Goal: Task Accomplishment & Management: Manage account settings

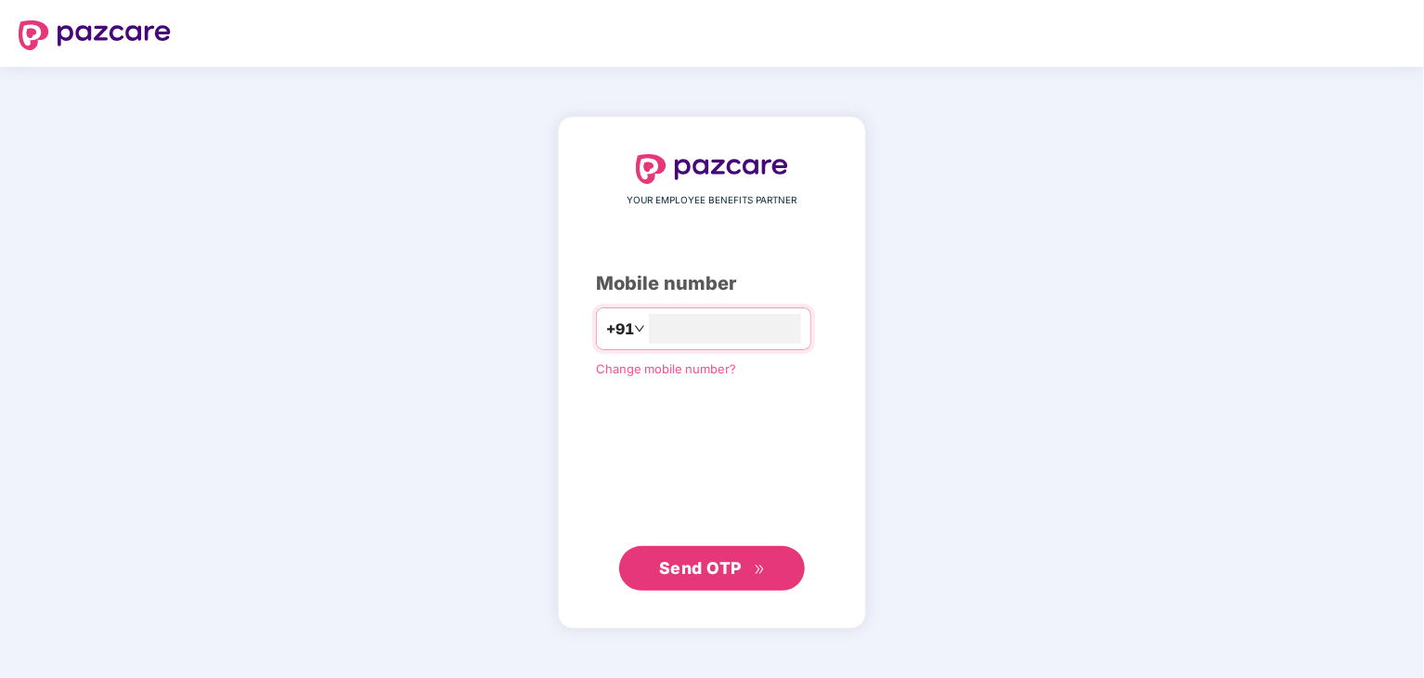
type input "**********"
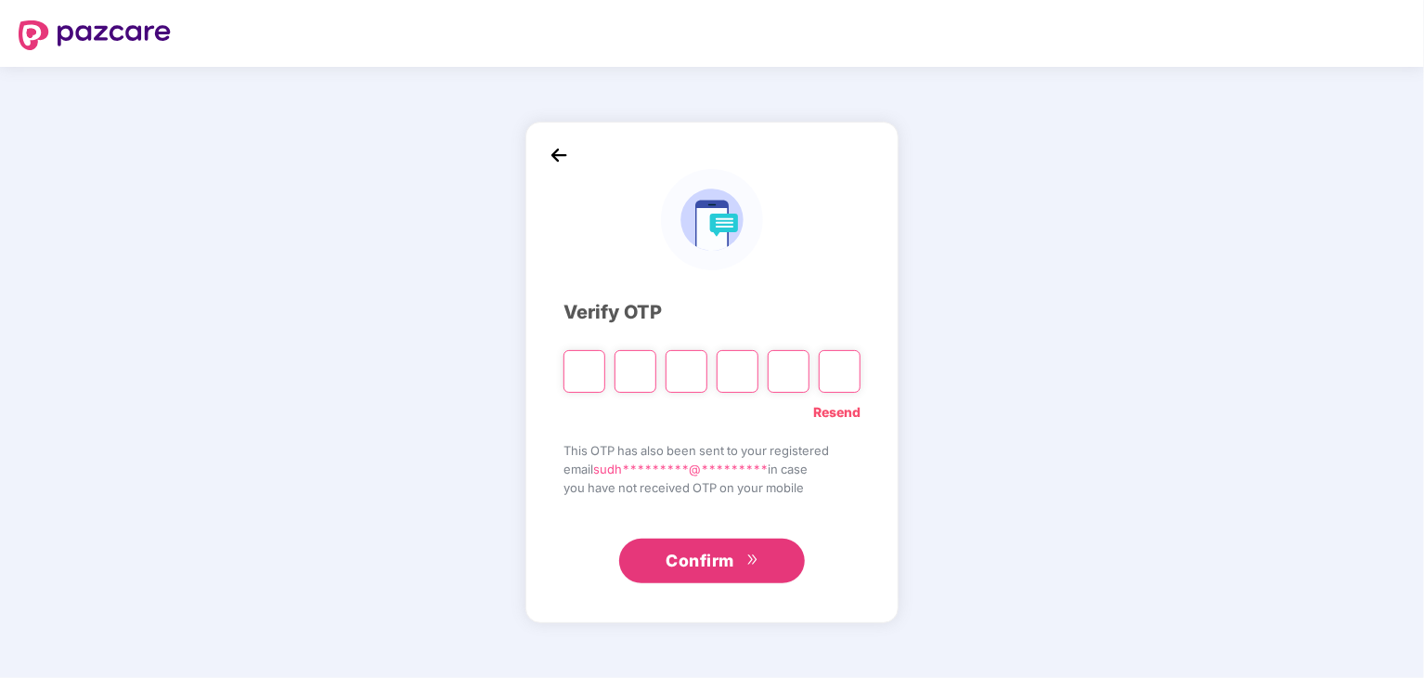
type input "*"
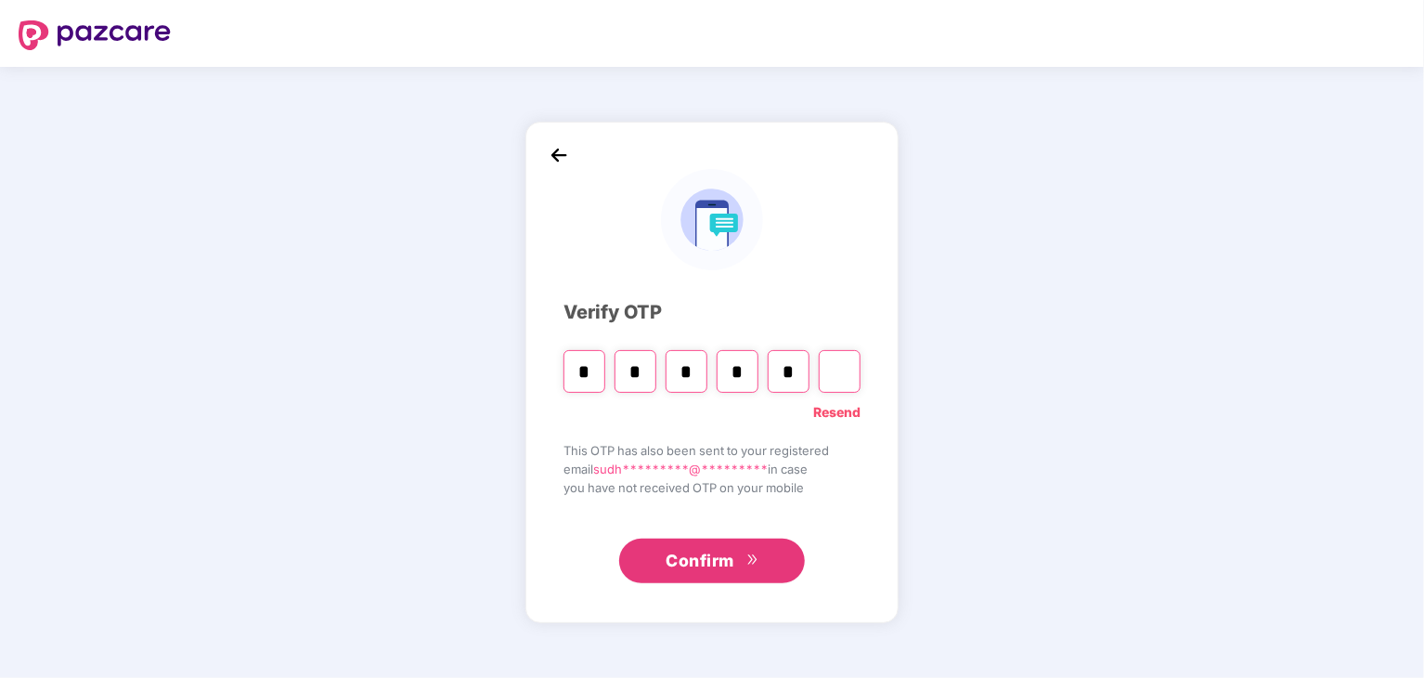
type input "*"
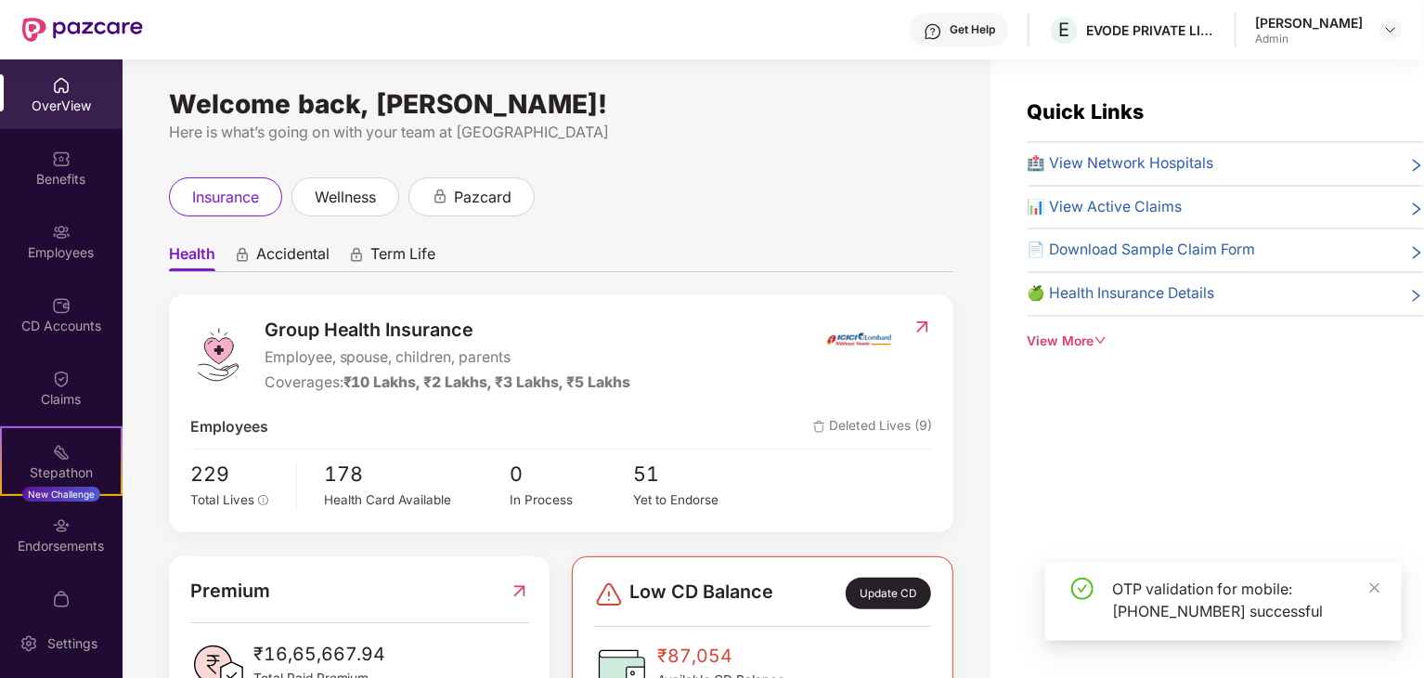
click at [97, 255] on div "Employees" at bounding box center [61, 252] width 123 height 19
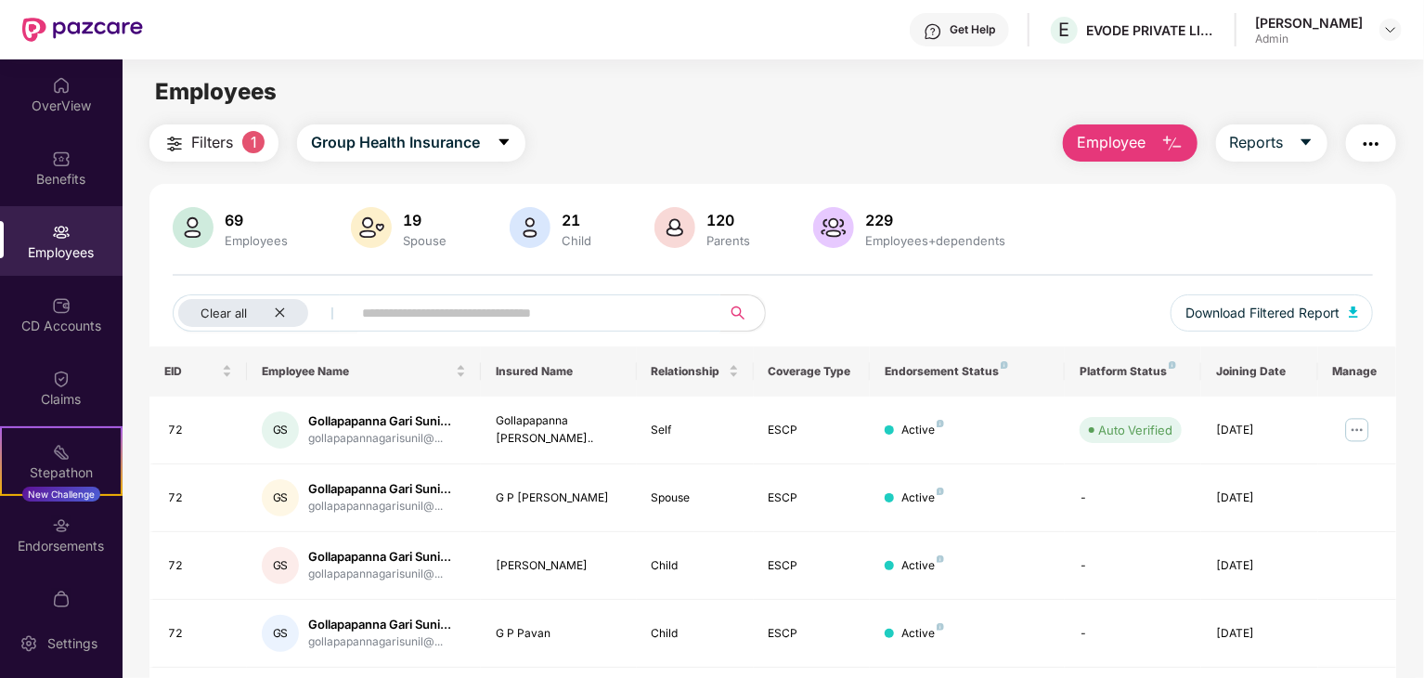
click at [377, 318] on input "text" at bounding box center [528, 313] width 333 height 28
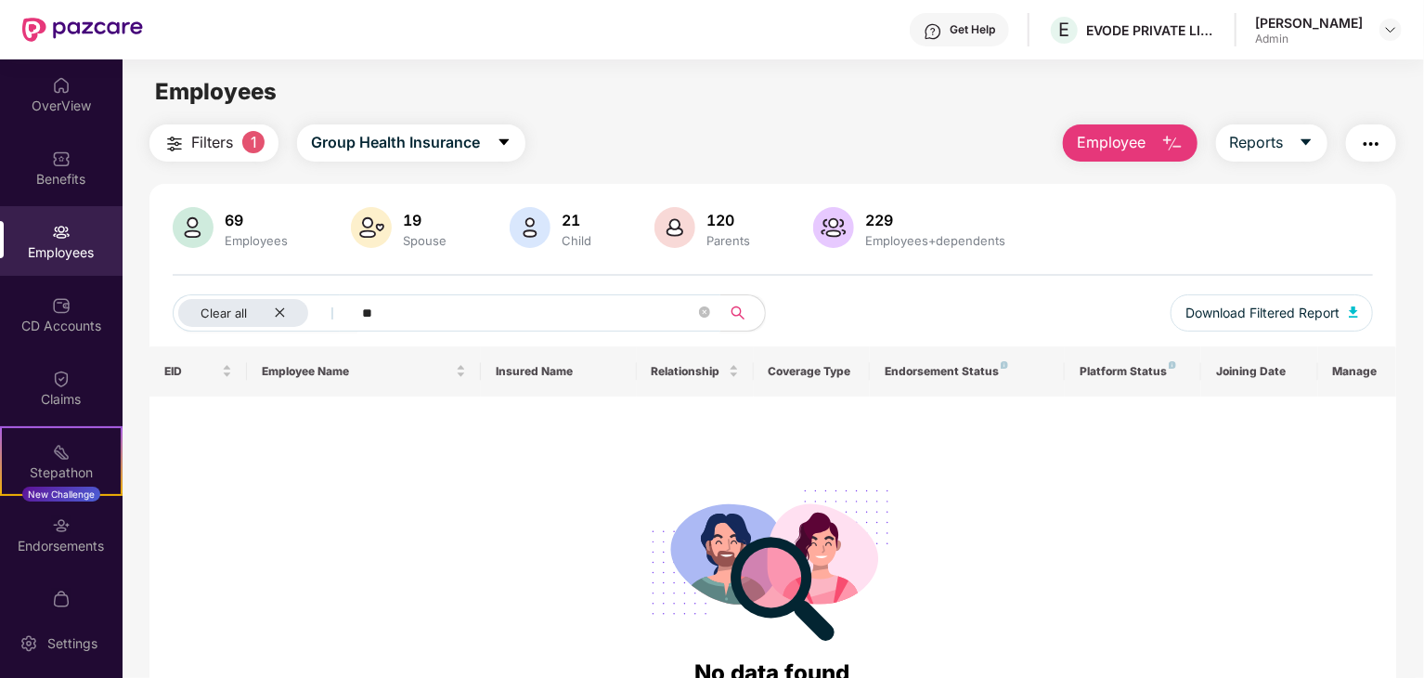
type input "*"
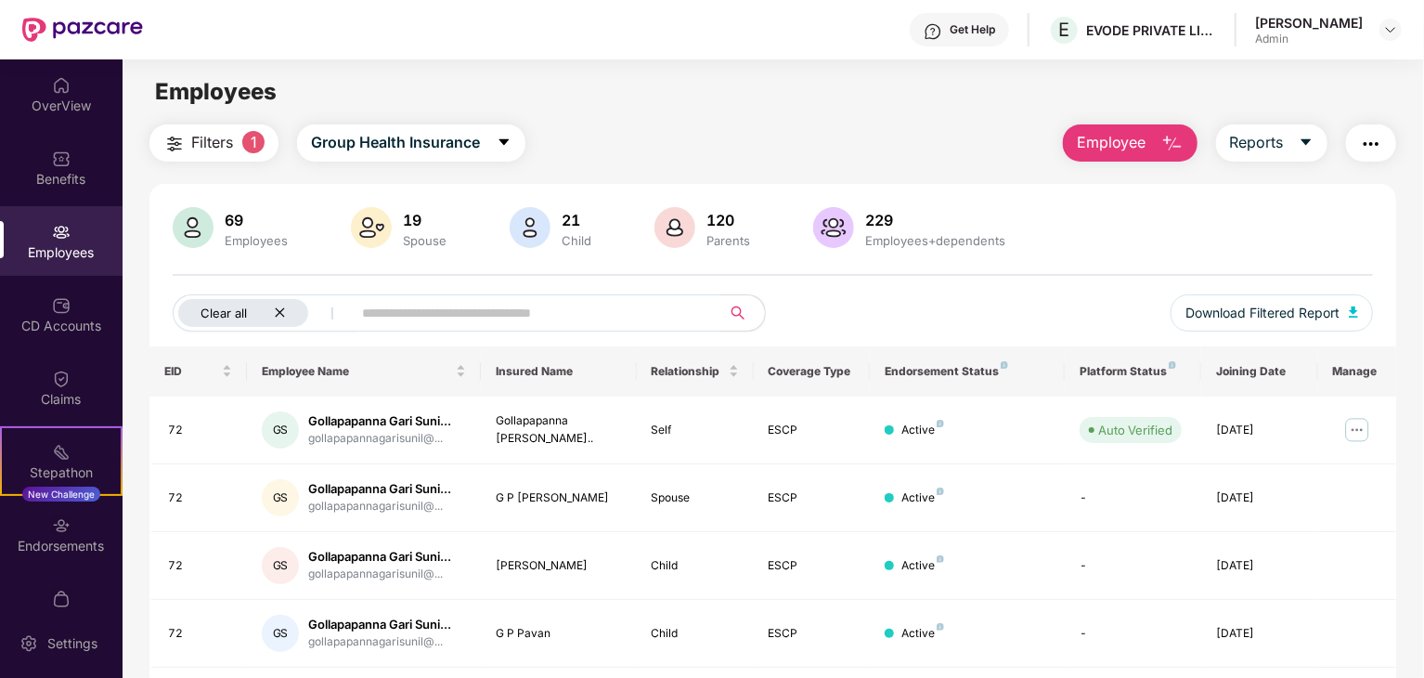
click at [280, 315] on icon "close" at bounding box center [280, 312] width 12 height 12
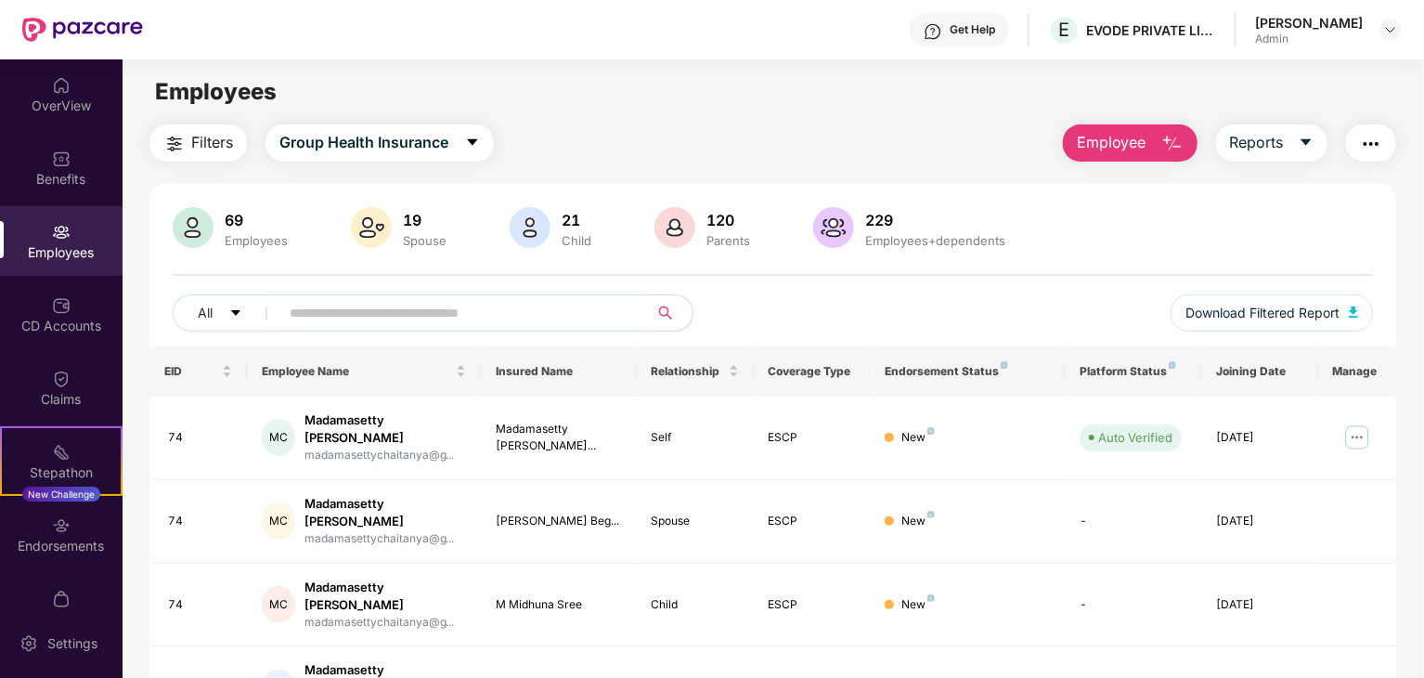
click at [355, 301] on input "text" at bounding box center [456, 313] width 333 height 28
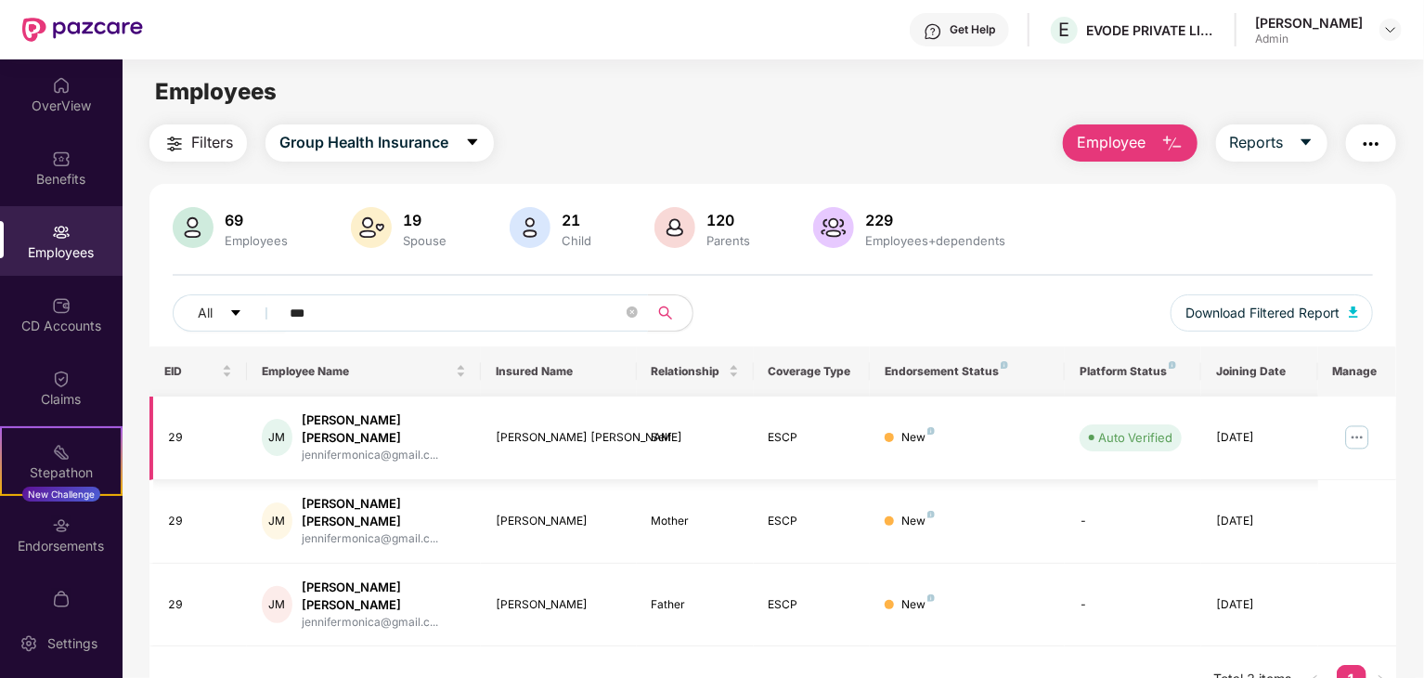
type input "***"
click at [448, 423] on div "[PERSON_NAME] [PERSON_NAME] [PERSON_NAME] jennifermonica@gmail.c..." at bounding box center [364, 437] width 204 height 53
click at [1295, 435] on div "[DATE]" at bounding box center [1259, 438] width 87 height 18
click at [1358, 431] on img at bounding box center [1358, 437] width 30 height 30
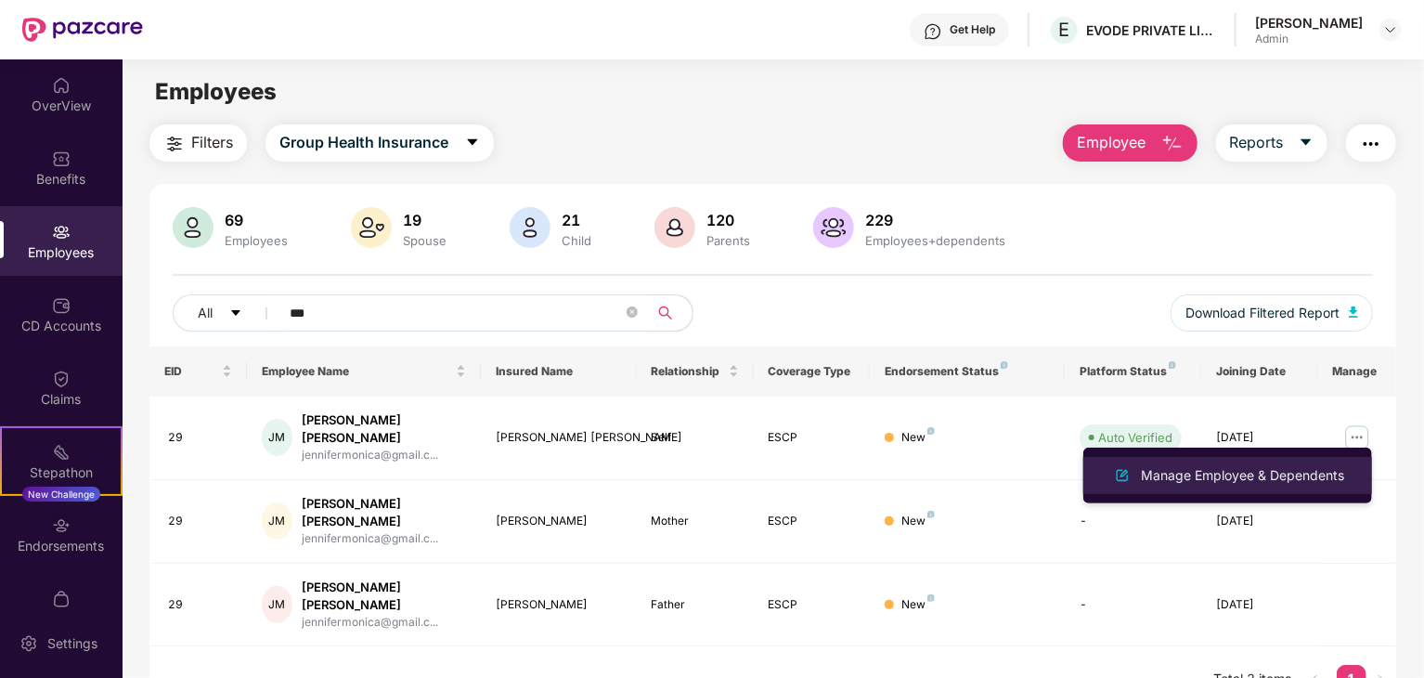
click at [1216, 465] on div "Manage Employee & Dependents" at bounding box center [1242, 475] width 211 height 20
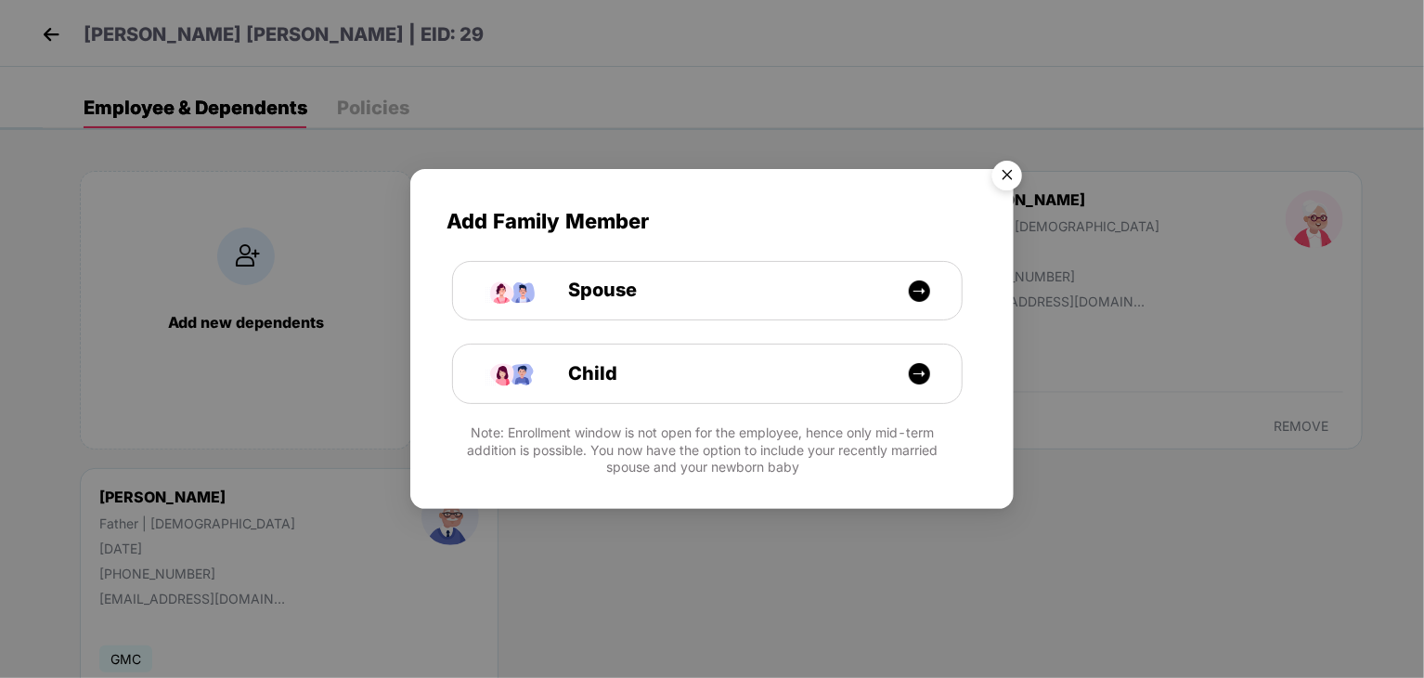
click at [999, 177] on img "Close" at bounding box center [1007, 178] width 52 height 52
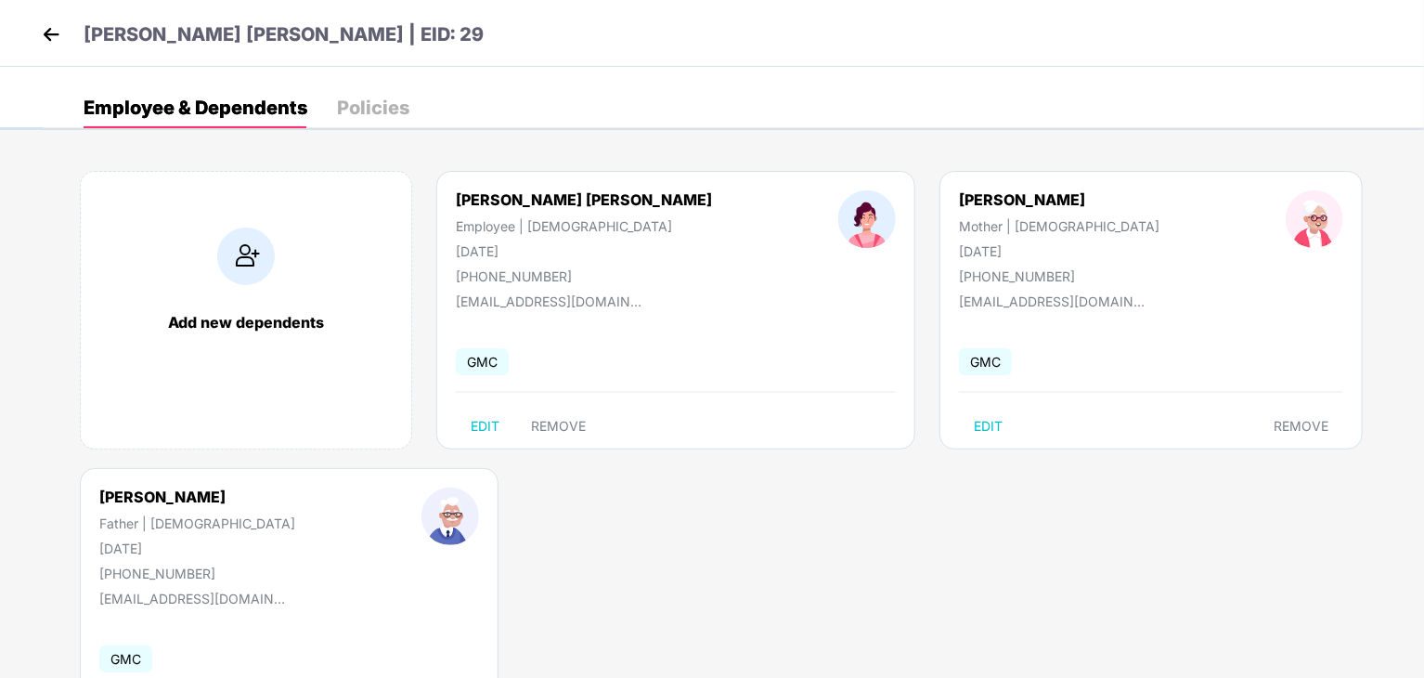
click at [397, 116] on div "Policies" at bounding box center [373, 107] width 72 height 19
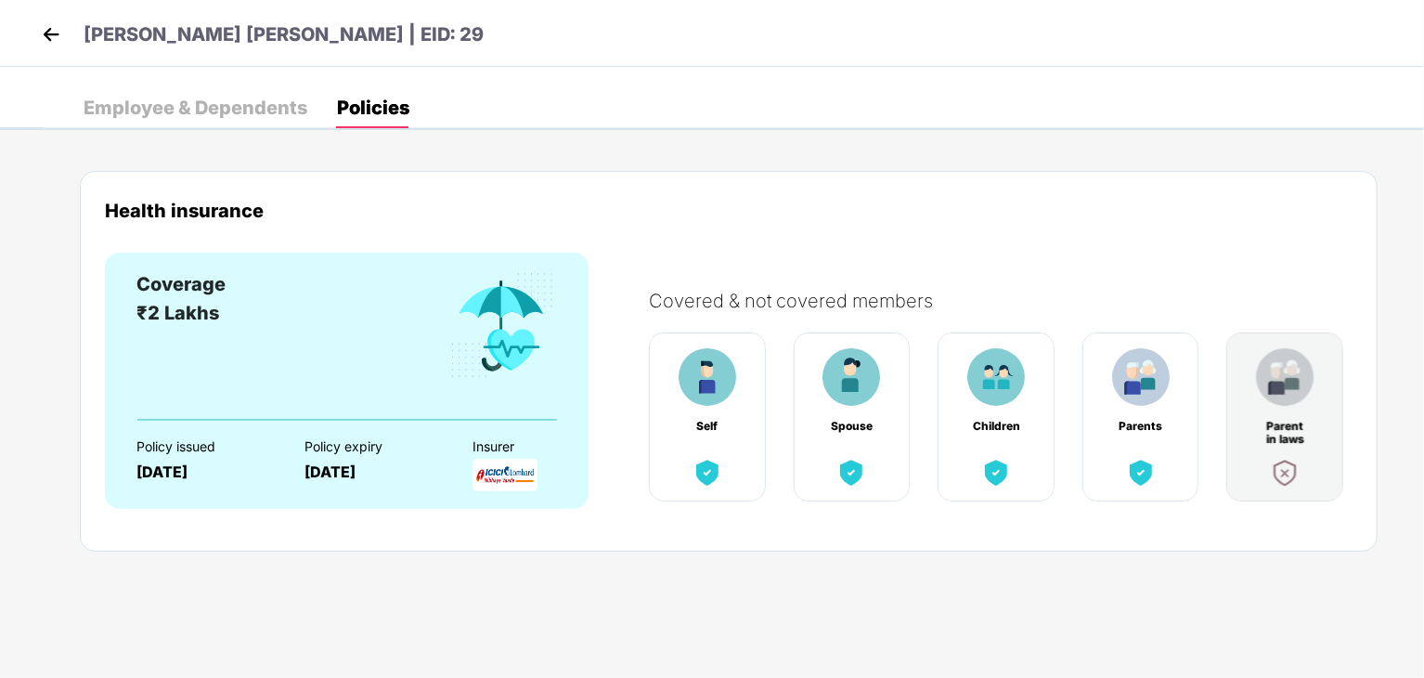
click at [862, 448] on div "Spouse" at bounding box center [852, 416] width 117 height 169
click at [420, 504] on div "Coverage ₹2 Lakhs Policy issued [DATE] Policy expiry [DATE] Insurer" at bounding box center [347, 381] width 484 height 256
click at [459, 441] on div "Policy issued [DATE] Policy expiry [DATE] Insurer" at bounding box center [346, 453] width 421 height 65
drag, startPoint x: 218, startPoint y: 84, endPoint x: 214, endPoint y: 104, distance: 19.8
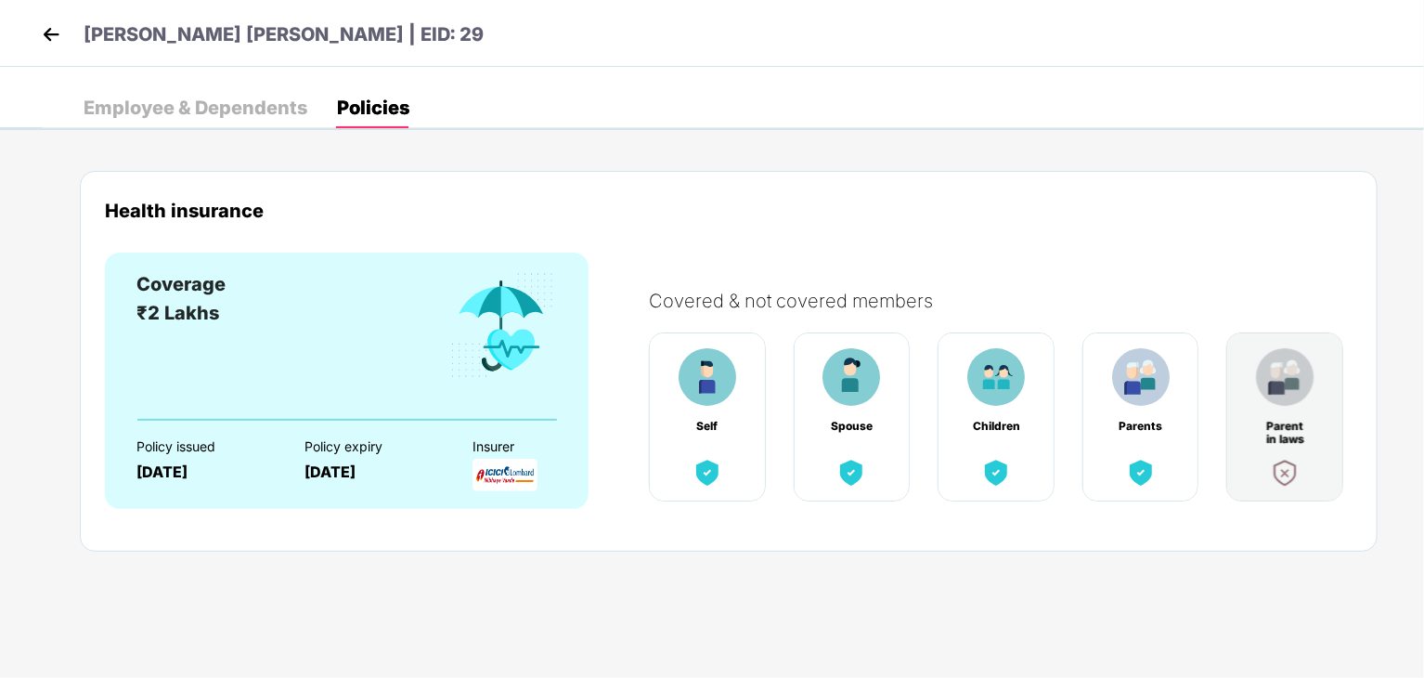
click at [214, 104] on div "Employee & Dependents Policies Add new dependents [PERSON_NAME] [PERSON_NAME] E…" at bounding box center [712, 98] width 1424 height 63
click at [214, 104] on div "Employee & Dependents" at bounding box center [196, 107] width 224 height 19
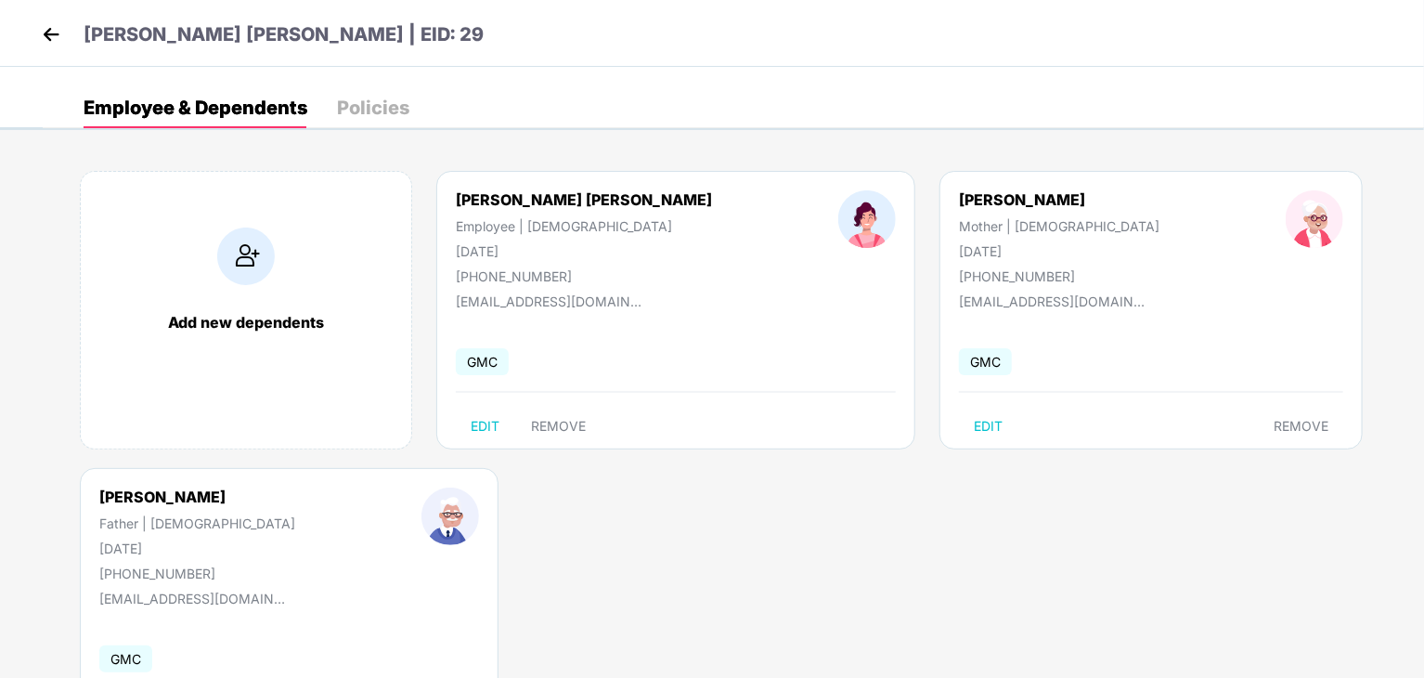
click at [63, 42] on img at bounding box center [51, 34] width 28 height 28
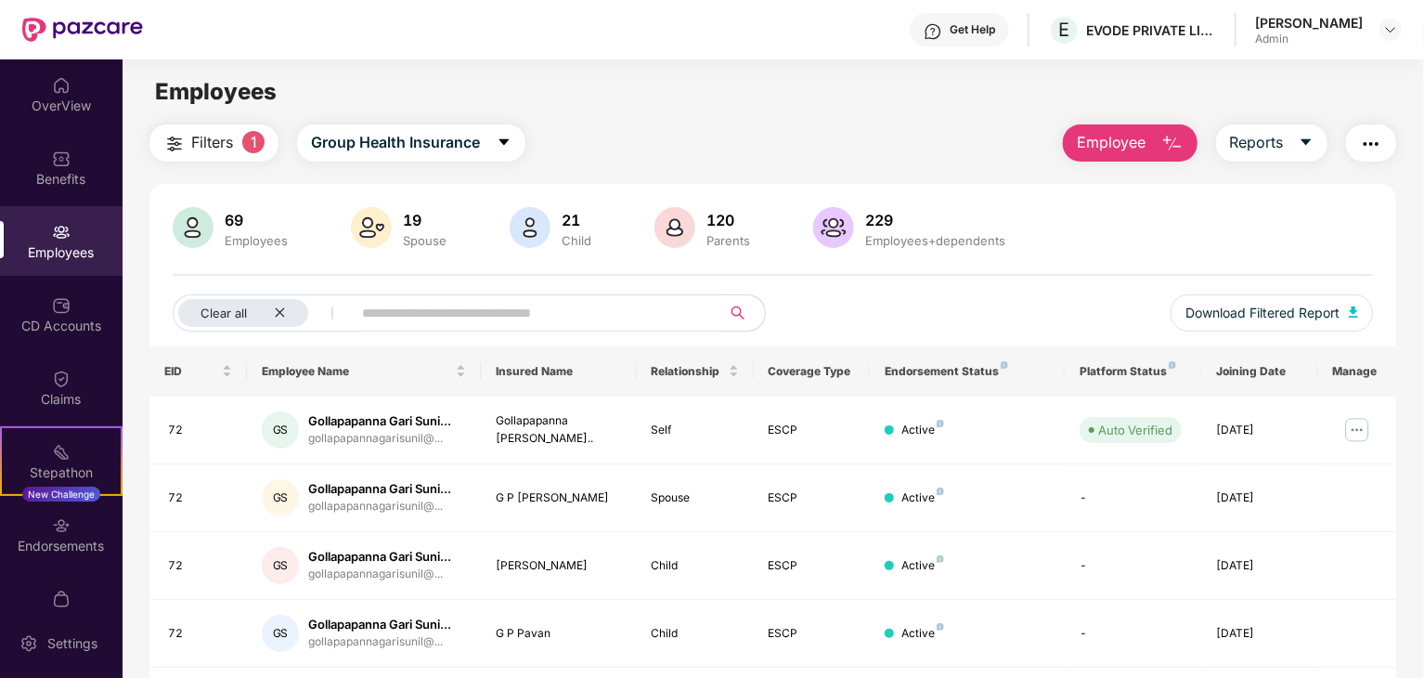
click at [423, 317] on input "text" at bounding box center [528, 313] width 333 height 28
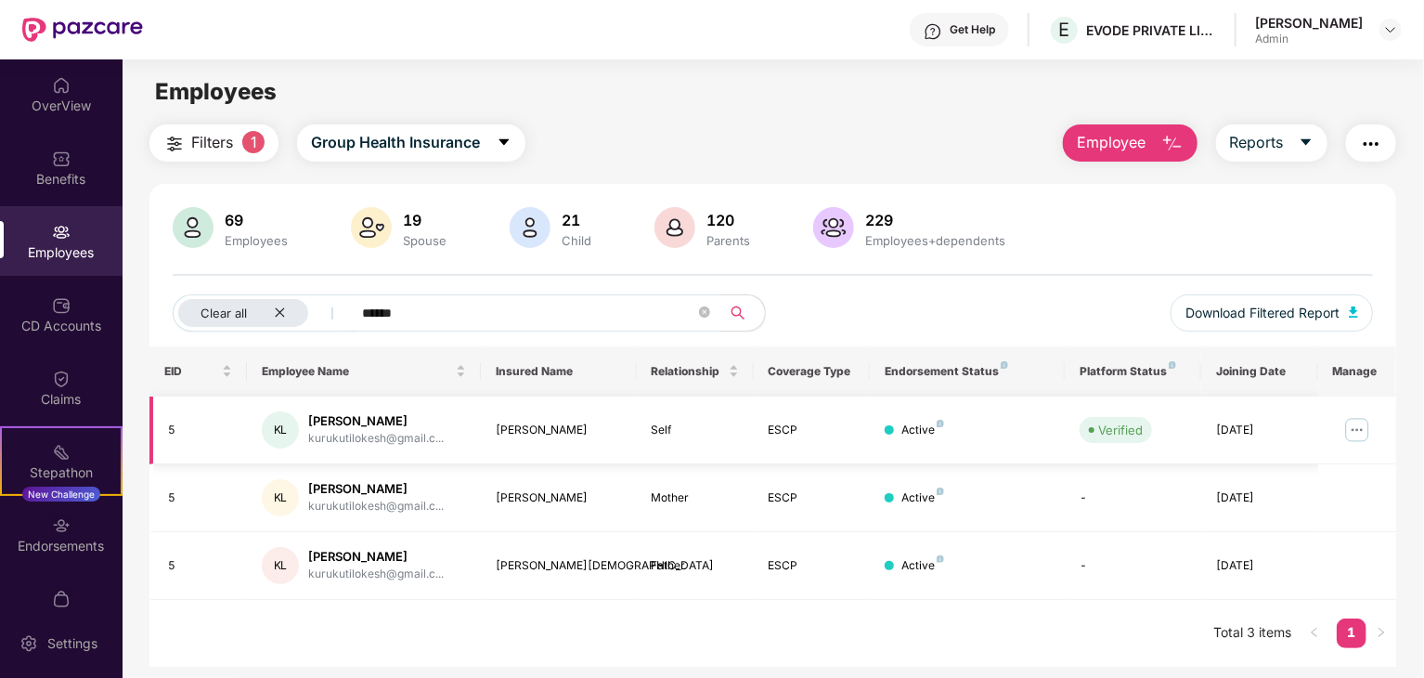
click at [1363, 425] on img at bounding box center [1358, 430] width 30 height 30
click at [590, 306] on input "******" at bounding box center [528, 313] width 333 height 28
type input "*"
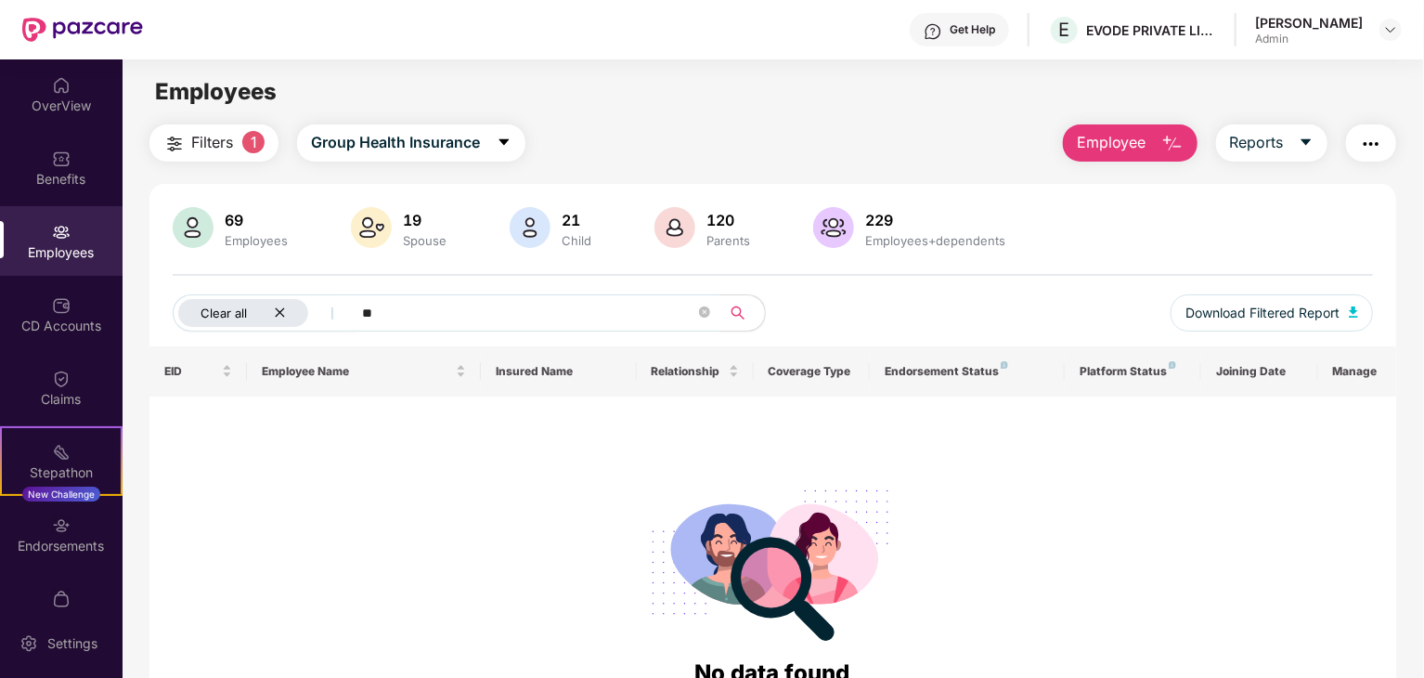
click at [219, 315] on span "Clear all" at bounding box center [224, 312] width 46 height 15
click at [245, 307] on button "All" at bounding box center [229, 312] width 113 height 37
click at [370, 304] on input "**" at bounding box center [456, 313] width 333 height 28
click at [194, 308] on button "All" at bounding box center [229, 312] width 113 height 37
click at [334, 309] on input "**" at bounding box center [456, 313] width 333 height 28
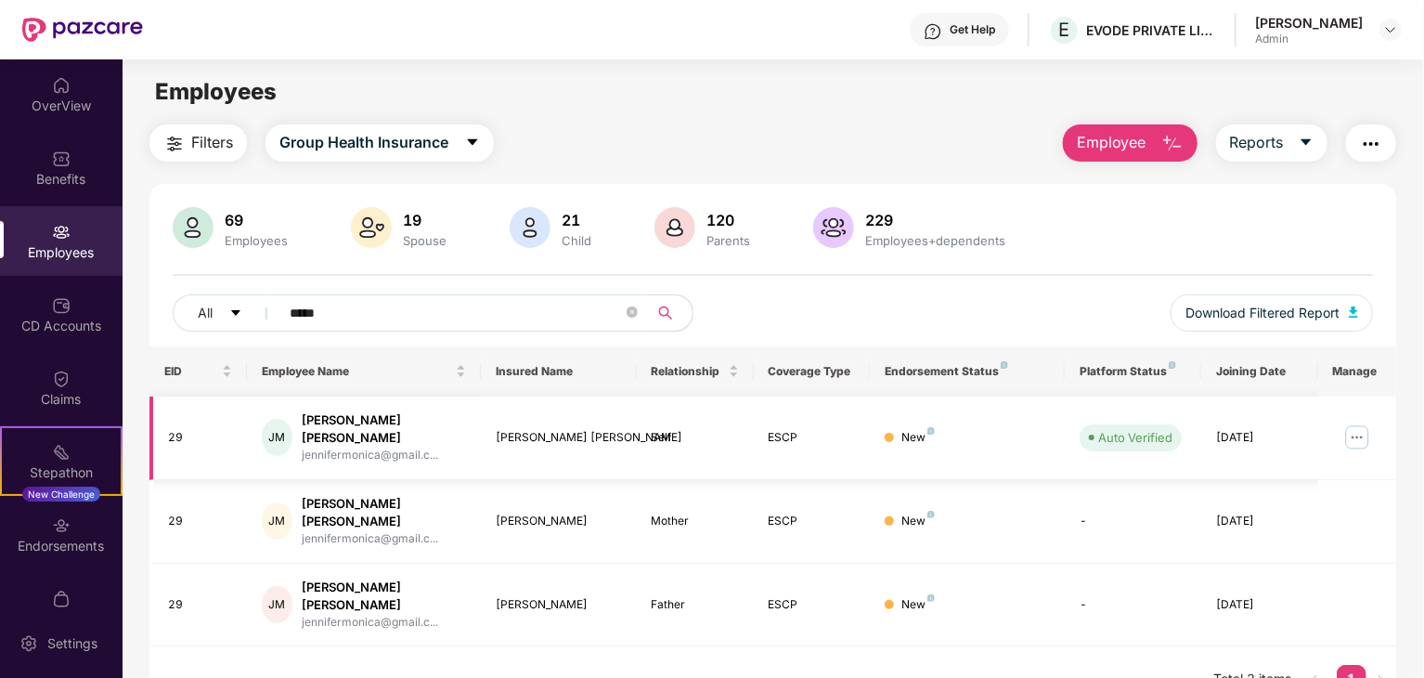
type input "*****"
click at [1356, 429] on img at bounding box center [1358, 437] width 30 height 30
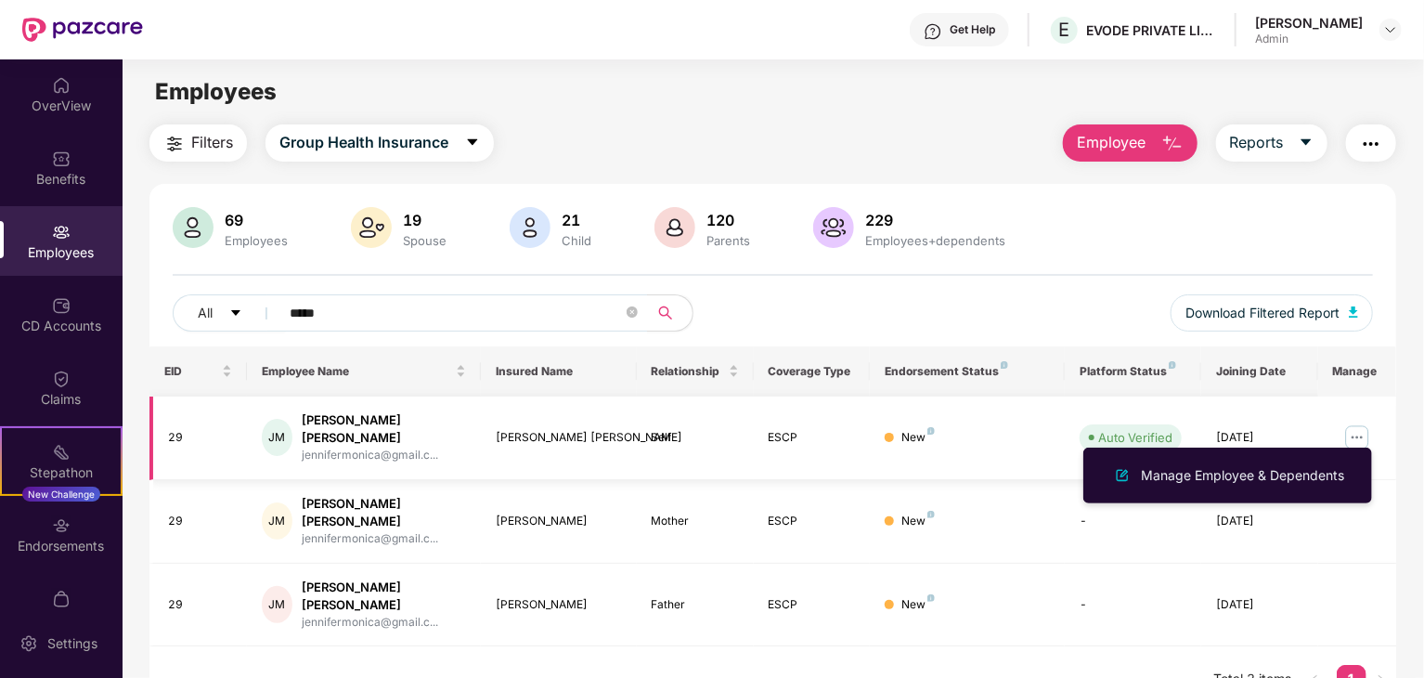
click at [1356, 429] on img at bounding box center [1358, 437] width 30 height 30
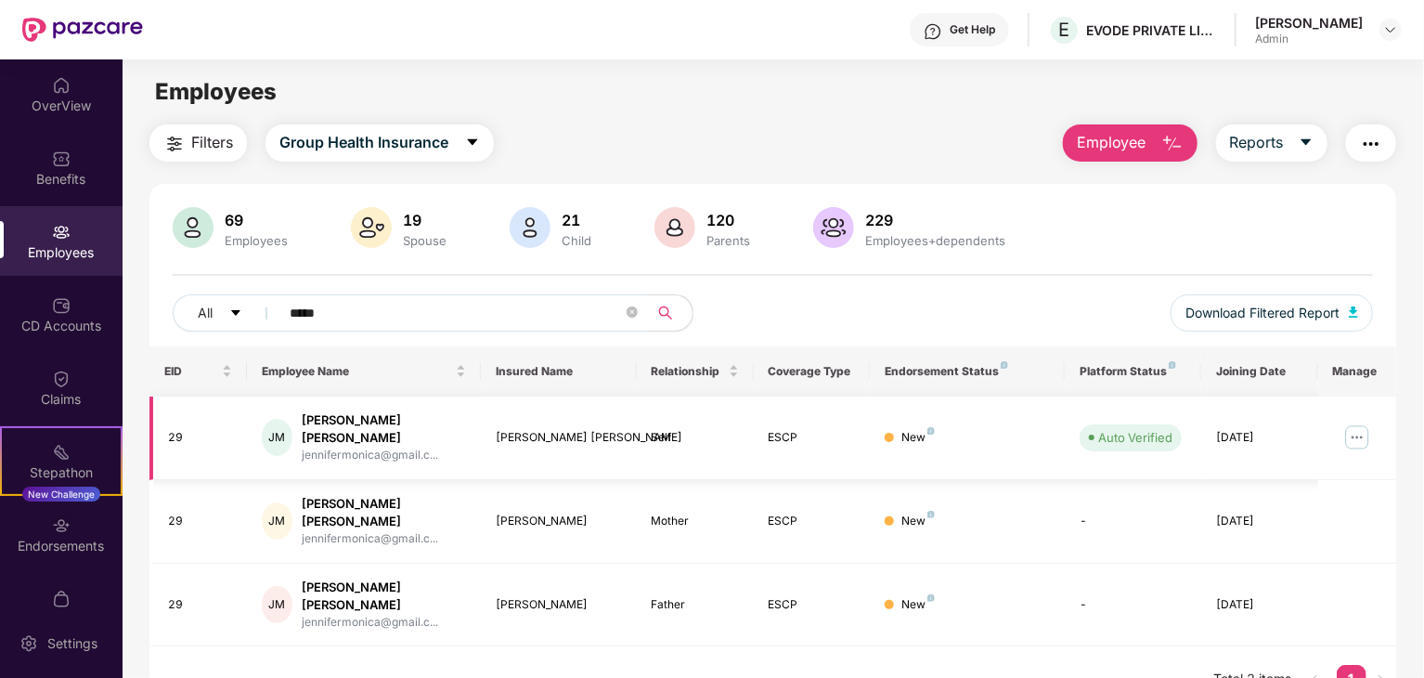
click at [1356, 429] on img at bounding box center [1358, 437] width 30 height 30
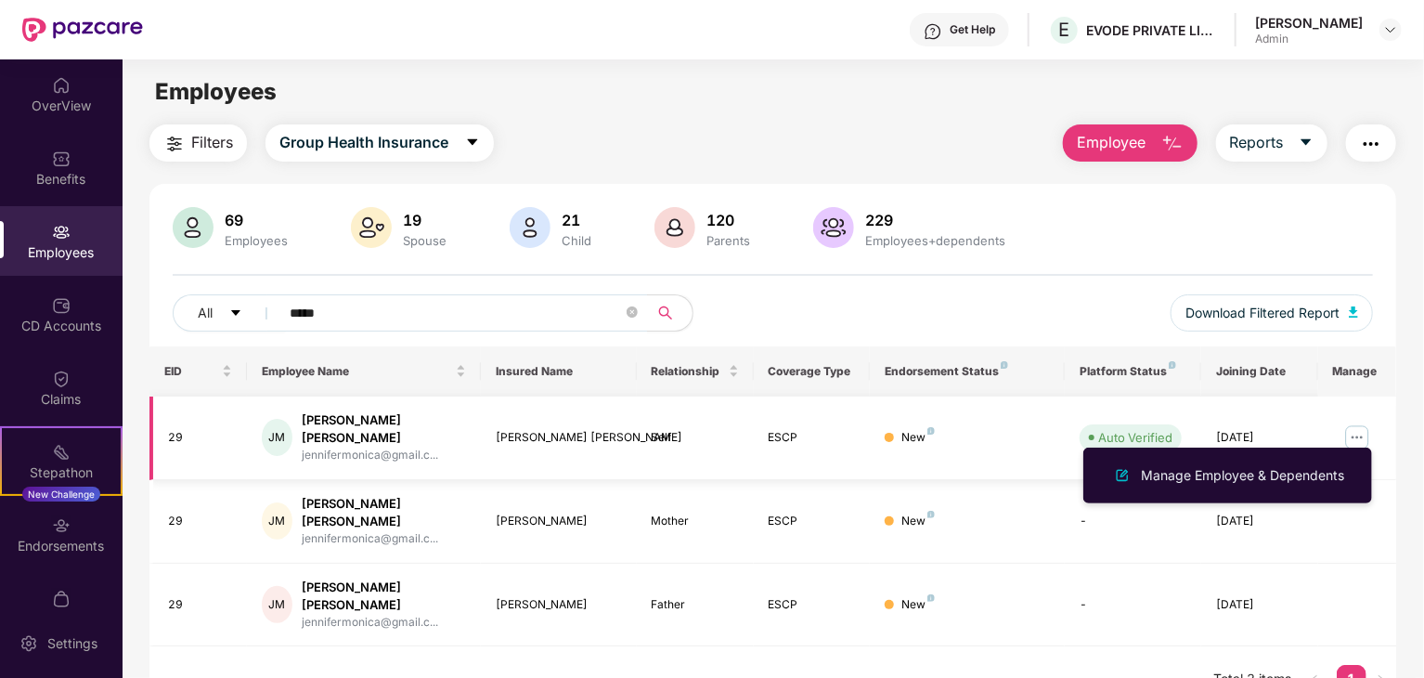
click at [1356, 429] on img at bounding box center [1358, 437] width 30 height 30
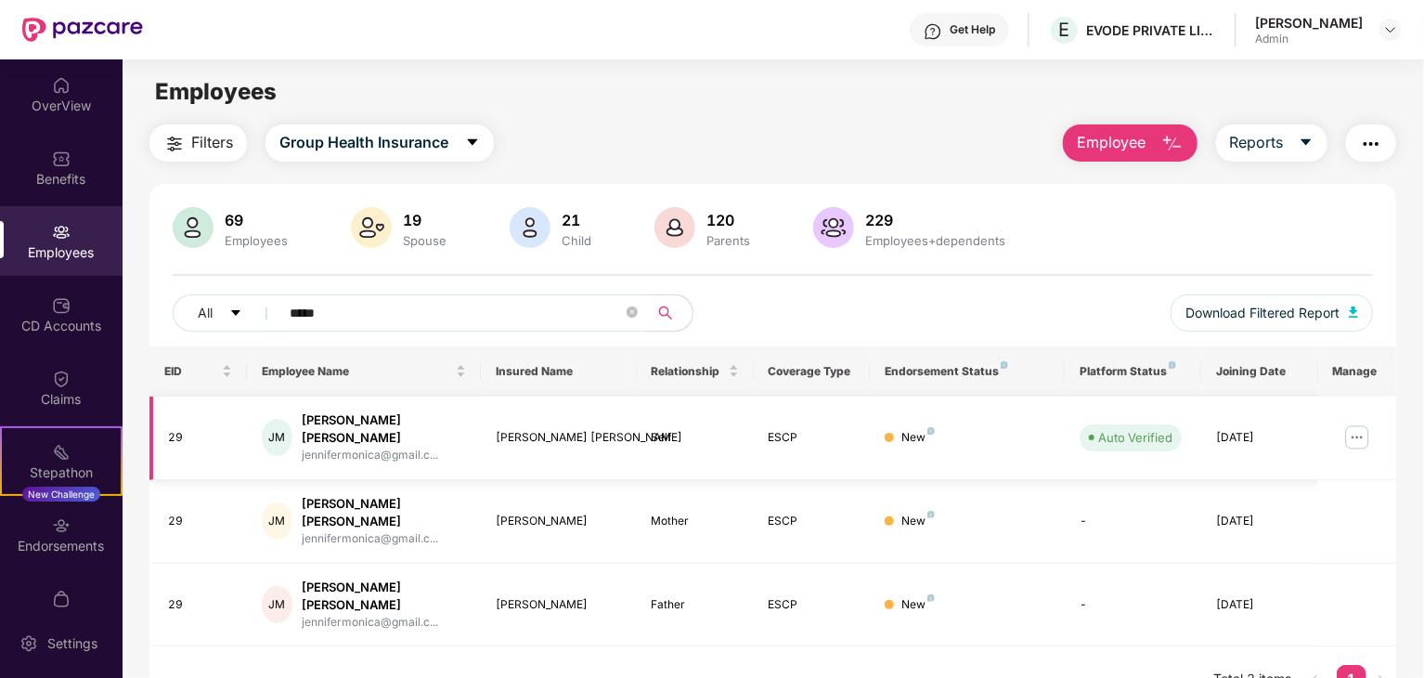
click at [1356, 429] on img at bounding box center [1358, 437] width 30 height 30
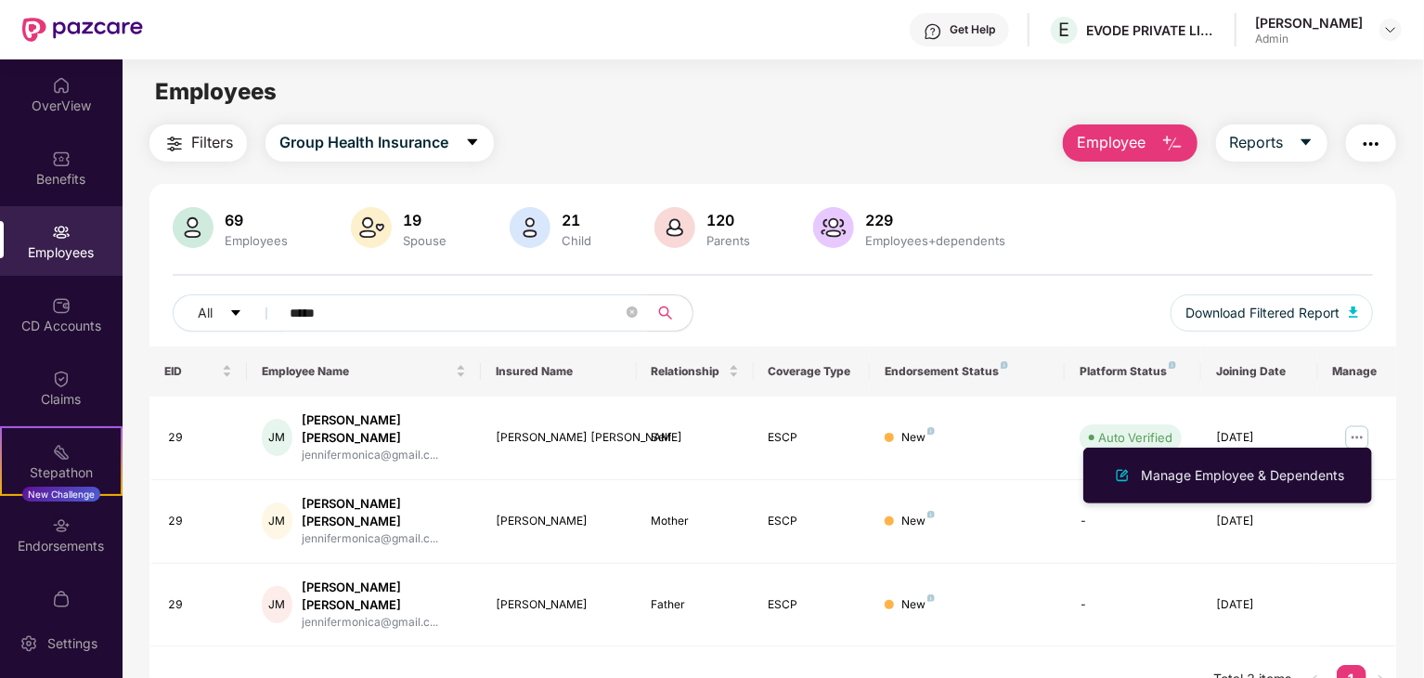
click at [1083, 499] on div "Manage Employee & Dependents" at bounding box center [1227, 476] width 289 height 56
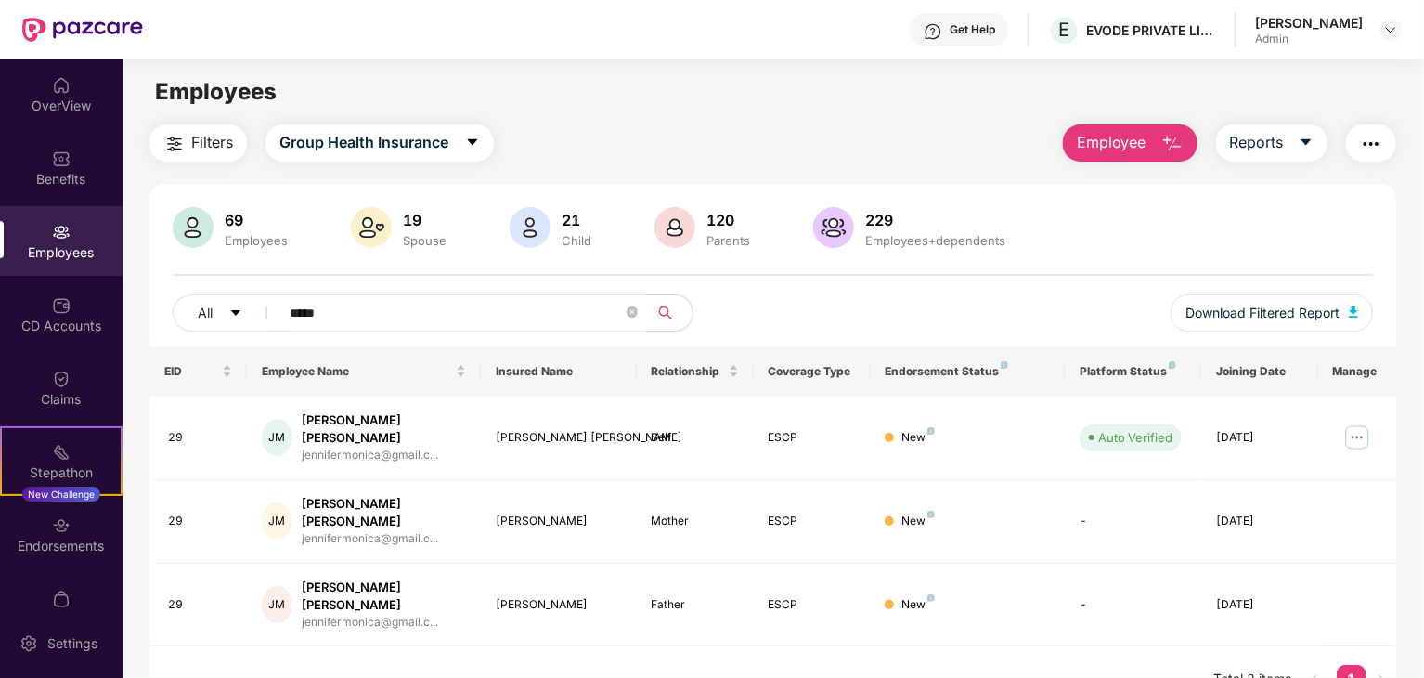
click at [598, 629] on div "EID Employee Name Insured Name Relationship Coverage Type Endorsement Status Pl…" at bounding box center [772, 530] width 1247 height 368
click at [630, 314] on icon "close-circle" at bounding box center [632, 311] width 11 height 11
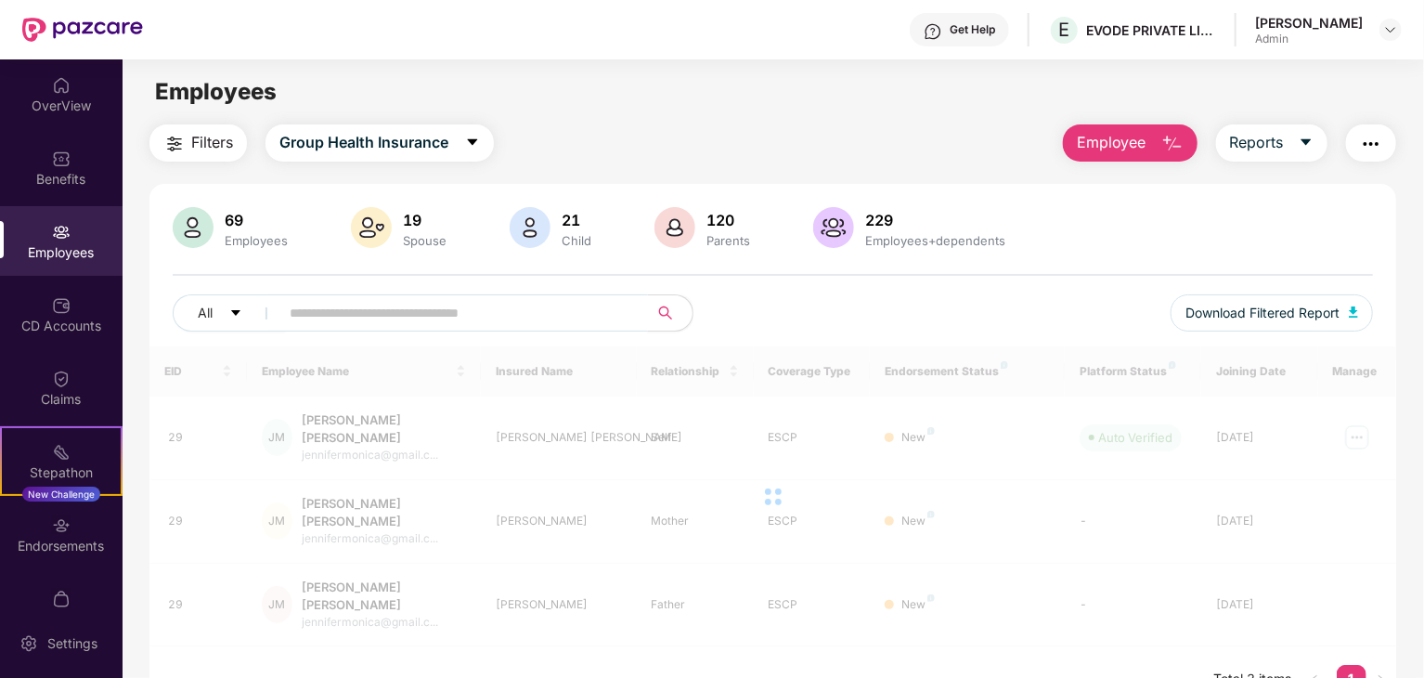
click at [461, 318] on input "text" at bounding box center [456, 313] width 333 height 28
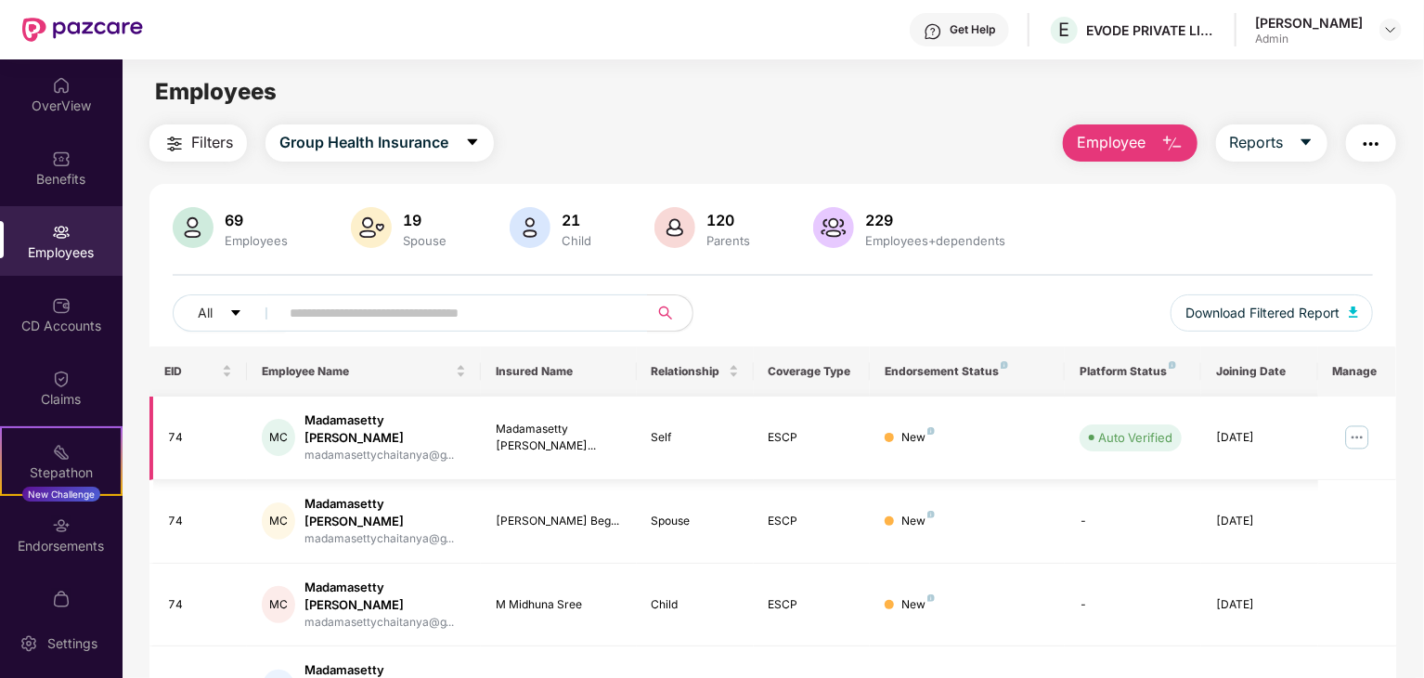
click at [1354, 435] on img at bounding box center [1358, 437] width 30 height 30
click at [952, 513] on div "New" at bounding box center [967, 522] width 165 height 18
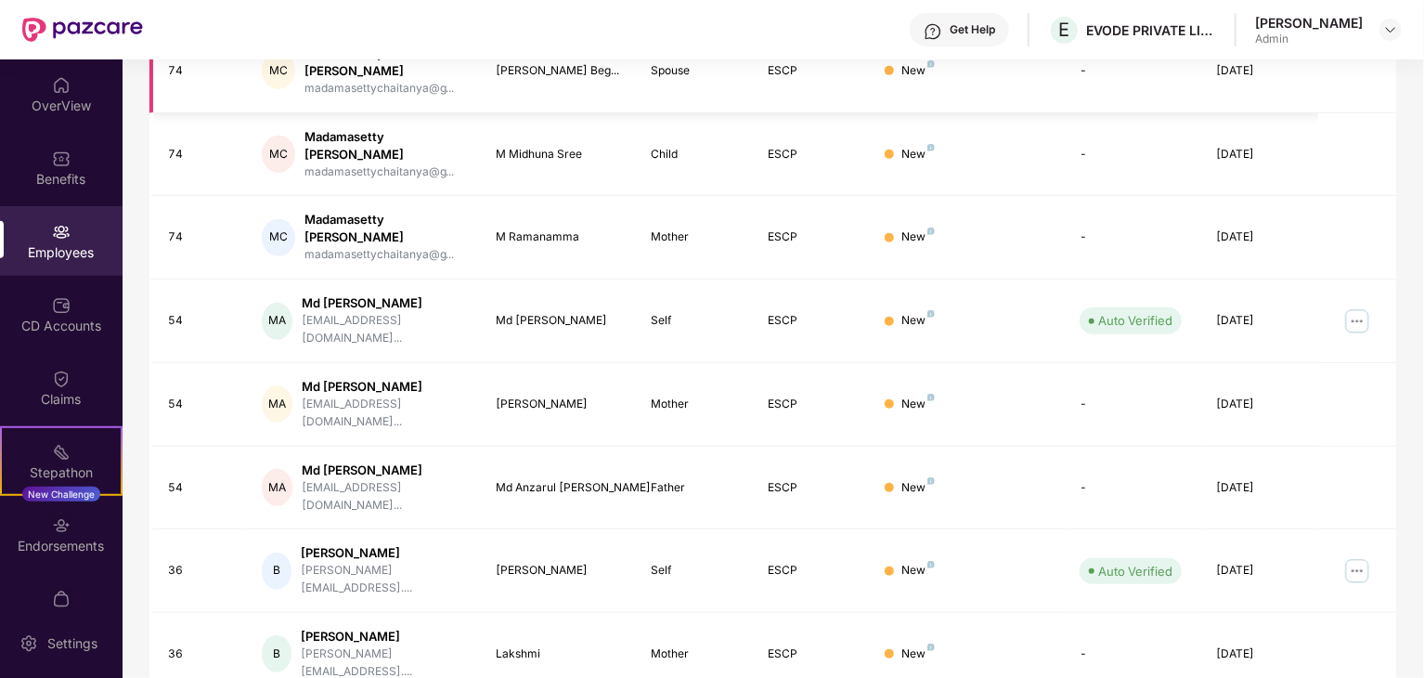
scroll to position [461, 0]
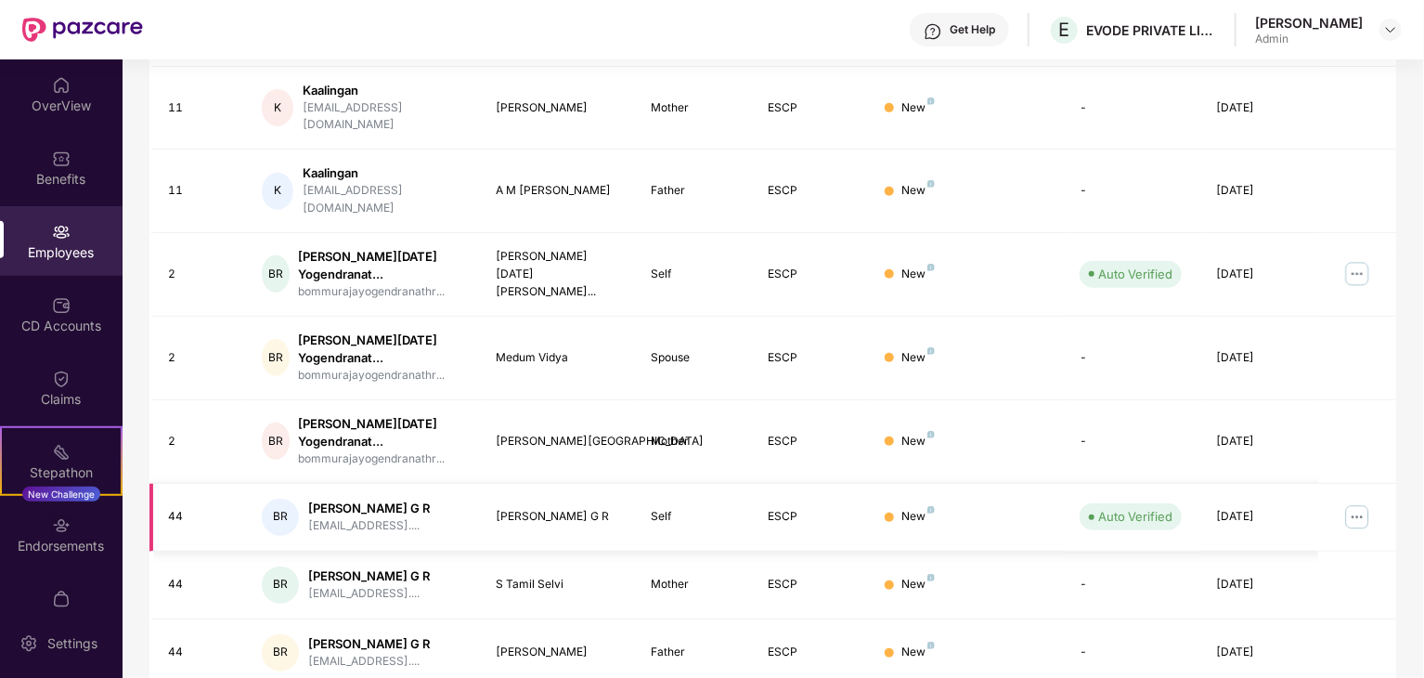
scroll to position [508, 0]
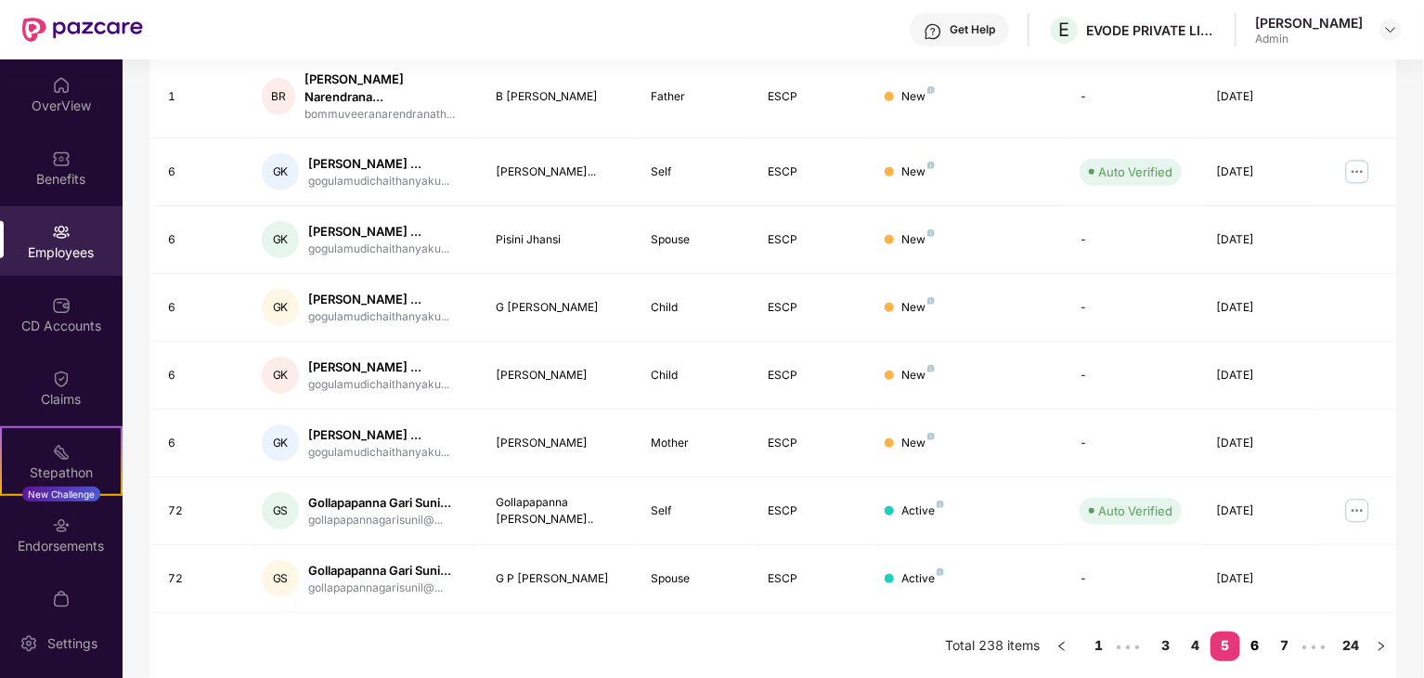
click at [1252, 641] on link "6" at bounding box center [1255, 645] width 30 height 28
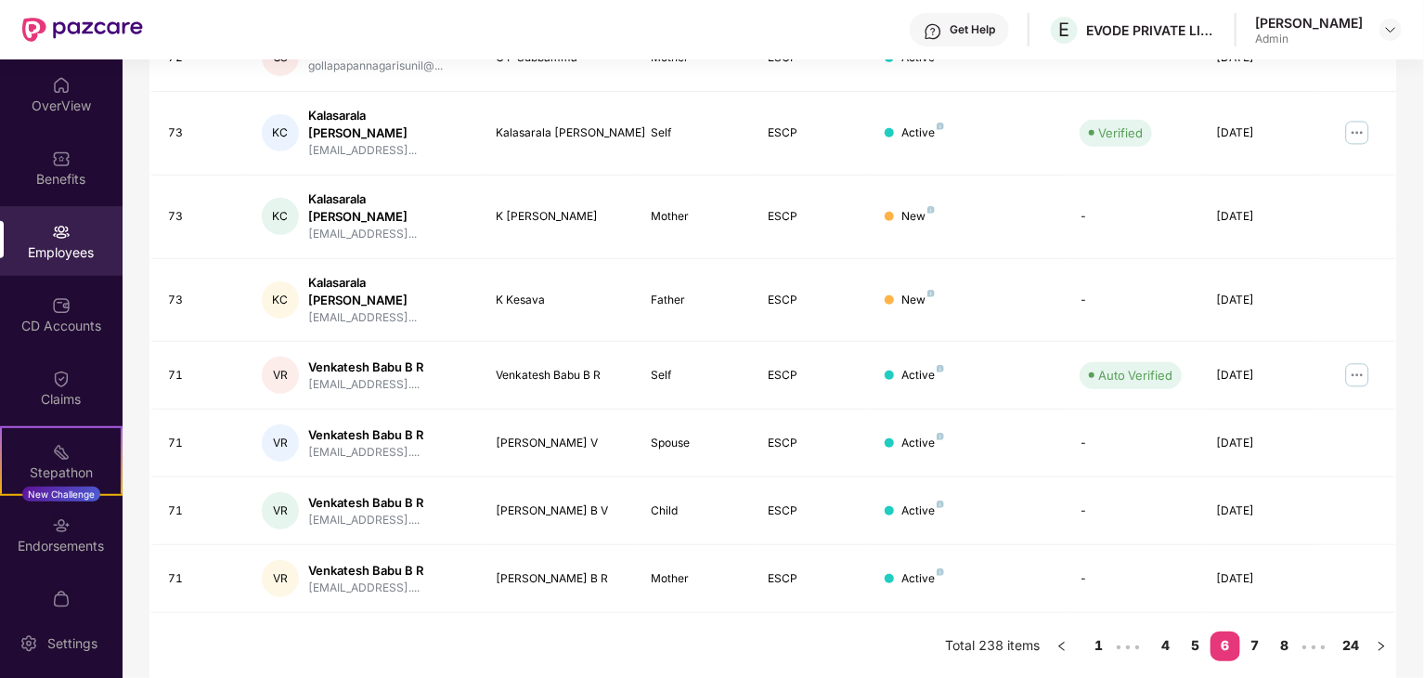
scroll to position [461, 0]
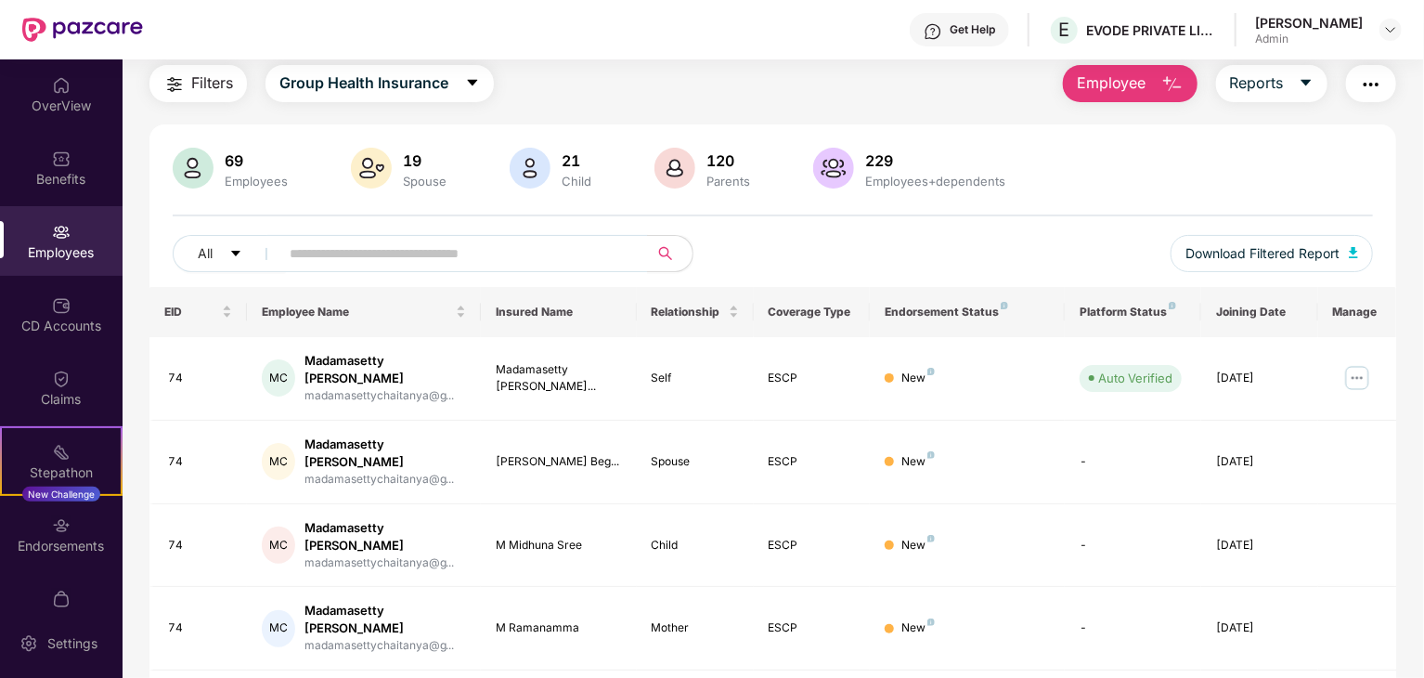
scroll to position [0, 0]
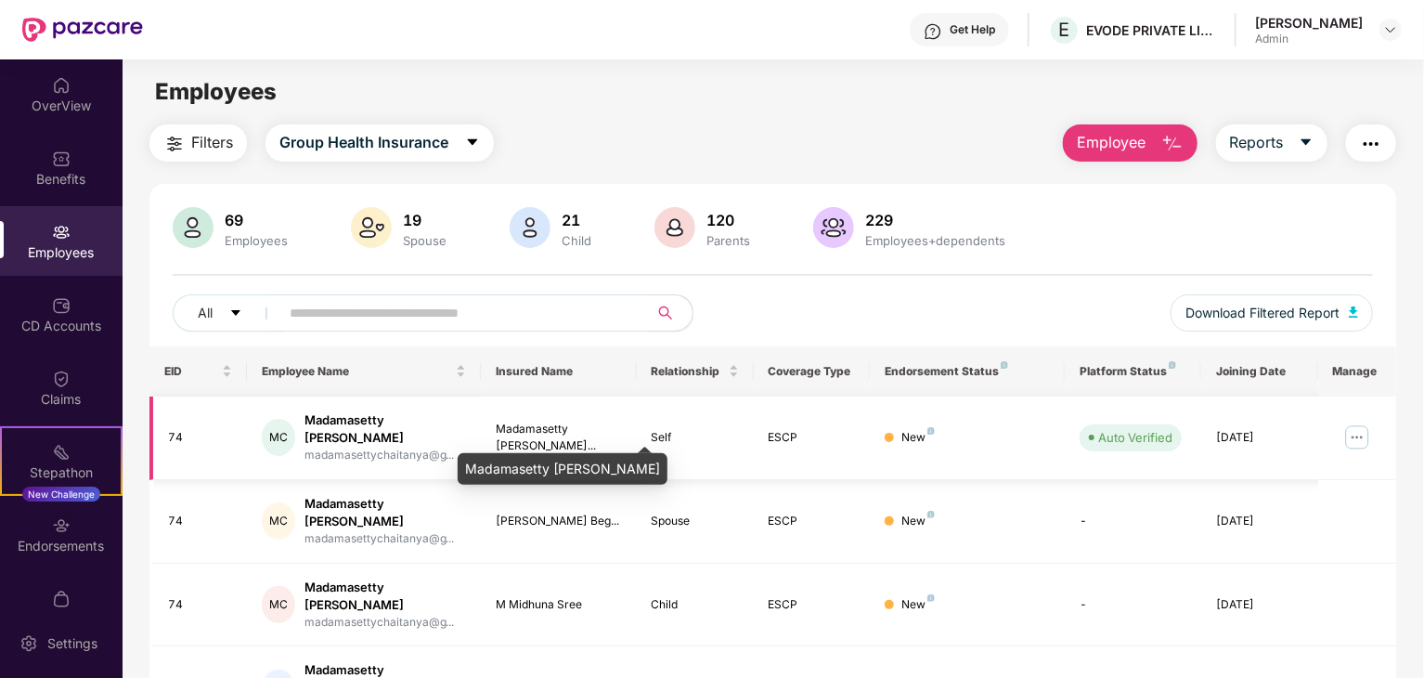
click at [580, 428] on div "Madamasetty [PERSON_NAME]..." at bounding box center [559, 438] width 126 height 35
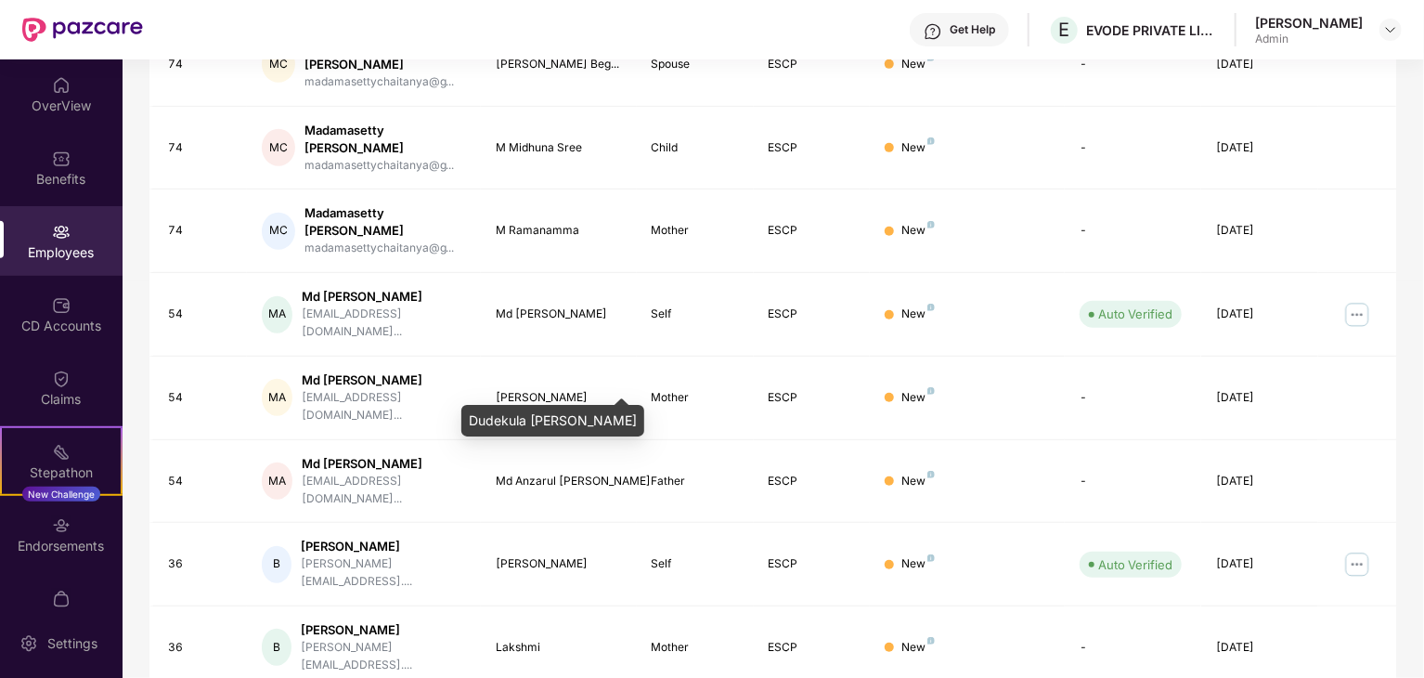
scroll to position [461, 0]
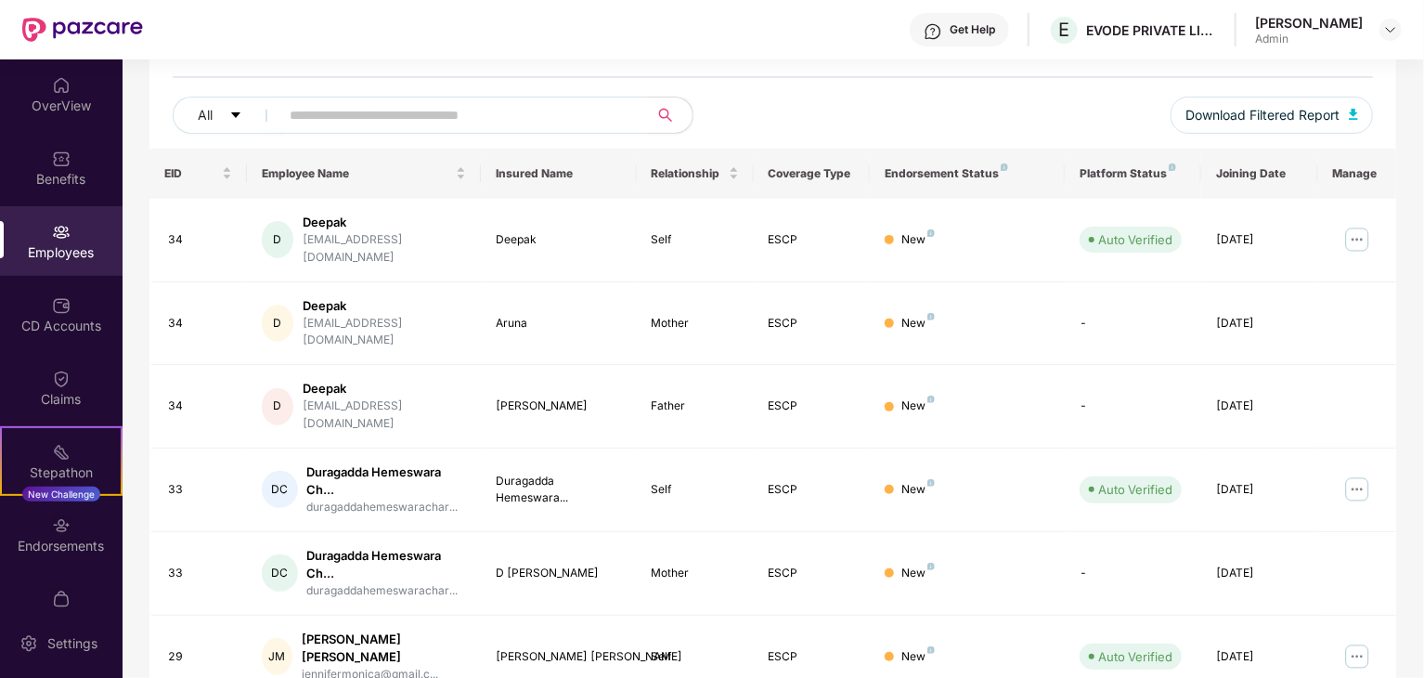
scroll to position [0, 0]
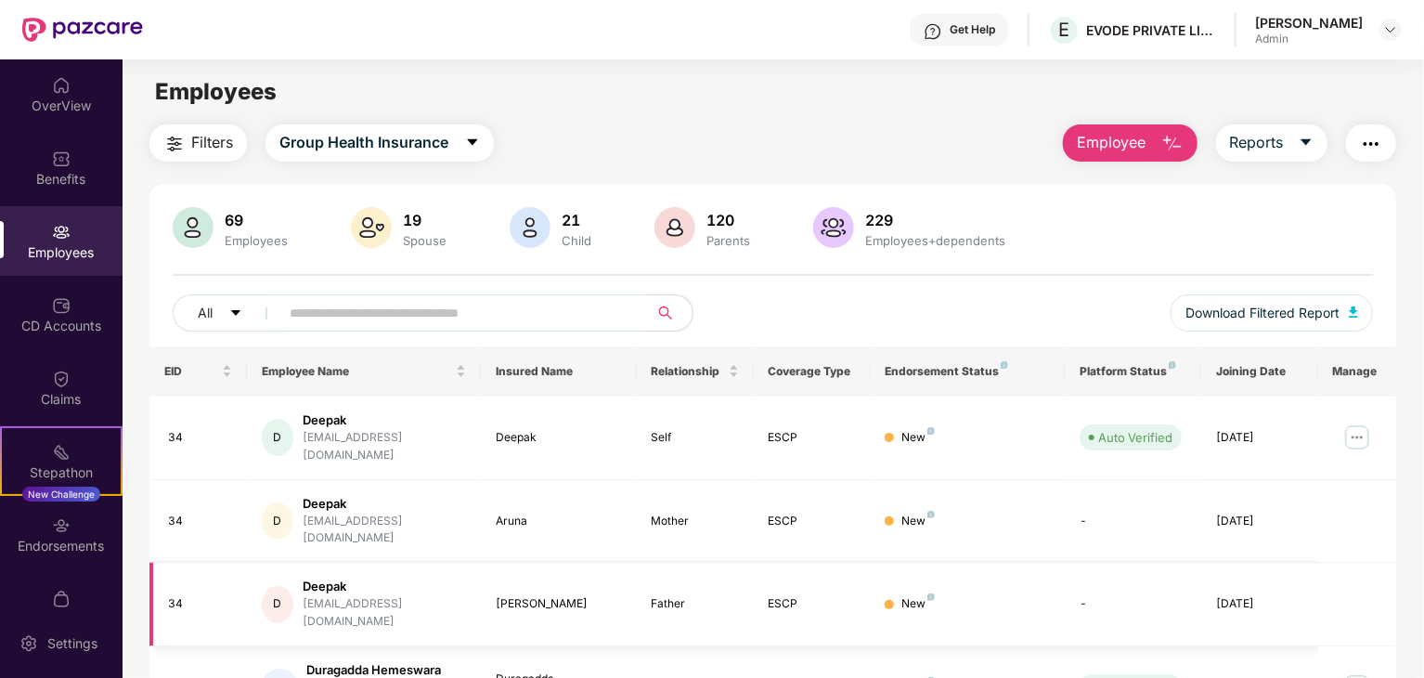
click at [886, 584] on td "New" at bounding box center [967, 605] width 195 height 84
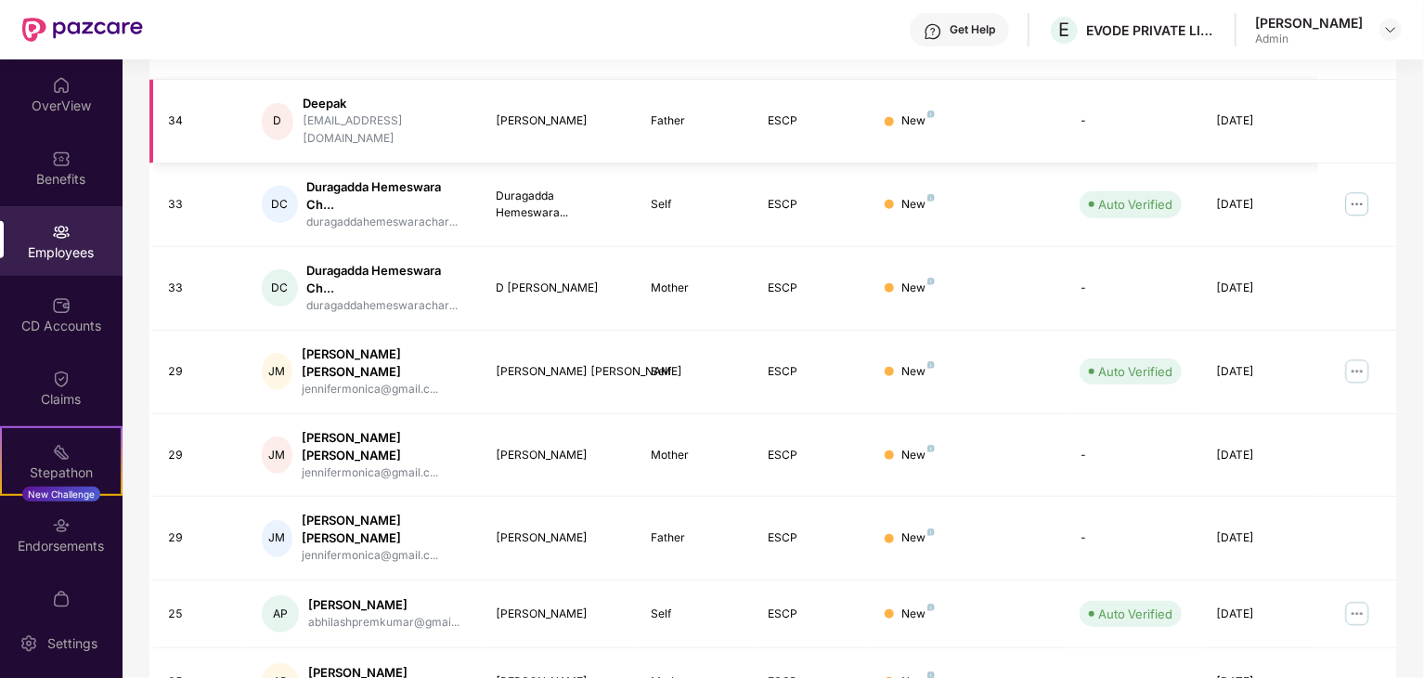
scroll to position [492, 0]
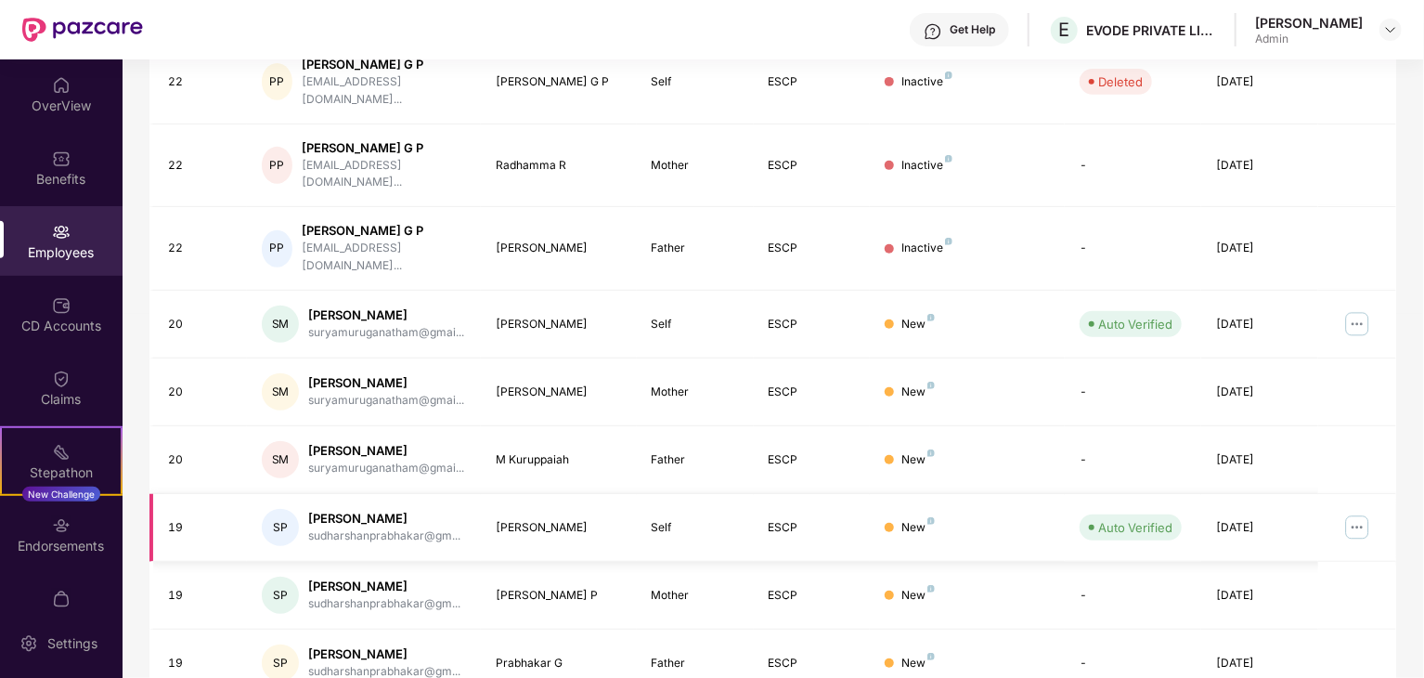
scroll to position [461, 0]
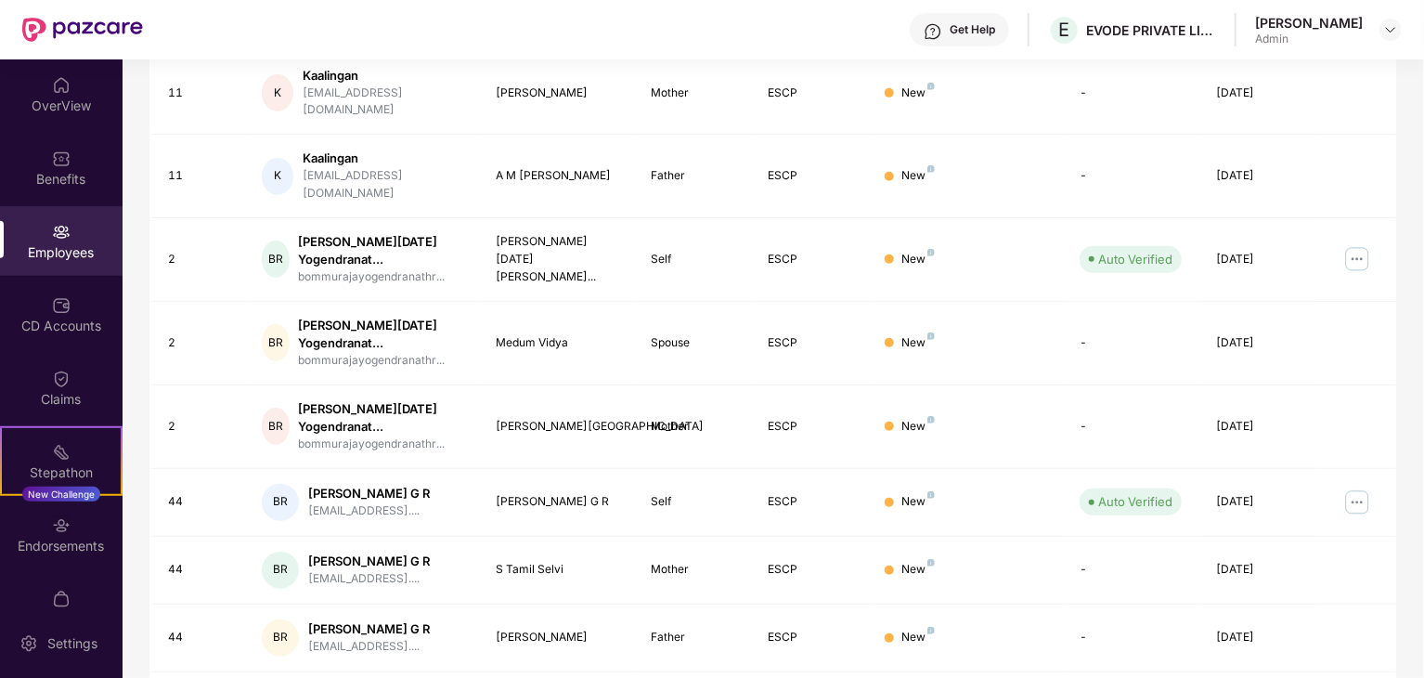
scroll to position [508, 0]
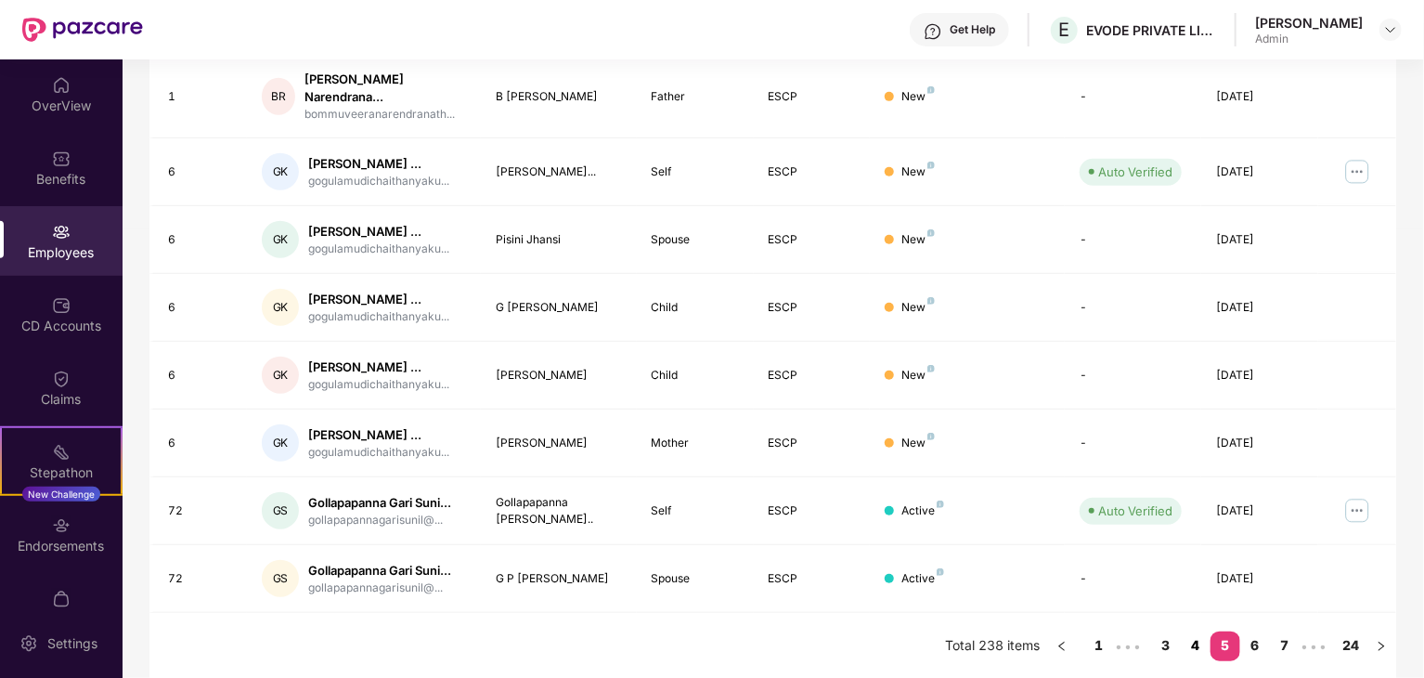
click at [1252, 634] on link "6" at bounding box center [1255, 645] width 30 height 28
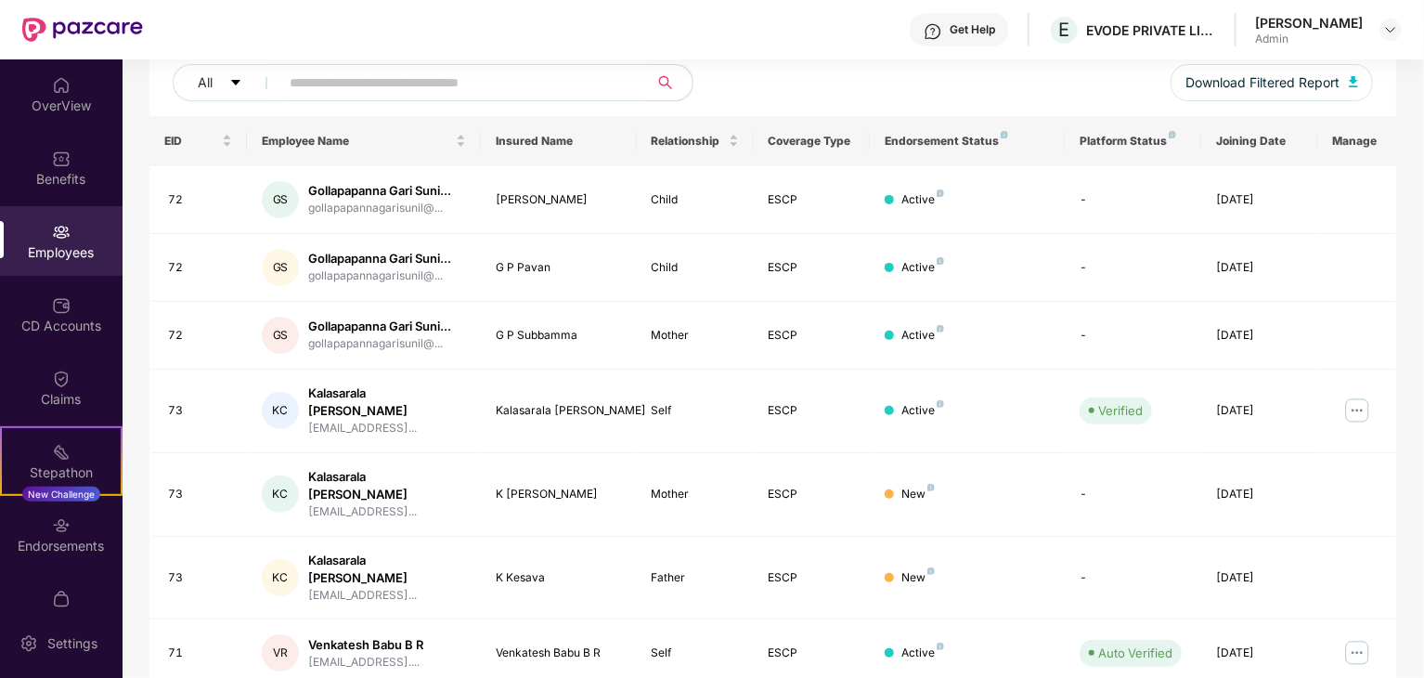
scroll to position [461, 0]
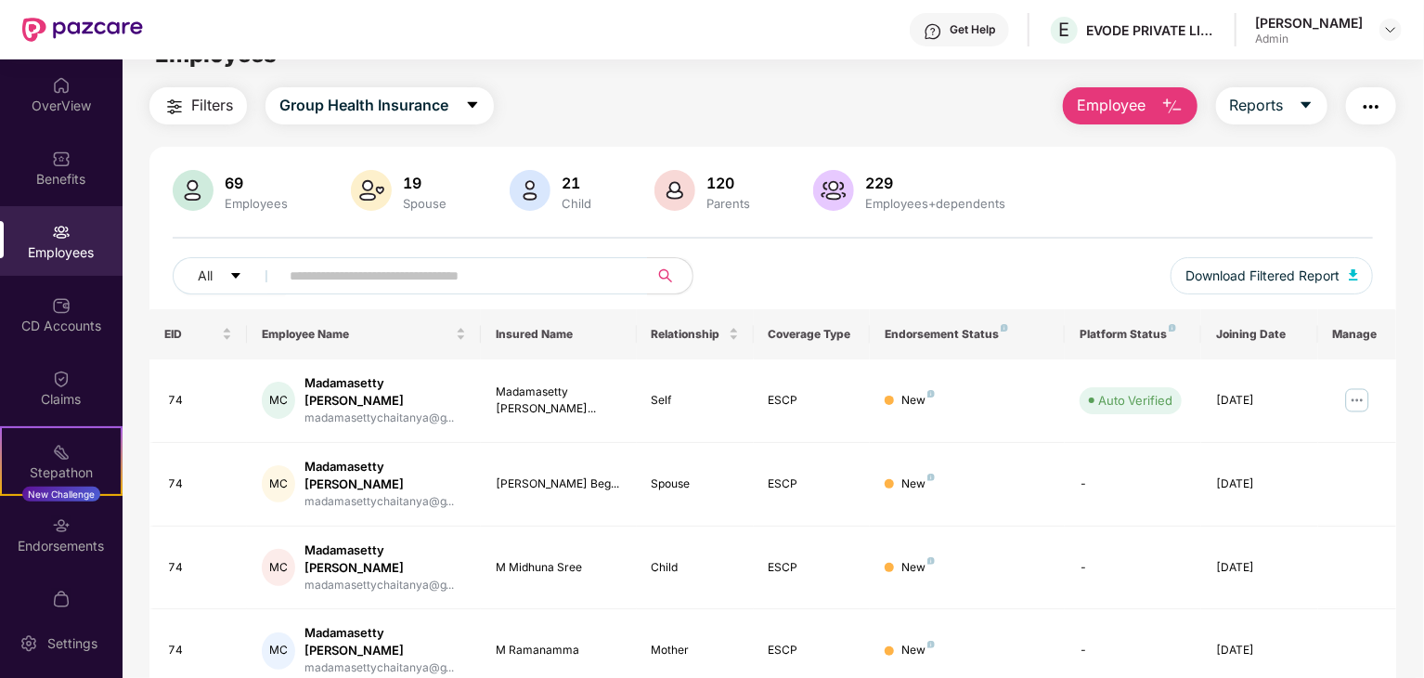
scroll to position [0, 0]
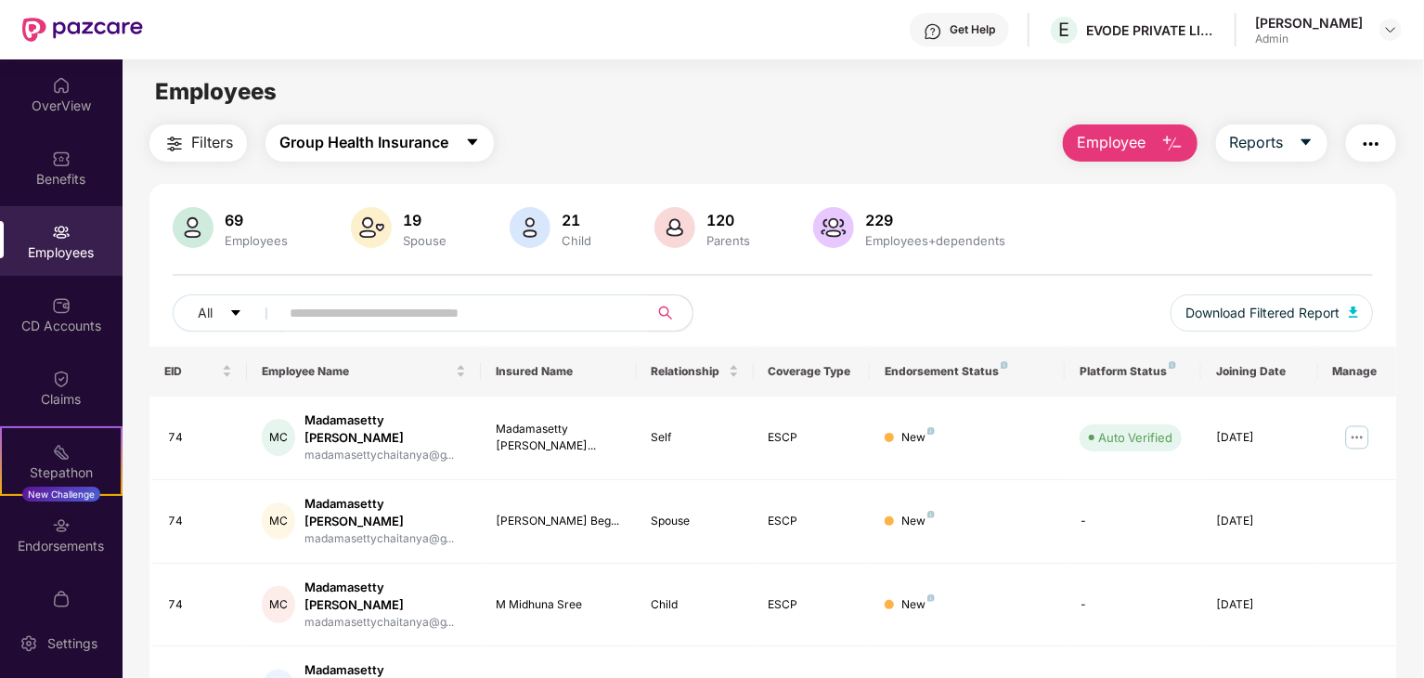
click at [372, 152] on span "Group Health Insurance" at bounding box center [363, 142] width 169 height 23
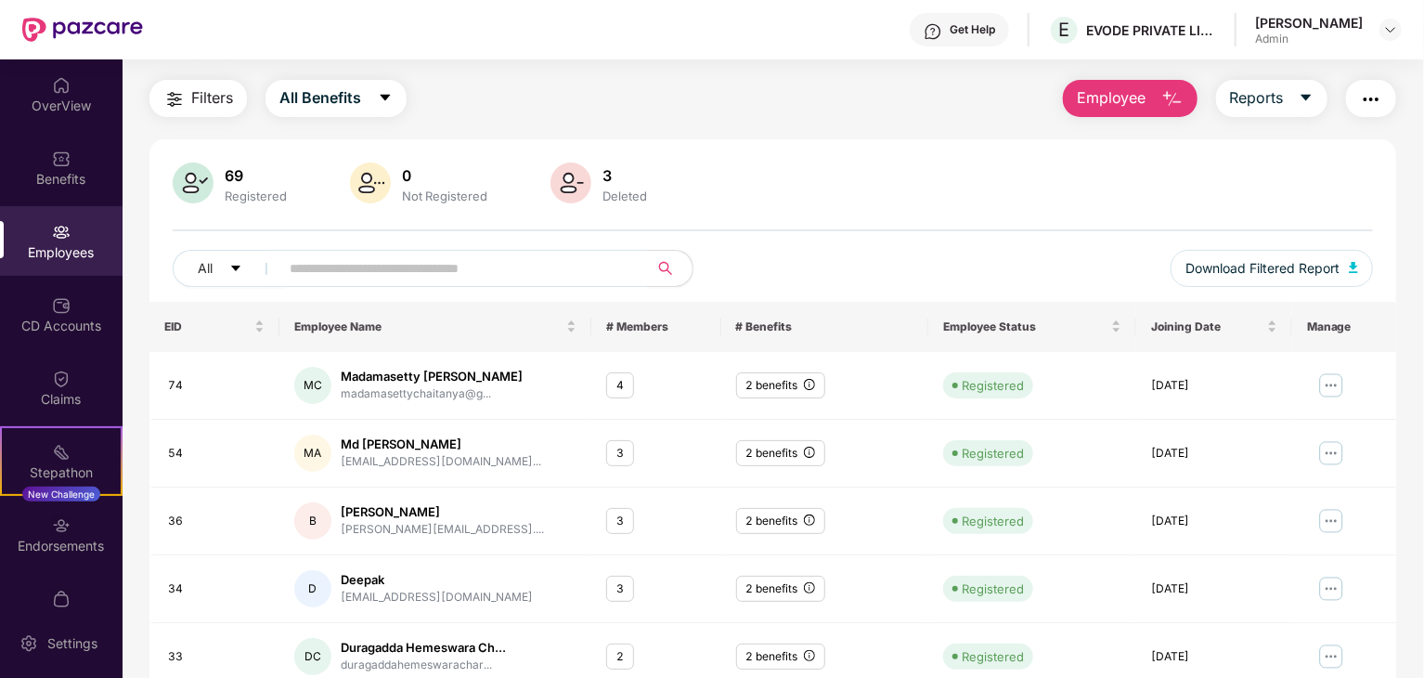
scroll to position [40, 0]
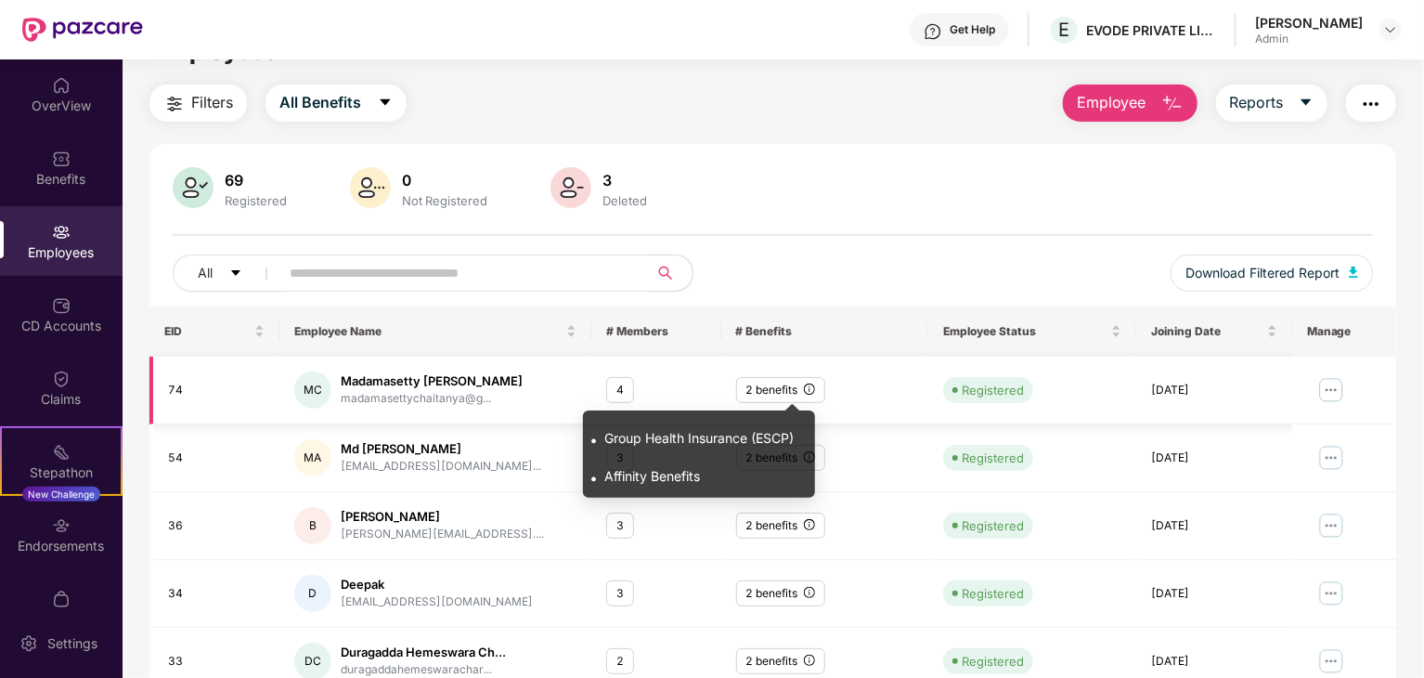
click at [808, 389] on icon "info-circle" at bounding box center [809, 388] width 11 height 11
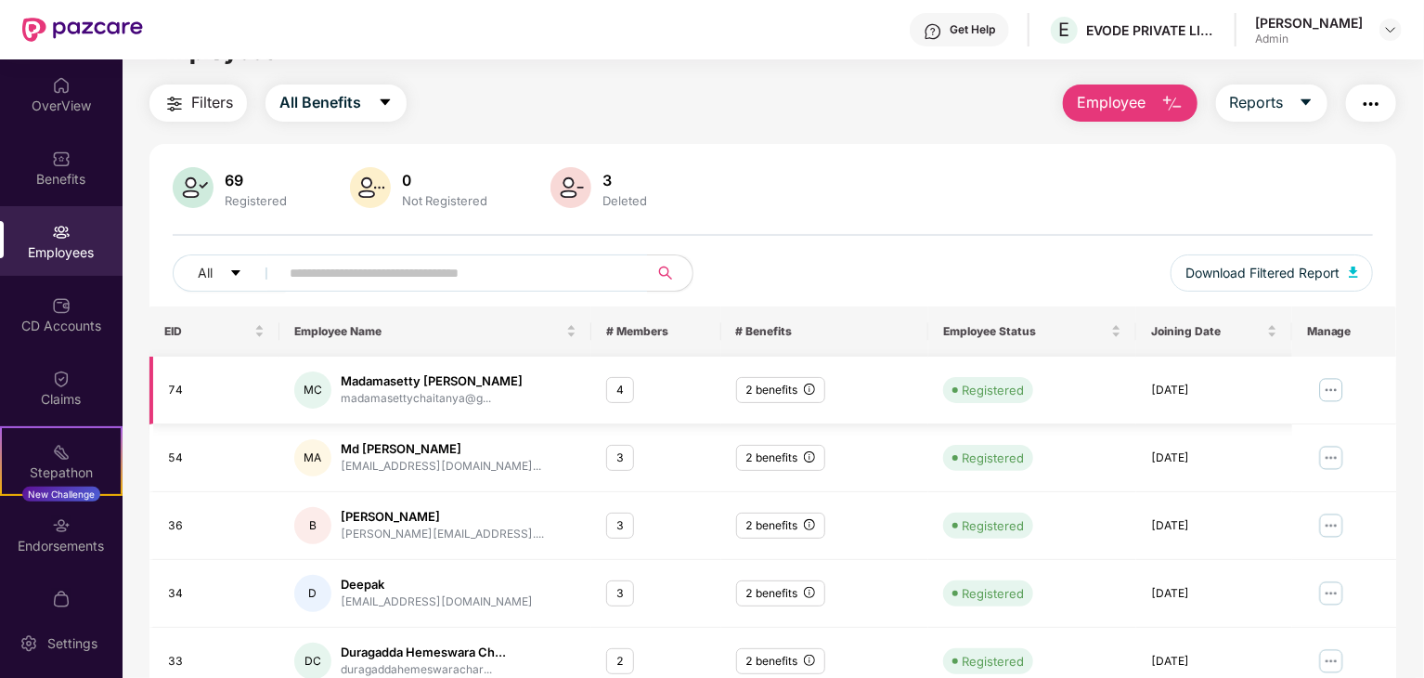
click at [774, 391] on div "2 benefits" at bounding box center [780, 390] width 89 height 27
drag, startPoint x: 797, startPoint y: 388, endPoint x: 810, endPoint y: 406, distance: 21.9
click at [810, 406] on td "2 benefits" at bounding box center [825, 391] width 208 height 68
drag, startPoint x: 799, startPoint y: 386, endPoint x: 750, endPoint y: 384, distance: 49.2
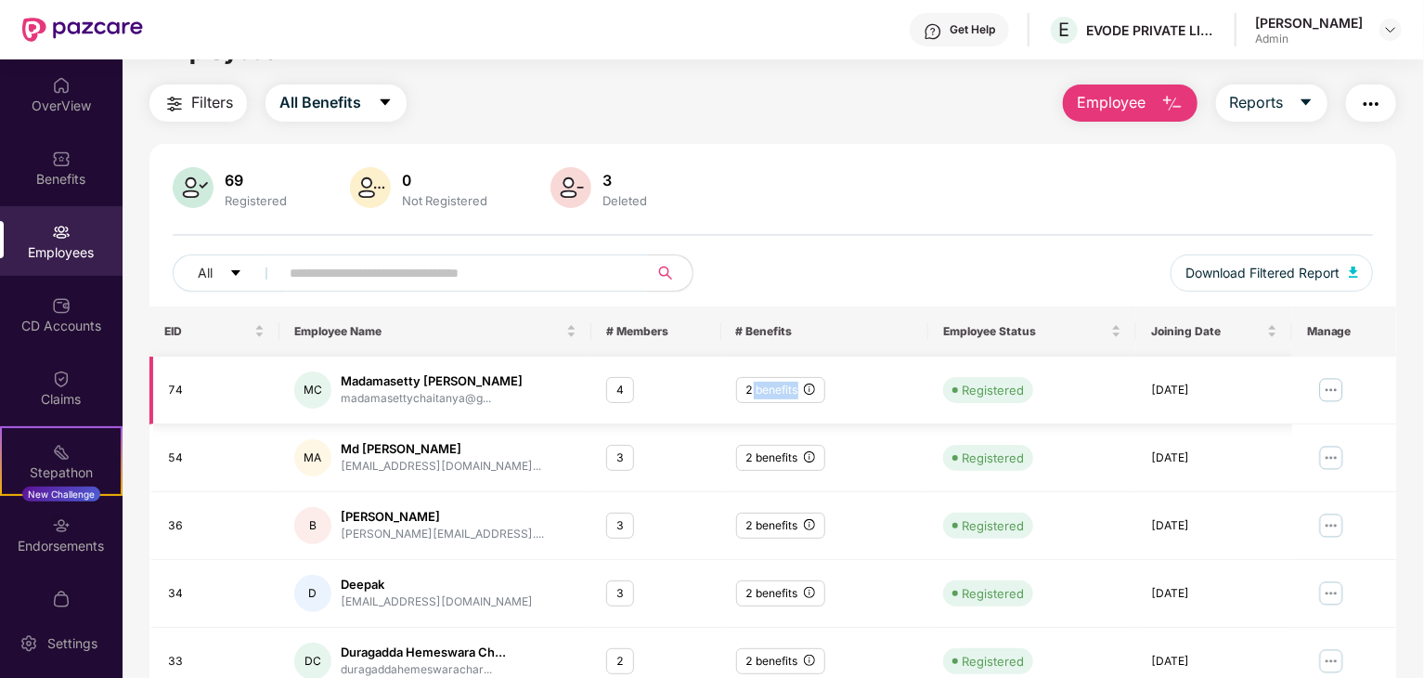
click at [750, 384] on div "2 benefits" at bounding box center [780, 390] width 89 height 27
click at [842, 424] on td "2 benefits" at bounding box center [825, 458] width 208 height 68
drag, startPoint x: 1422, startPoint y: 344, endPoint x: 1417, endPoint y: 425, distance: 81.9
click at [1417, 425] on div "Filters All Benefits Employee Reports 69 Registered 0 Not Registered 3 Deleted …" at bounding box center [773, 592] width 1301 height 1017
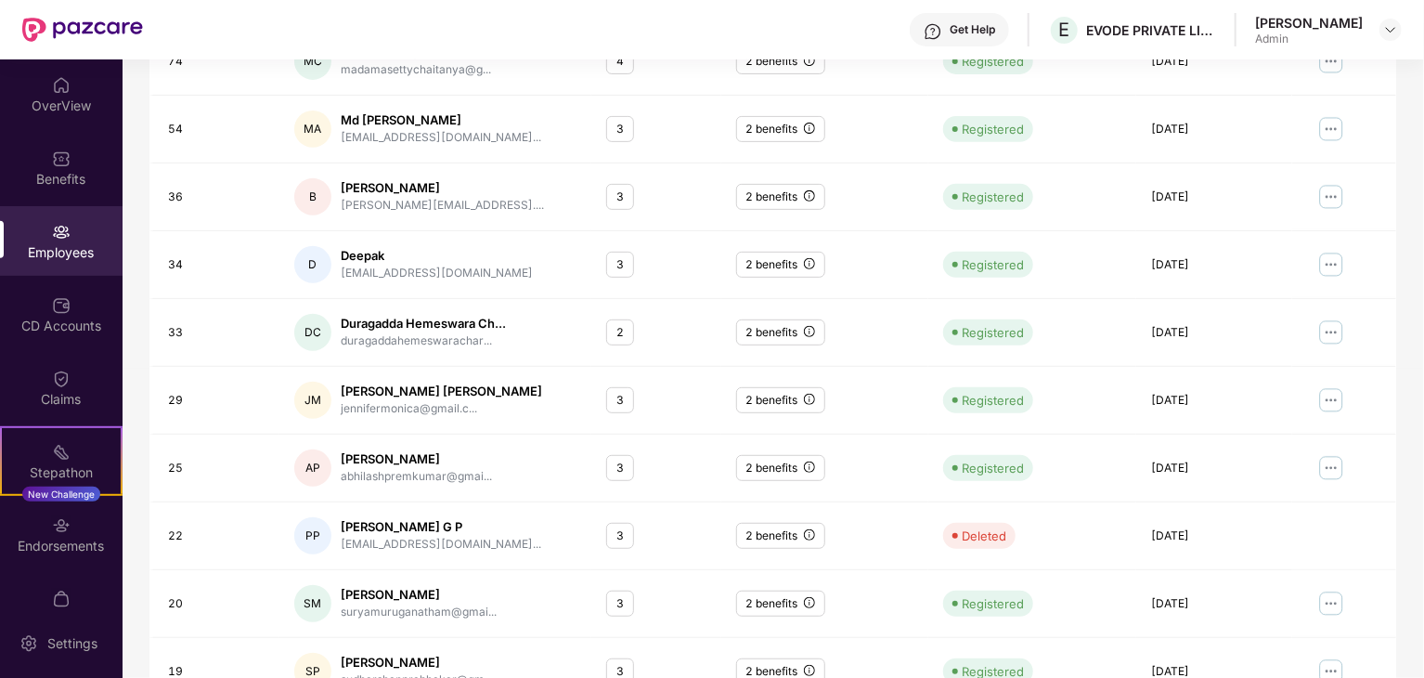
scroll to position [446, 0]
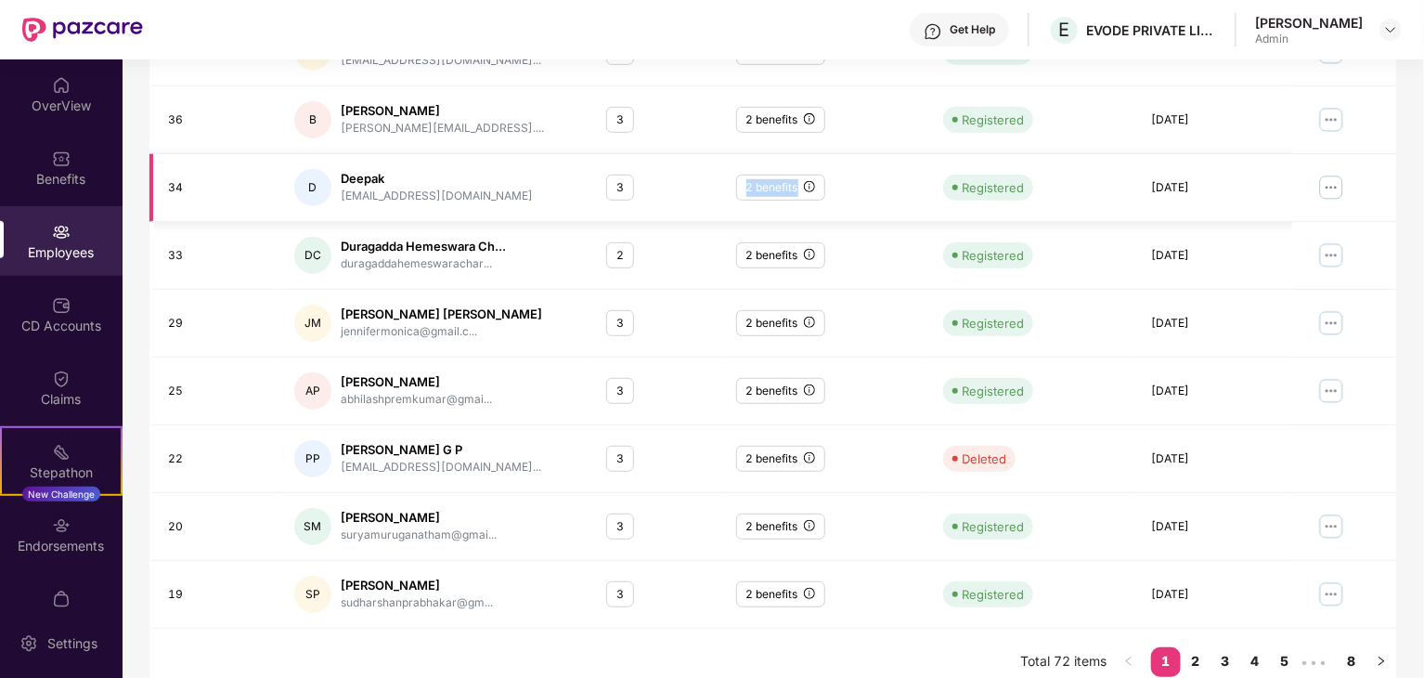
drag, startPoint x: 798, startPoint y: 188, endPoint x: 746, endPoint y: 190, distance: 51.1
click at [746, 190] on div "2 benefits" at bounding box center [780, 188] width 89 height 27
click at [800, 137] on td "2 benefits" at bounding box center [825, 120] width 208 height 68
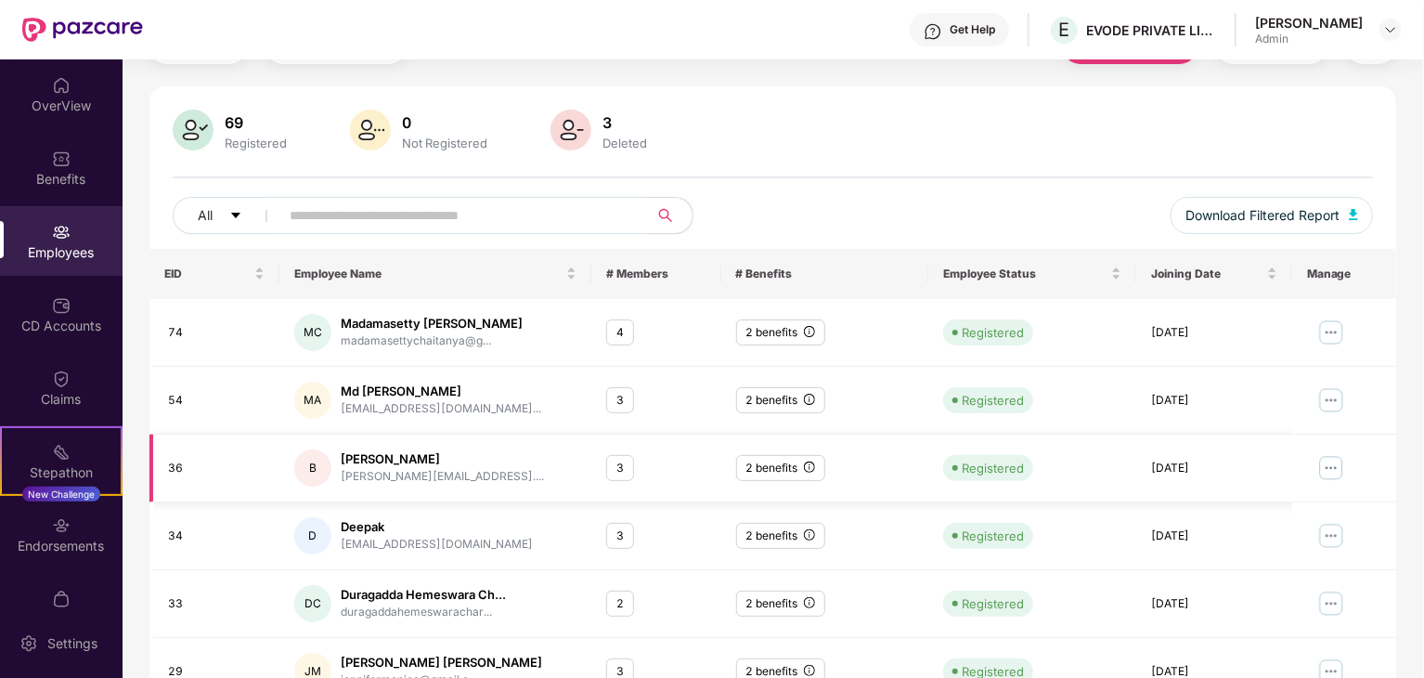
scroll to position [89, 0]
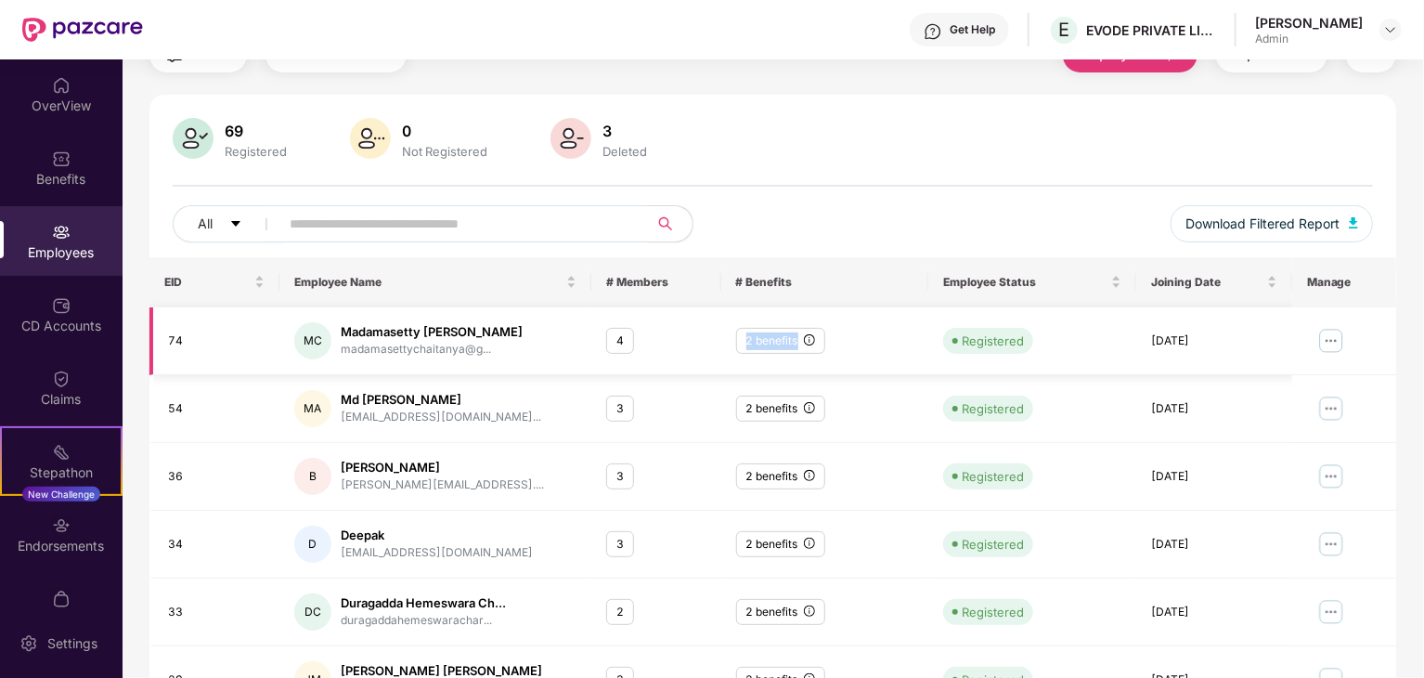
drag, startPoint x: 796, startPoint y: 342, endPoint x: 746, endPoint y: 336, distance: 50.4
click at [746, 336] on div "2 benefits" at bounding box center [780, 341] width 89 height 27
click at [876, 375] on td "2 benefits" at bounding box center [825, 409] width 208 height 68
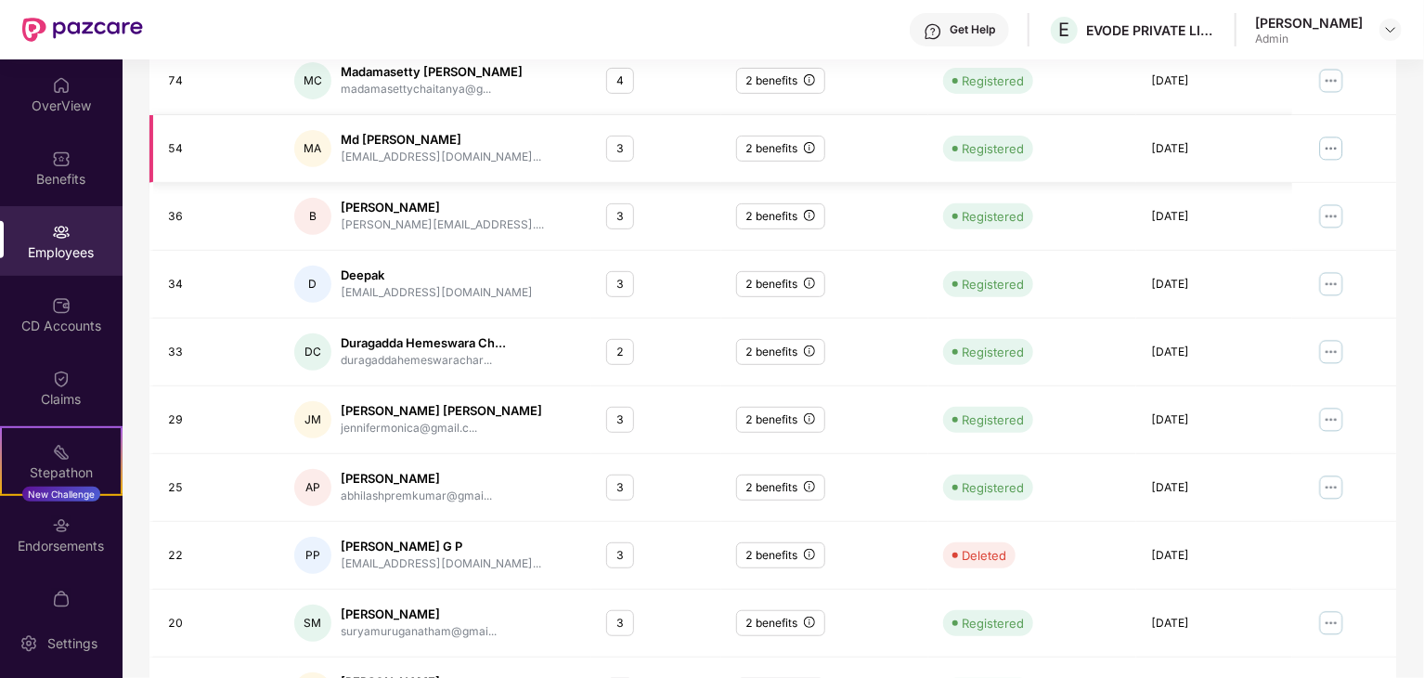
scroll to position [461, 0]
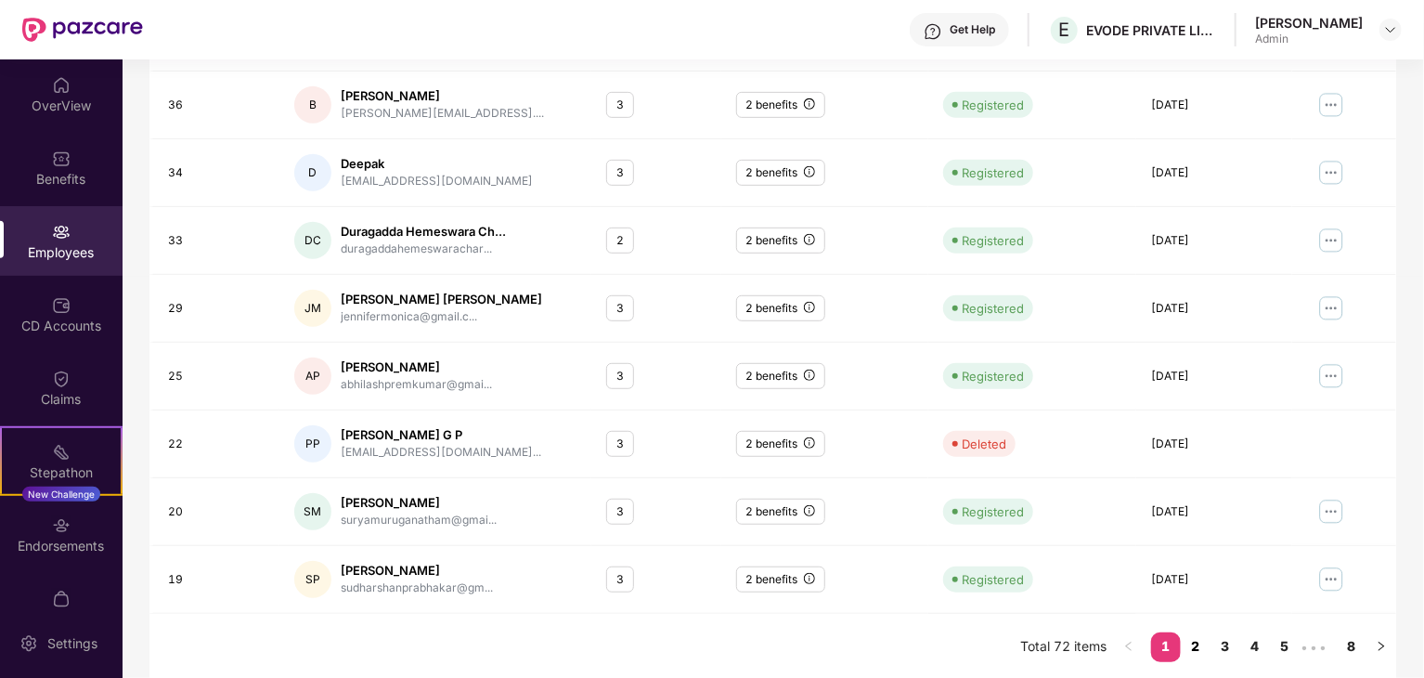
click at [1182, 635] on link "2" at bounding box center [1196, 646] width 30 height 28
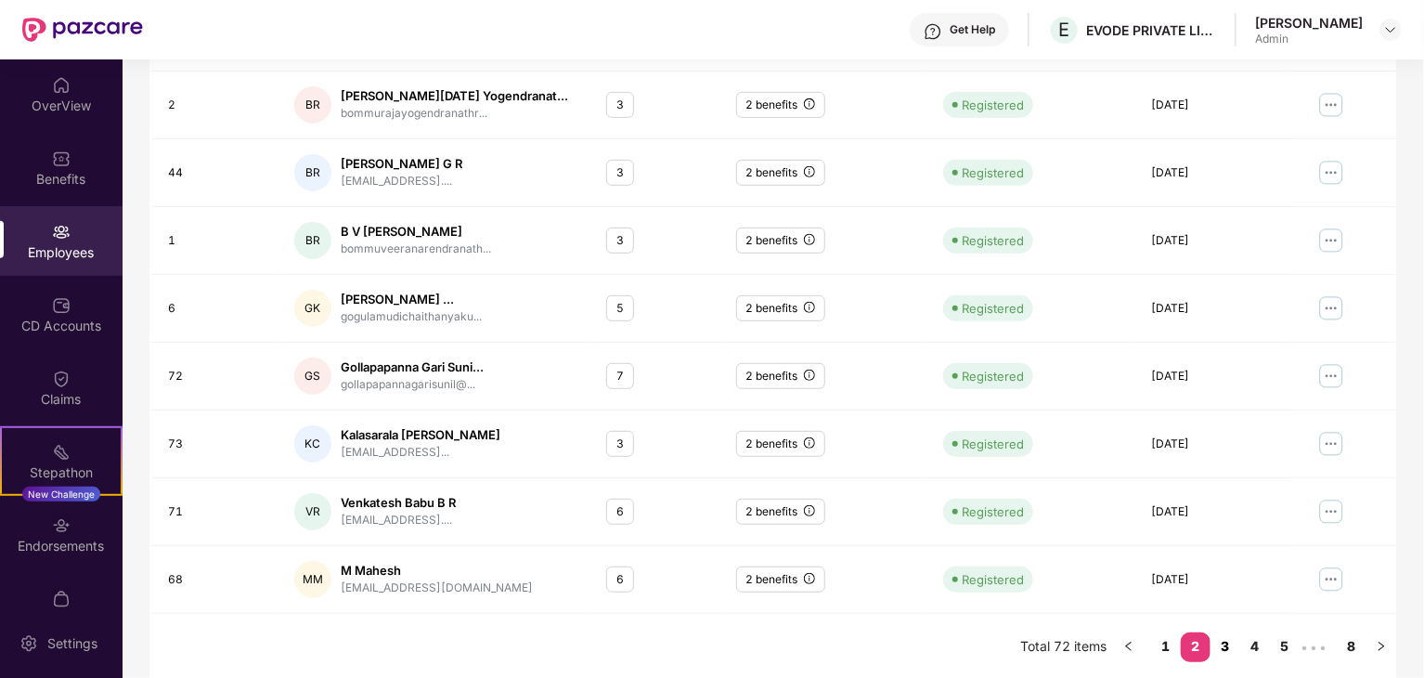
click at [1222, 646] on link "3" at bounding box center [1226, 646] width 30 height 28
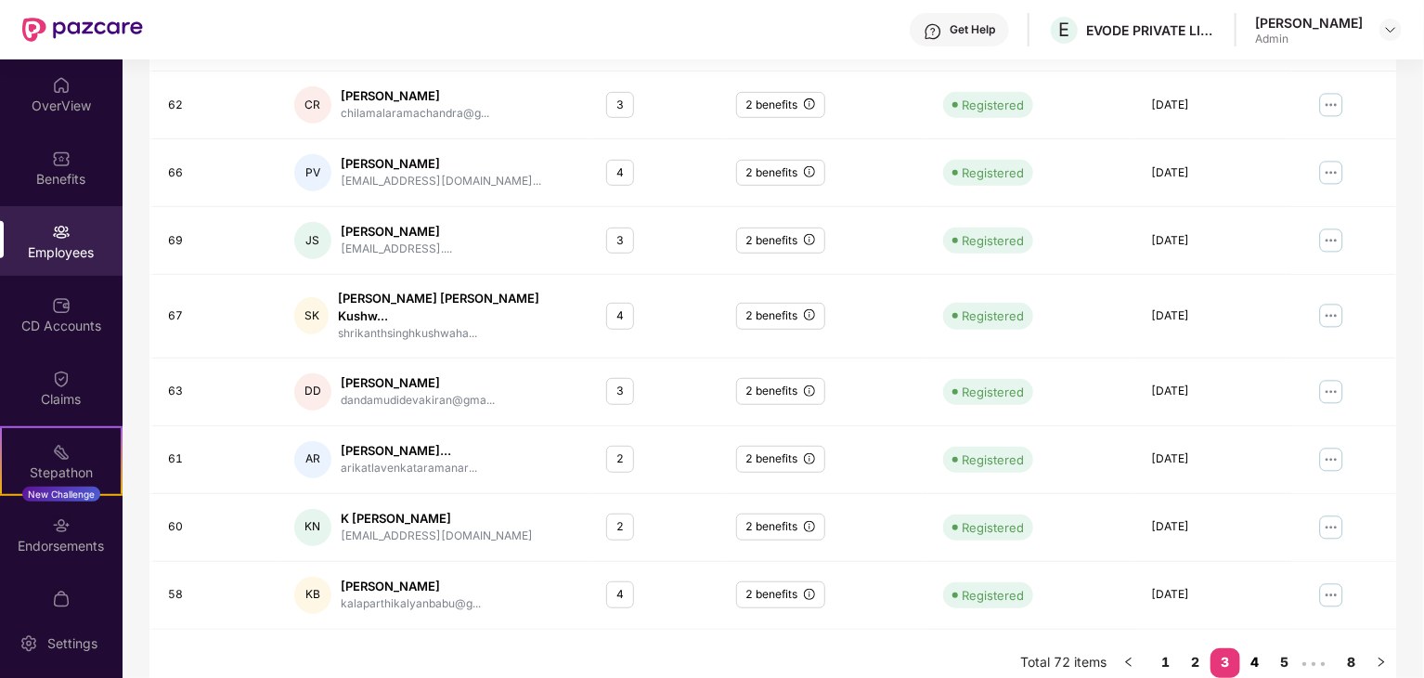
click at [1261, 648] on link "4" at bounding box center [1255, 662] width 30 height 28
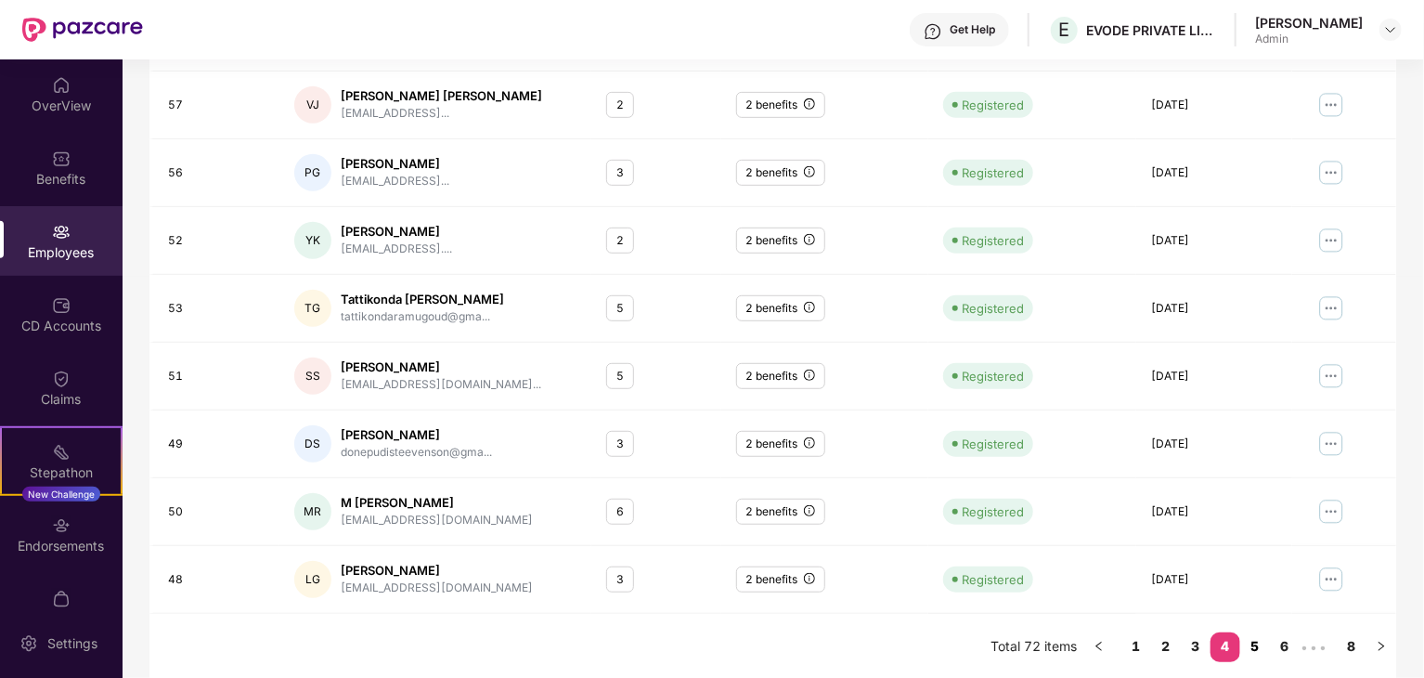
click at [1252, 641] on link "5" at bounding box center [1255, 646] width 30 height 28
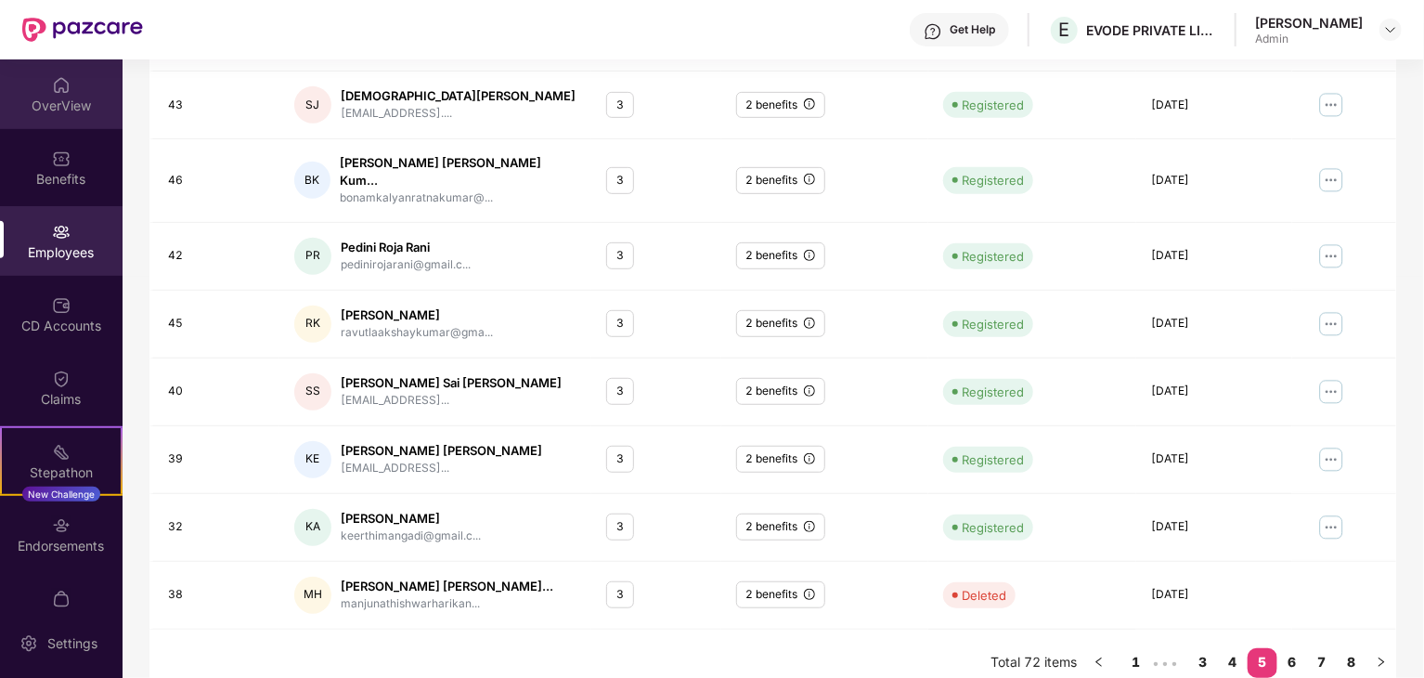
click at [37, 106] on div "OverView" at bounding box center [61, 106] width 123 height 19
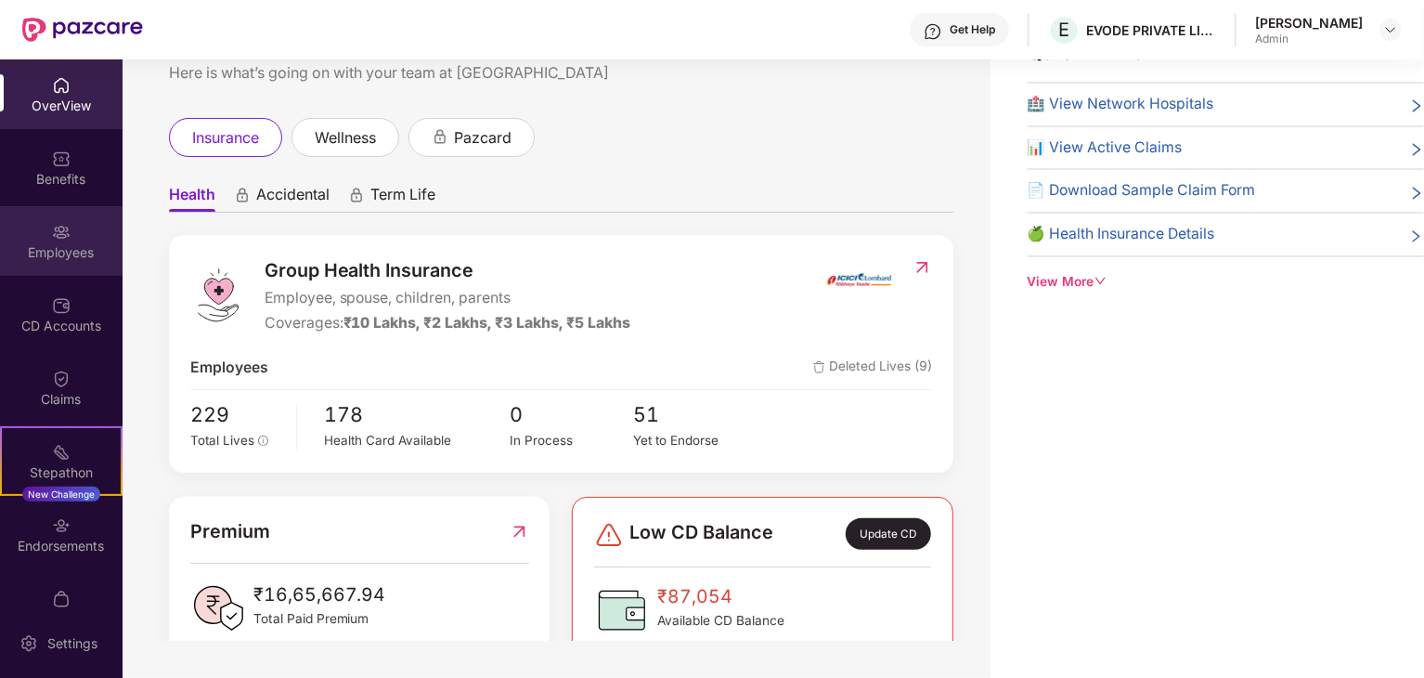
click at [37, 228] on div "Employees" at bounding box center [61, 241] width 123 height 70
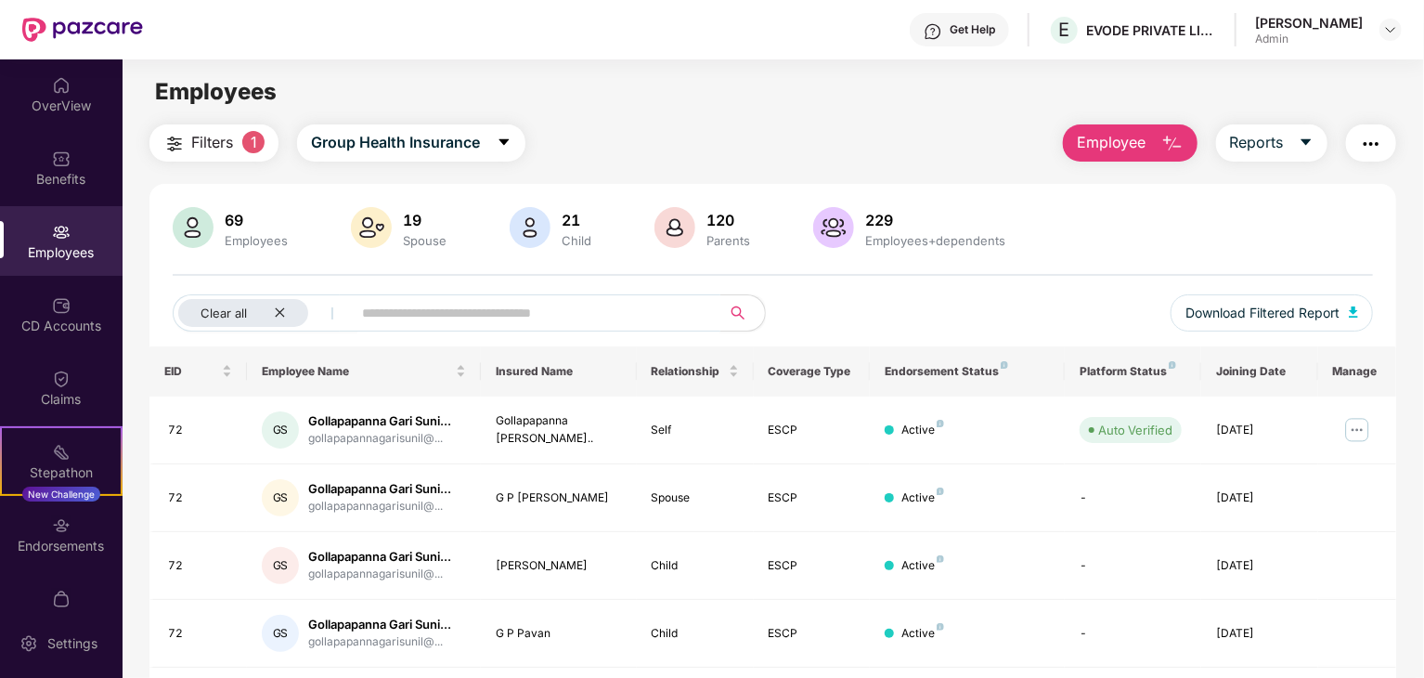
click at [390, 317] on input "text" at bounding box center [528, 313] width 333 height 28
type input "*"
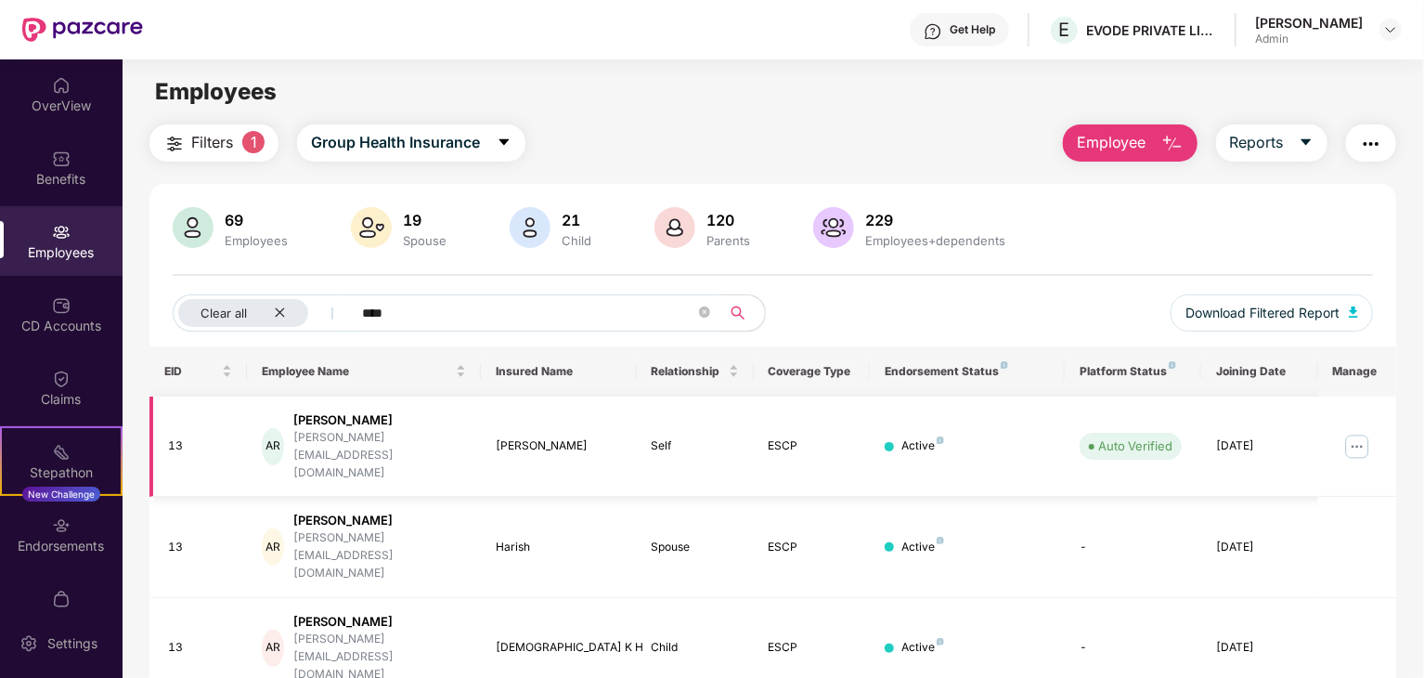
type input "****"
click at [1352, 434] on img at bounding box center [1358, 447] width 30 height 30
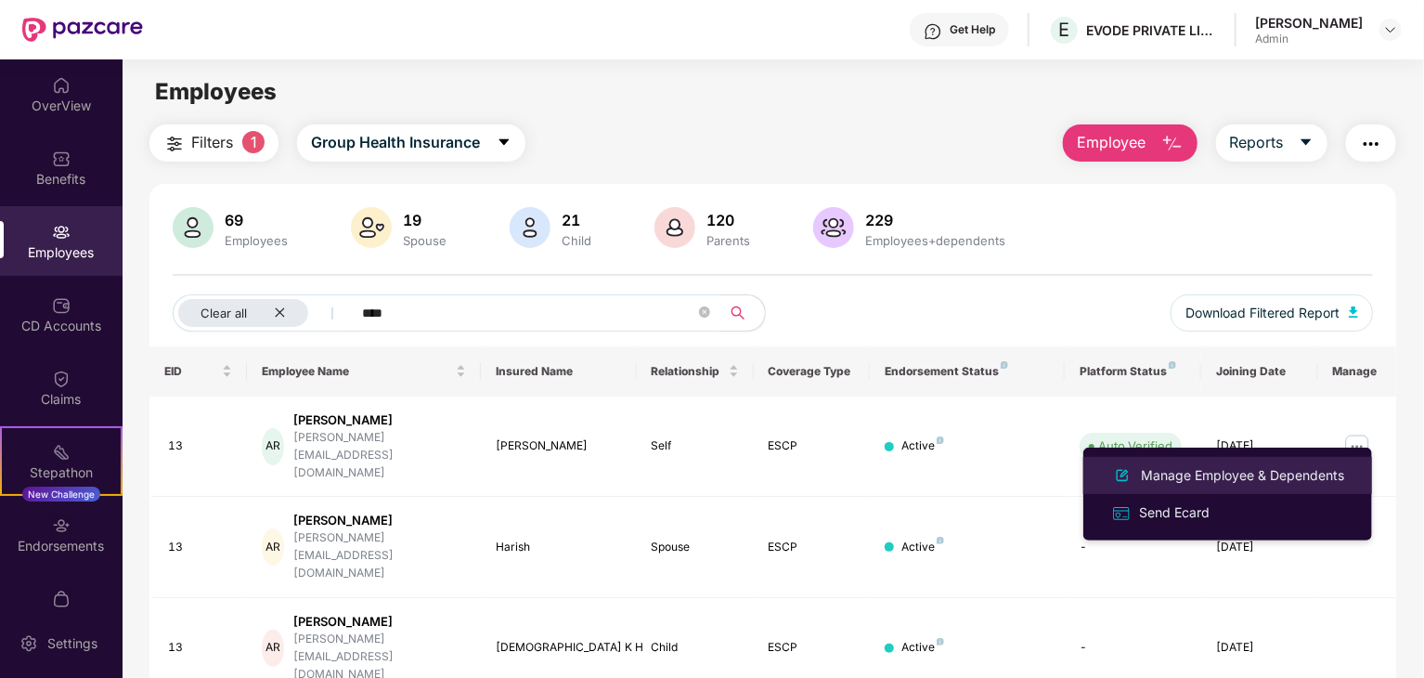
click at [1255, 468] on div "Manage Employee & Dependents" at bounding box center [1242, 475] width 211 height 20
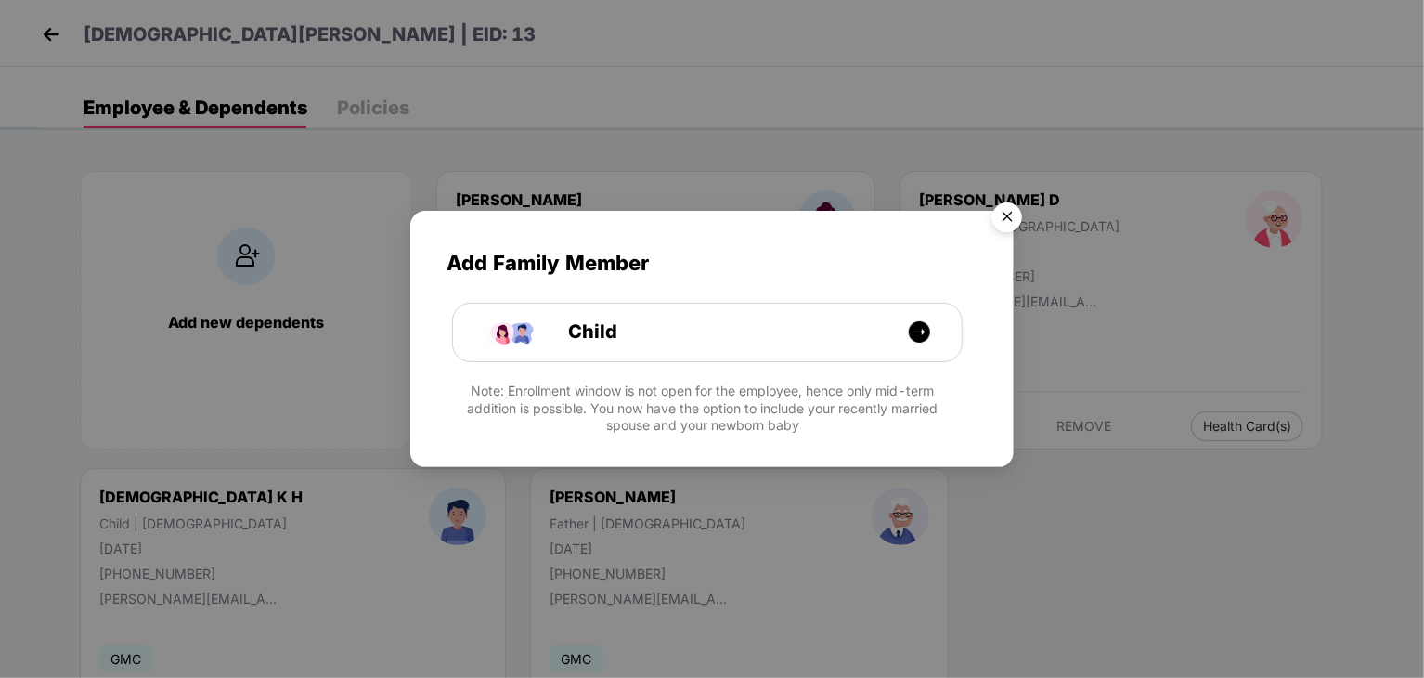
click at [1018, 227] on img "Close" at bounding box center [1007, 220] width 52 height 52
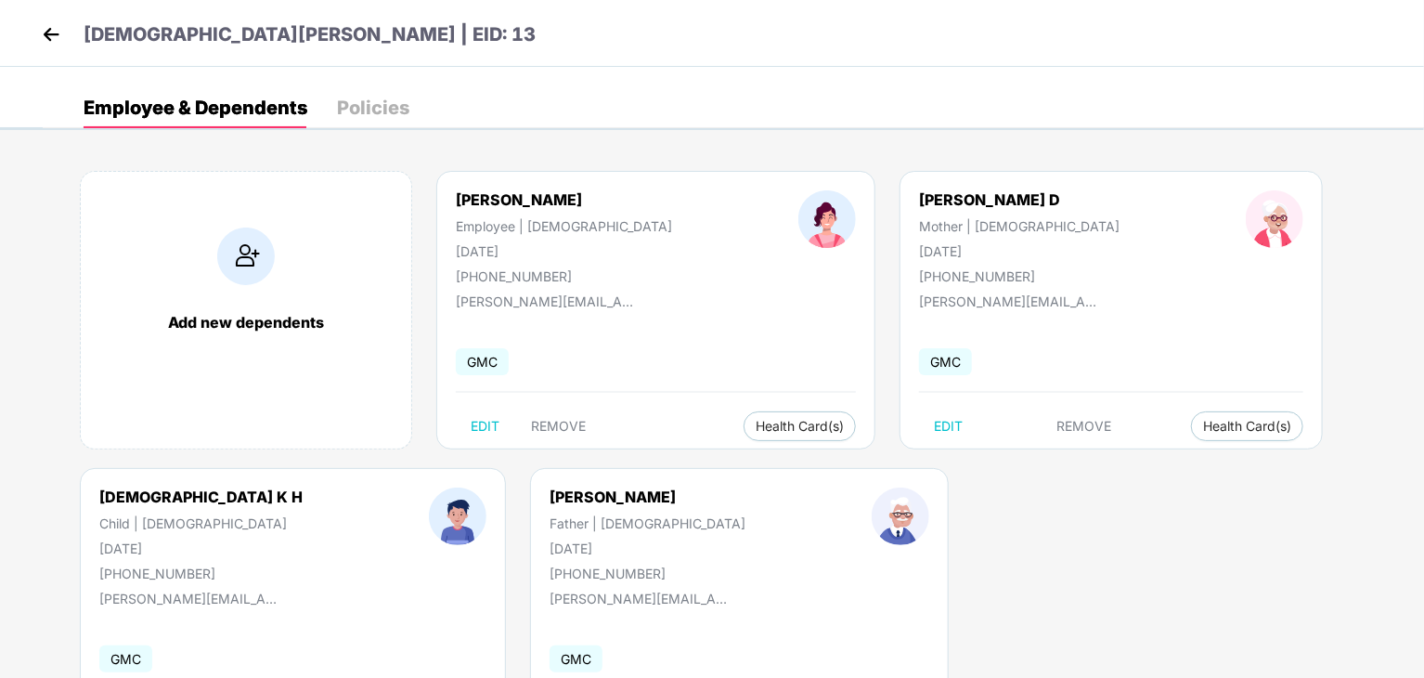
click at [979, 280] on div "[PERSON_NAME] D Mother | [DEMOGRAPHIC_DATA] [DATE] [PHONE_NUMBER]" at bounding box center [1019, 237] width 327 height 94
click at [208, 345] on div "Add new dependents" at bounding box center [246, 310] width 332 height 279
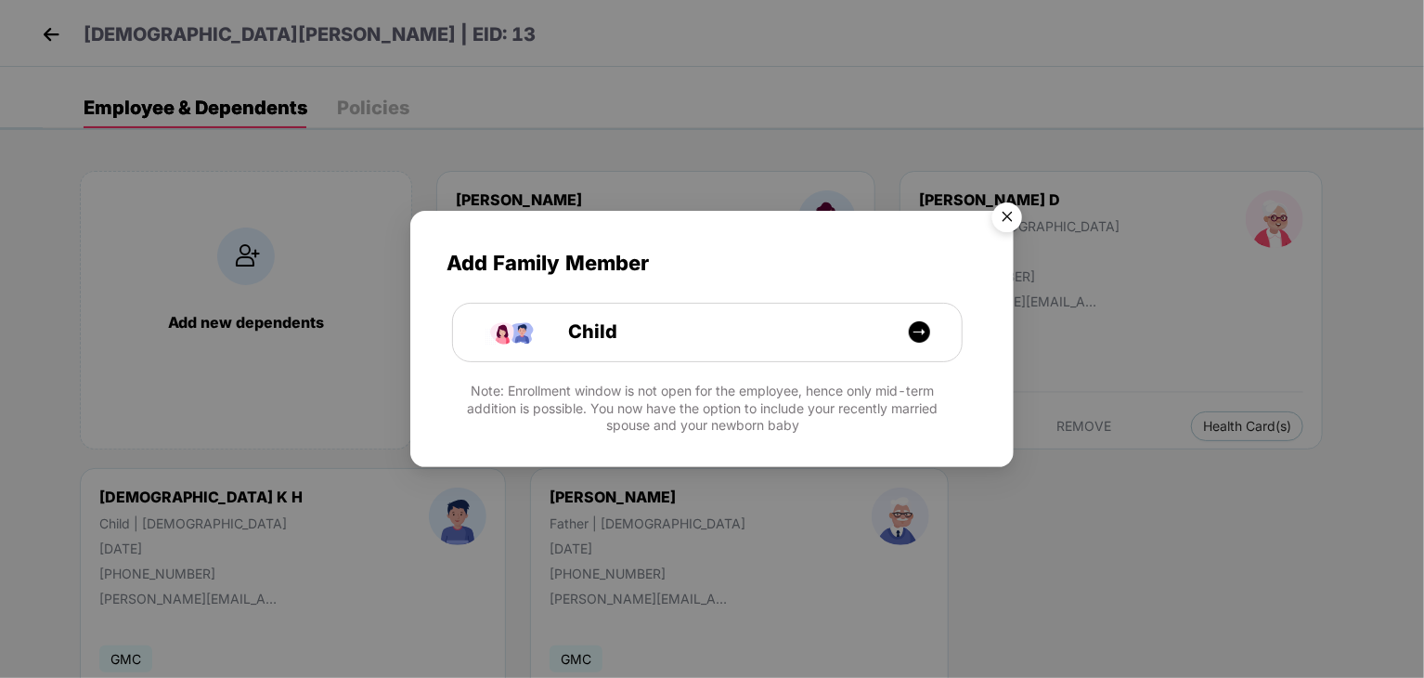
click at [1016, 202] on img "Close" at bounding box center [1007, 220] width 52 height 52
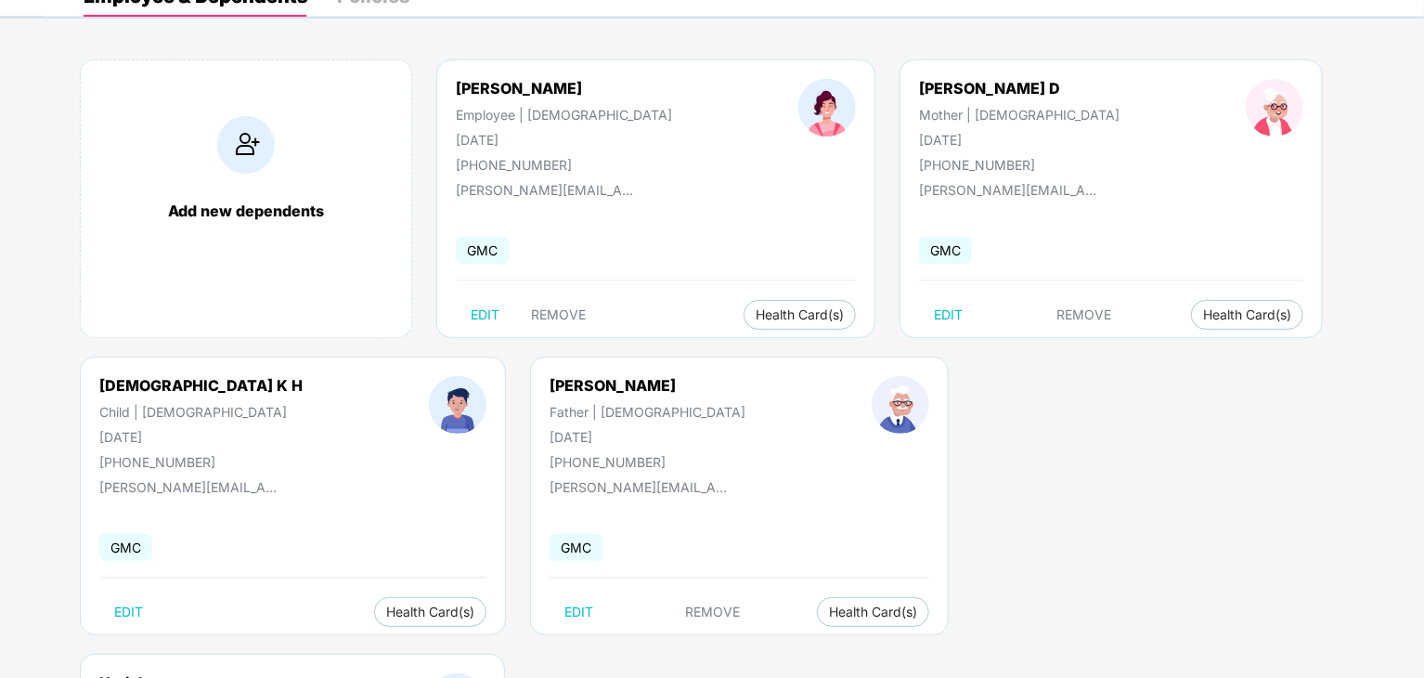
scroll to position [115, 0]
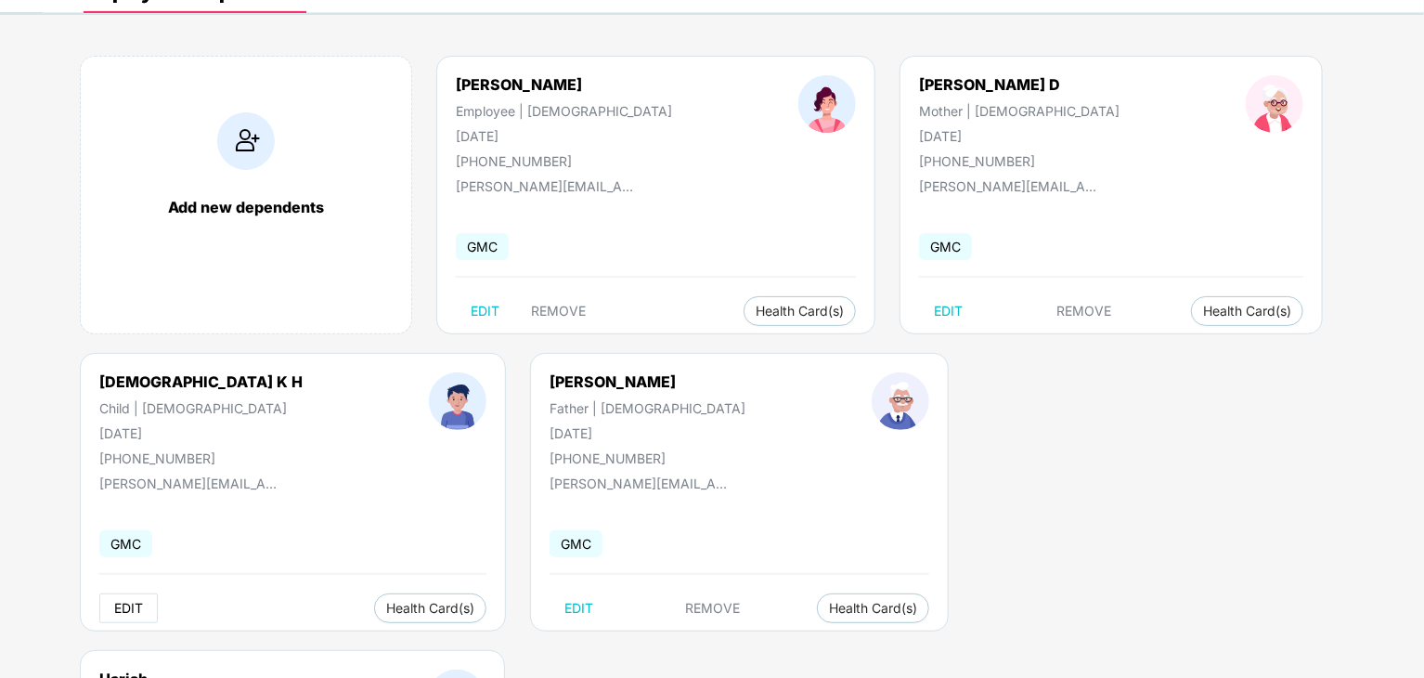
click at [130, 601] on span "EDIT" at bounding box center [128, 608] width 29 height 15
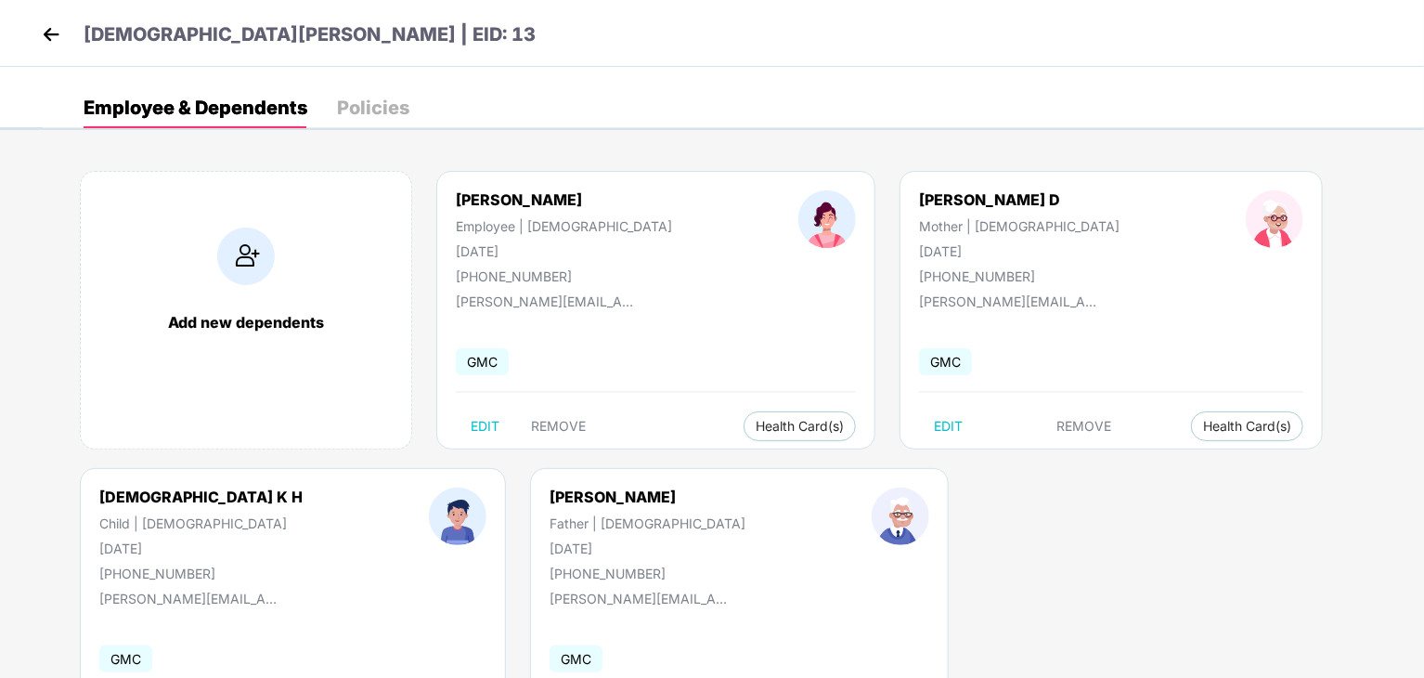
select select "*****"
select select "****"
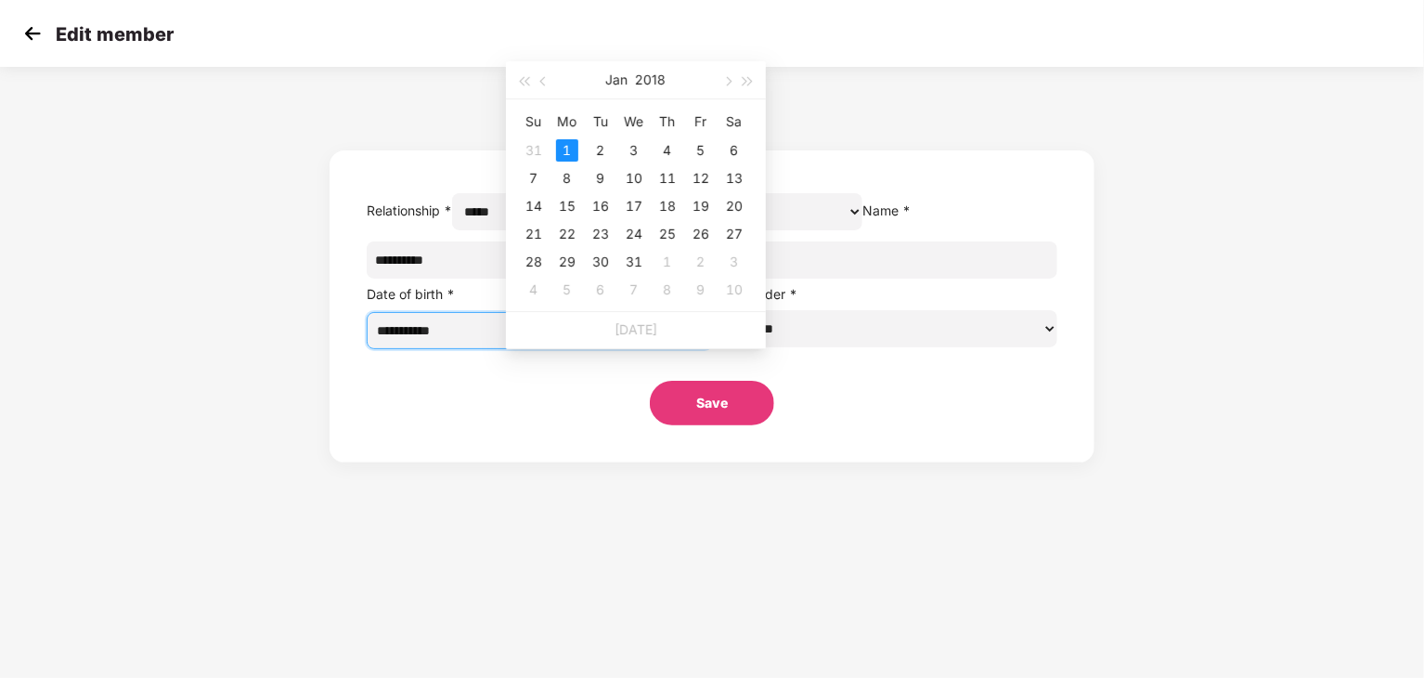
click at [643, 341] on input "**********" at bounding box center [531, 330] width 308 height 20
click at [733, 89] on button "button" at bounding box center [727, 79] width 20 height 37
click at [658, 72] on button "2018" at bounding box center [651, 79] width 31 height 37
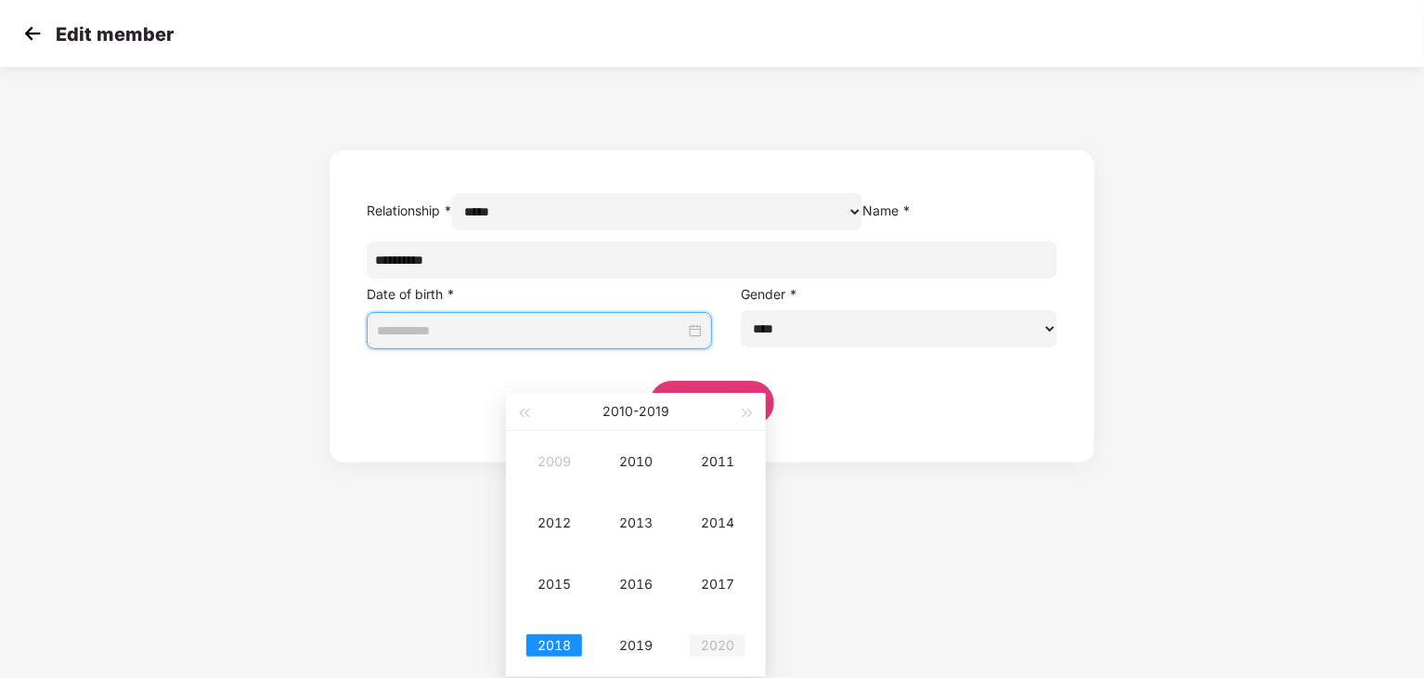
click at [693, 654] on div "2020" at bounding box center [718, 645] width 56 height 22
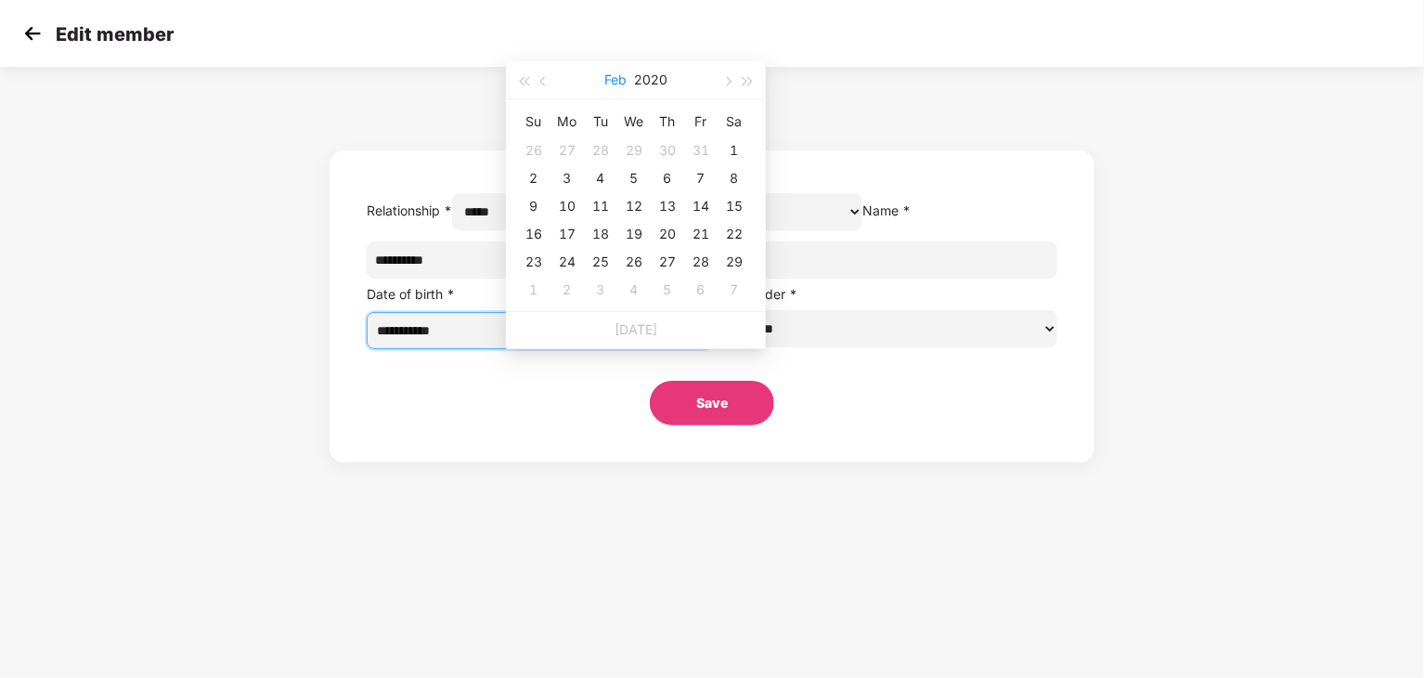
click at [615, 75] on button "Feb" at bounding box center [615, 79] width 22 height 37
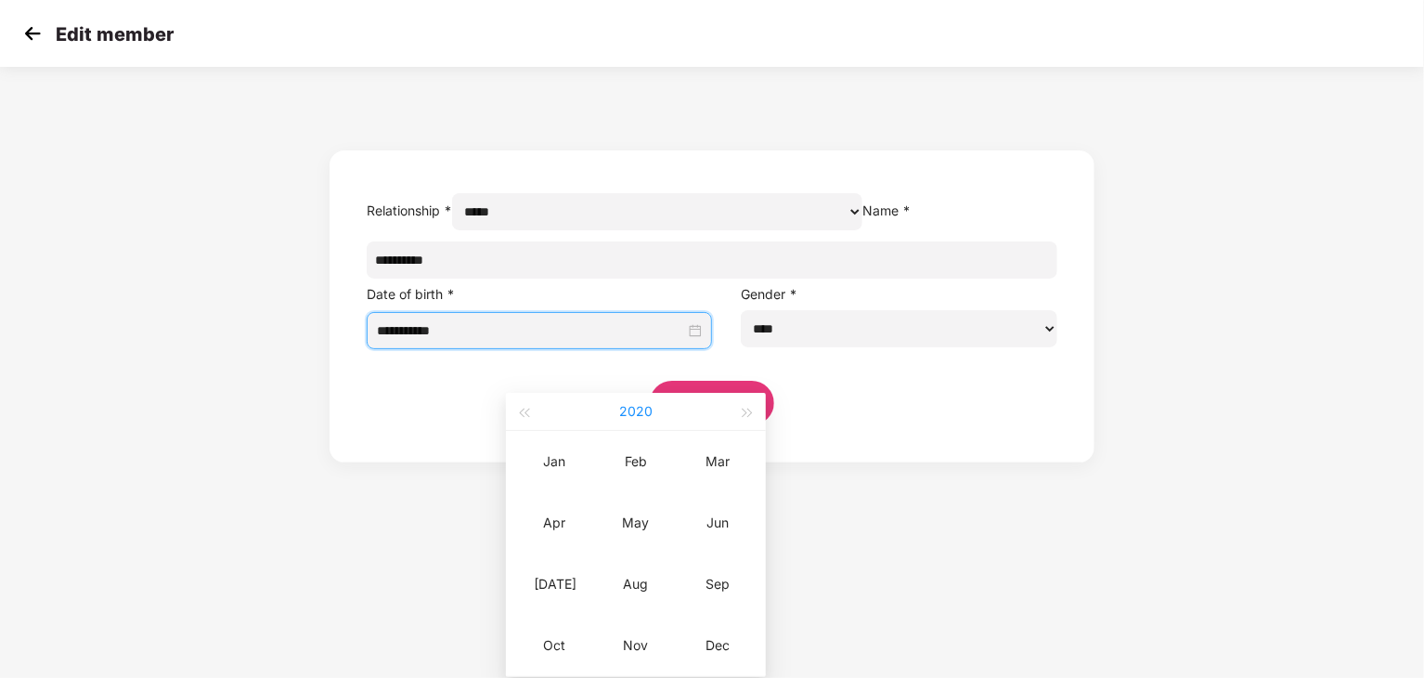
click at [628, 410] on button "2020" at bounding box center [635, 411] width 33 height 37
click at [551, 526] on div "2022" at bounding box center [554, 523] width 56 height 22
click at [562, 642] on div "Oct" at bounding box center [554, 645] width 56 height 22
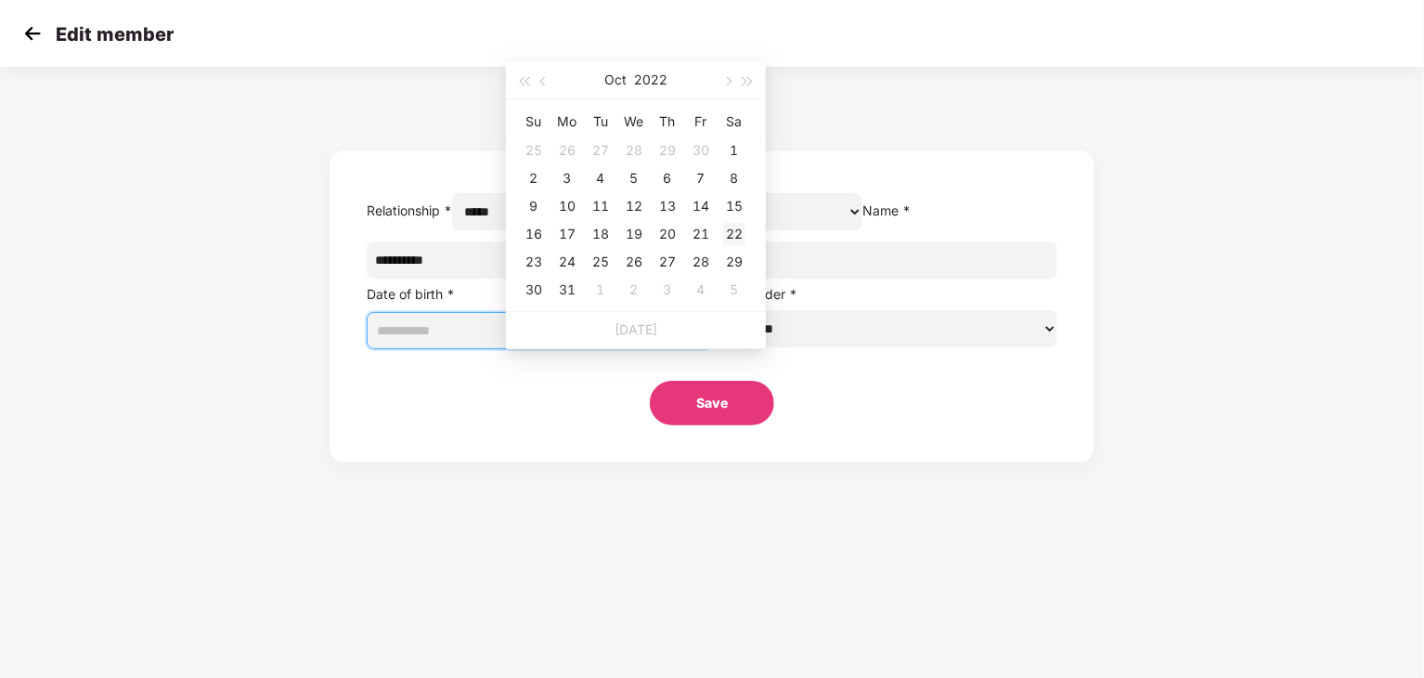
type input "**********"
click at [733, 233] on div "22" at bounding box center [734, 234] width 22 height 22
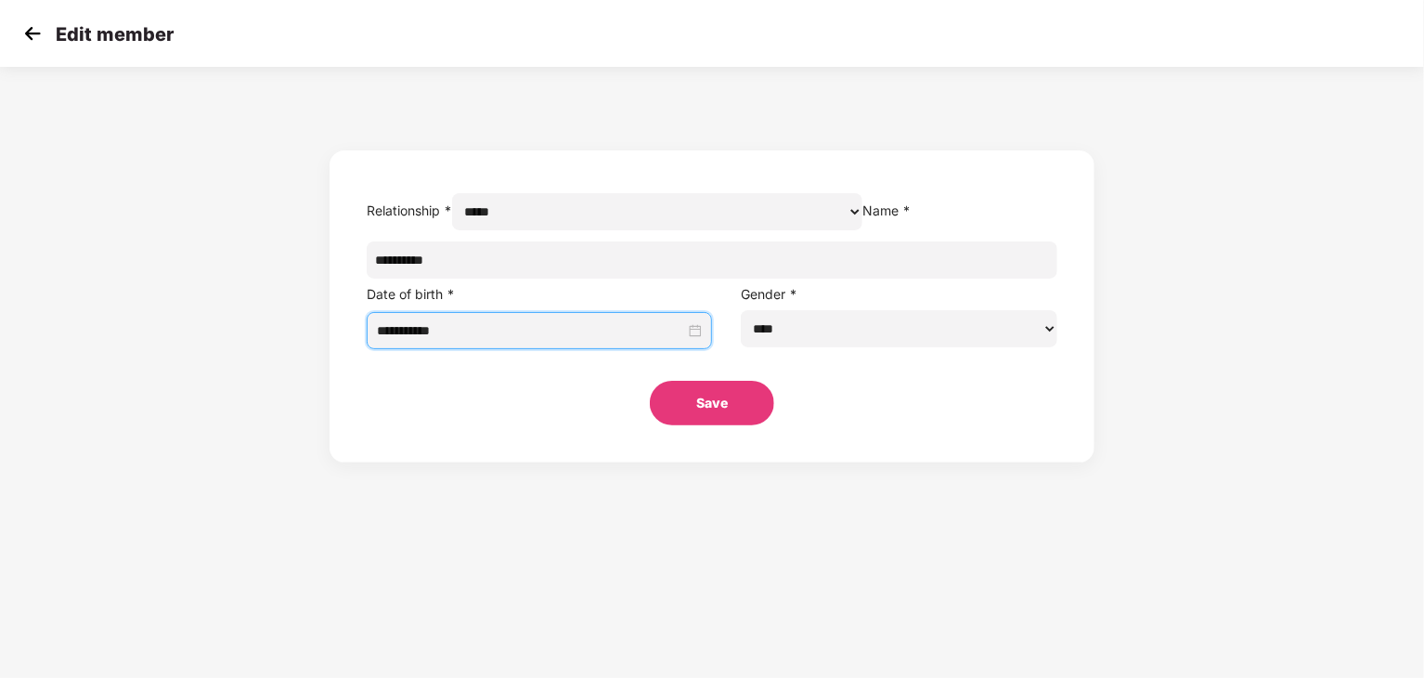
click at [712, 425] on button "Save" at bounding box center [712, 403] width 124 height 45
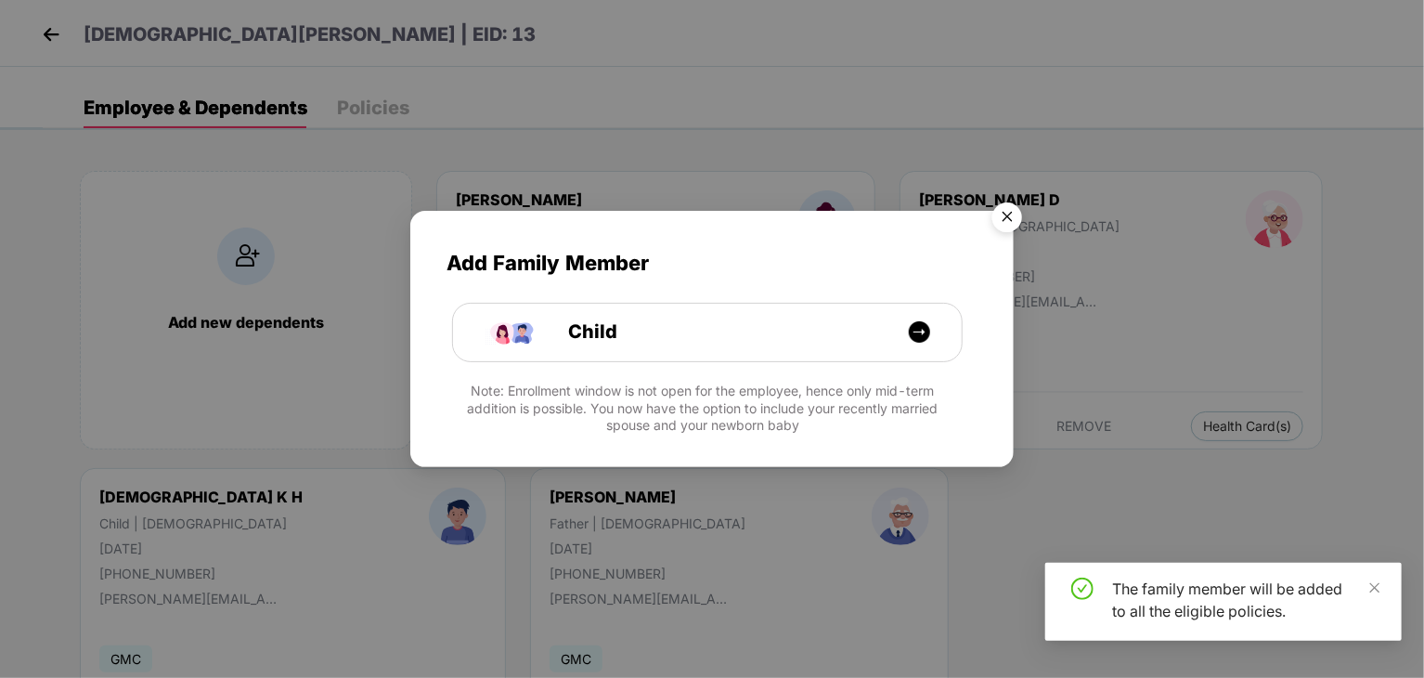
click at [1006, 222] on img "Close" at bounding box center [1007, 220] width 52 height 52
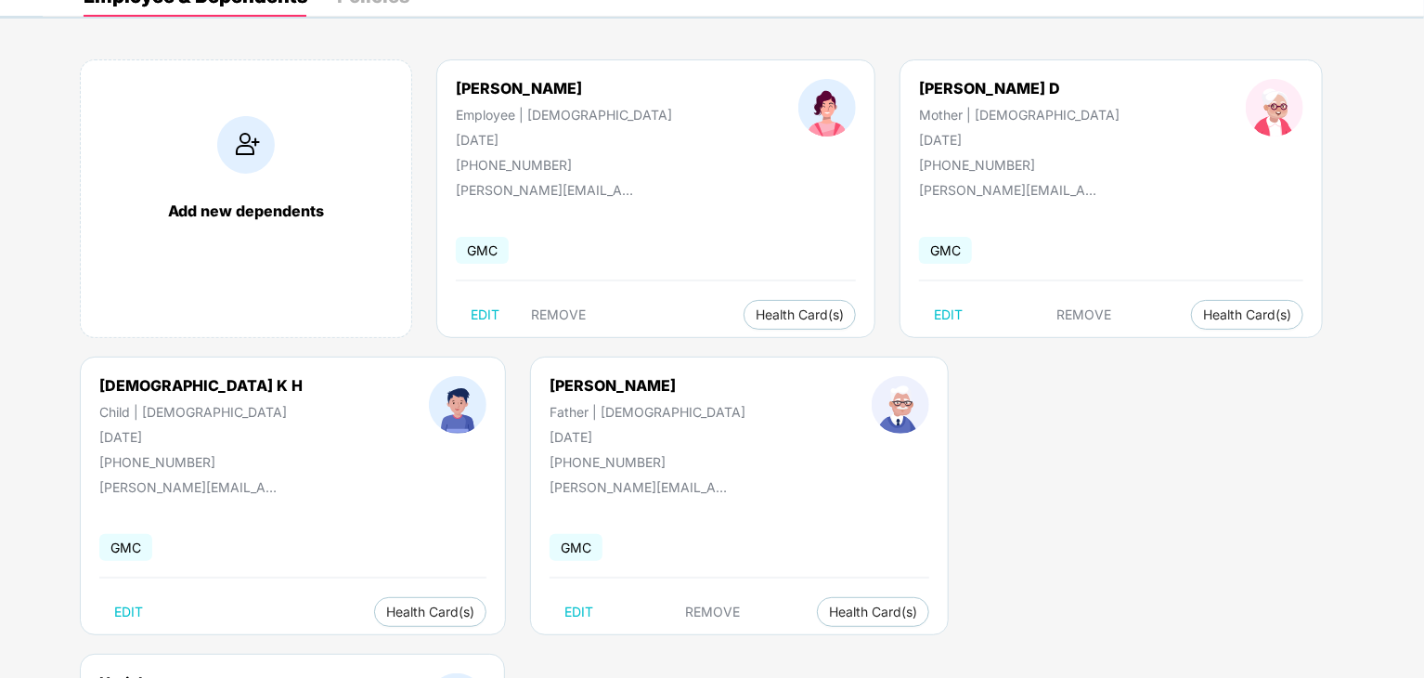
scroll to position [115, 0]
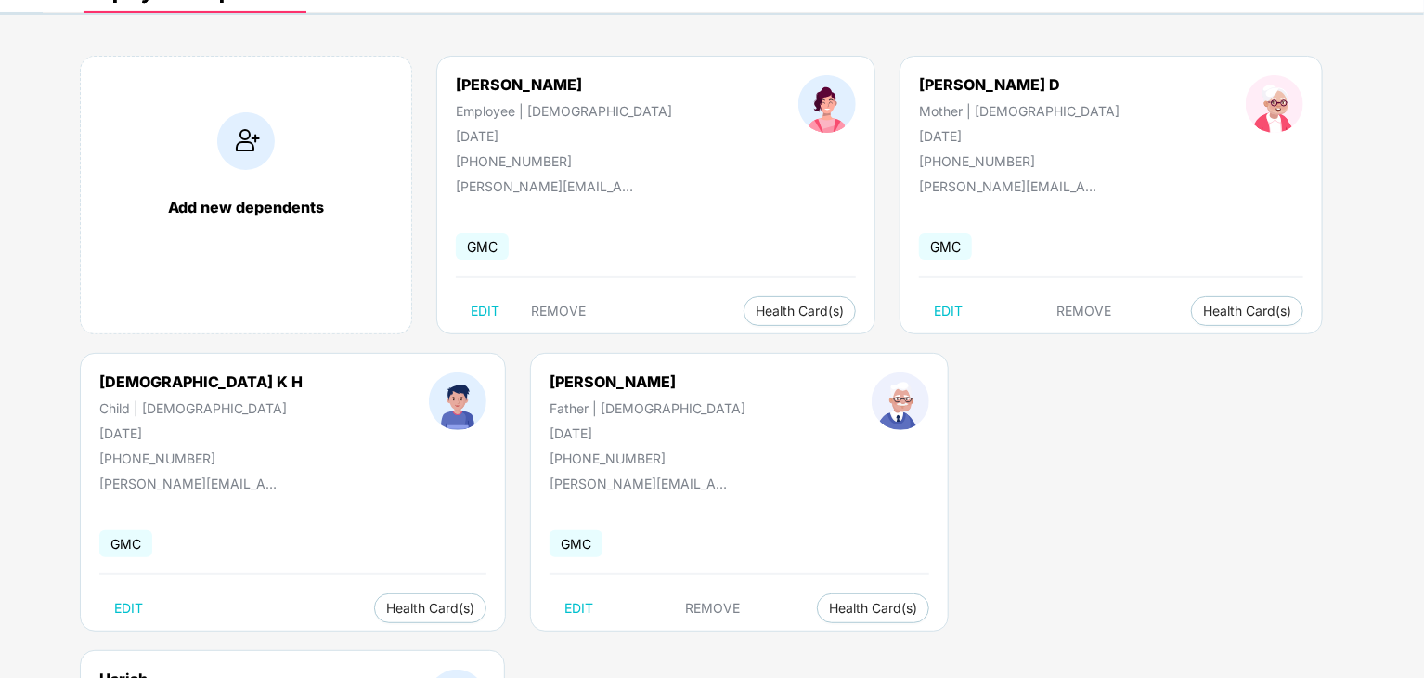
select select "****"
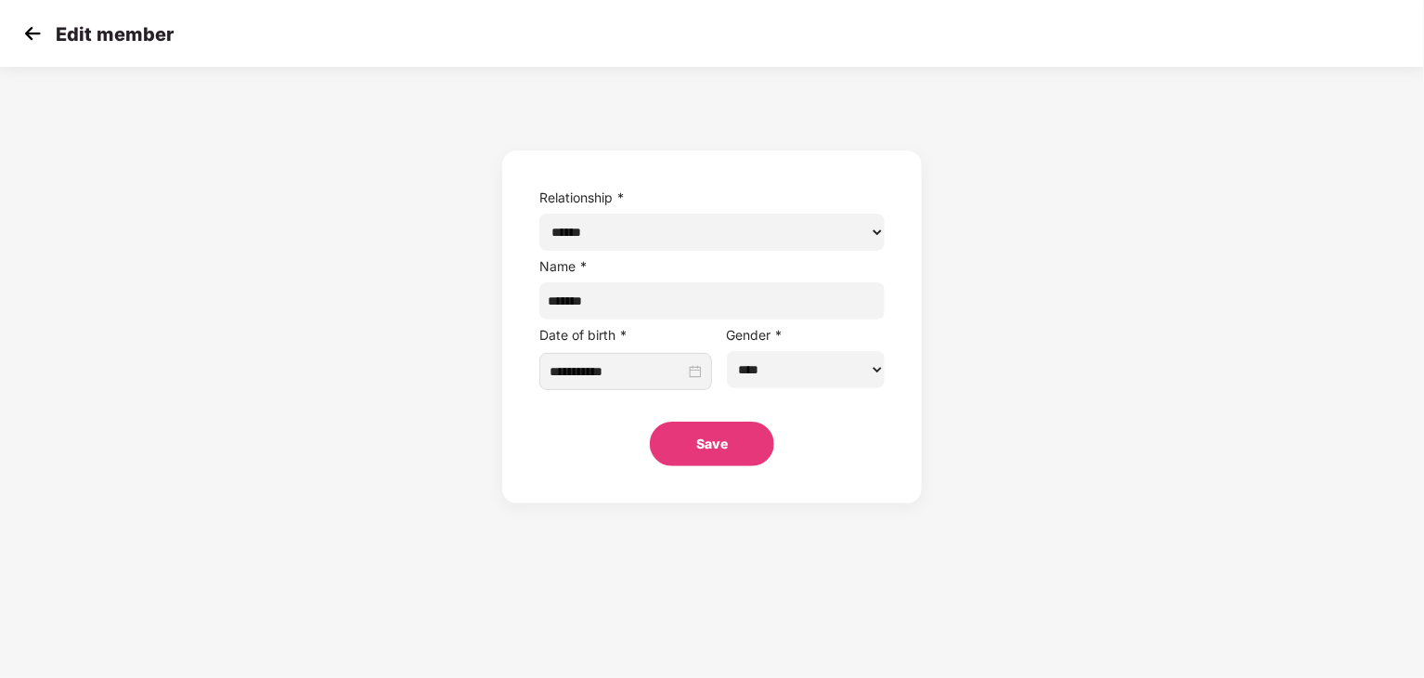
scroll to position [0, 0]
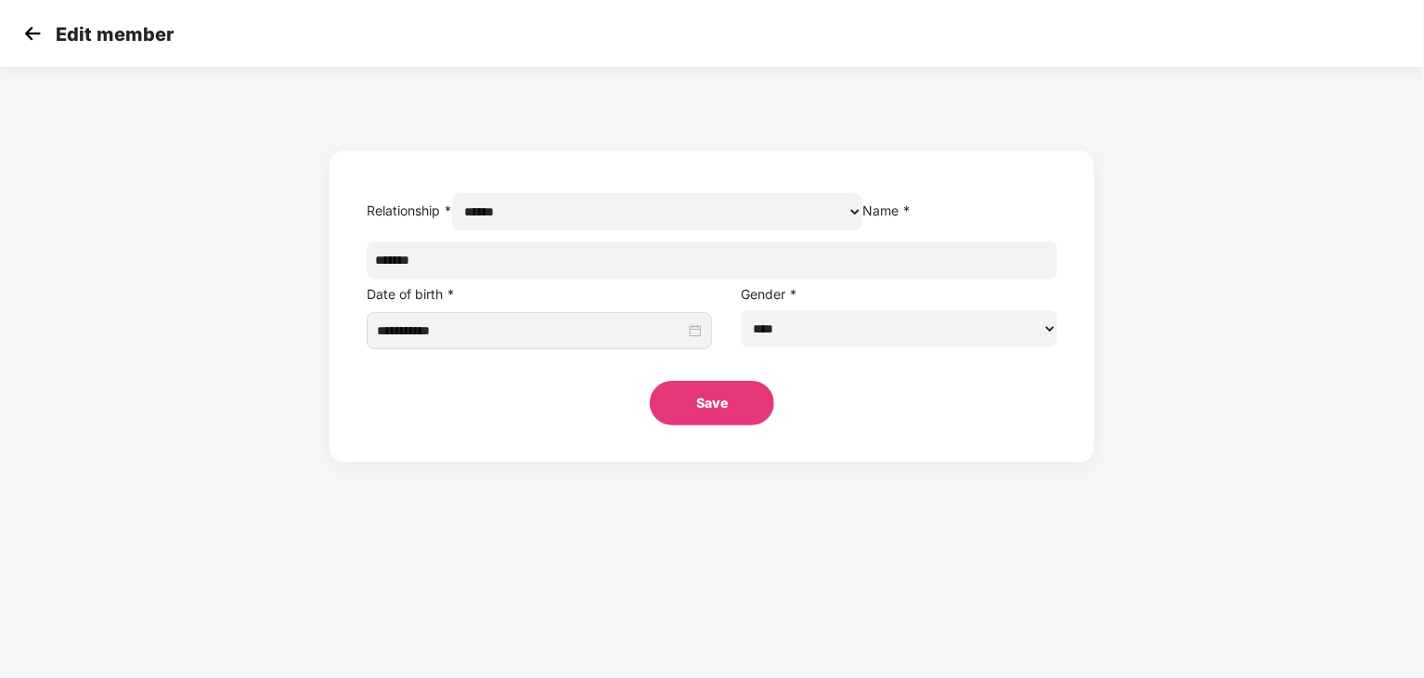
click at [660, 279] on input "******" at bounding box center [713, 259] width 692 height 37
type input "**********"
click at [729, 425] on button "Save" at bounding box center [712, 403] width 124 height 45
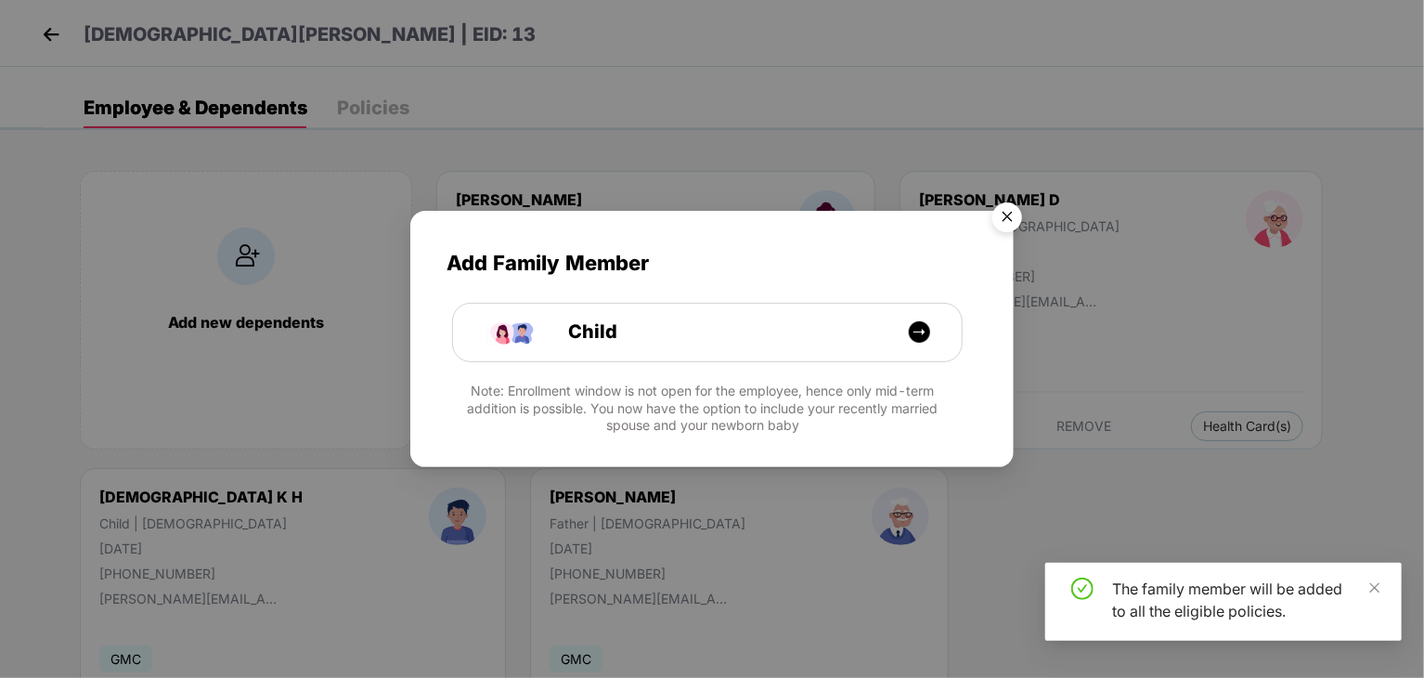
click at [1006, 216] on img "Close" at bounding box center [1007, 220] width 52 height 52
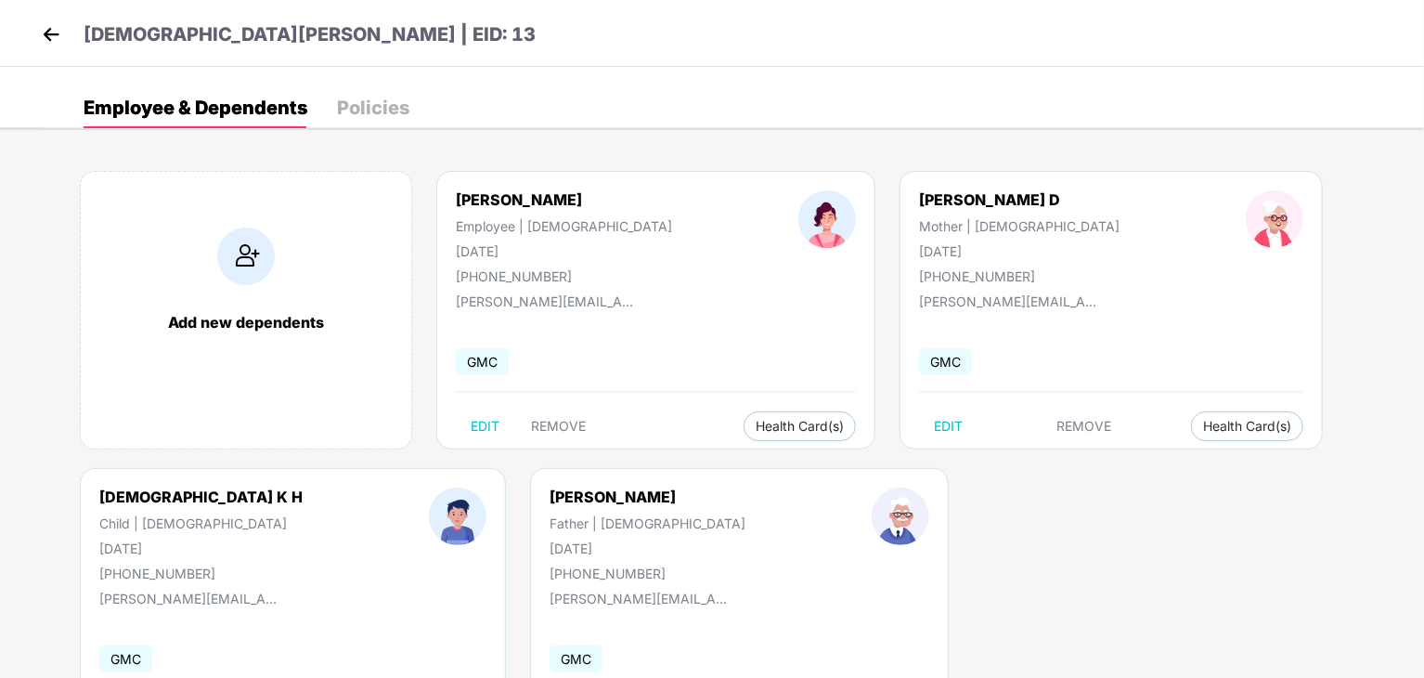
click at [809, 558] on div at bounding box center [901, 534] width 184 height 94
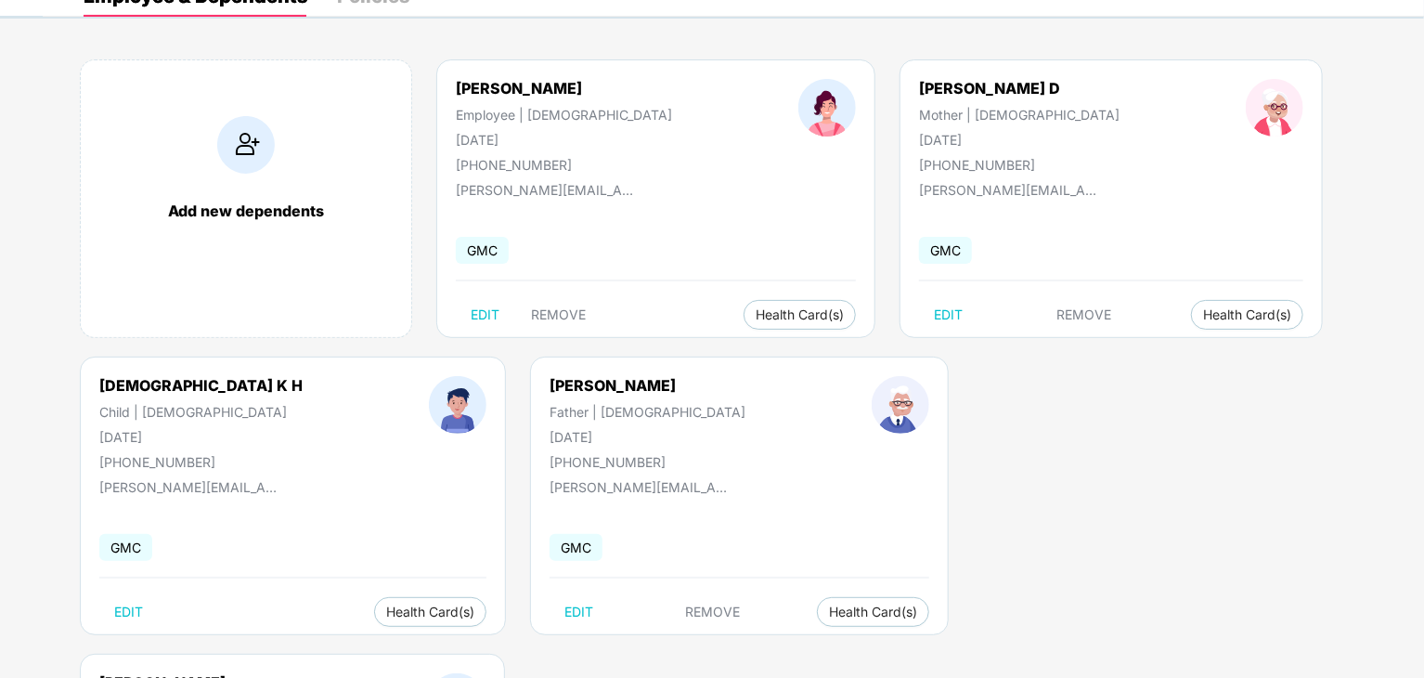
scroll to position [115, 0]
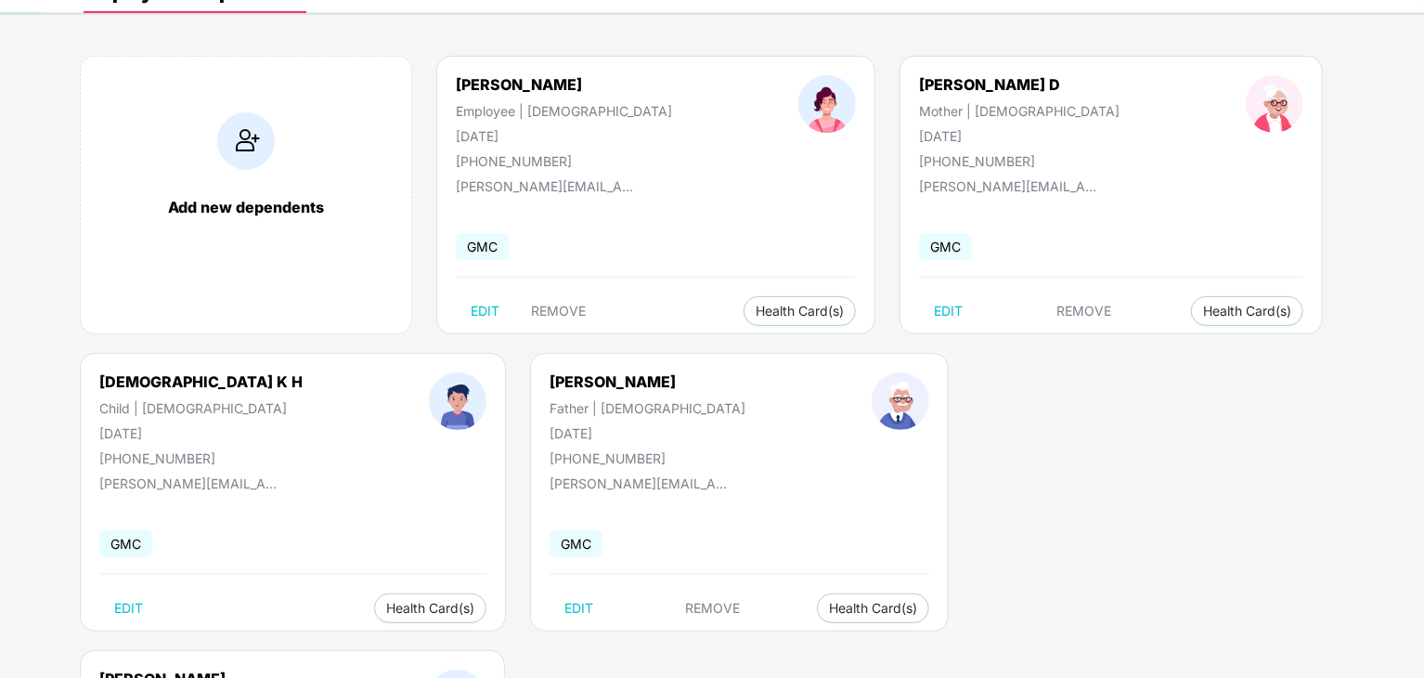
drag, startPoint x: 815, startPoint y: 433, endPoint x: 953, endPoint y: 445, distance: 137.9
click at [809, 407] on div at bounding box center [901, 419] width 184 height 94
click at [701, 490] on div "[PERSON_NAME] Father | [DEMOGRAPHIC_DATA] [DATE] [PHONE_NUMBER] [PERSON_NAME][E…" at bounding box center [739, 492] width 419 height 279
click at [564, 614] on span "EDIT" at bounding box center [578, 608] width 29 height 15
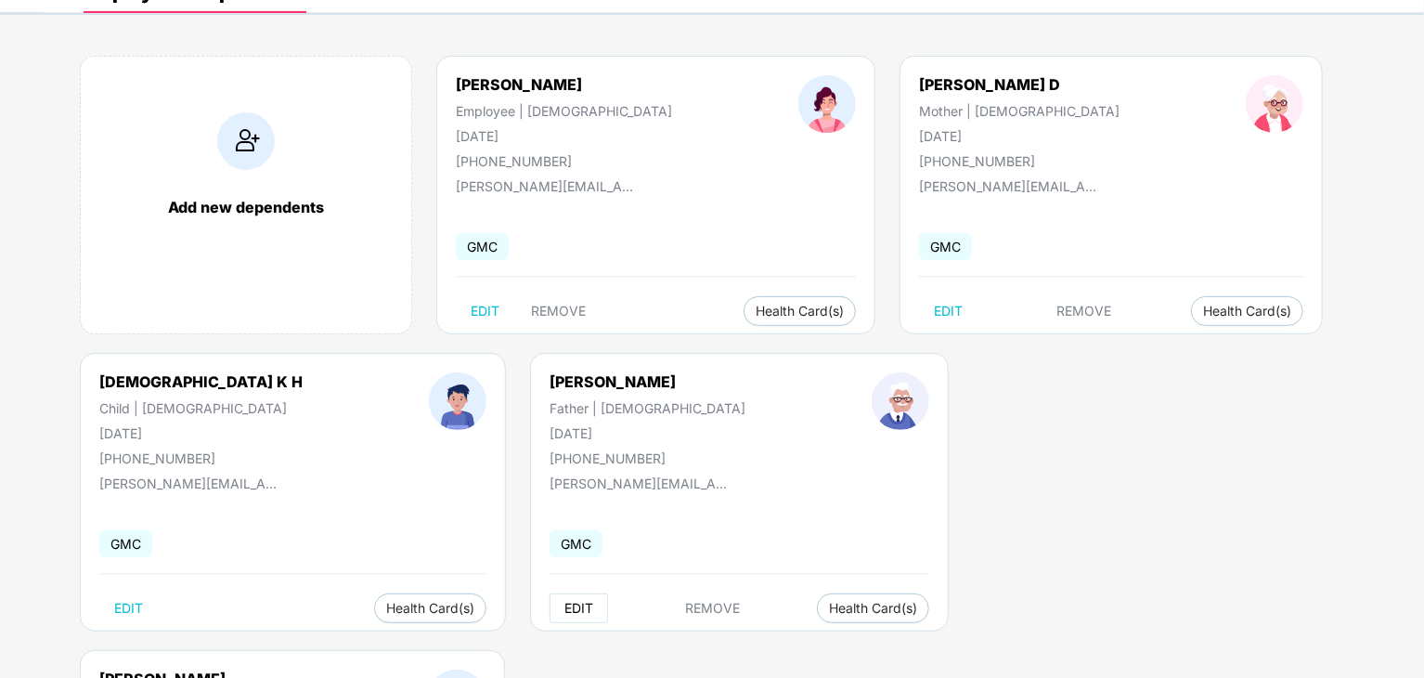
scroll to position [0, 0]
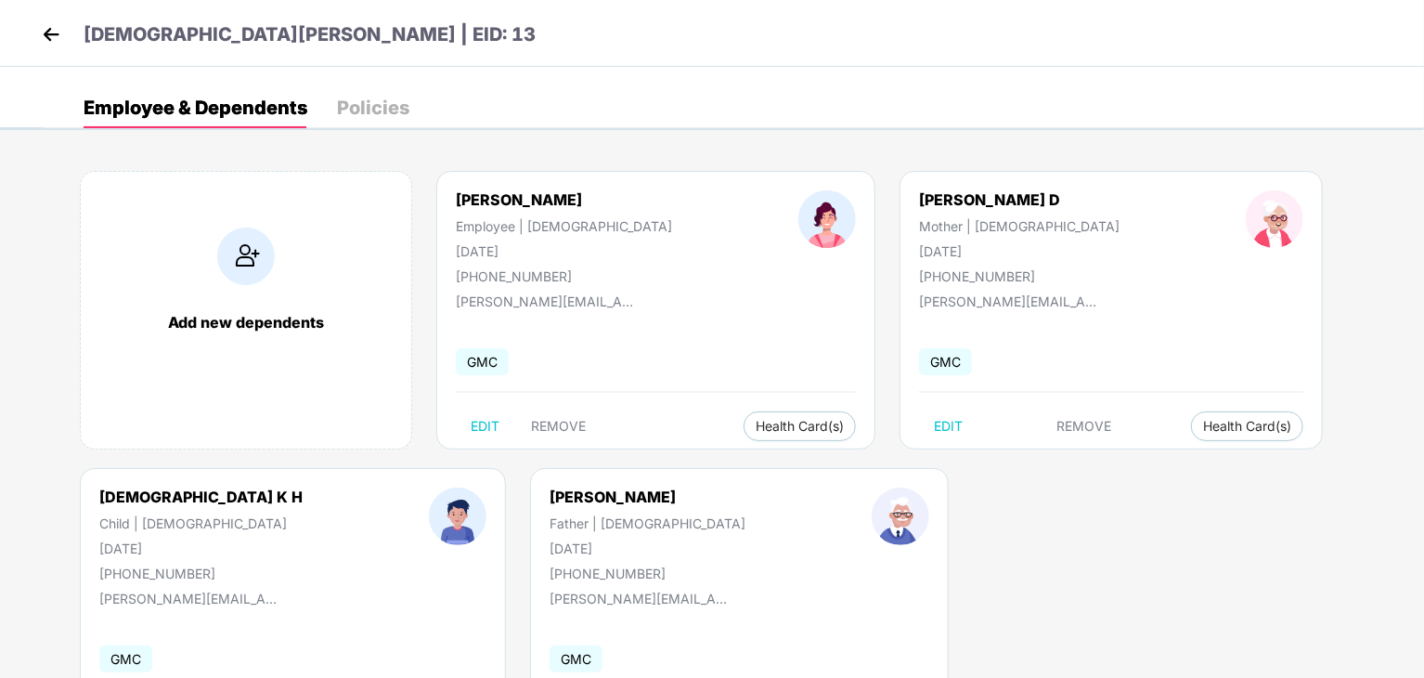
select select "******"
select select "****"
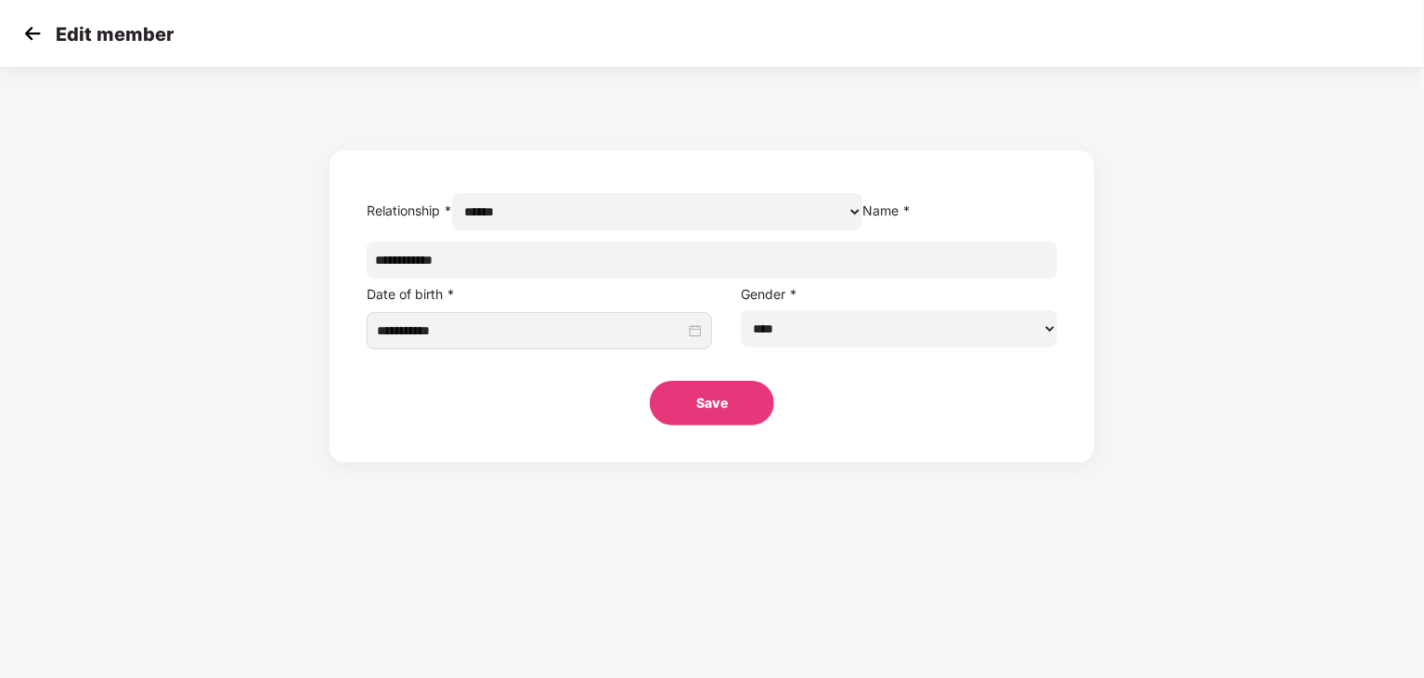
click at [716, 279] on input "**********" at bounding box center [713, 259] width 692 height 37
type input "*"
type input "*********"
click at [694, 425] on button "Save" at bounding box center [712, 403] width 124 height 45
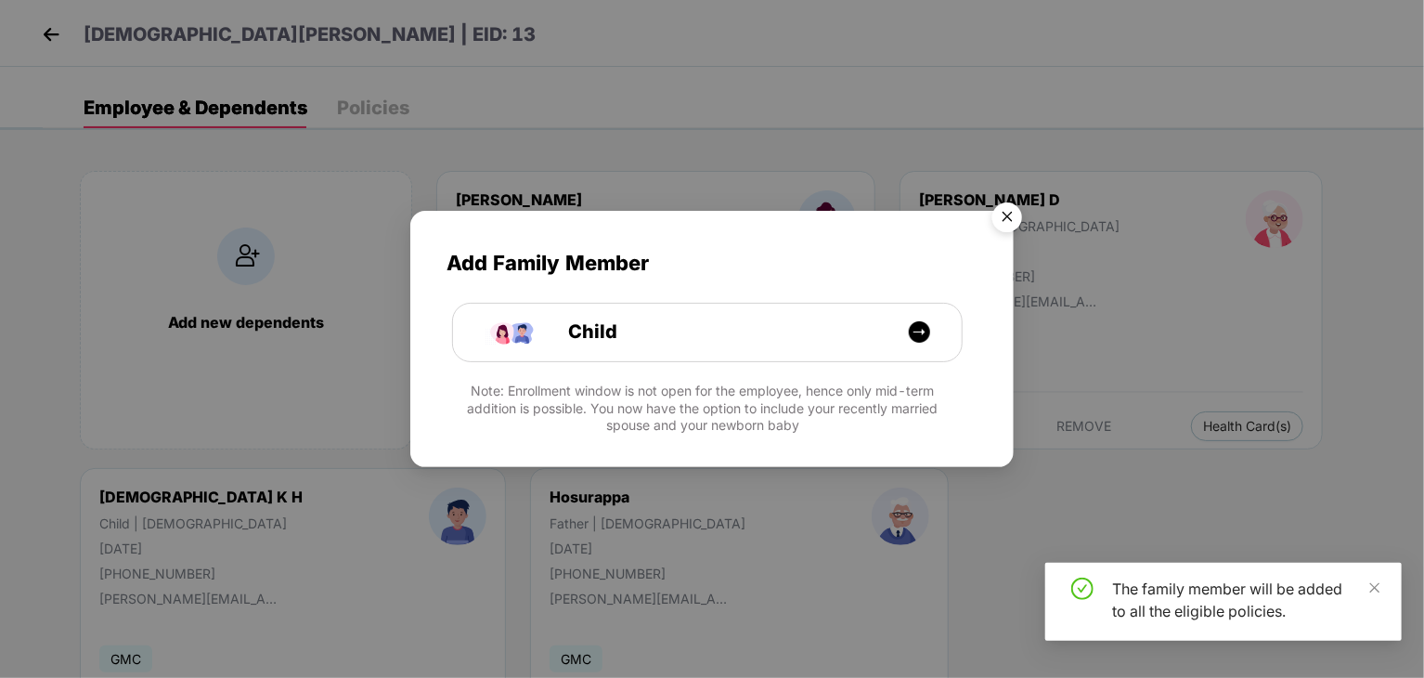
click at [1014, 211] on img "Close" at bounding box center [1007, 220] width 52 height 52
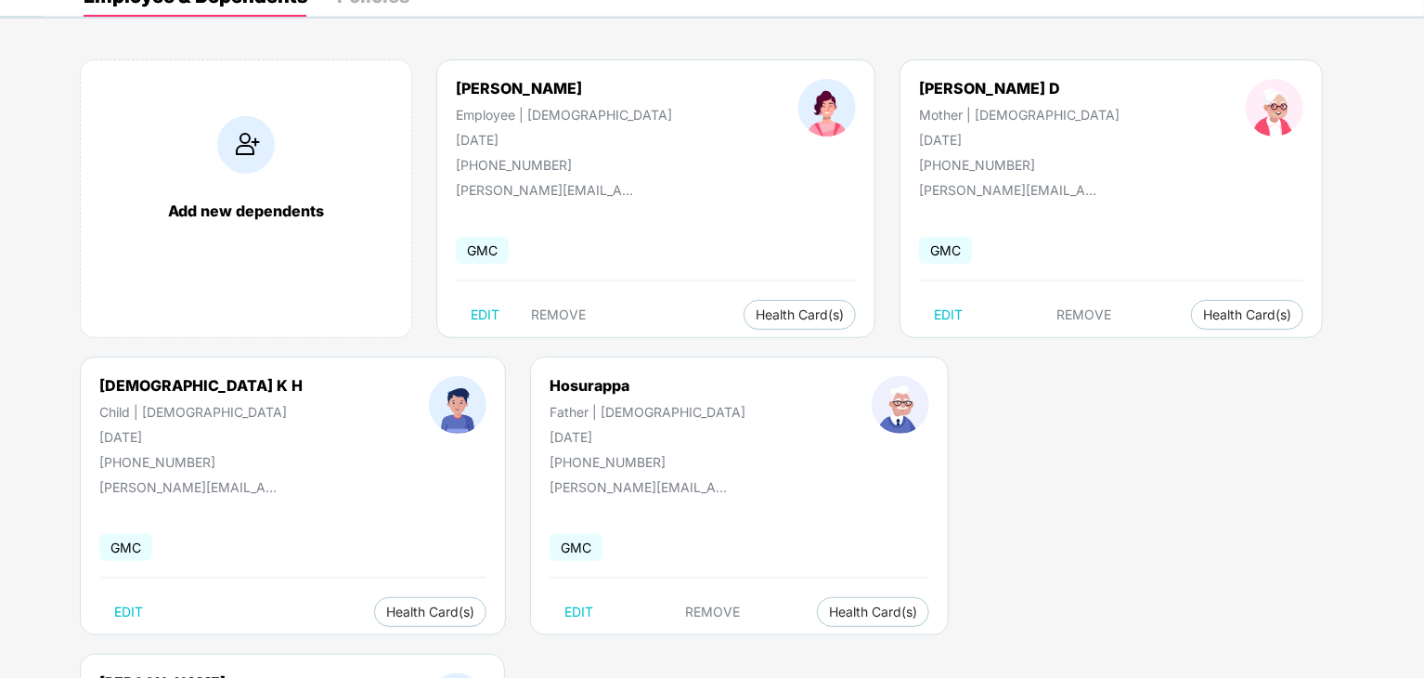
scroll to position [115, 0]
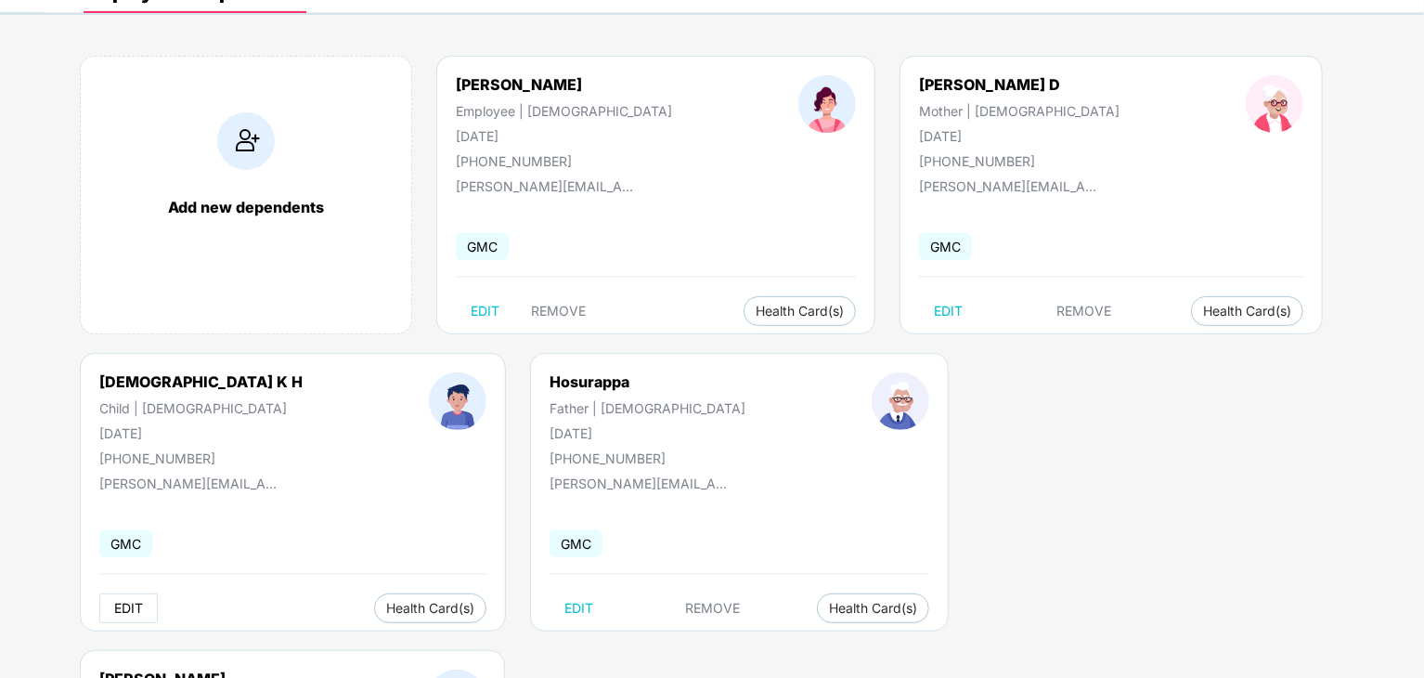
click at [132, 604] on span "EDIT" at bounding box center [128, 608] width 29 height 15
select select "*****"
select select "****"
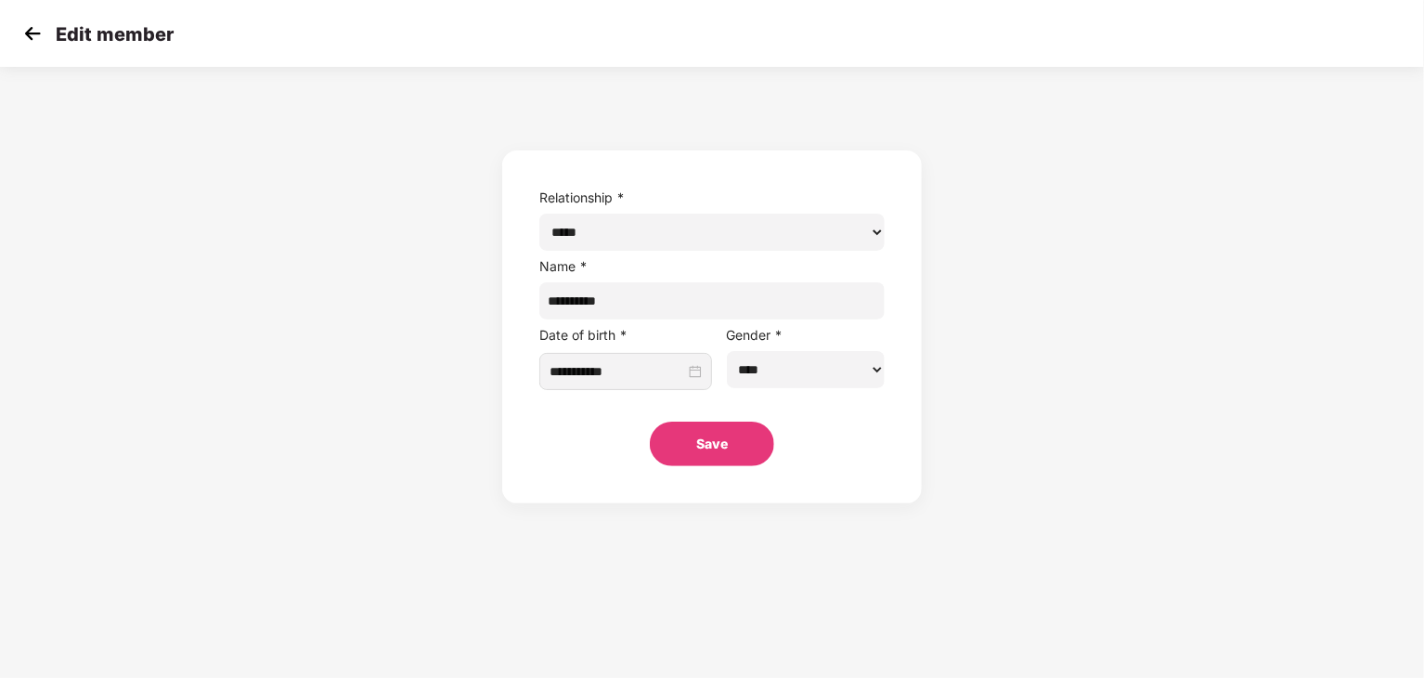
scroll to position [0, 0]
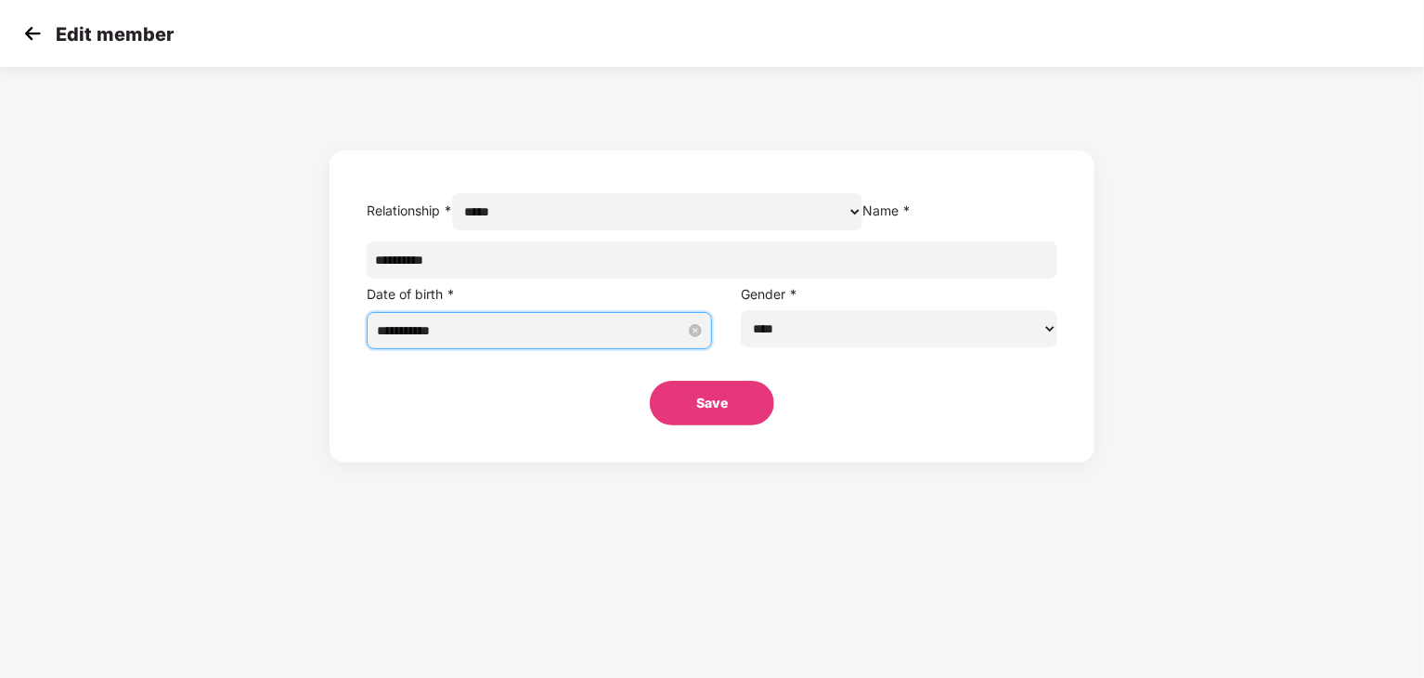
click at [628, 341] on input "**********" at bounding box center [531, 330] width 308 height 20
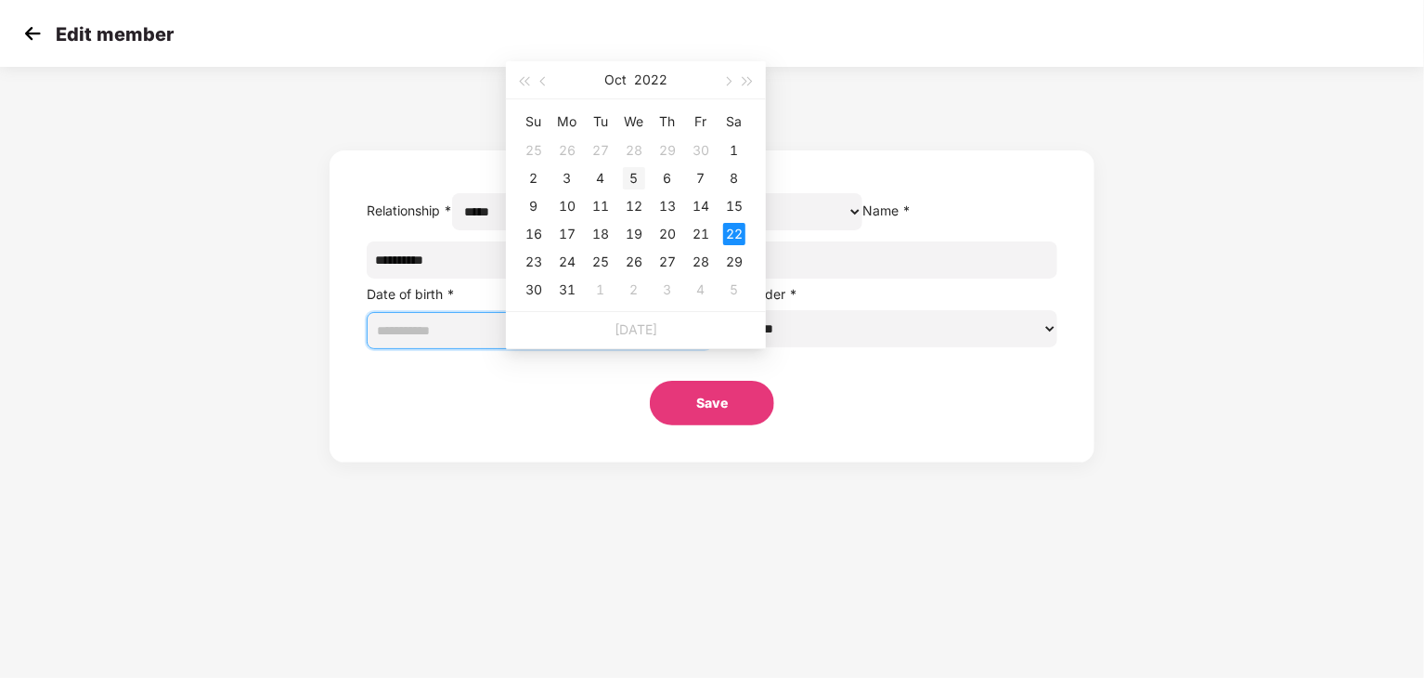
type input "**********"
click at [639, 175] on div "5" at bounding box center [634, 178] width 22 height 22
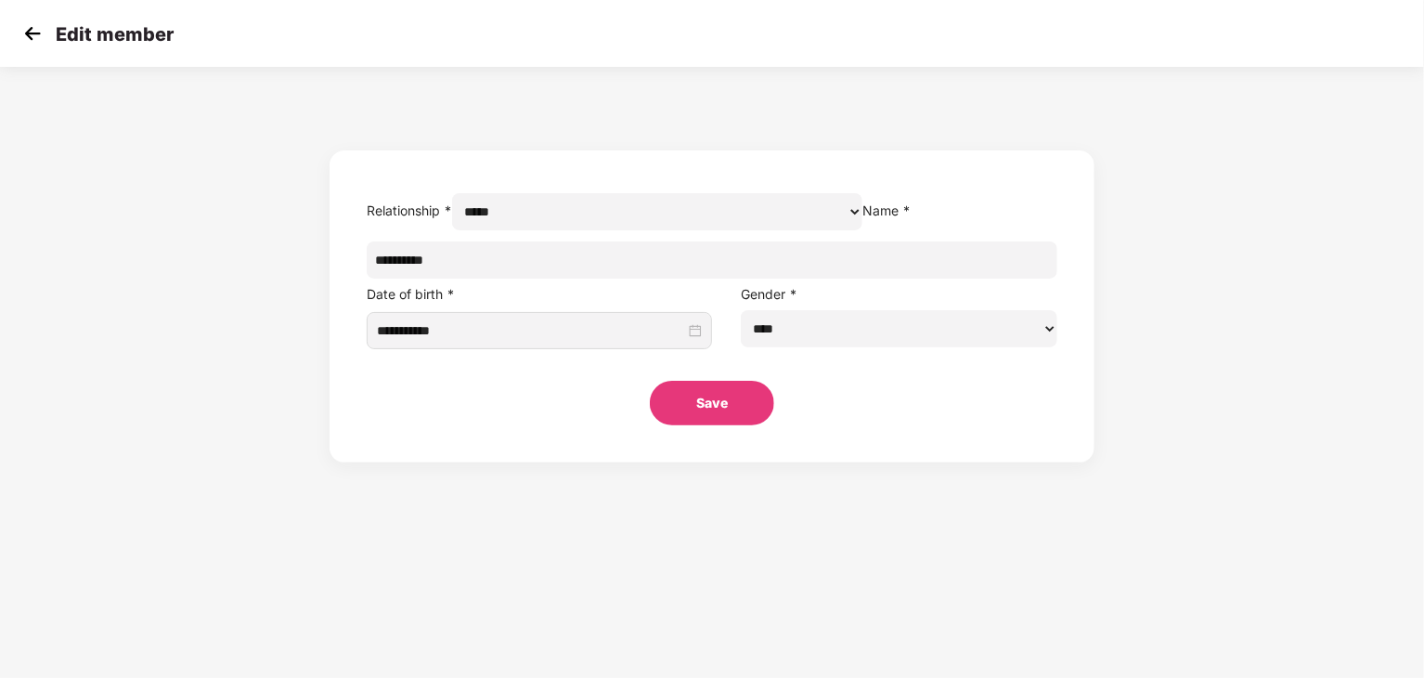
click at [704, 425] on button "Save" at bounding box center [712, 403] width 124 height 45
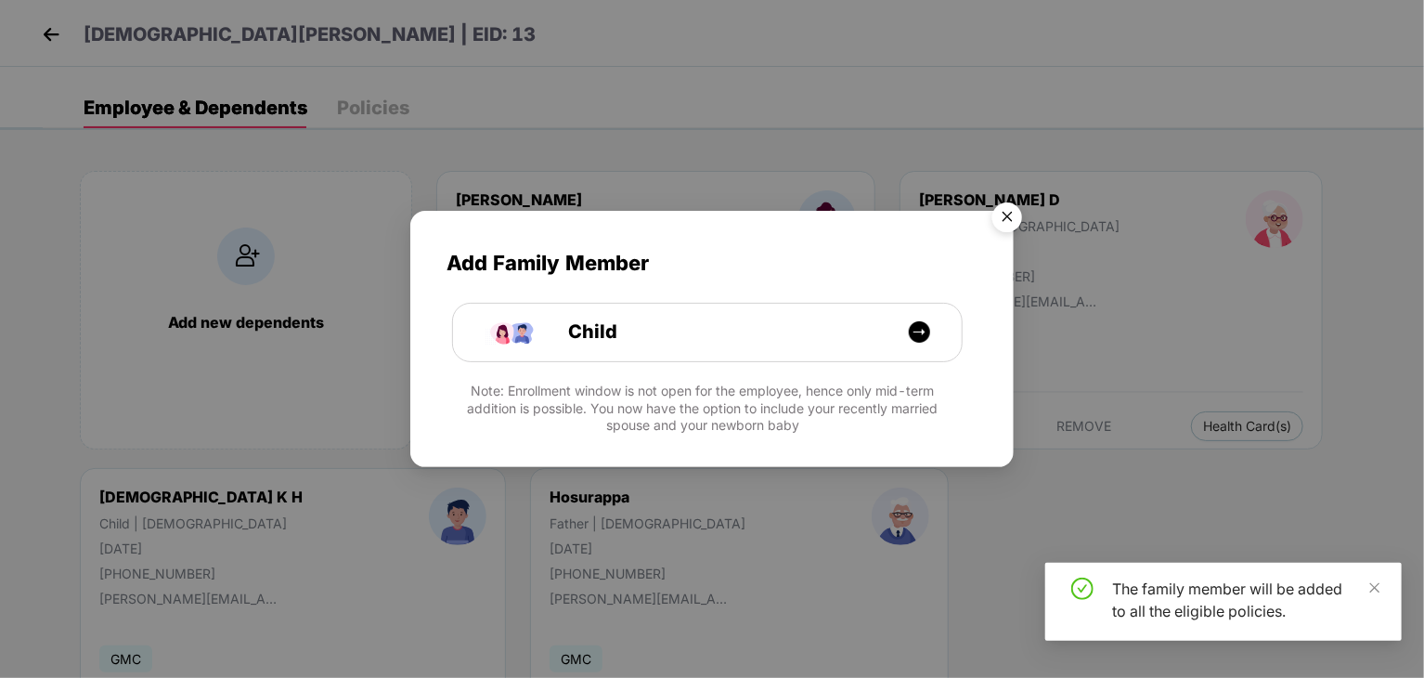
click at [1014, 211] on img "Close" at bounding box center [1007, 220] width 52 height 52
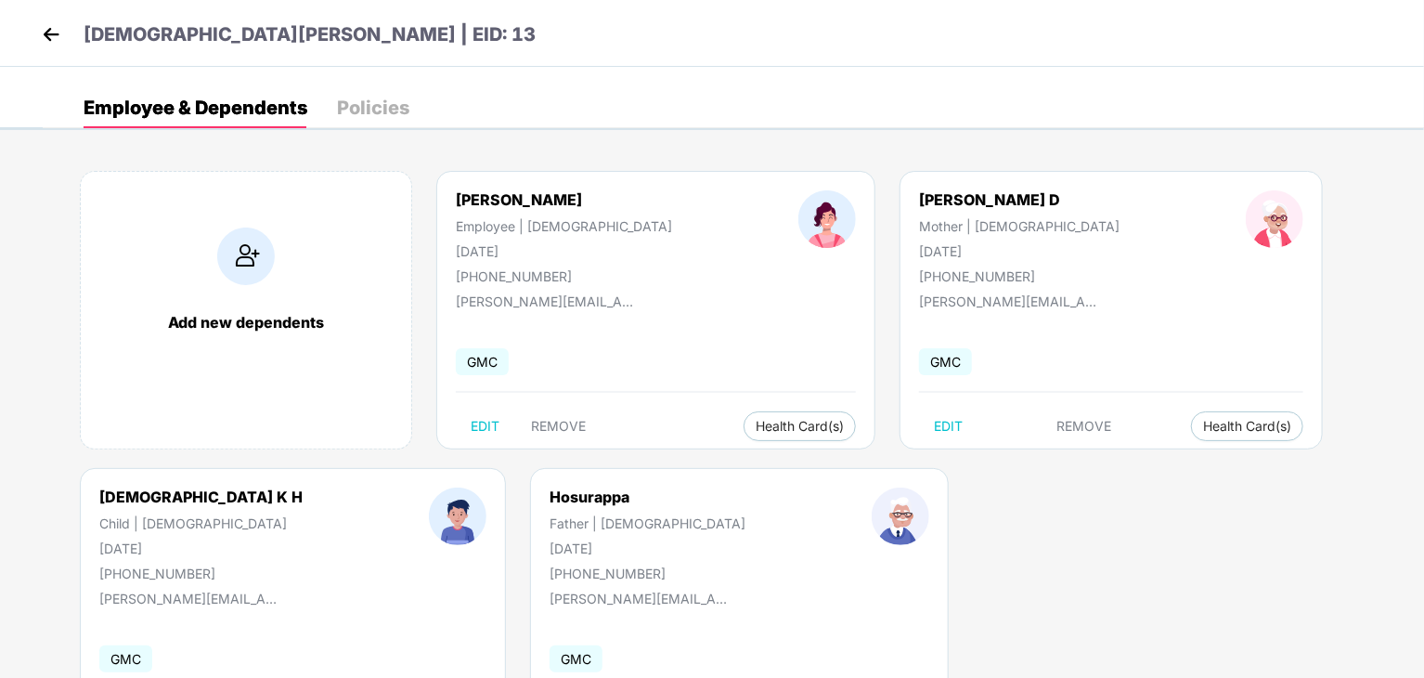
click at [390, 101] on div "Policies" at bounding box center [373, 107] width 72 height 19
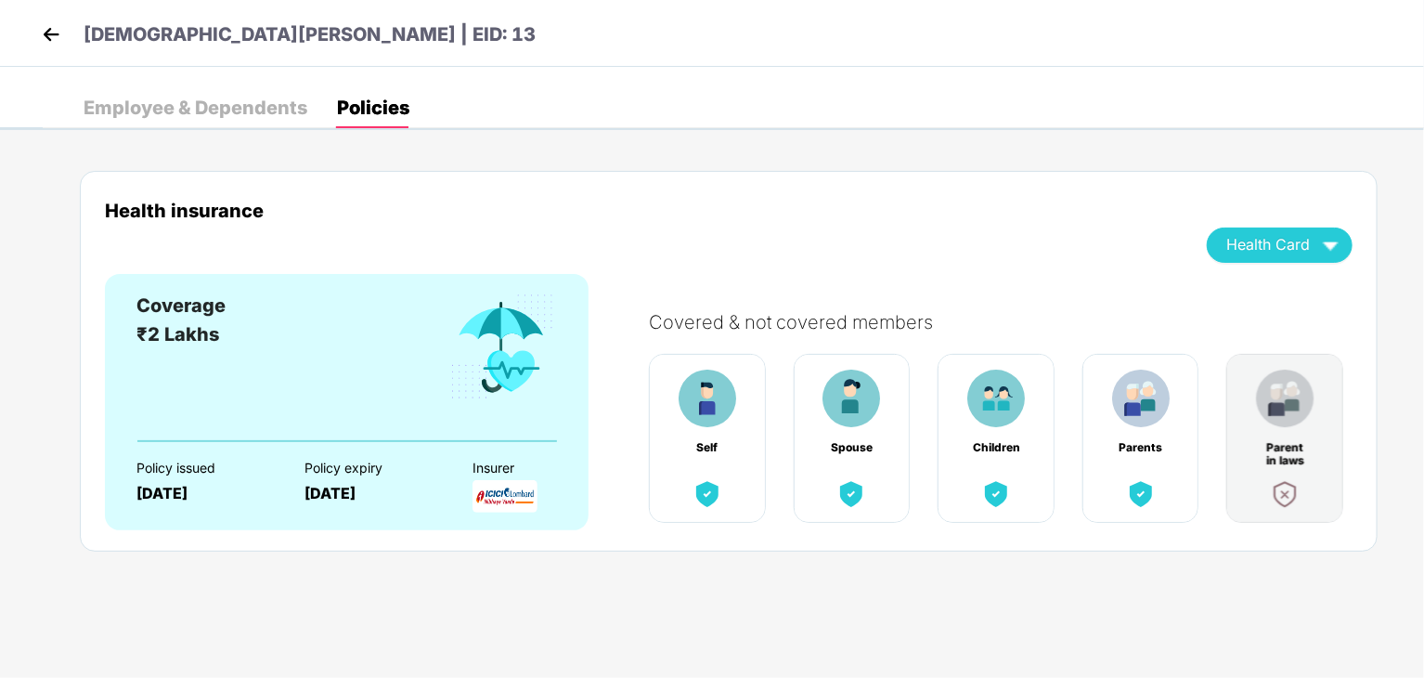
click at [59, 30] on img at bounding box center [51, 34] width 28 height 28
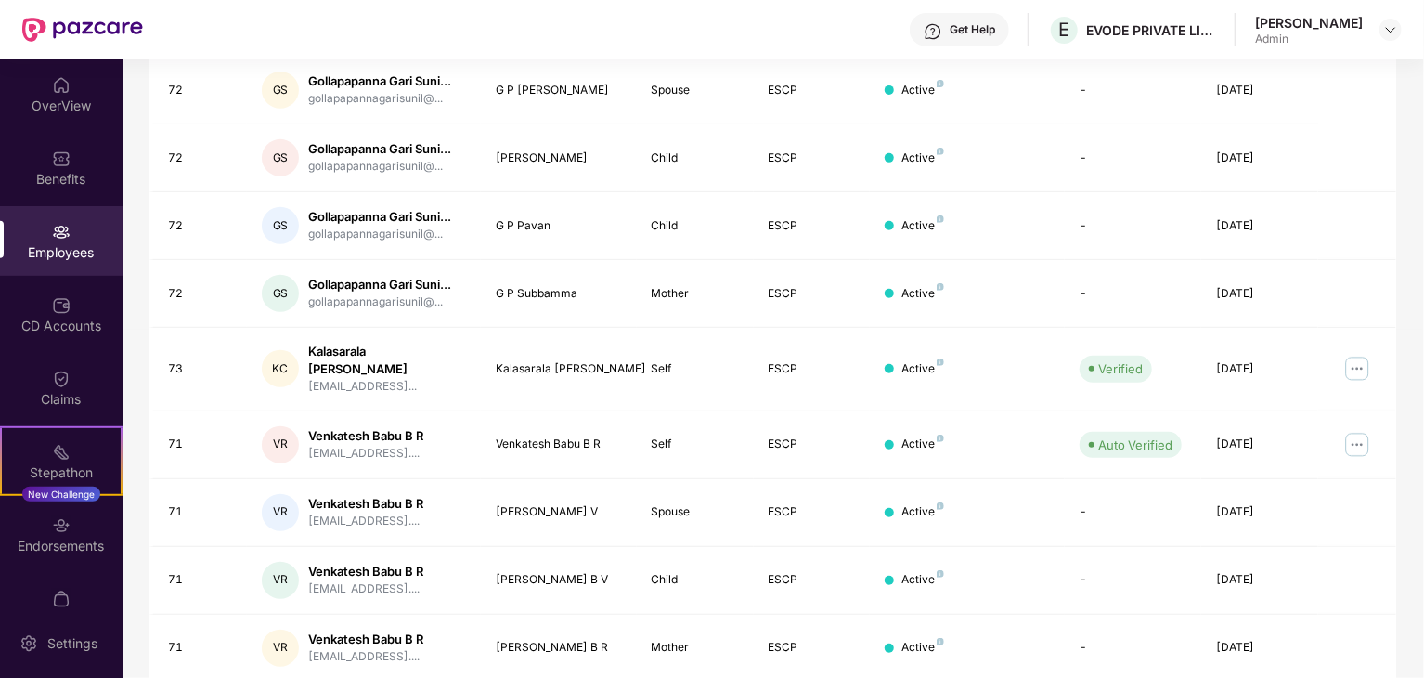
scroll to position [461, 0]
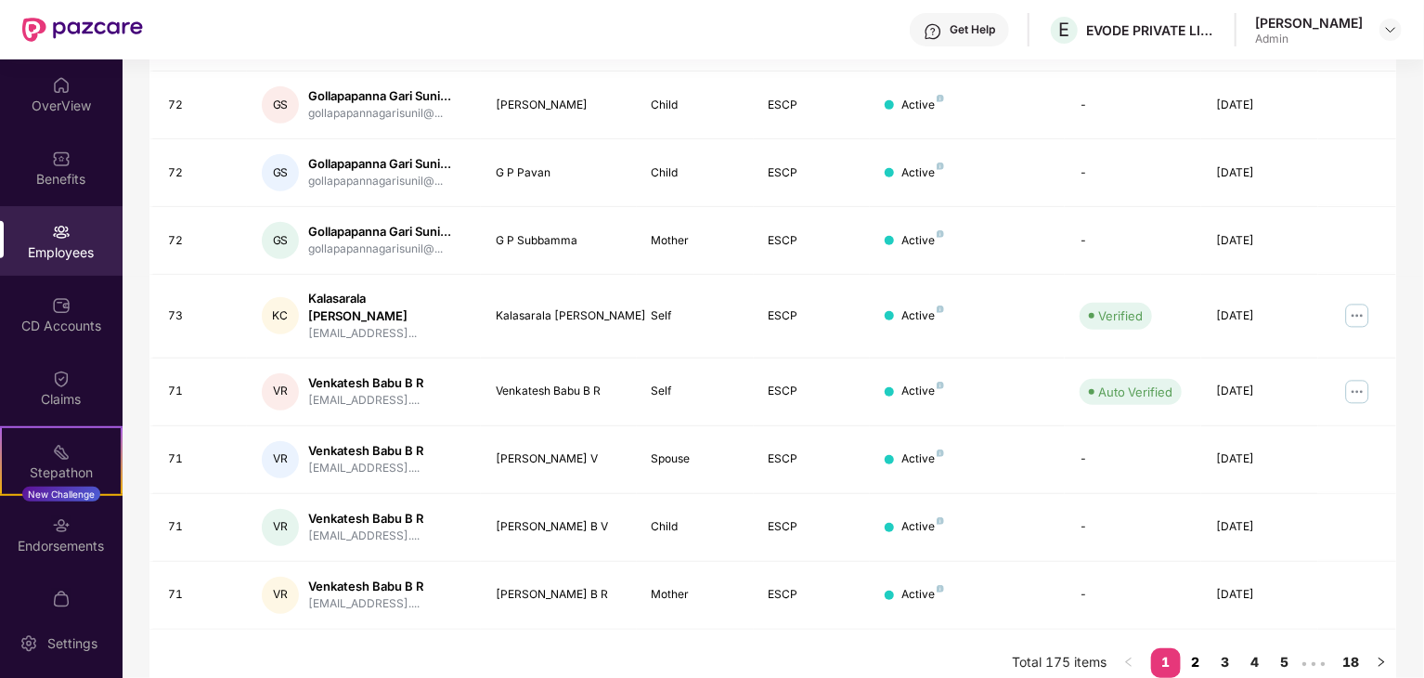
click at [1188, 648] on link "2" at bounding box center [1196, 662] width 30 height 28
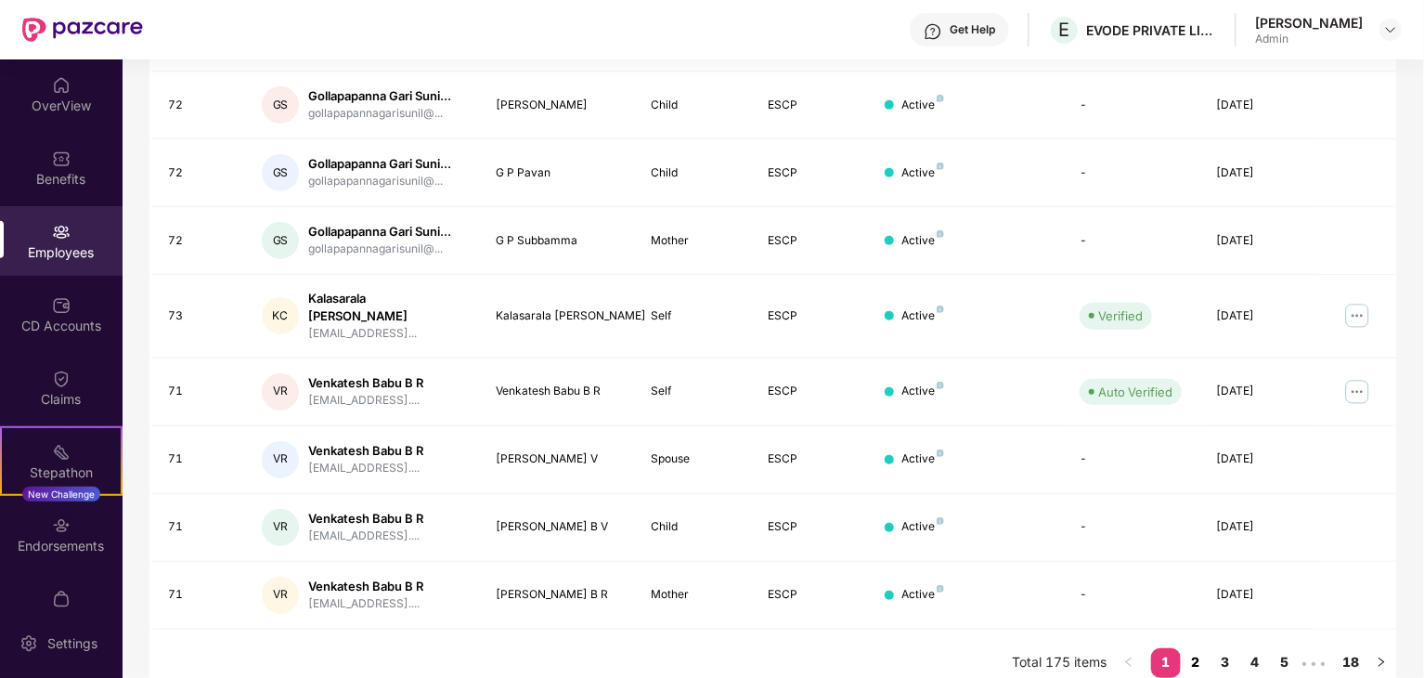
click at [1203, 648] on link "2" at bounding box center [1196, 662] width 30 height 28
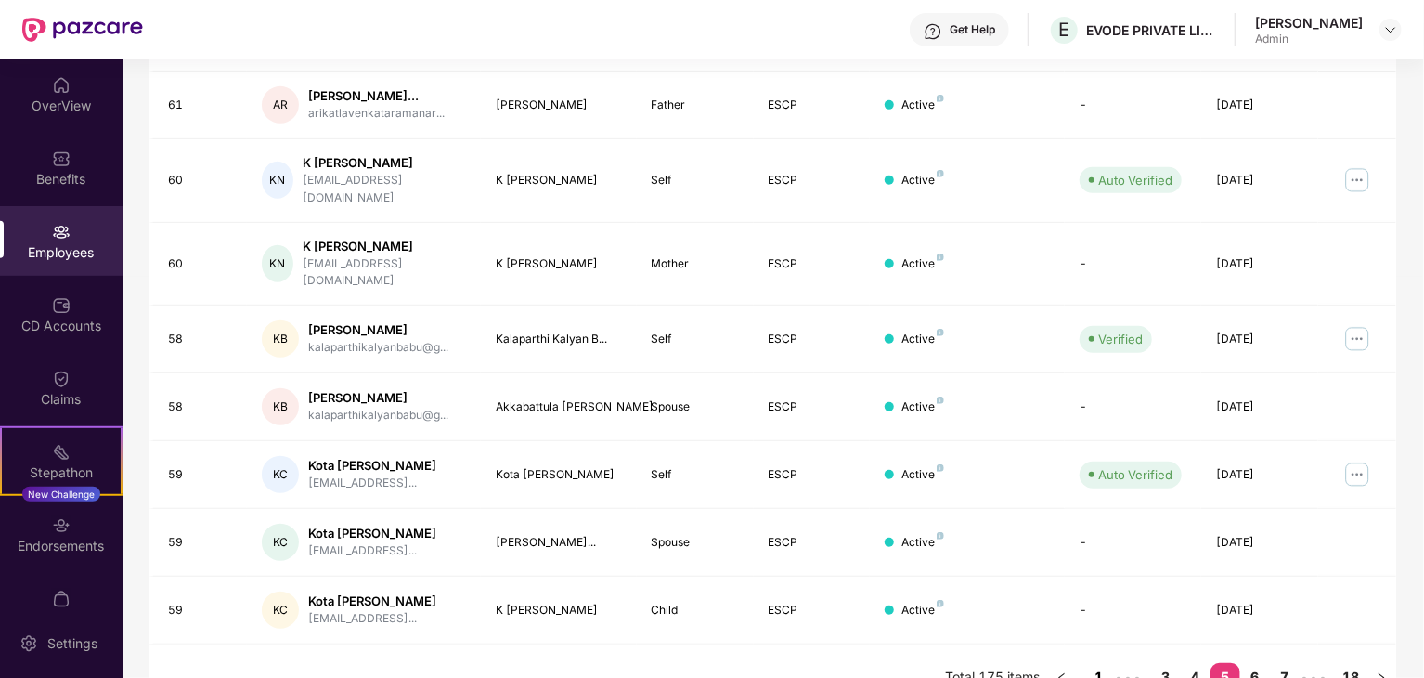
click at [1092, 663] on link "1" at bounding box center [1099, 677] width 30 height 28
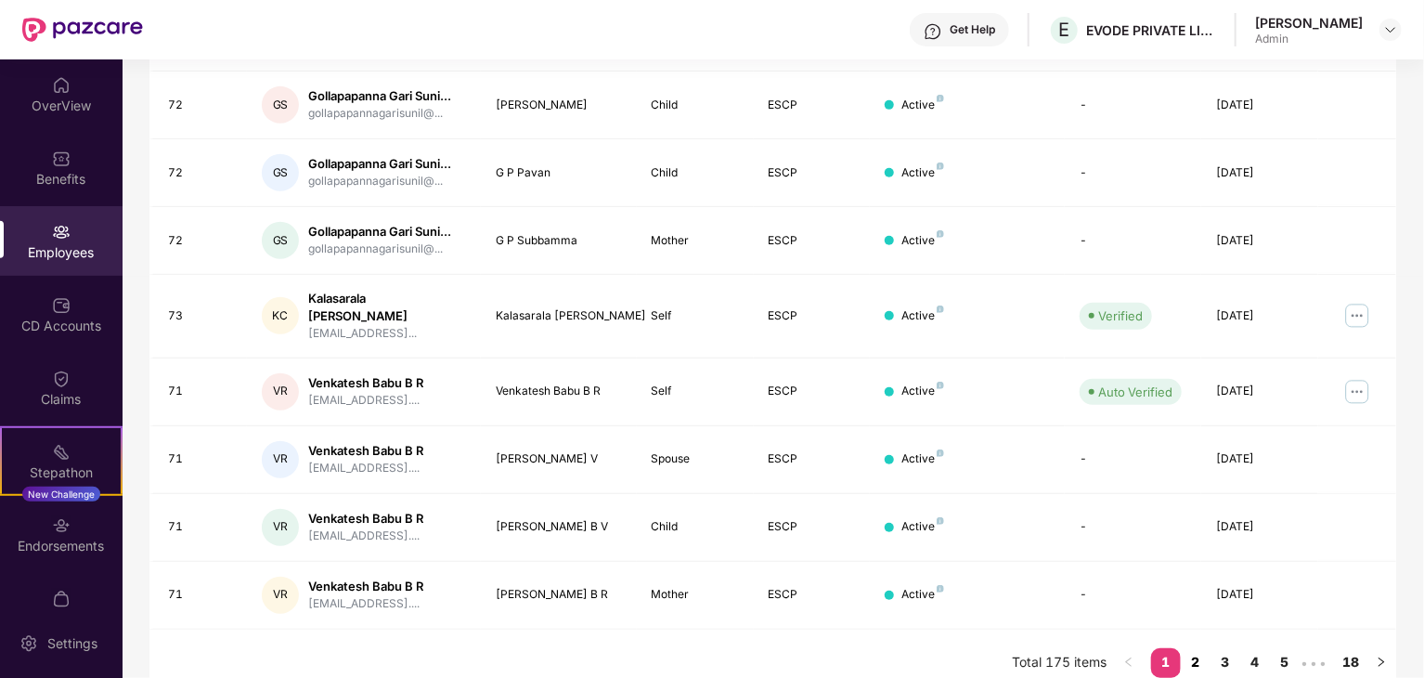
click at [1197, 648] on link "2" at bounding box center [1196, 662] width 30 height 28
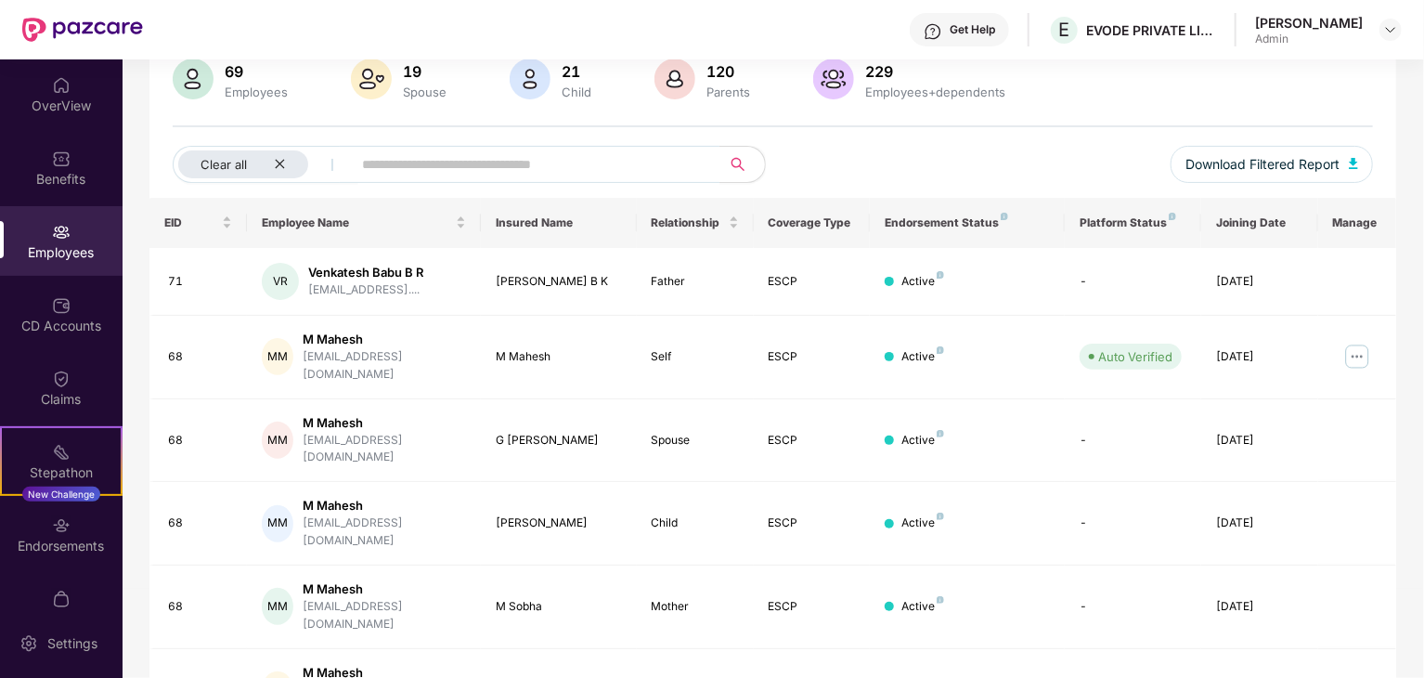
scroll to position [0, 0]
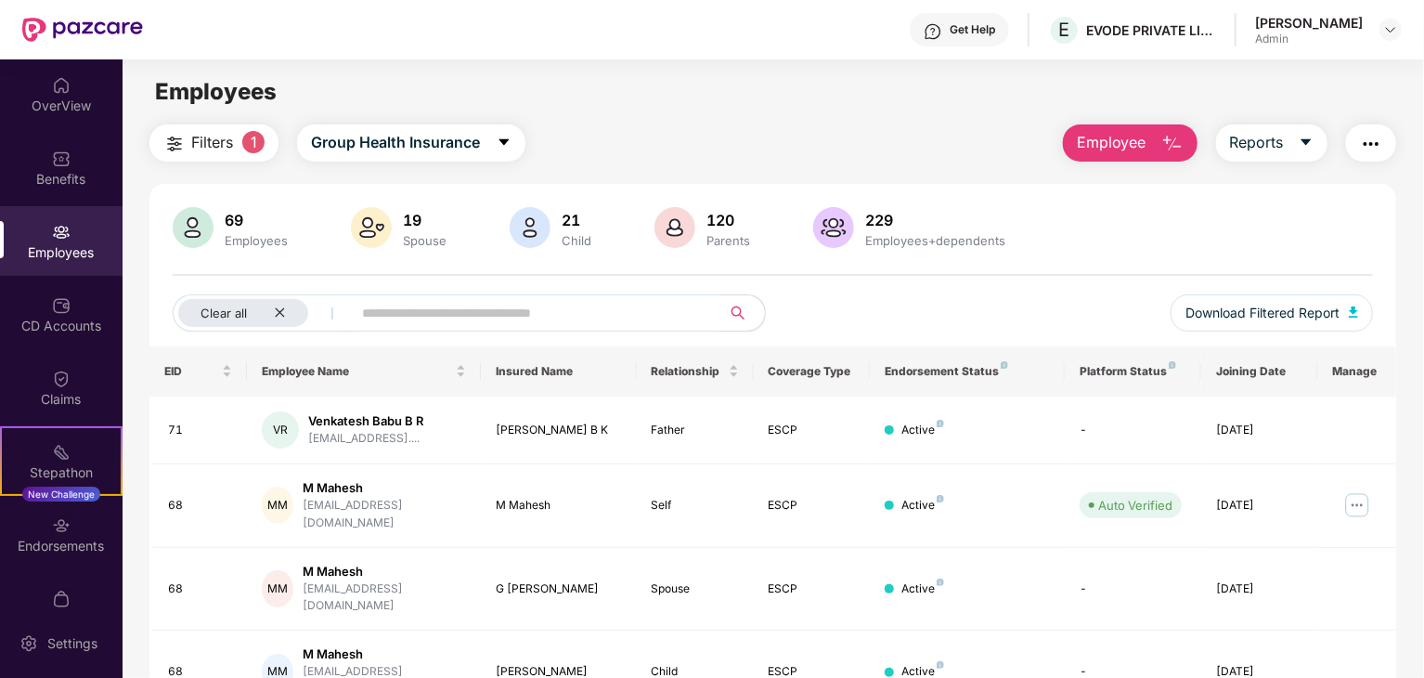
click at [403, 300] on input "text" at bounding box center [528, 313] width 333 height 28
click at [240, 153] on button "Filters 1" at bounding box center [213, 142] width 129 height 37
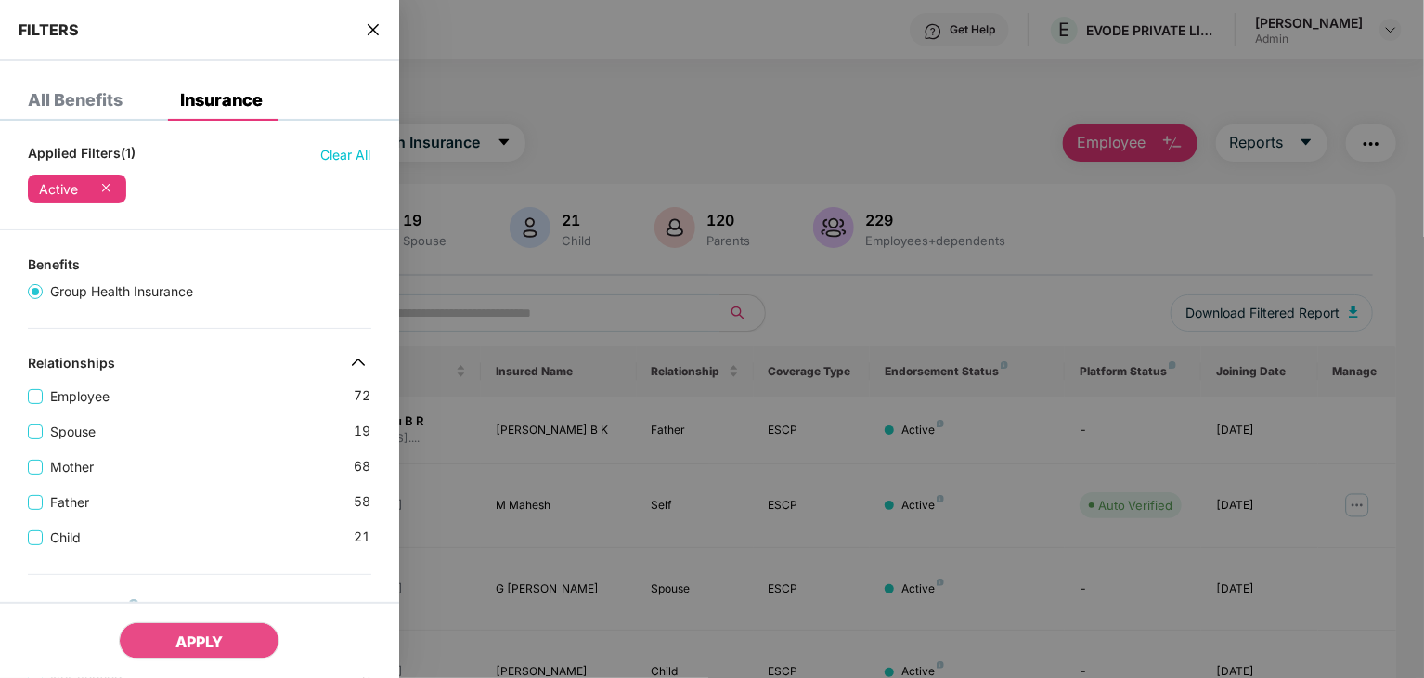
click at [354, 357] on img at bounding box center [359, 362] width 30 height 30
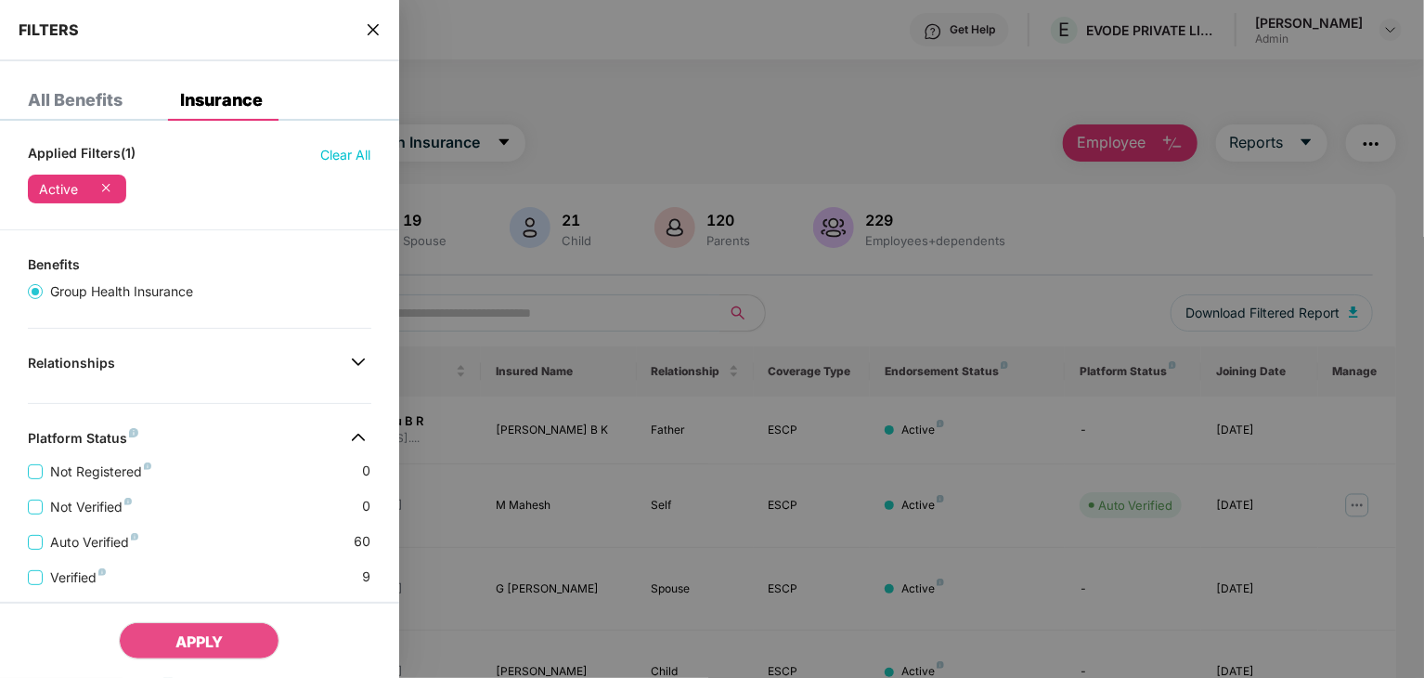
click at [354, 357] on img at bounding box center [359, 362] width 30 height 30
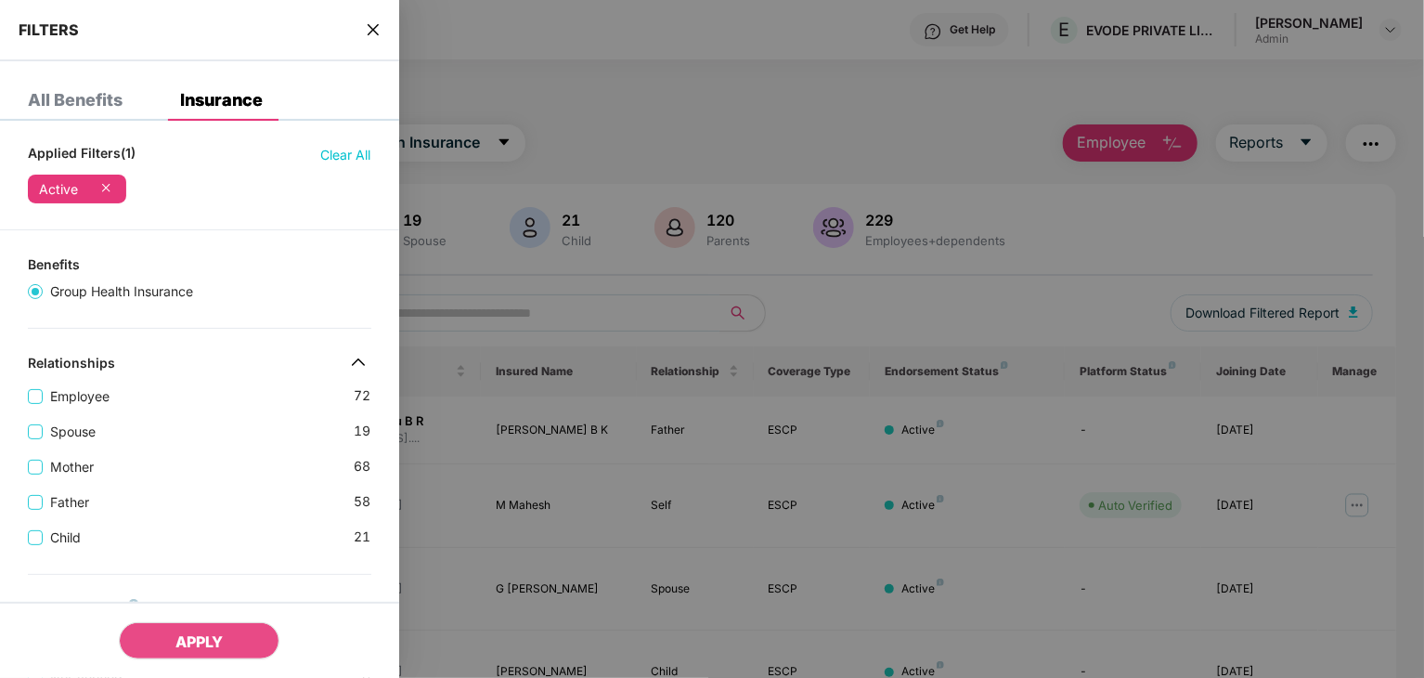
click at [364, 29] on div "FILTERS" at bounding box center [199, 30] width 399 height 61
click at [375, 30] on icon "close" at bounding box center [373, 29] width 15 height 15
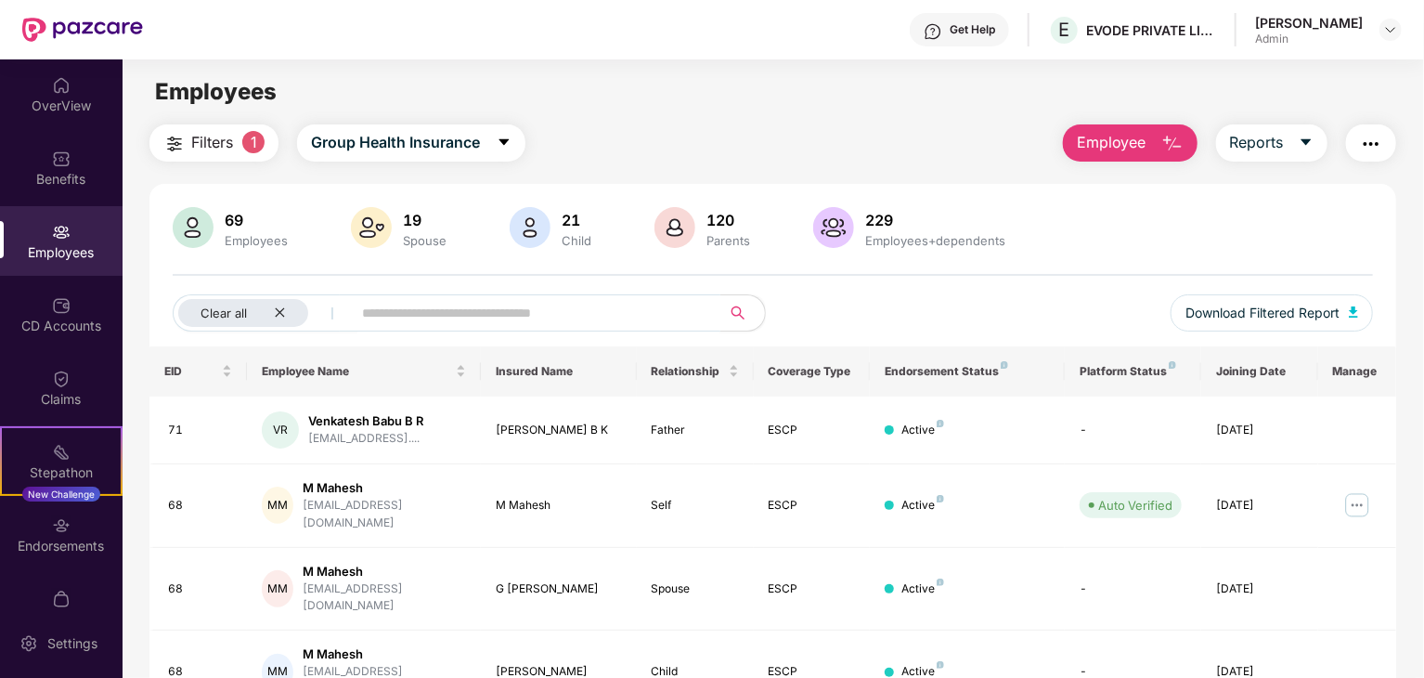
click at [487, 305] on input "text" at bounding box center [528, 313] width 333 height 28
click at [382, 307] on input "text" at bounding box center [528, 313] width 333 height 28
click at [435, 315] on input "text" at bounding box center [528, 313] width 333 height 28
click at [389, 461] on td "[PERSON_NAME] Babu B R [EMAIL_ADDRESS]...." at bounding box center [364, 430] width 234 height 68
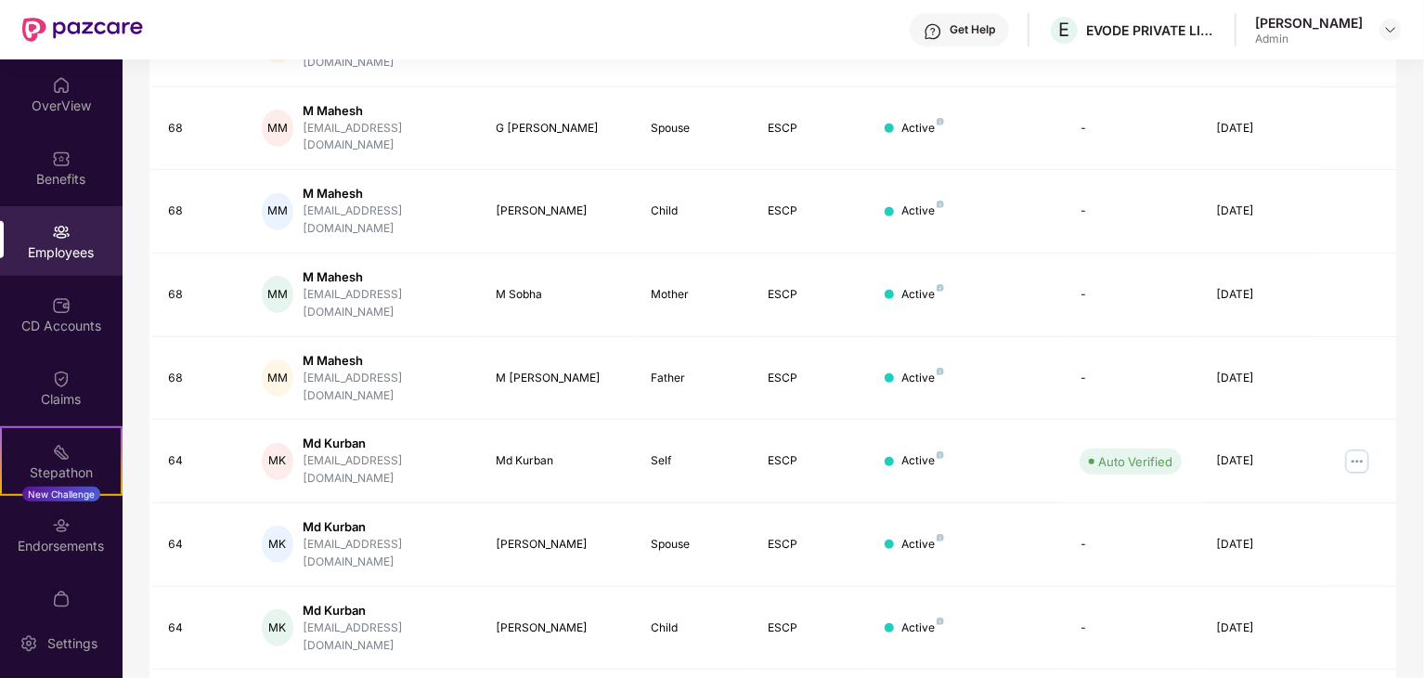
scroll to position [461, 0]
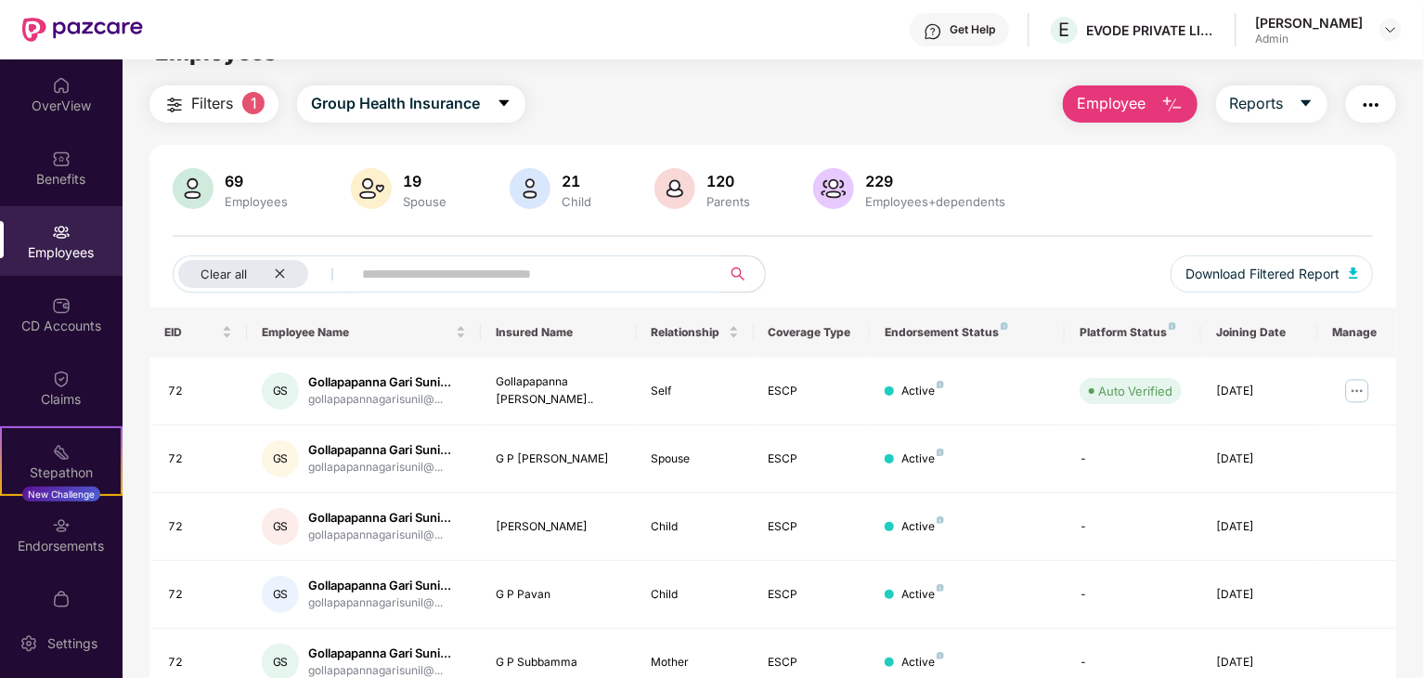
scroll to position [0, 0]
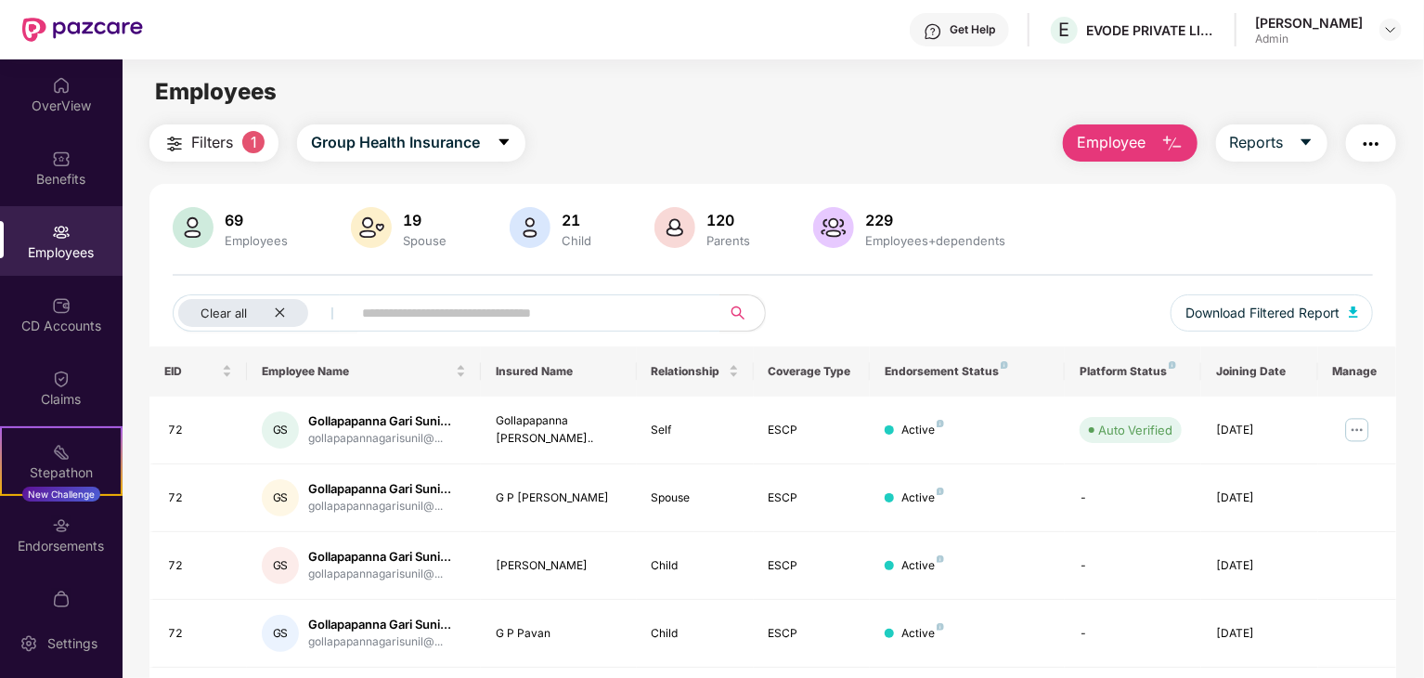
click at [655, 121] on main "Employees Filters 1 Group Health Insurance Employee Reports 69 Employees 19 Spo…" at bounding box center [773, 398] width 1301 height 678
click at [481, 309] on input "text" at bounding box center [528, 313] width 333 height 28
click at [516, 322] on input "text" at bounding box center [528, 313] width 333 height 28
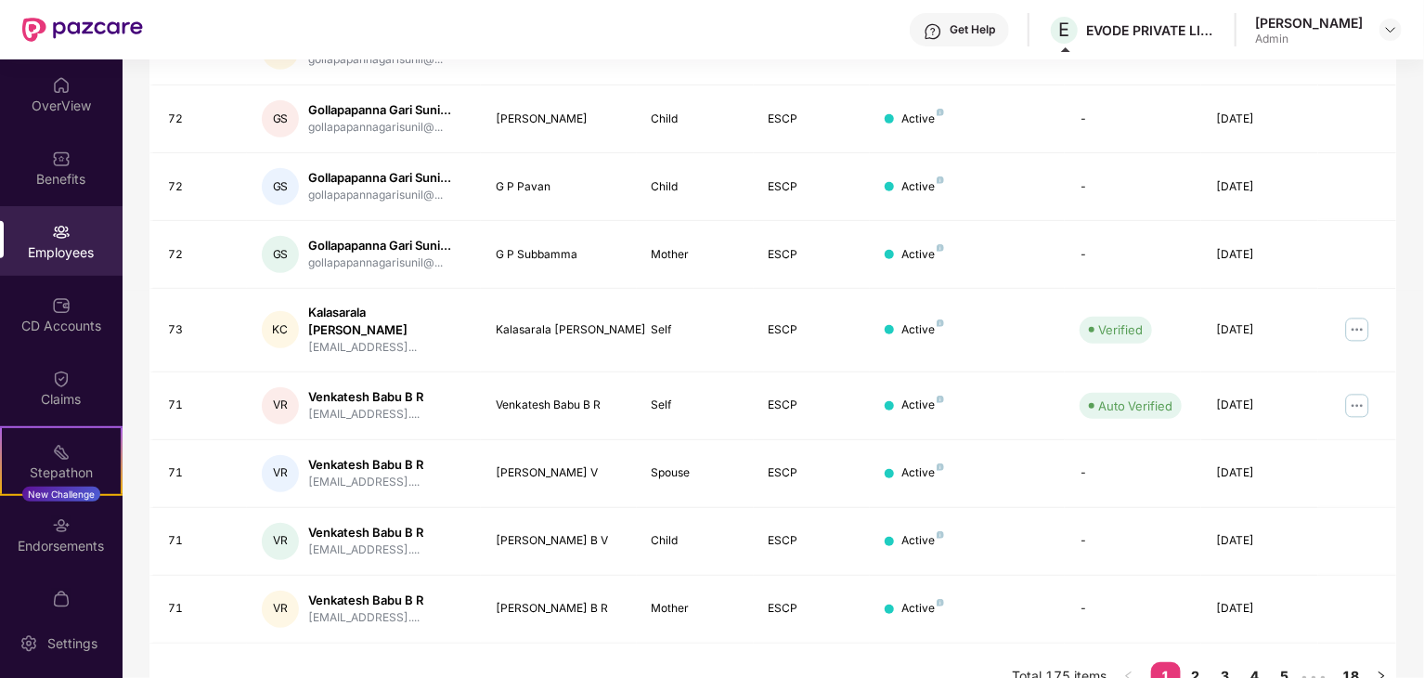
scroll to position [461, 0]
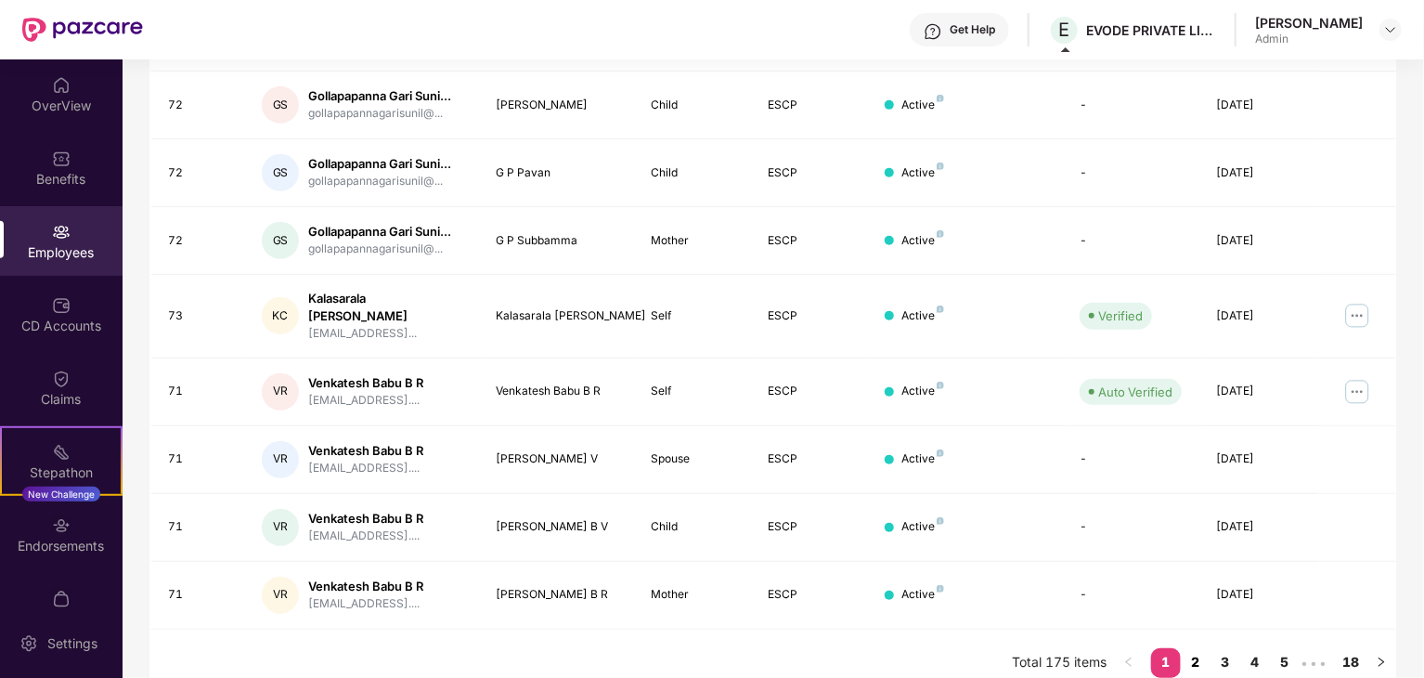
click at [1196, 648] on link "2" at bounding box center [1196, 662] width 30 height 28
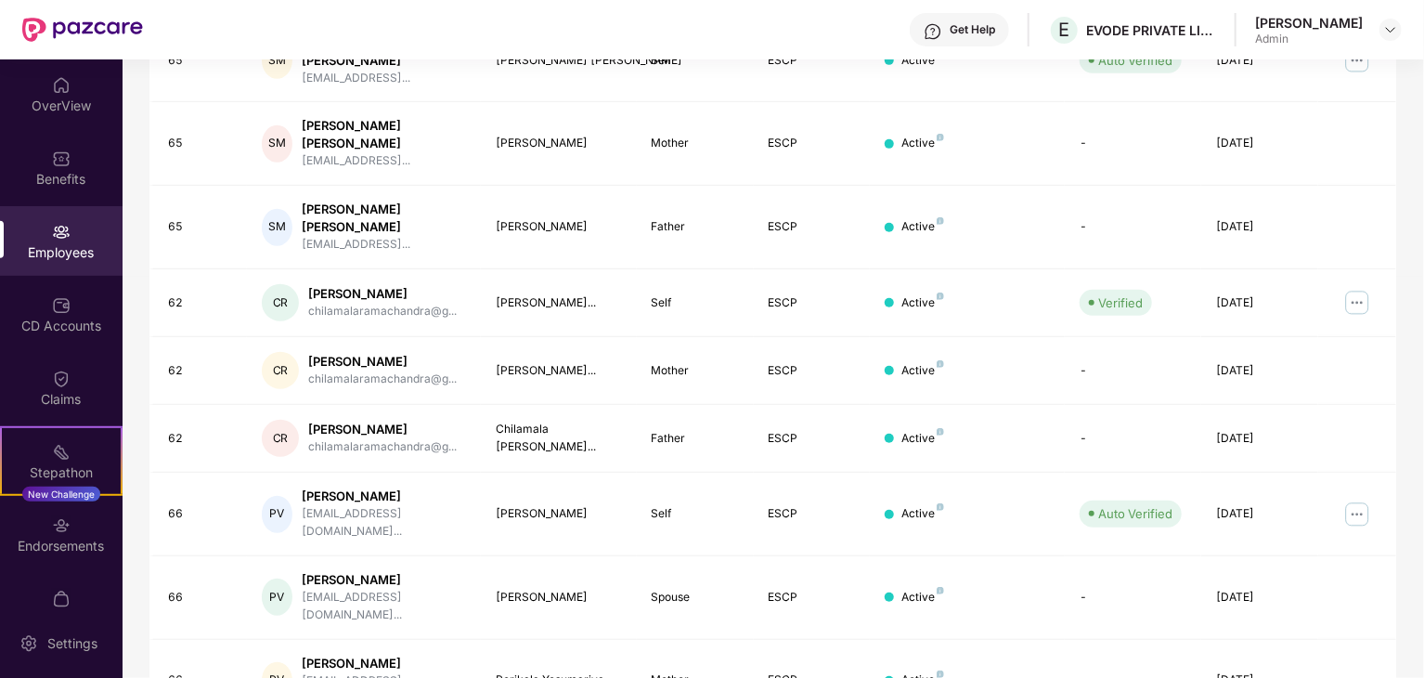
click at [1421, 273] on div "Filters 1 Group Health Insurance Employee Reports 69 Employees 19 Spouse 21 Chi…" at bounding box center [773, 227] width 1301 height 1126
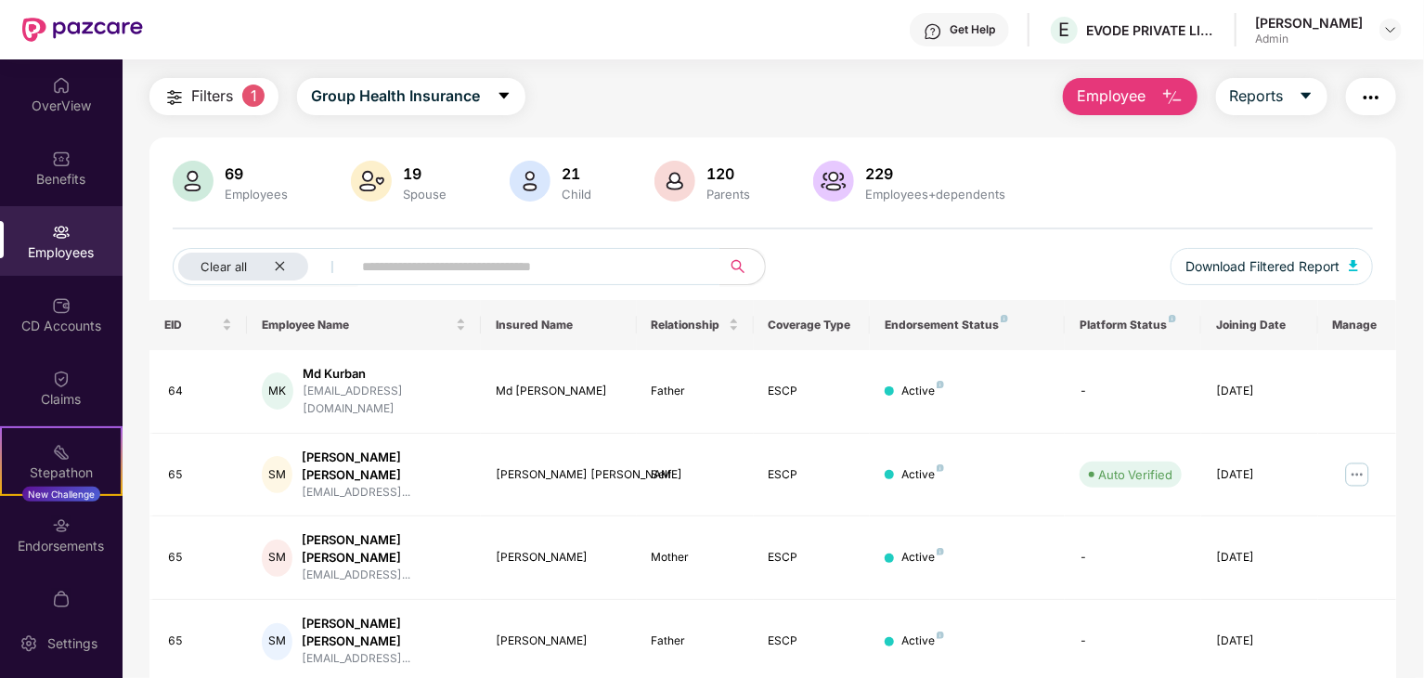
scroll to position [0, 0]
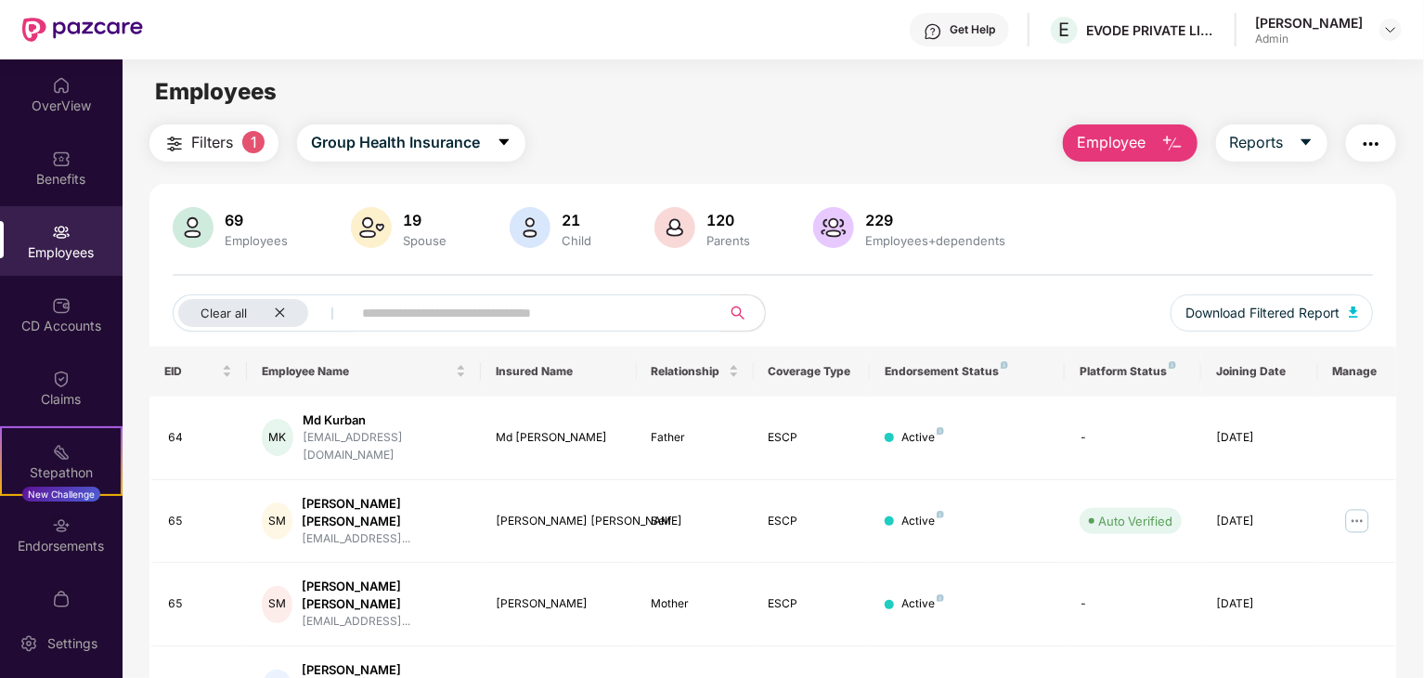
click at [899, 234] on div "Employees+dependents" at bounding box center [936, 240] width 148 height 15
drag, startPoint x: 863, startPoint y: 240, endPoint x: 1062, endPoint y: 249, distance: 198.9
click at [1062, 249] on div "69 Employees 19 Spouse 21 Child [DEMOGRAPHIC_DATA] Parents 229 Employees+depend…" at bounding box center [773, 229] width 1200 height 45
click at [238, 231] on div "69 Employees" at bounding box center [256, 228] width 78 height 39
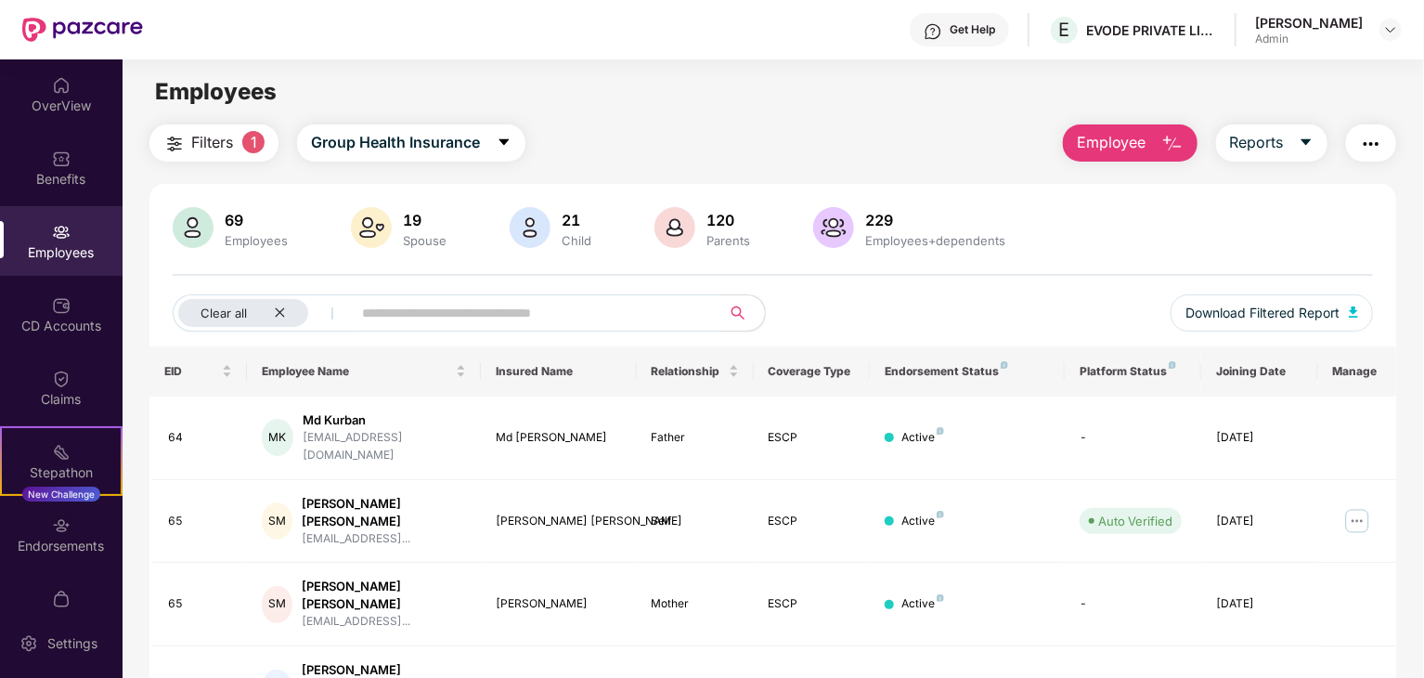
click at [255, 154] on button "Filters 1" at bounding box center [213, 142] width 129 height 37
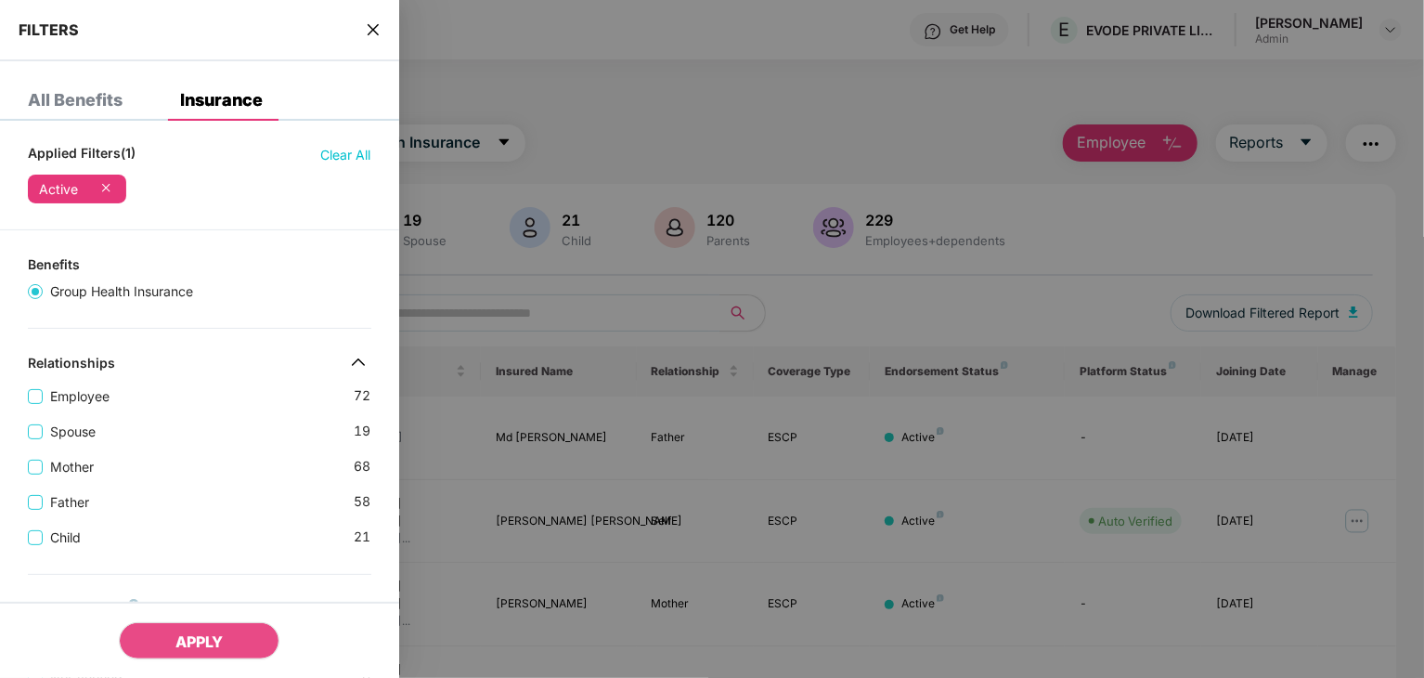
click at [455, 290] on div at bounding box center [712, 339] width 1424 height 678
click at [370, 32] on icon "close" at bounding box center [372, 29] width 11 height 11
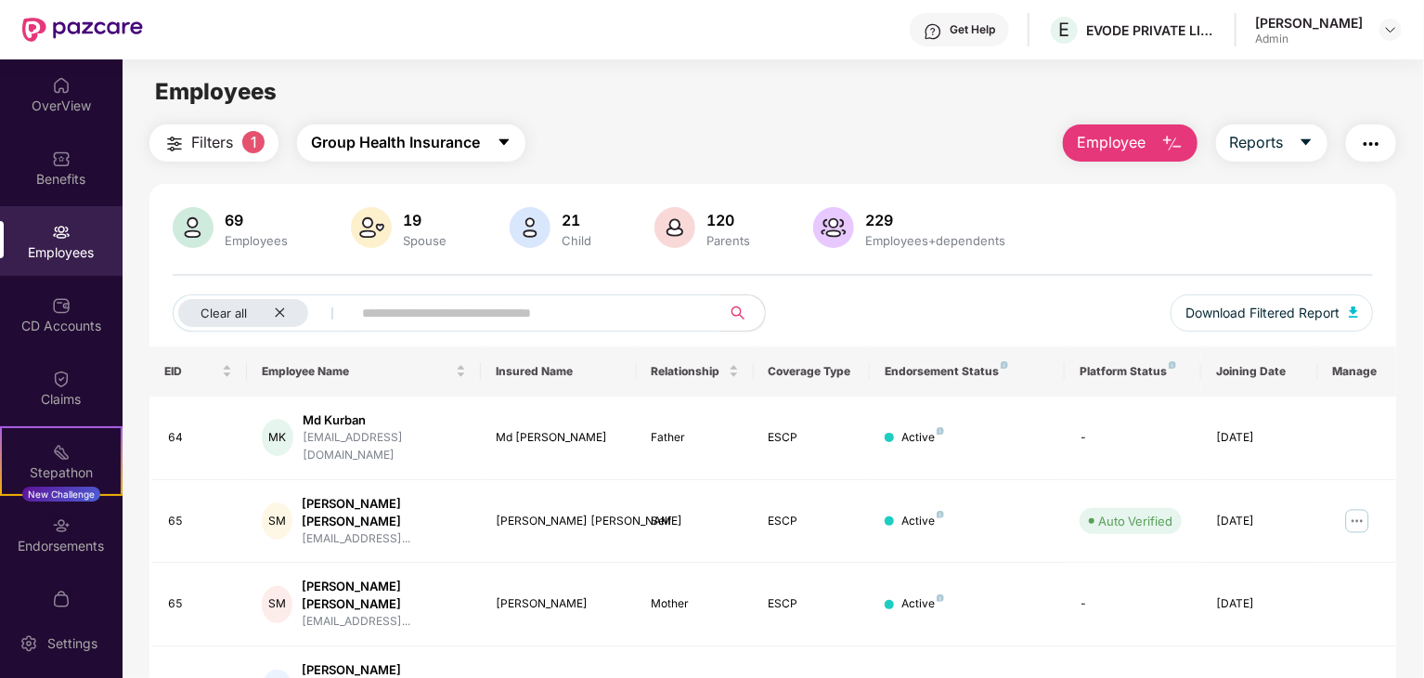
click at [399, 152] on span "Group Health Insurance" at bounding box center [395, 142] width 169 height 23
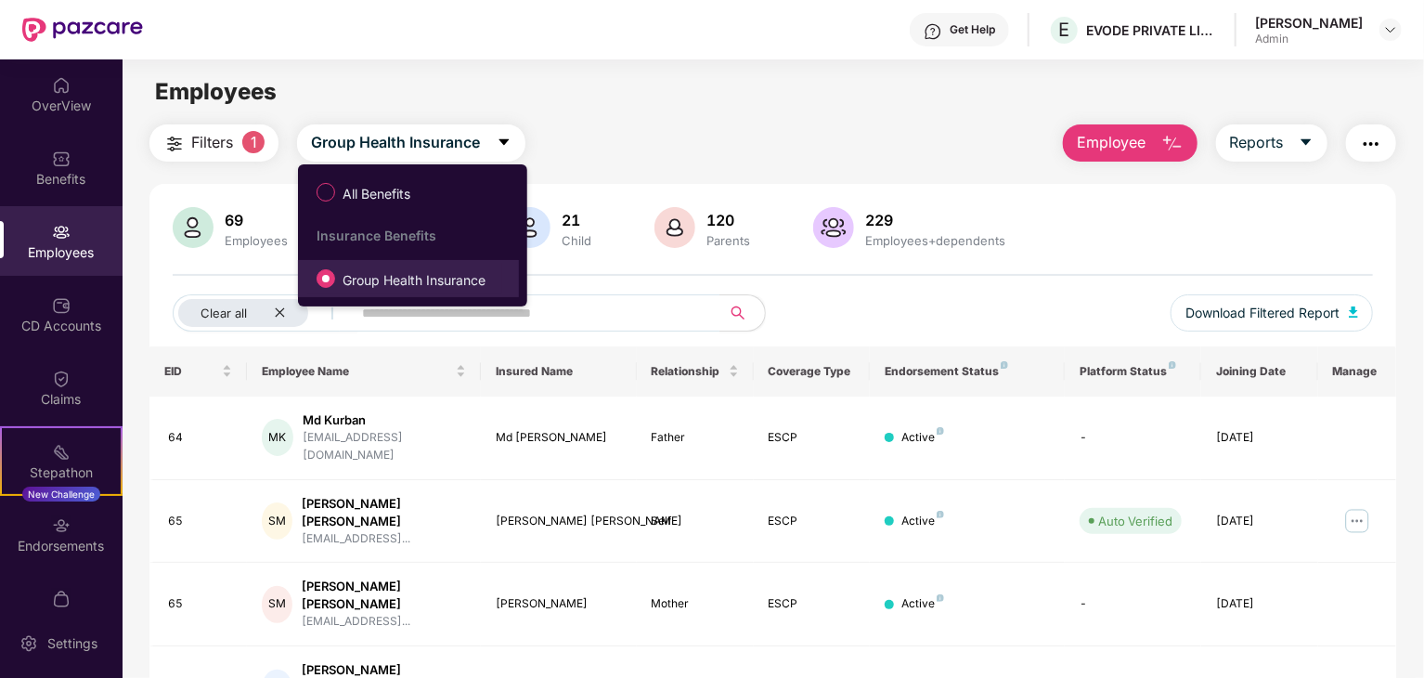
click at [439, 292] on label "Group Health Insurance" at bounding box center [404, 279] width 195 height 32
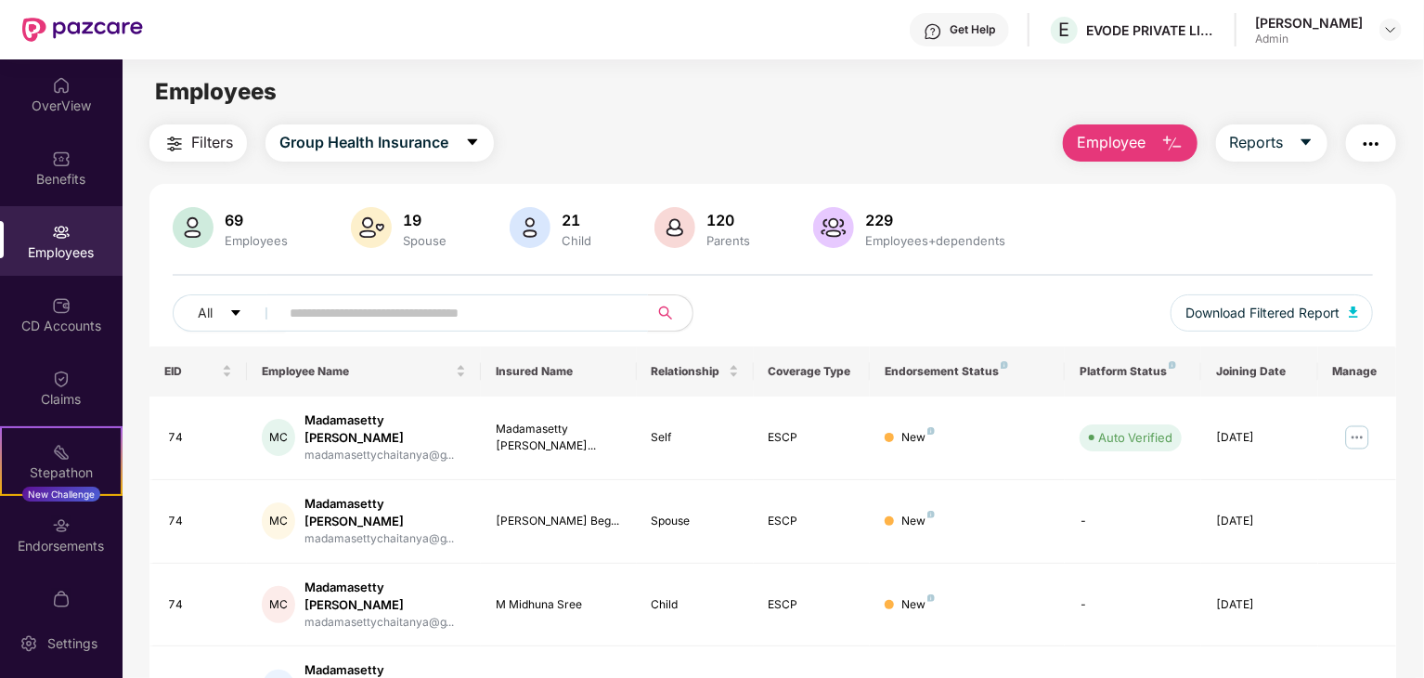
click at [488, 319] on input "text" at bounding box center [456, 313] width 333 height 28
click at [487, 319] on input "text" at bounding box center [456, 313] width 333 height 28
click at [230, 313] on icon "caret-down" at bounding box center [235, 312] width 13 height 13
click at [338, 280] on div "69 Employees 19 Spouse 21 Child [DEMOGRAPHIC_DATA] Parents 229 Employees+depend…" at bounding box center [772, 276] width 1247 height 139
click at [230, 303] on button "All" at bounding box center [229, 312] width 113 height 37
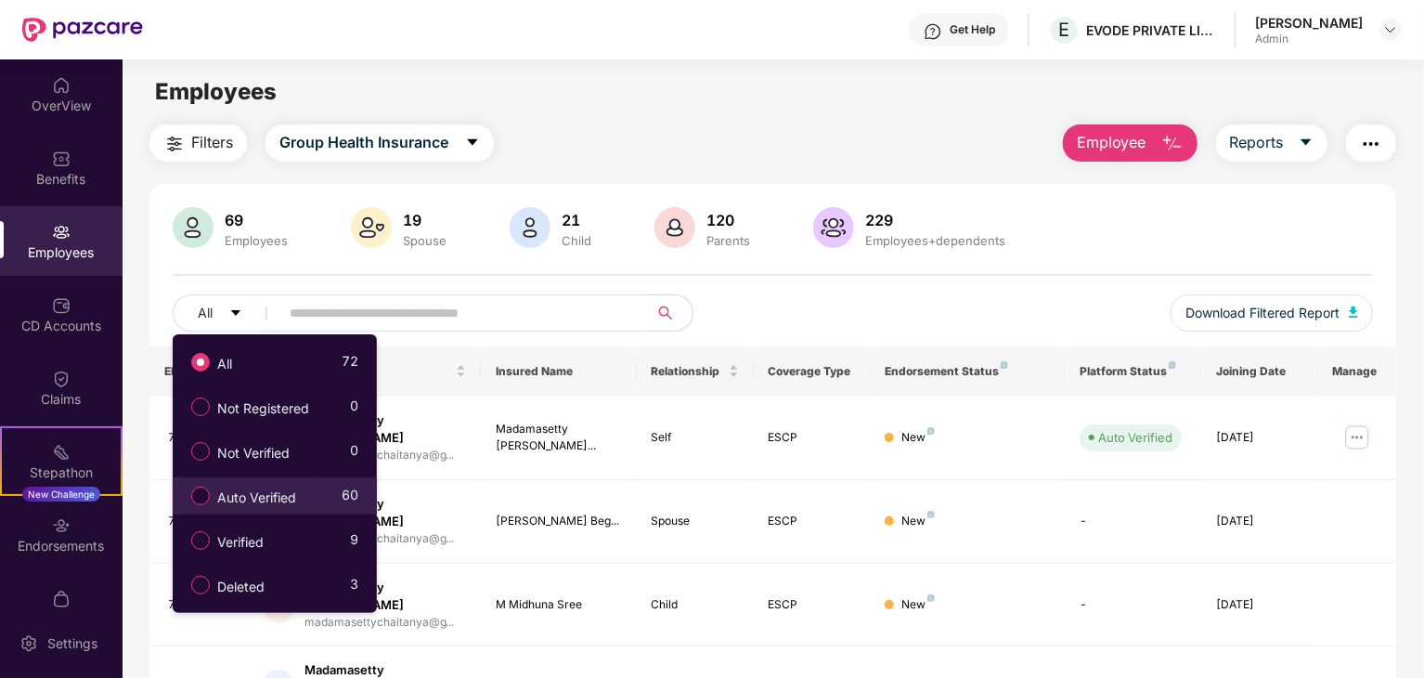
click at [230, 496] on span "Auto Verified" at bounding box center [257, 497] width 94 height 20
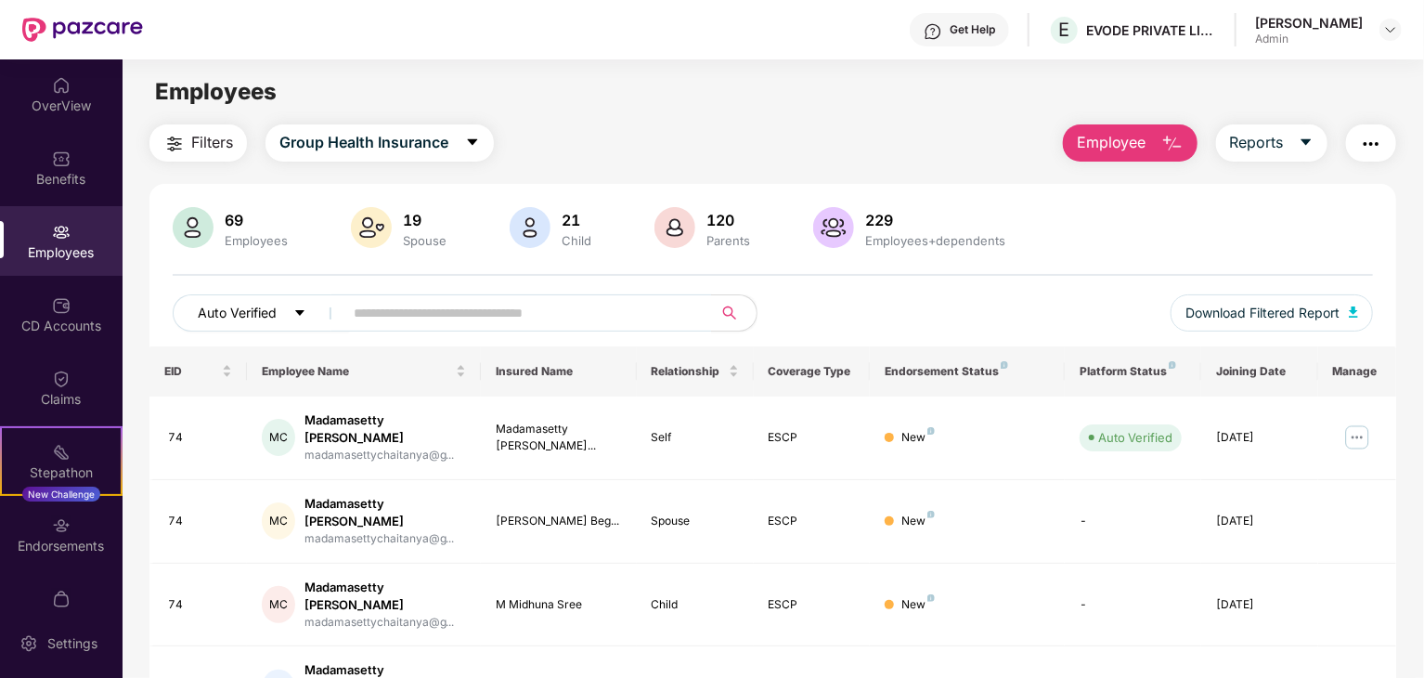
click at [290, 318] on button "Auto Verified" at bounding box center [261, 312] width 177 height 37
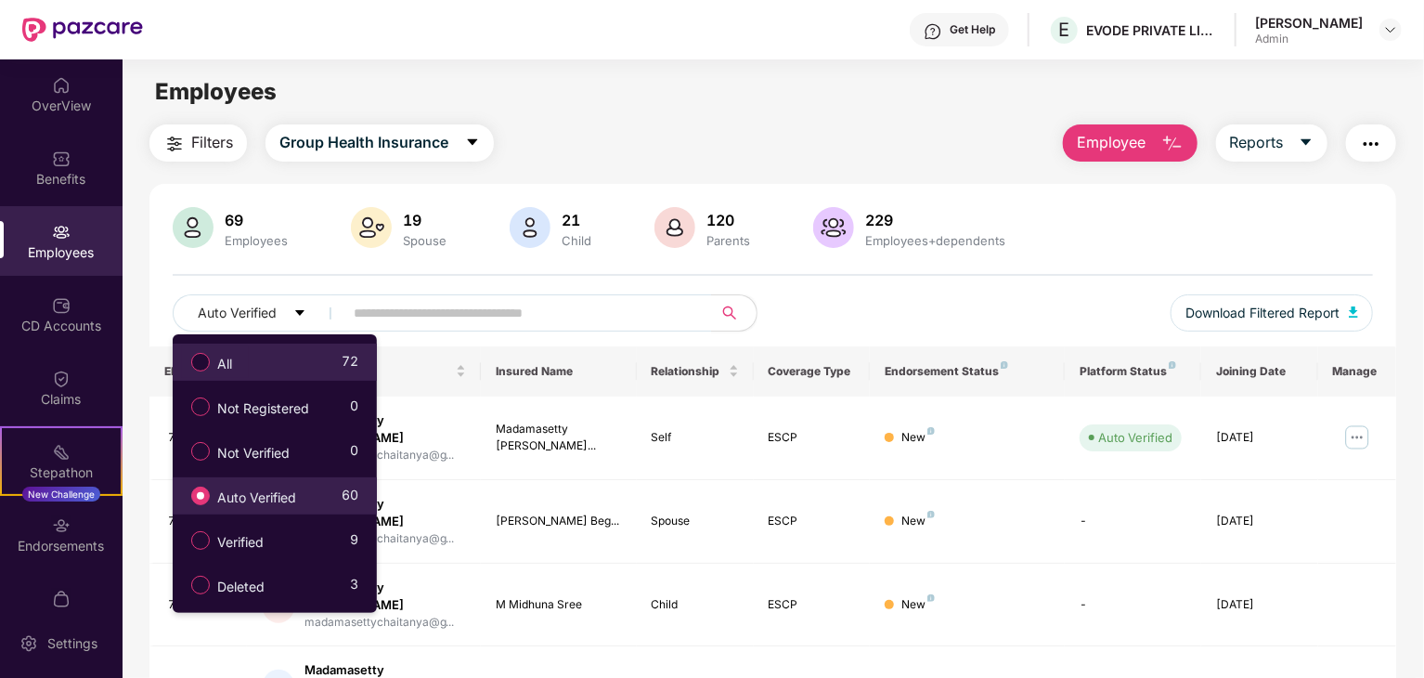
click at [231, 357] on span "All" at bounding box center [225, 364] width 30 height 20
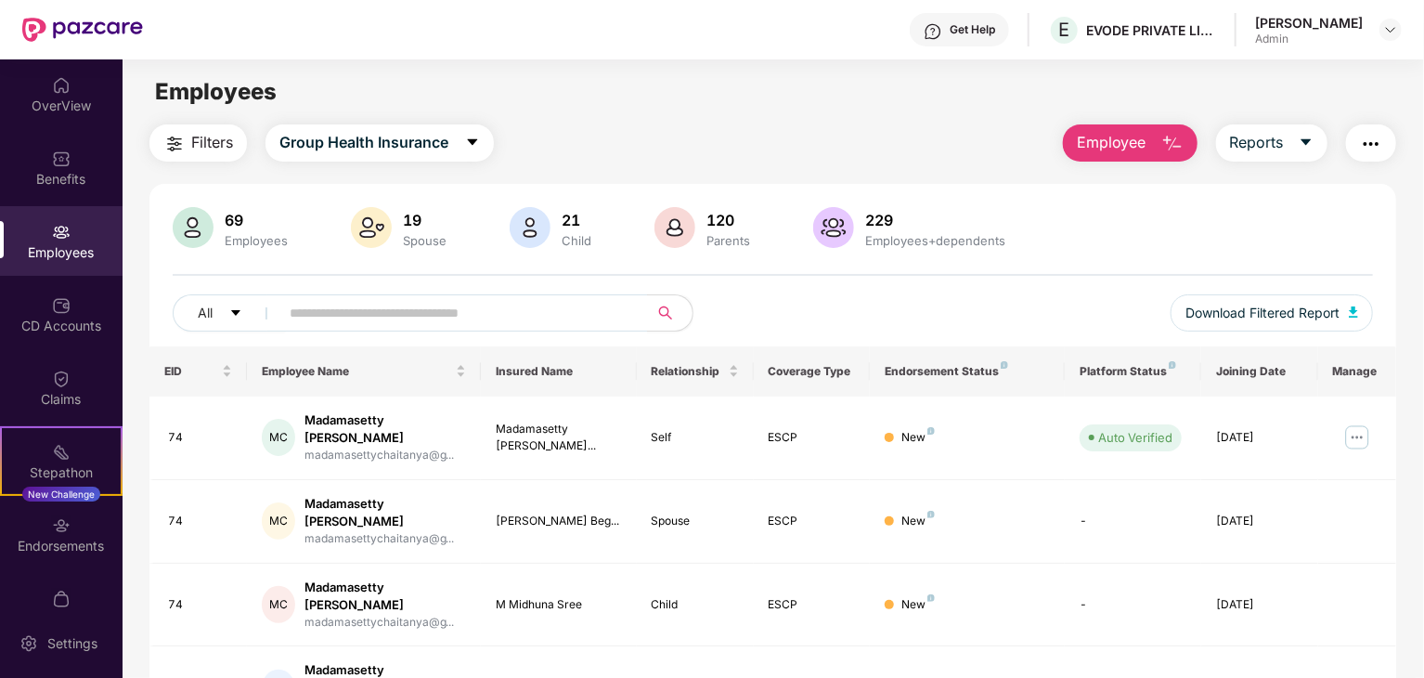
click at [441, 279] on div "69 Employees 19 Spouse 21 Child [DEMOGRAPHIC_DATA] Parents 229 Employees+depend…" at bounding box center [772, 276] width 1247 height 139
click at [792, 103] on div "Employees" at bounding box center [773, 91] width 1301 height 35
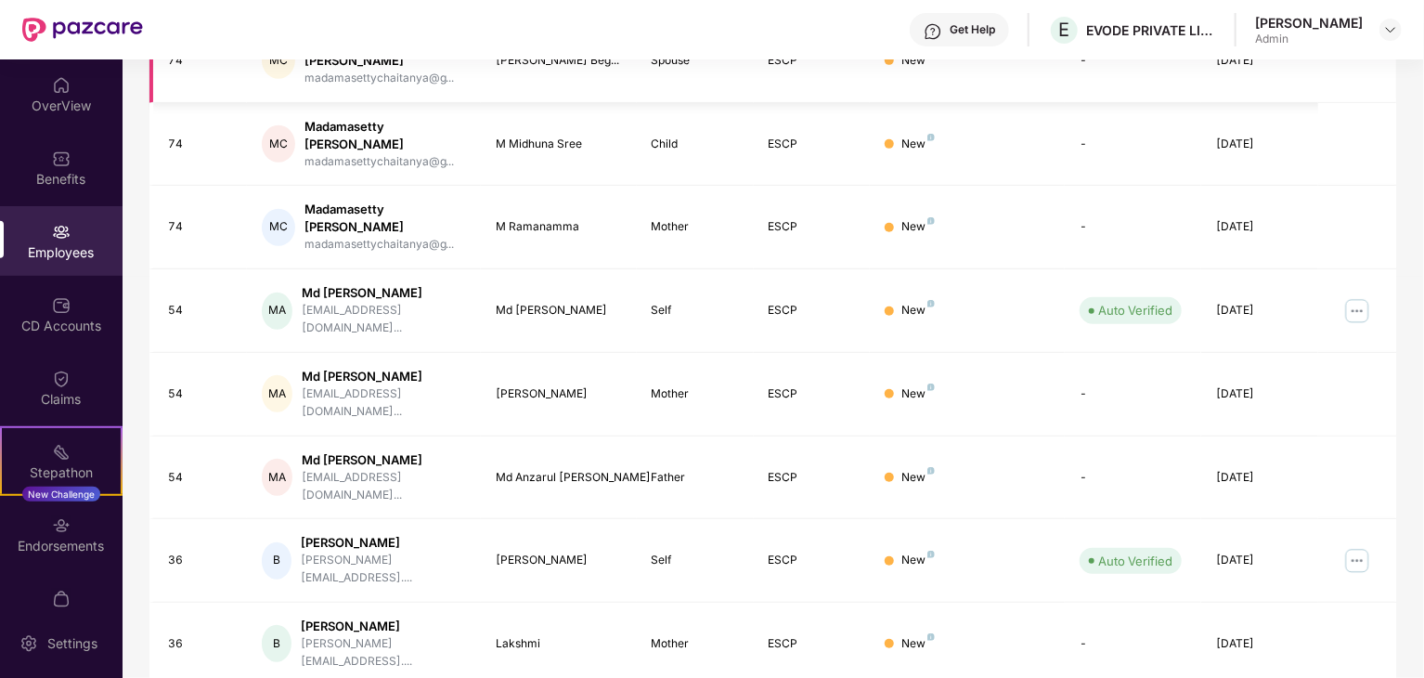
scroll to position [461, 0]
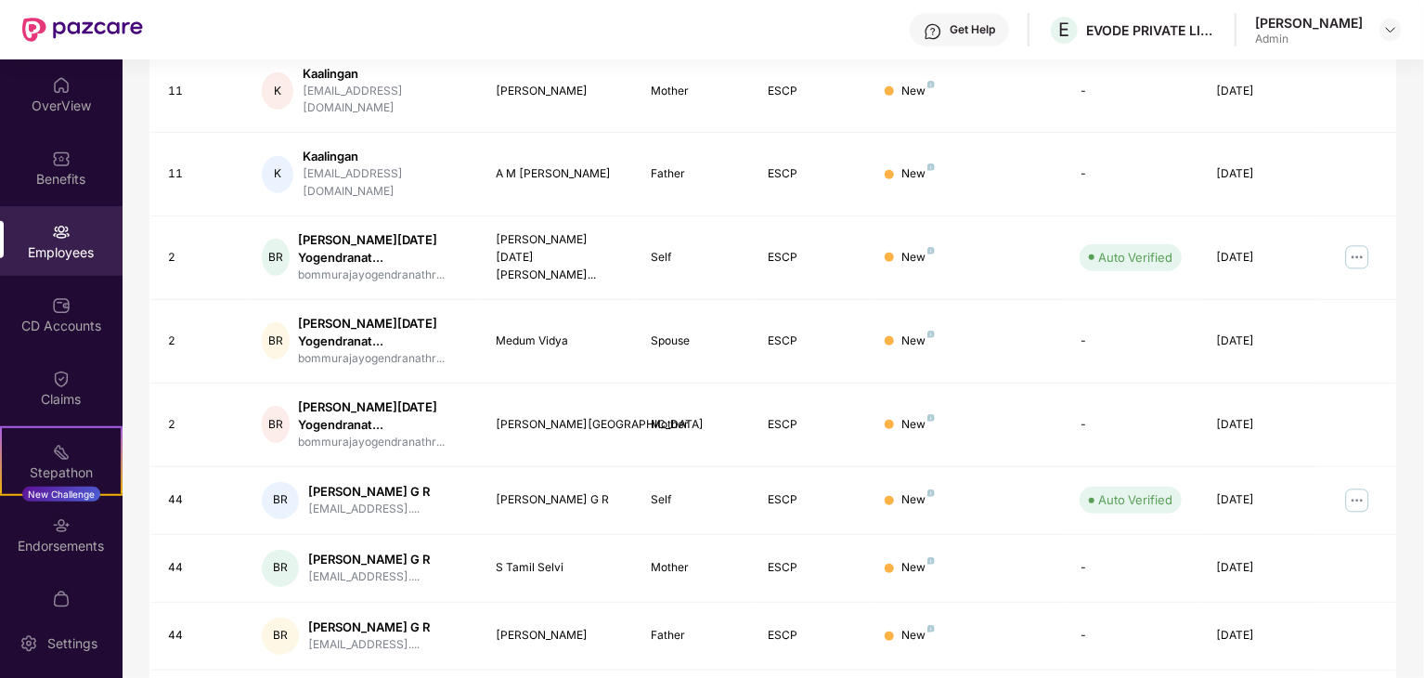
scroll to position [508, 0]
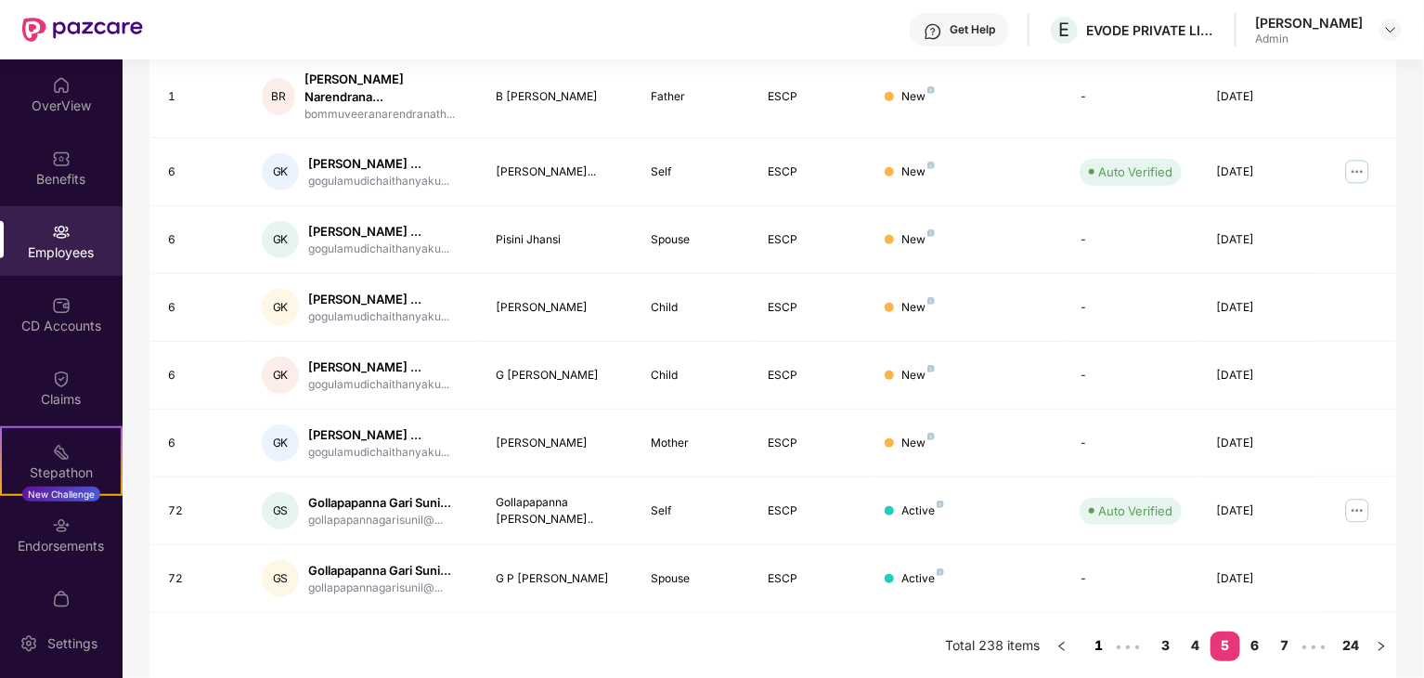
click at [1090, 646] on link "1" at bounding box center [1099, 645] width 30 height 28
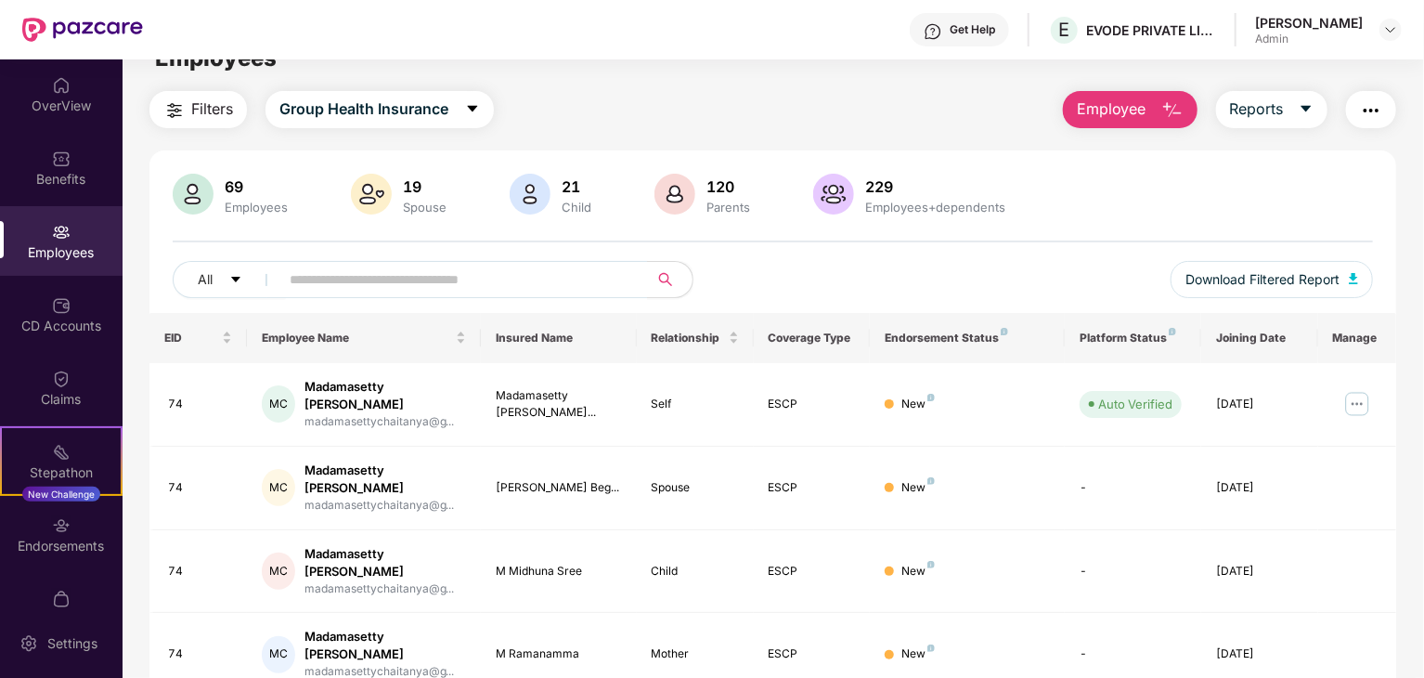
scroll to position [0, 0]
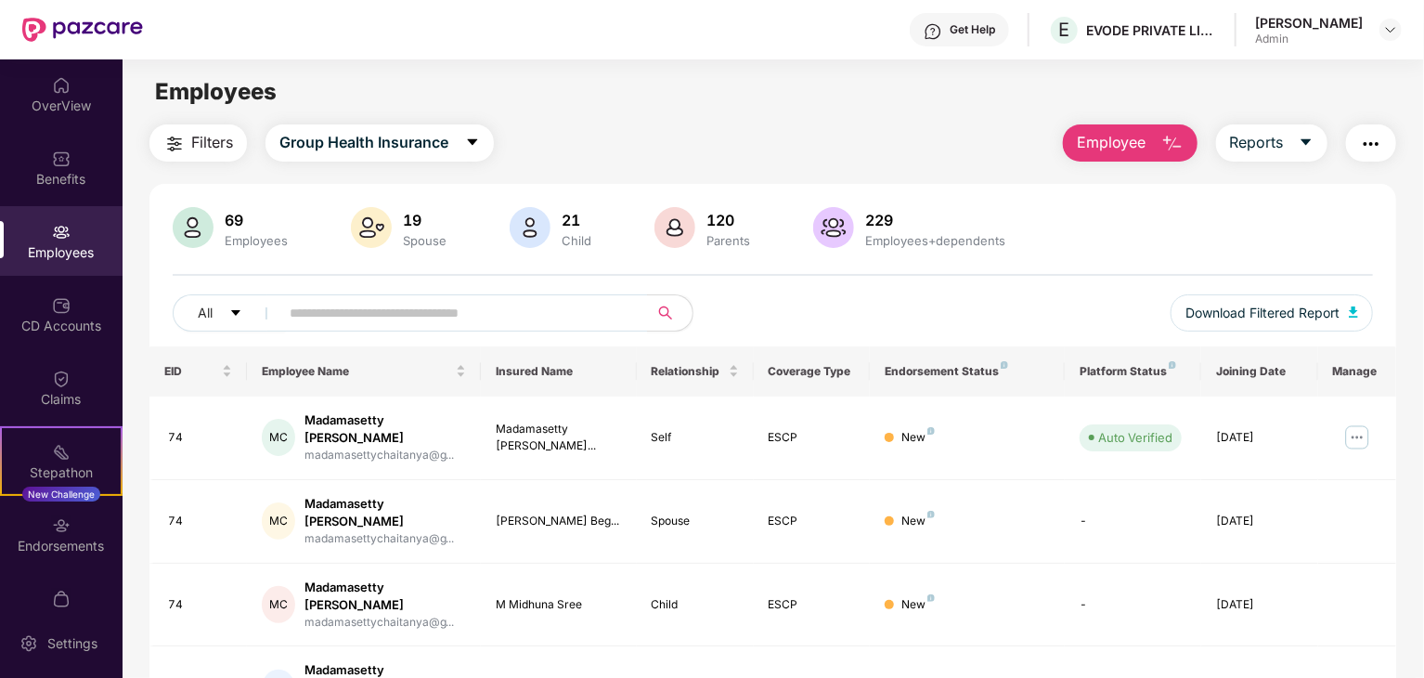
click at [1023, 278] on div "69 Employees 19 Spouse 21 Child [DEMOGRAPHIC_DATA] Parents 229 Employees+depend…" at bounding box center [772, 276] width 1247 height 139
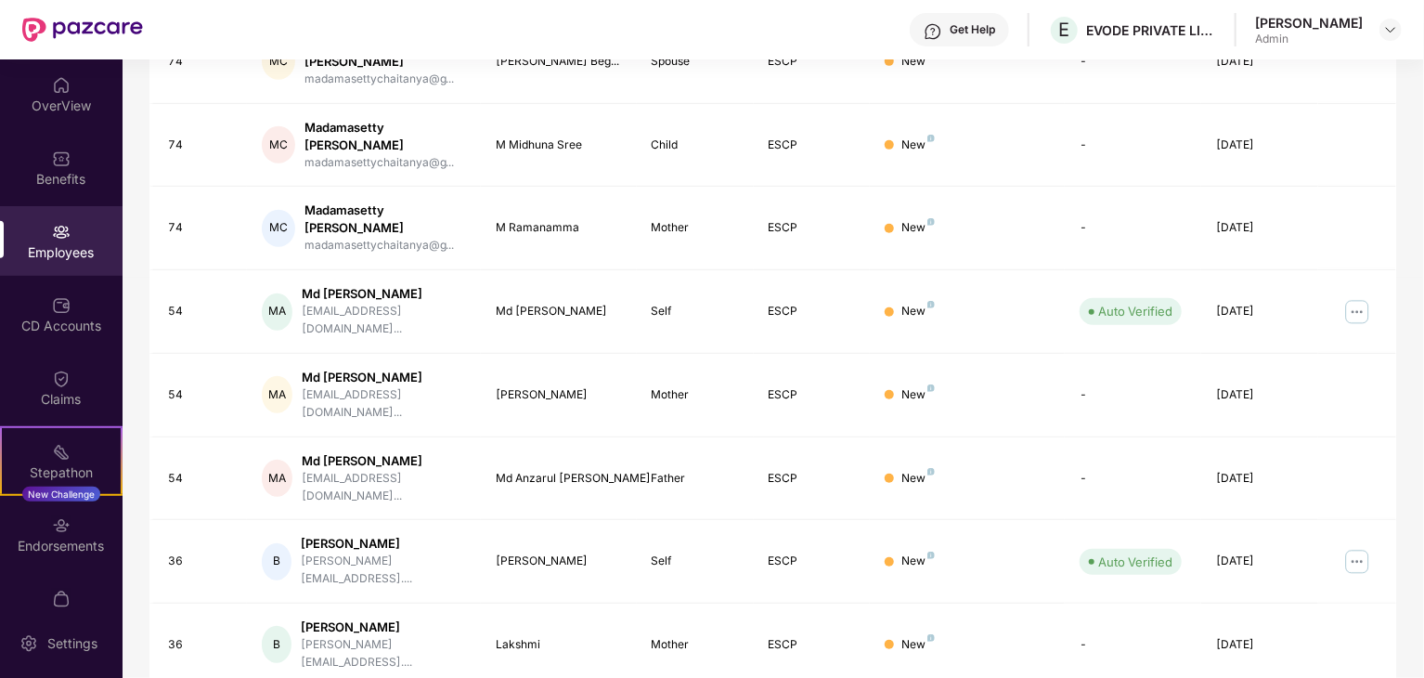
scroll to position [461, 0]
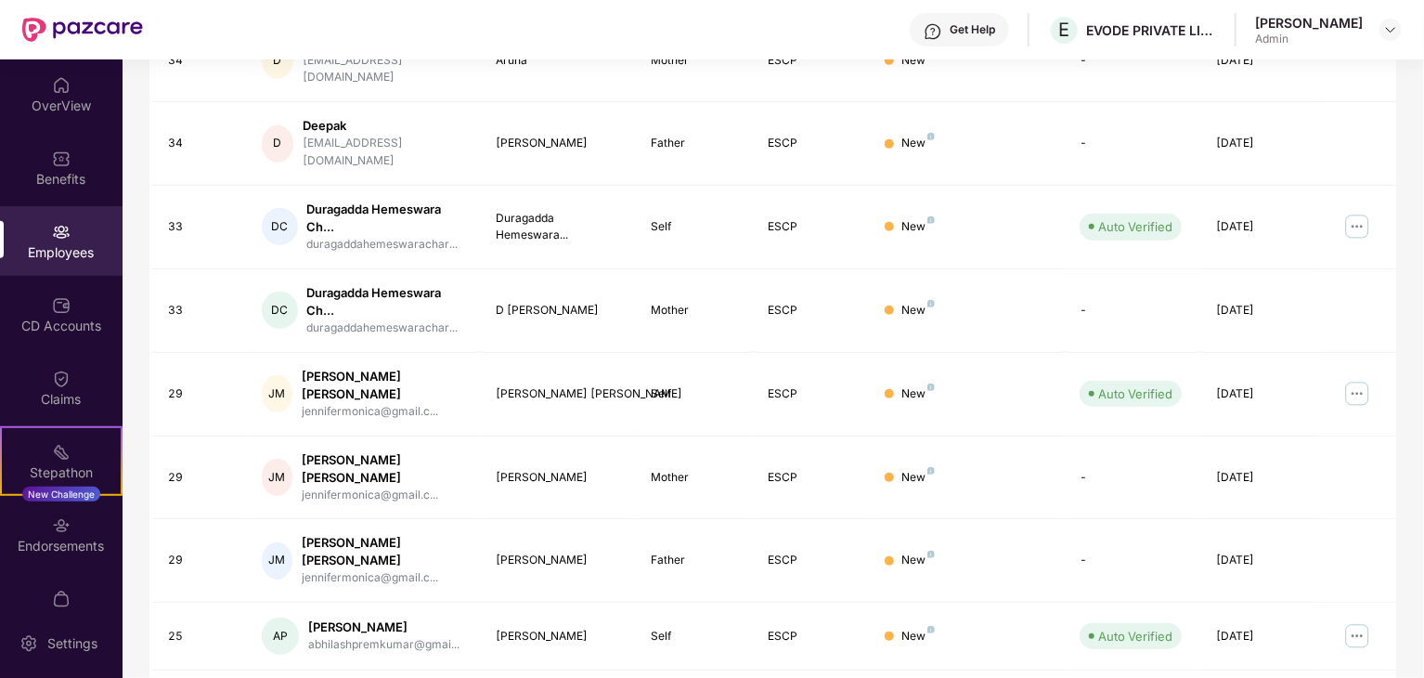
scroll to position [492, 0]
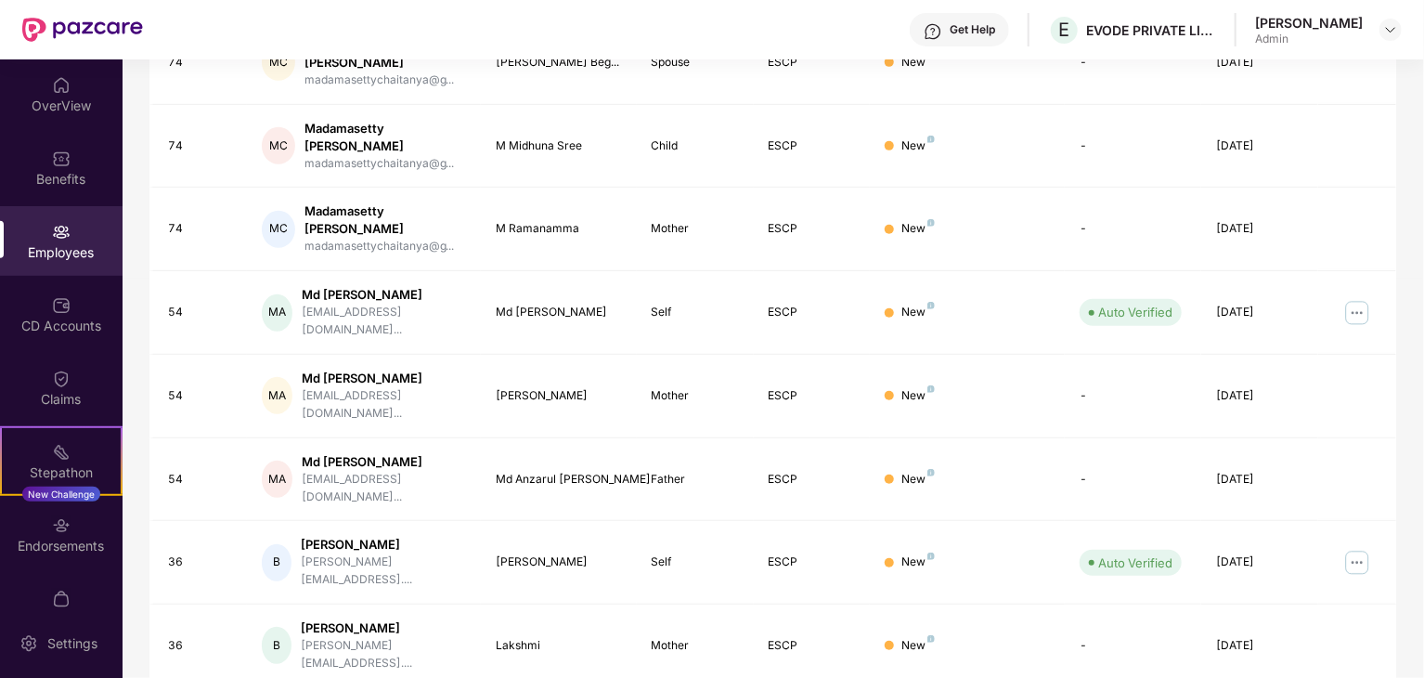
scroll to position [461, 0]
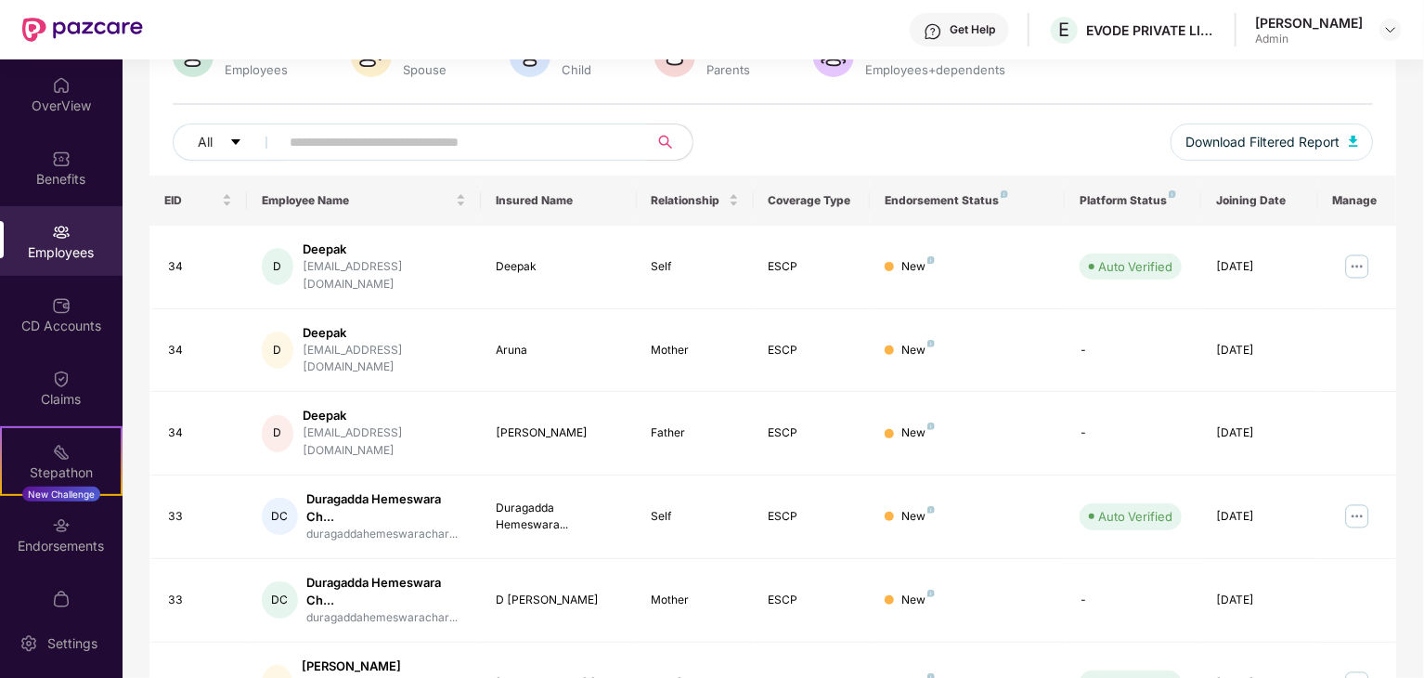
scroll to position [0, 0]
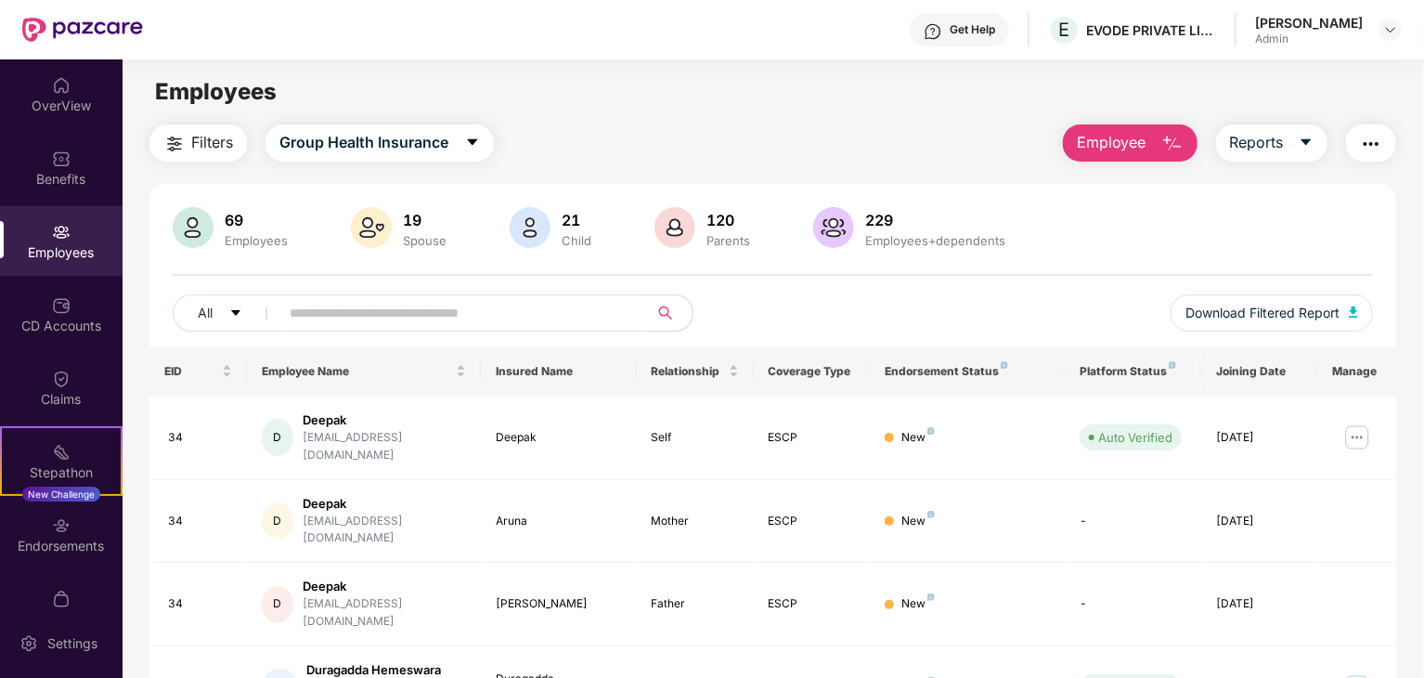
click at [845, 135] on div "Filters Group Health Insurance Employee Reports" at bounding box center [772, 142] width 1247 height 37
drag, startPoint x: 845, startPoint y: 135, endPoint x: 129, endPoint y: 101, distance: 716.6
click at [129, 101] on main "Employees Filters Group Health Insurance Employee Reports 69 Employees 19 Spous…" at bounding box center [773, 398] width 1301 height 678
click at [11, 97] on div "OverView" at bounding box center [61, 106] width 123 height 19
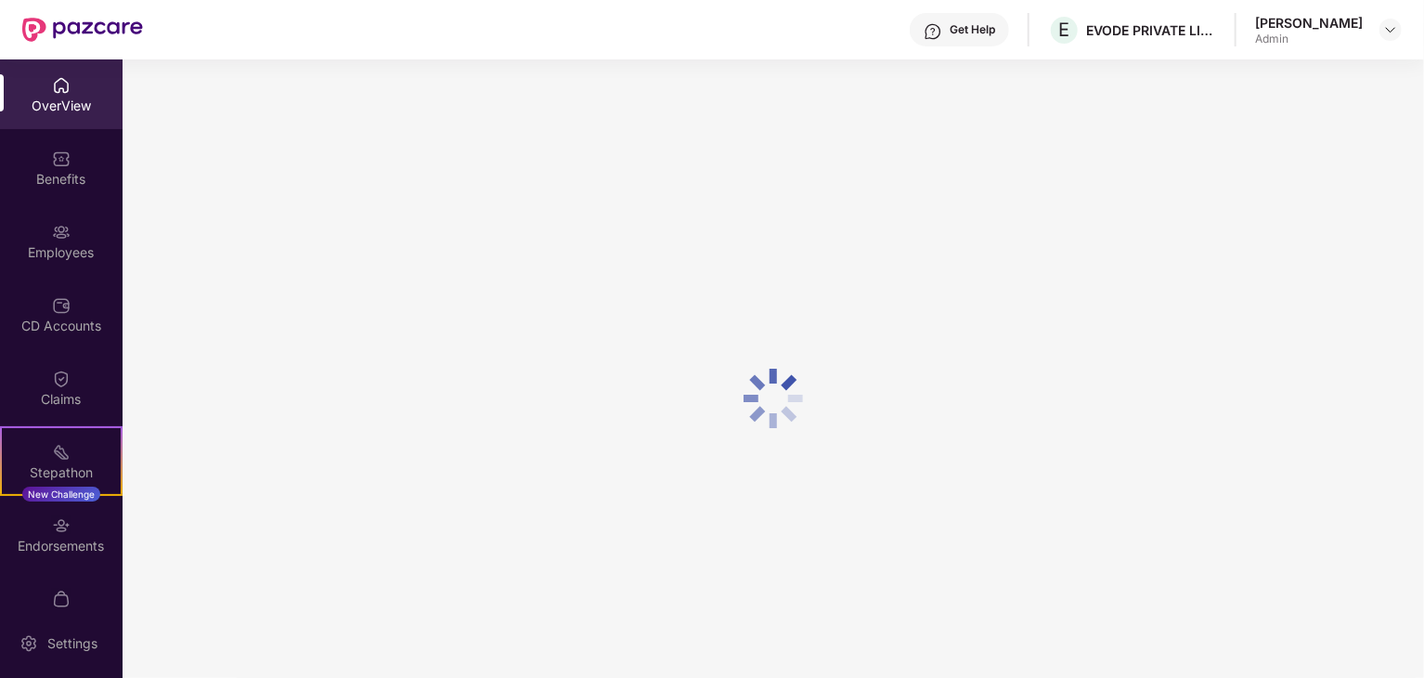
click at [371, 151] on div at bounding box center [774, 398] width 1302 height 678
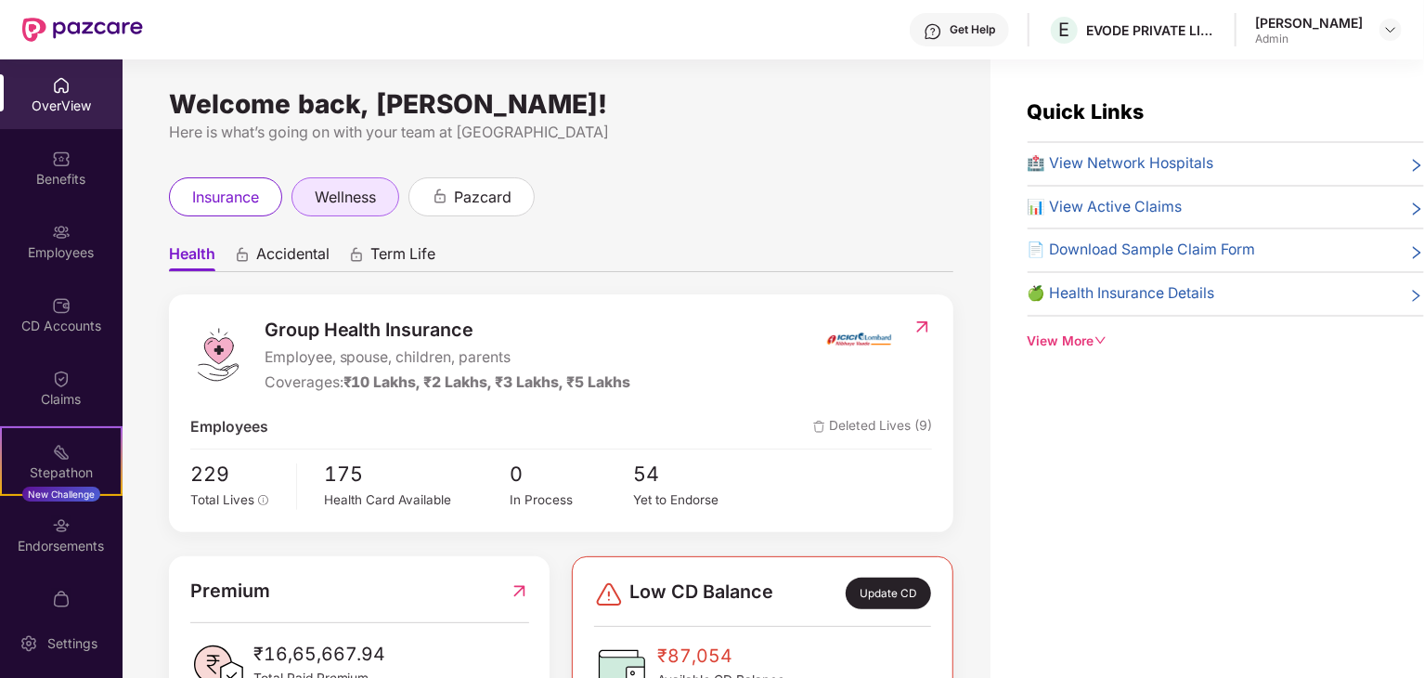
click at [348, 207] on span "wellness" at bounding box center [345, 197] width 61 height 23
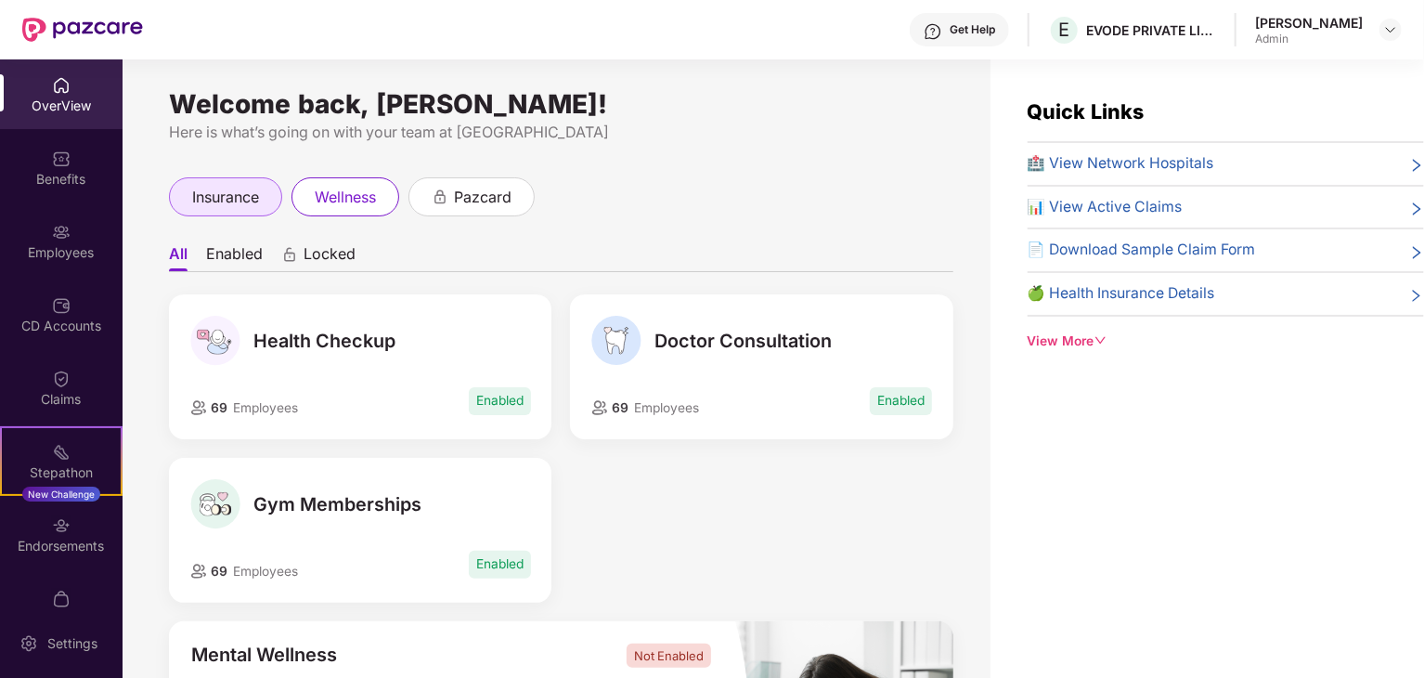
click at [253, 195] on span "insurance" at bounding box center [225, 197] width 67 height 23
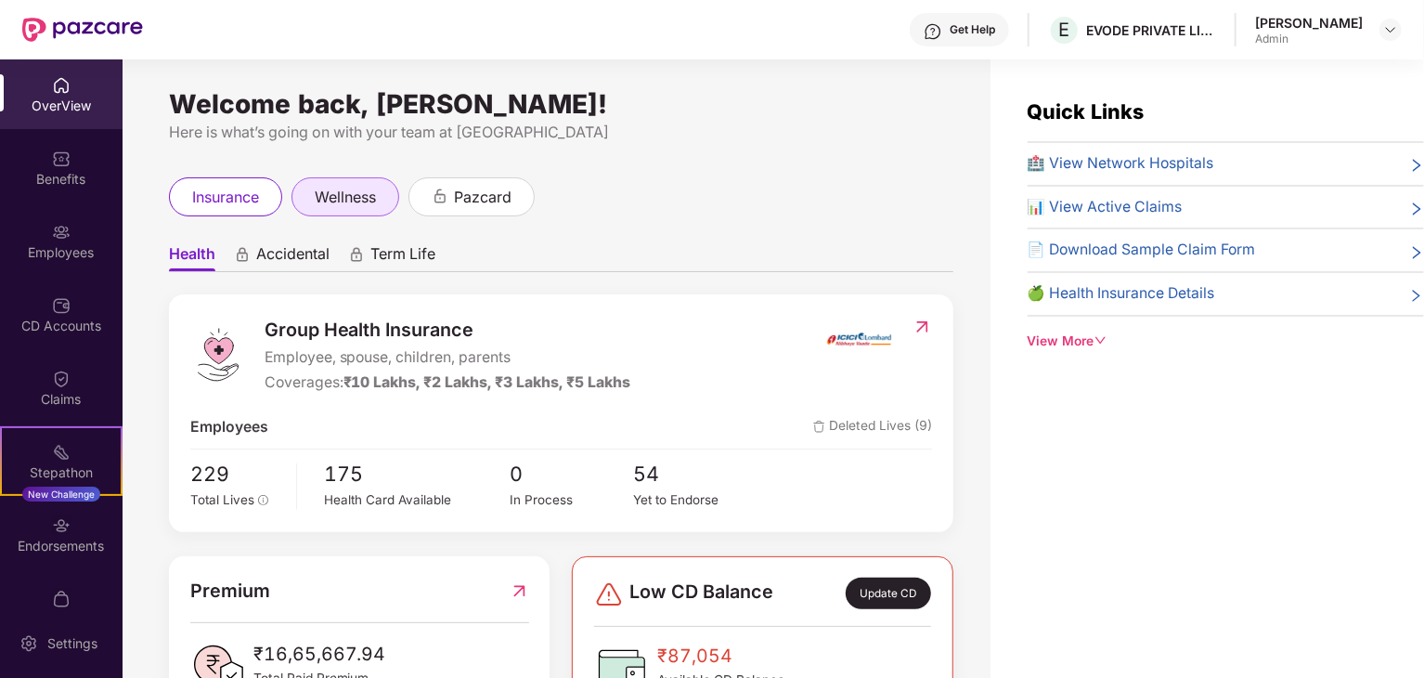
click at [375, 210] on div "wellness" at bounding box center [346, 196] width 108 height 39
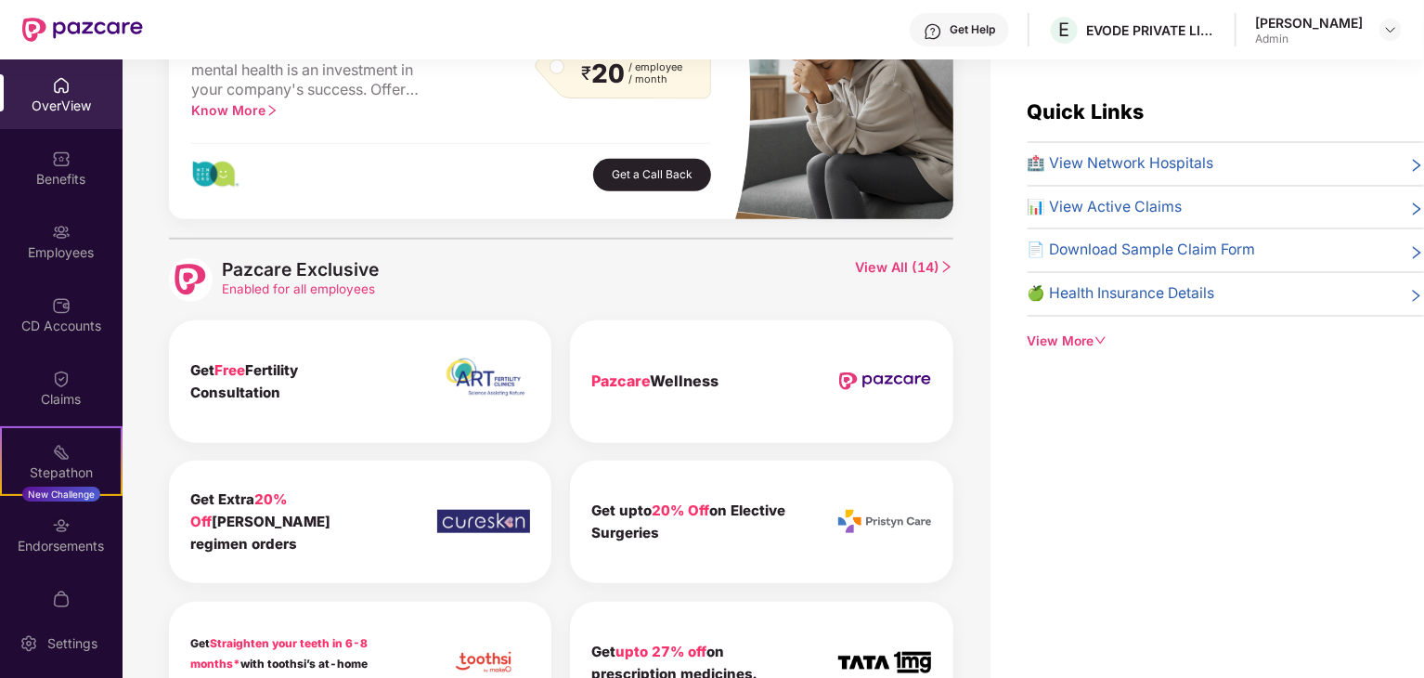
scroll to position [734, 0]
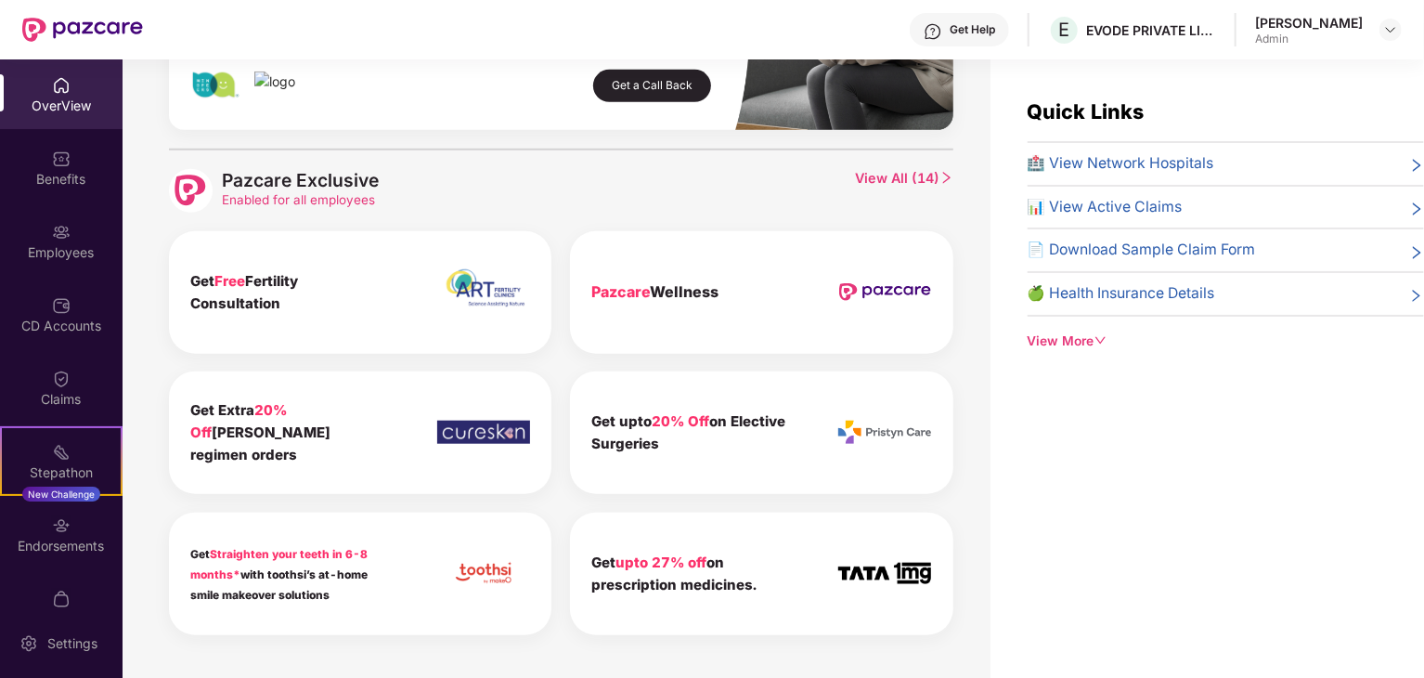
click at [63, 78] on img at bounding box center [61, 85] width 19 height 19
click at [78, 29] on img at bounding box center [82, 30] width 121 height 24
click at [1060, 473] on div "Quick Links 🏥 View Network Hospitals 📊 View Active Claims 📄 Download Sample Cla…" at bounding box center [1208, 398] width 434 height 678
click at [32, 150] on div "Benefits" at bounding box center [61, 168] width 123 height 70
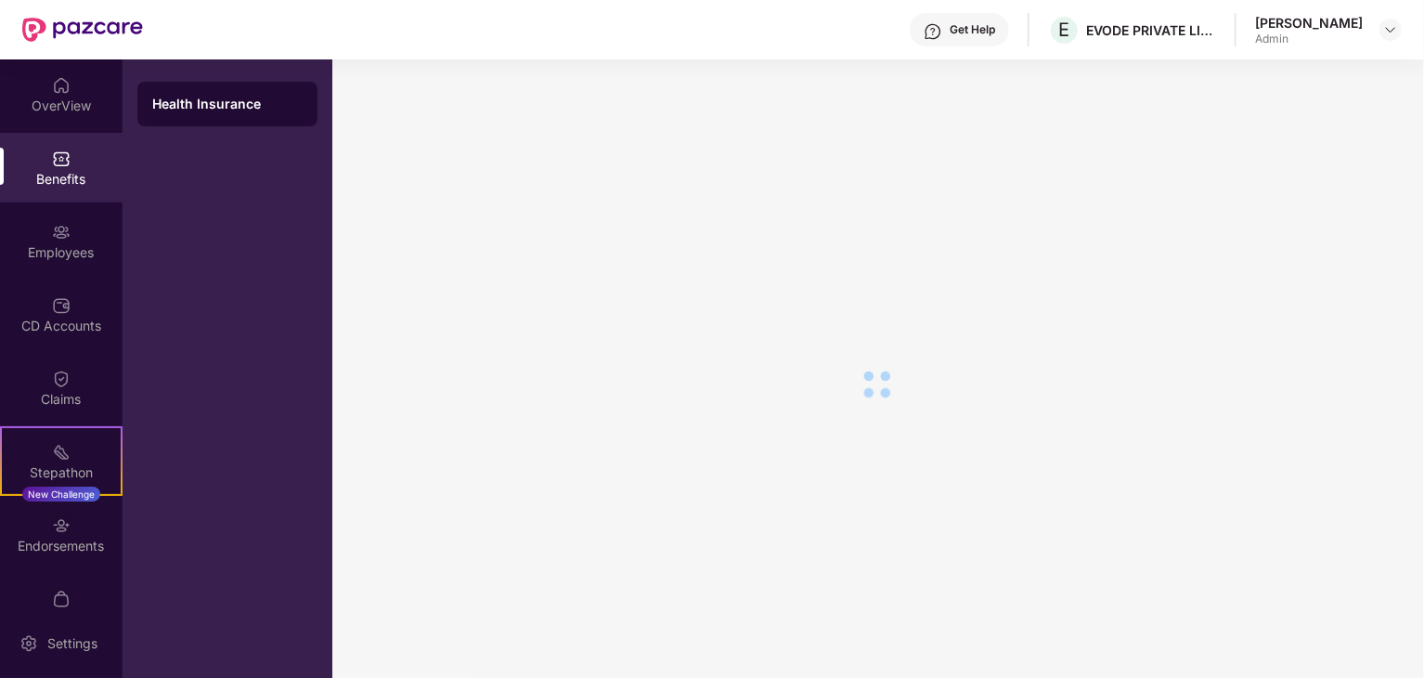
click at [32, 150] on div "Benefits" at bounding box center [61, 168] width 123 height 70
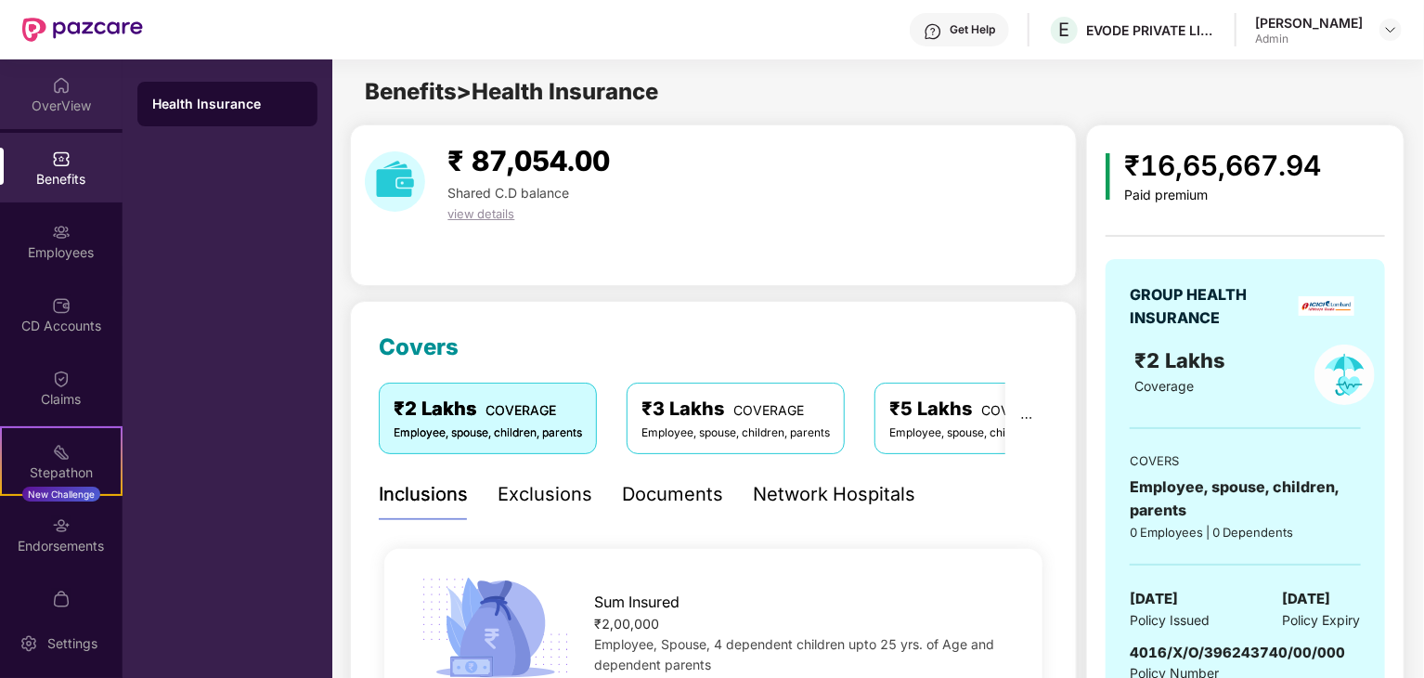
click at [62, 99] on div "OverView" at bounding box center [61, 106] width 123 height 19
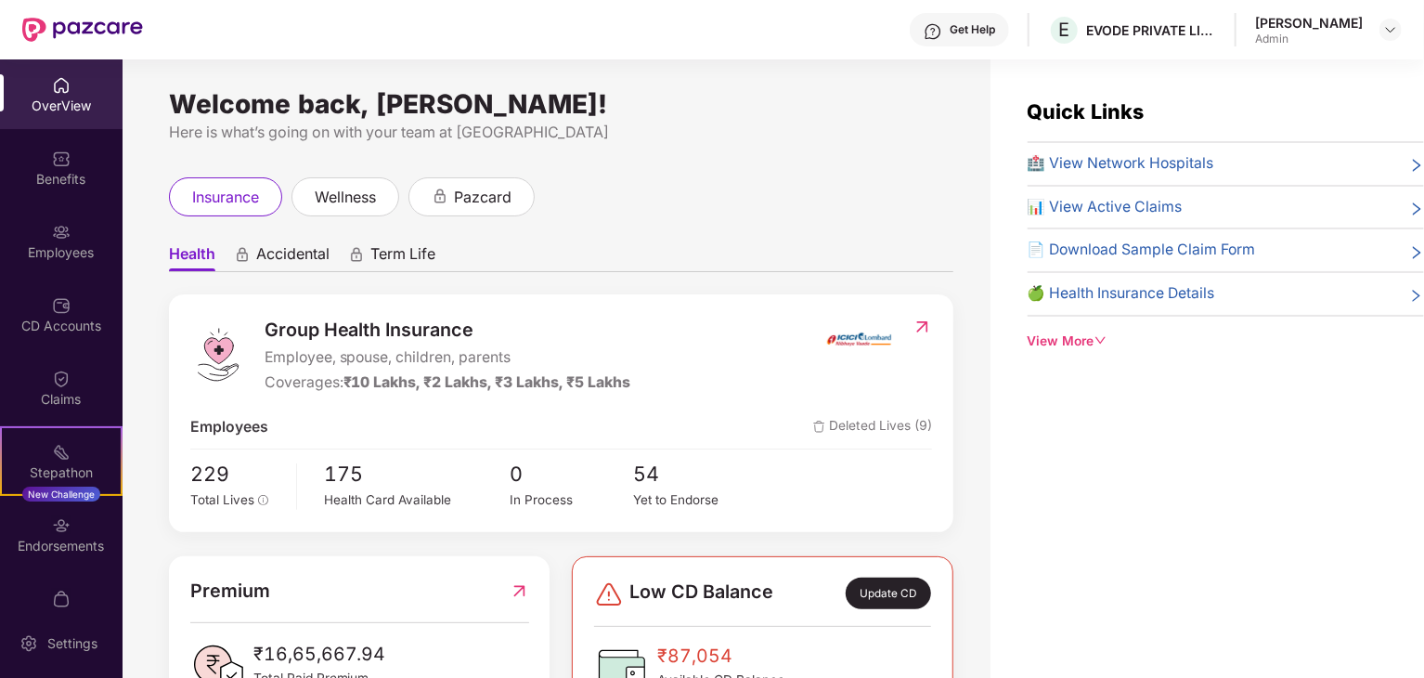
click at [766, 143] on div "Here is what’s going on with your team at [GEOGRAPHIC_DATA]" at bounding box center [561, 132] width 785 height 23
click at [13, 87] on div "OverView" at bounding box center [61, 94] width 123 height 70
click at [52, 159] on img at bounding box center [61, 158] width 19 height 19
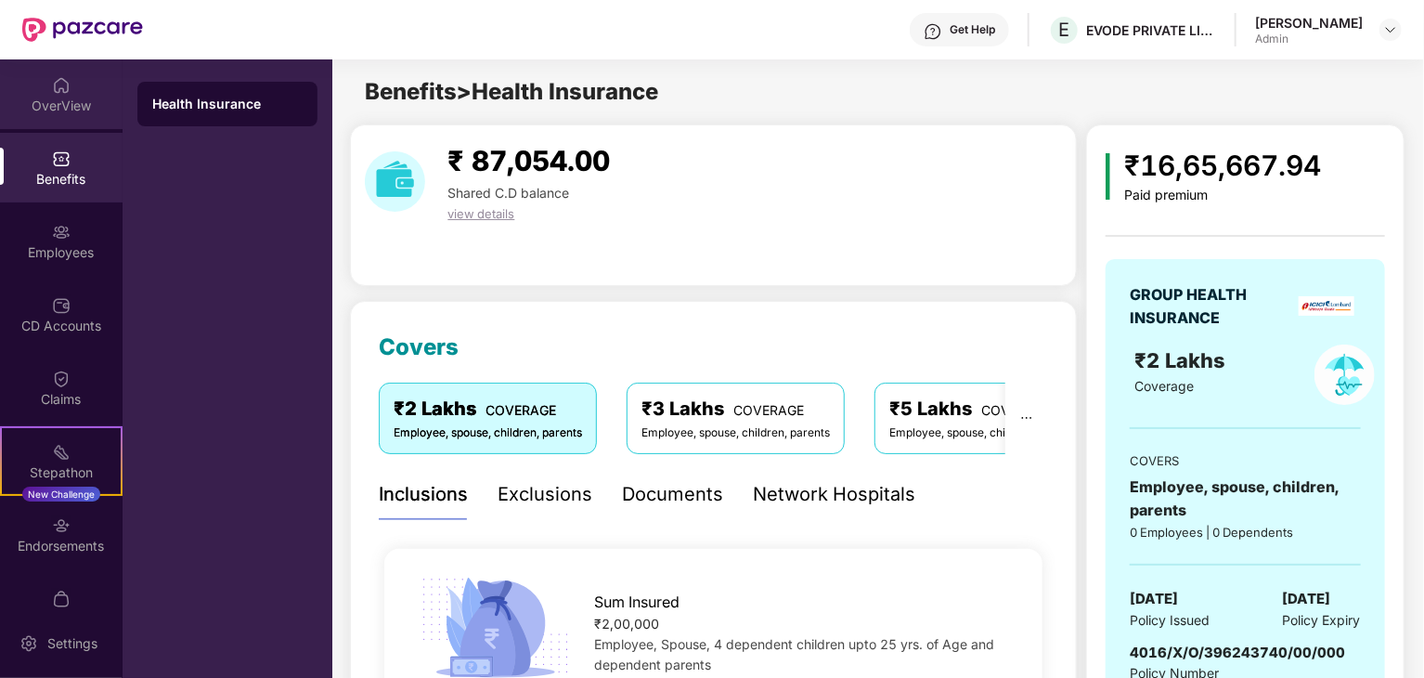
click at [73, 100] on div "OverView" at bounding box center [61, 106] width 123 height 19
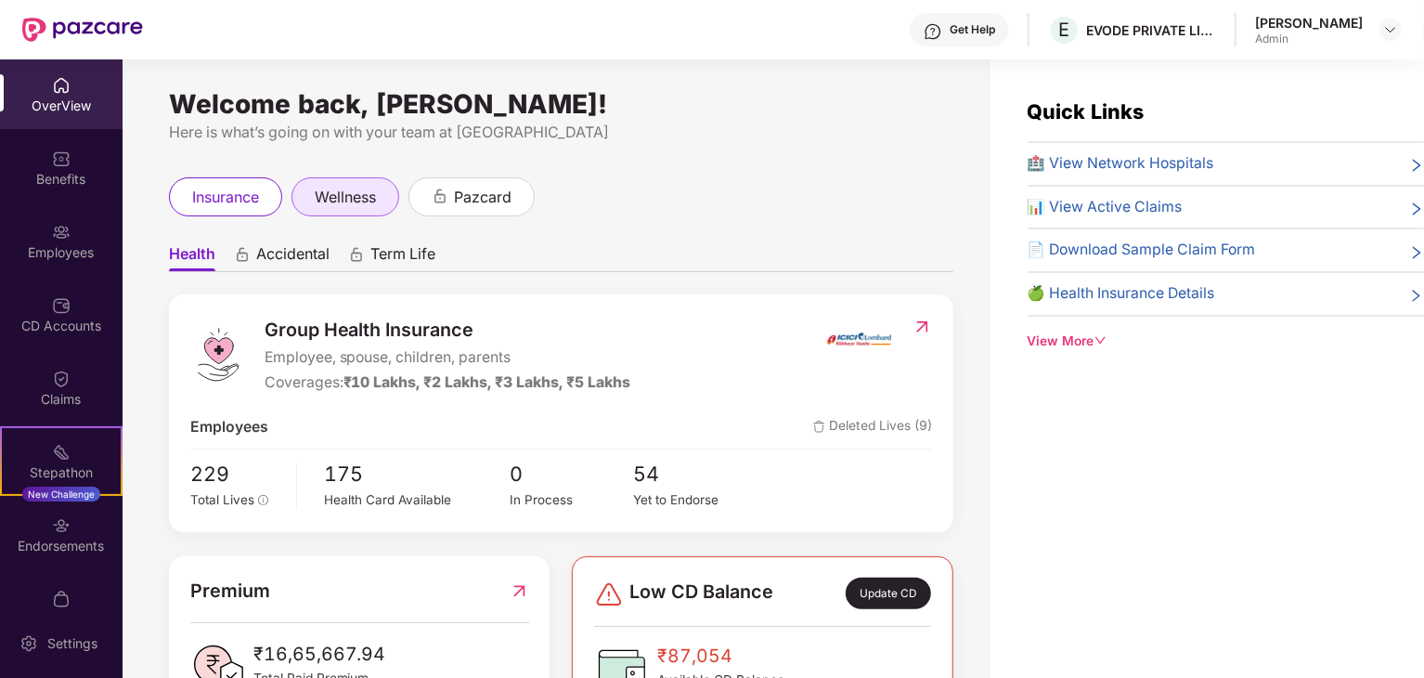
click at [350, 187] on span "wellness" at bounding box center [345, 197] width 61 height 23
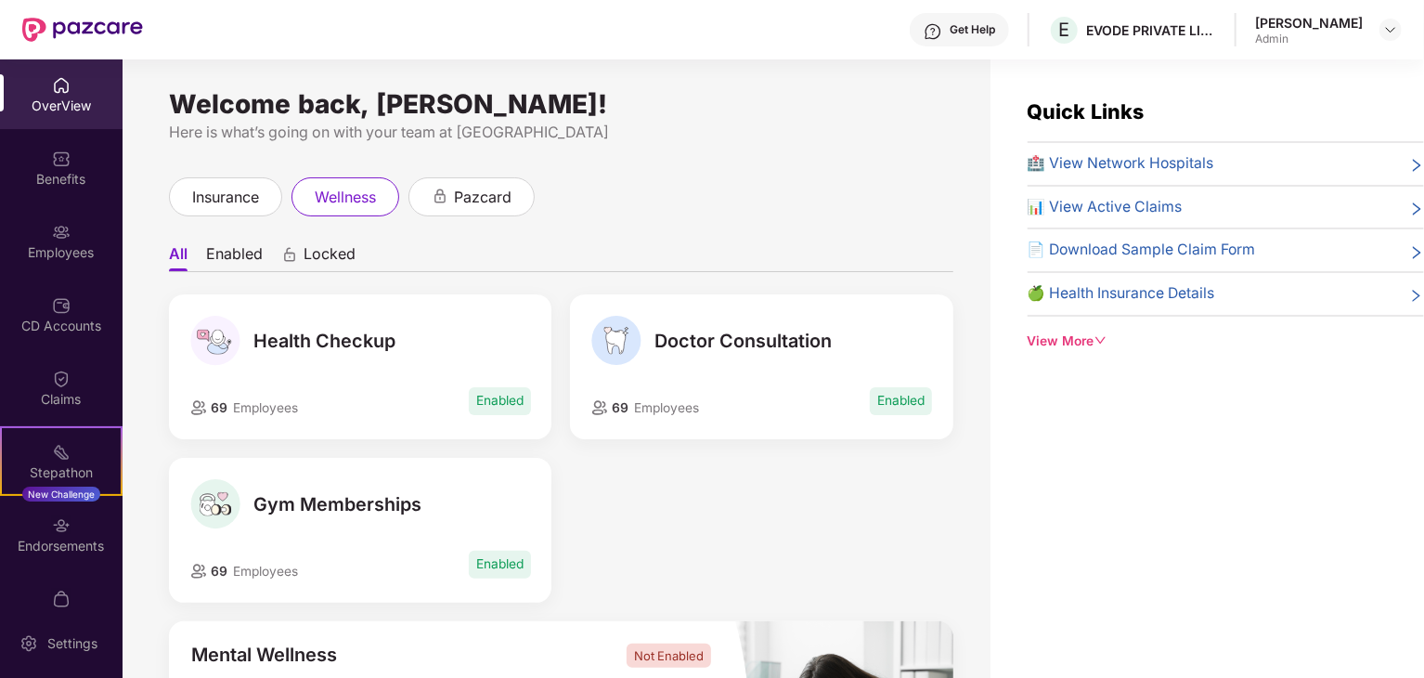
click at [477, 201] on span "pazcard" at bounding box center [483, 197] width 58 height 23
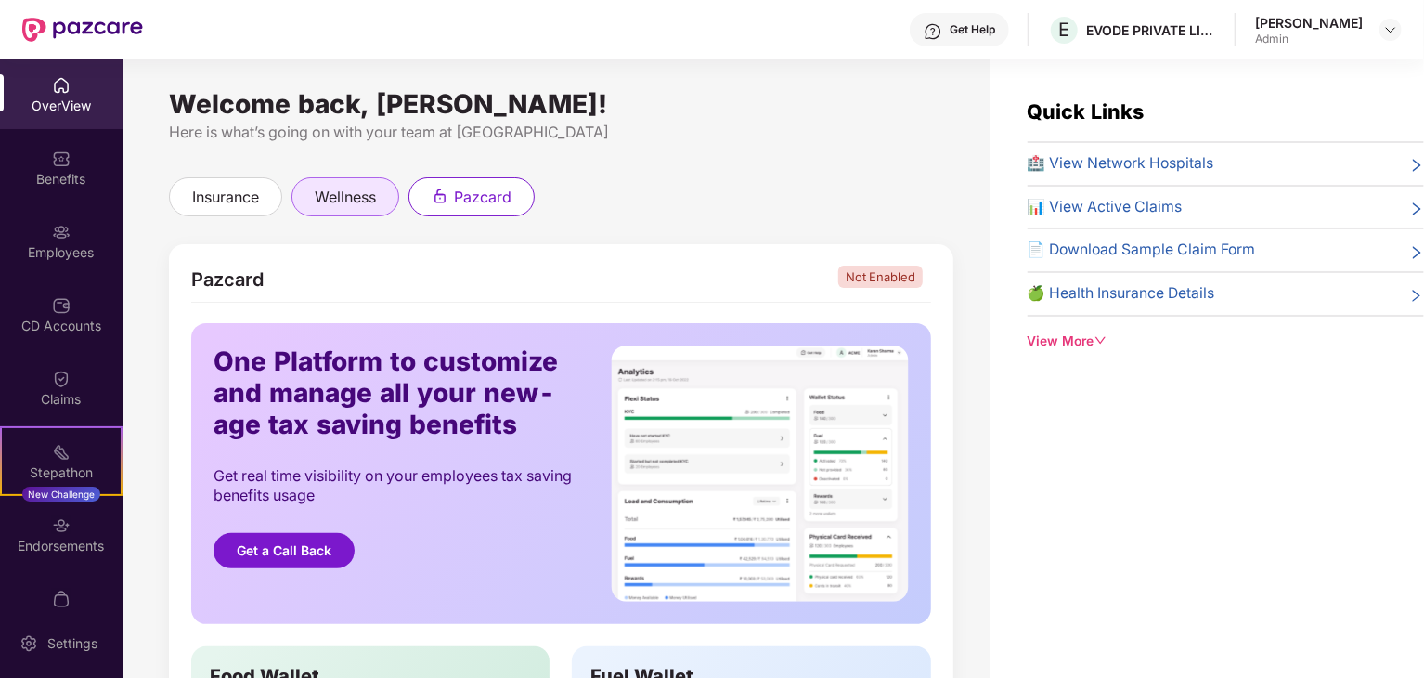
click at [342, 186] on span "wellness" at bounding box center [345, 197] width 61 height 23
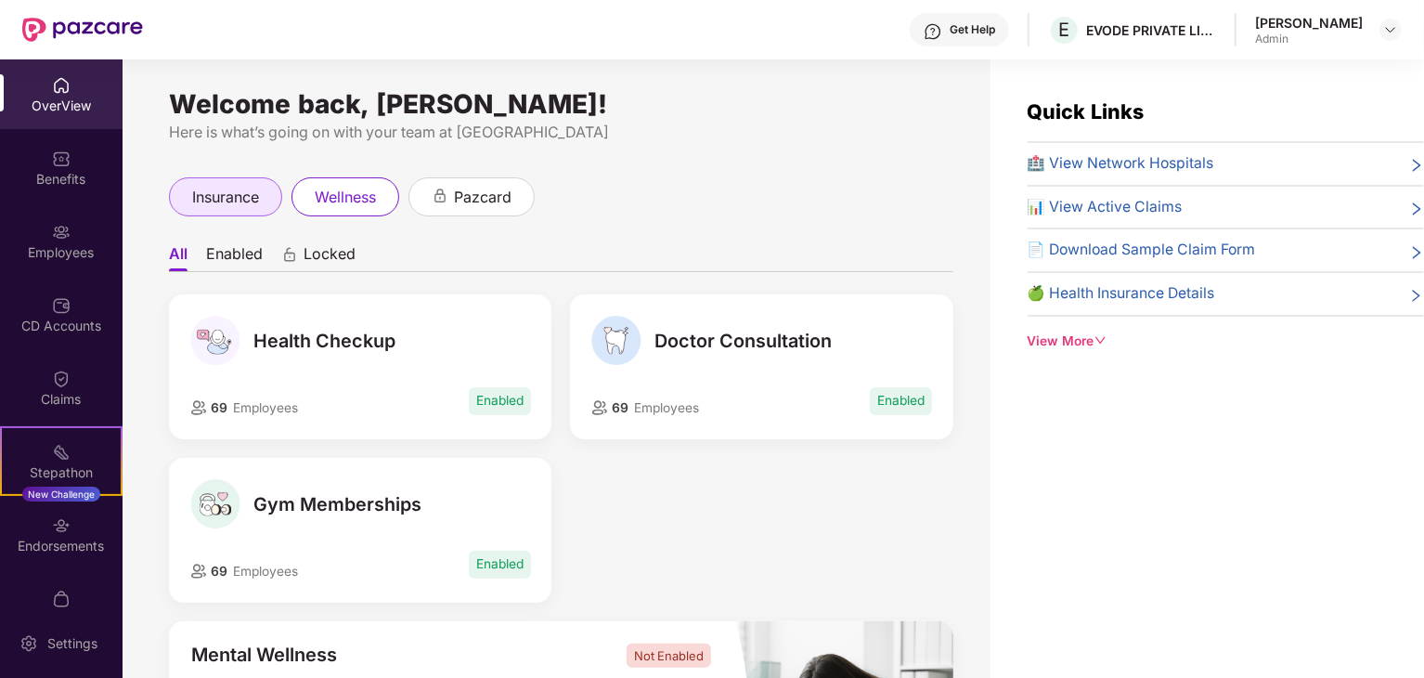
click at [202, 193] on span "insurance" at bounding box center [225, 197] width 67 height 23
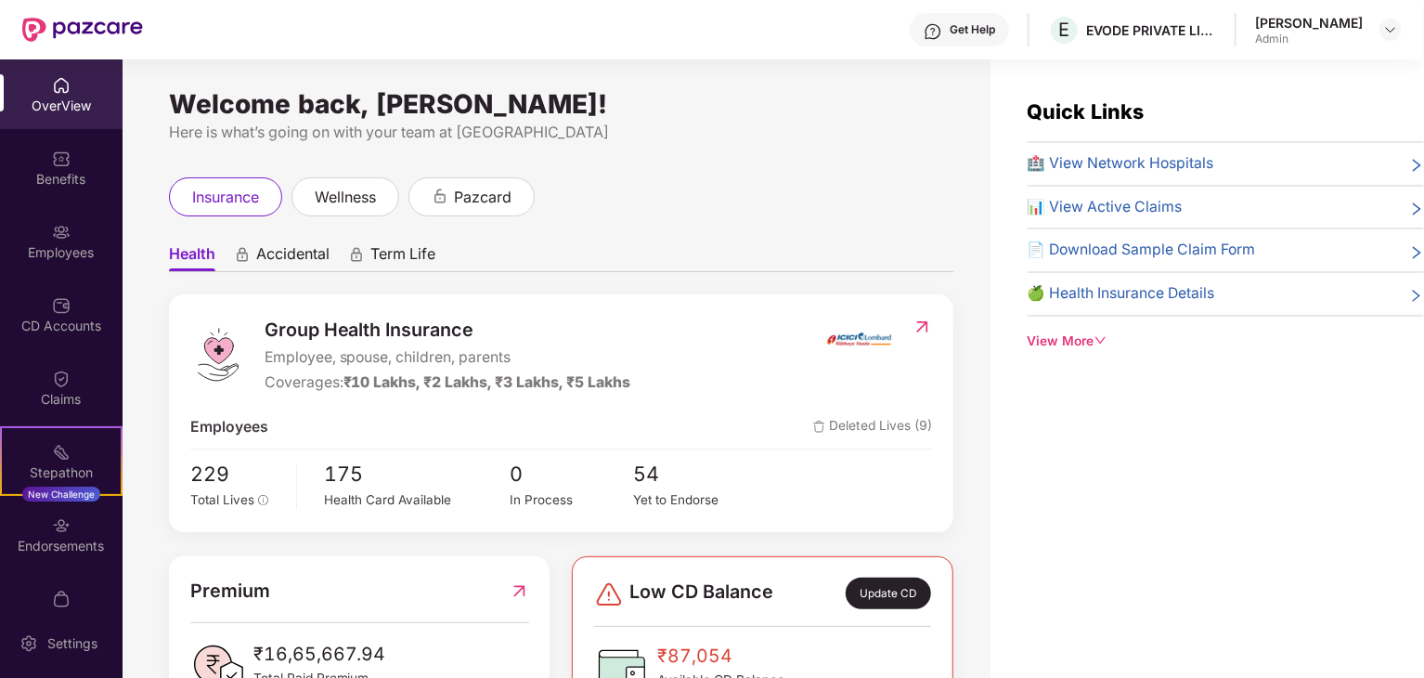
click at [63, 74] on div at bounding box center [61, 83] width 19 height 19
click at [1105, 338] on icon "down" at bounding box center [1101, 340] width 11 height 7
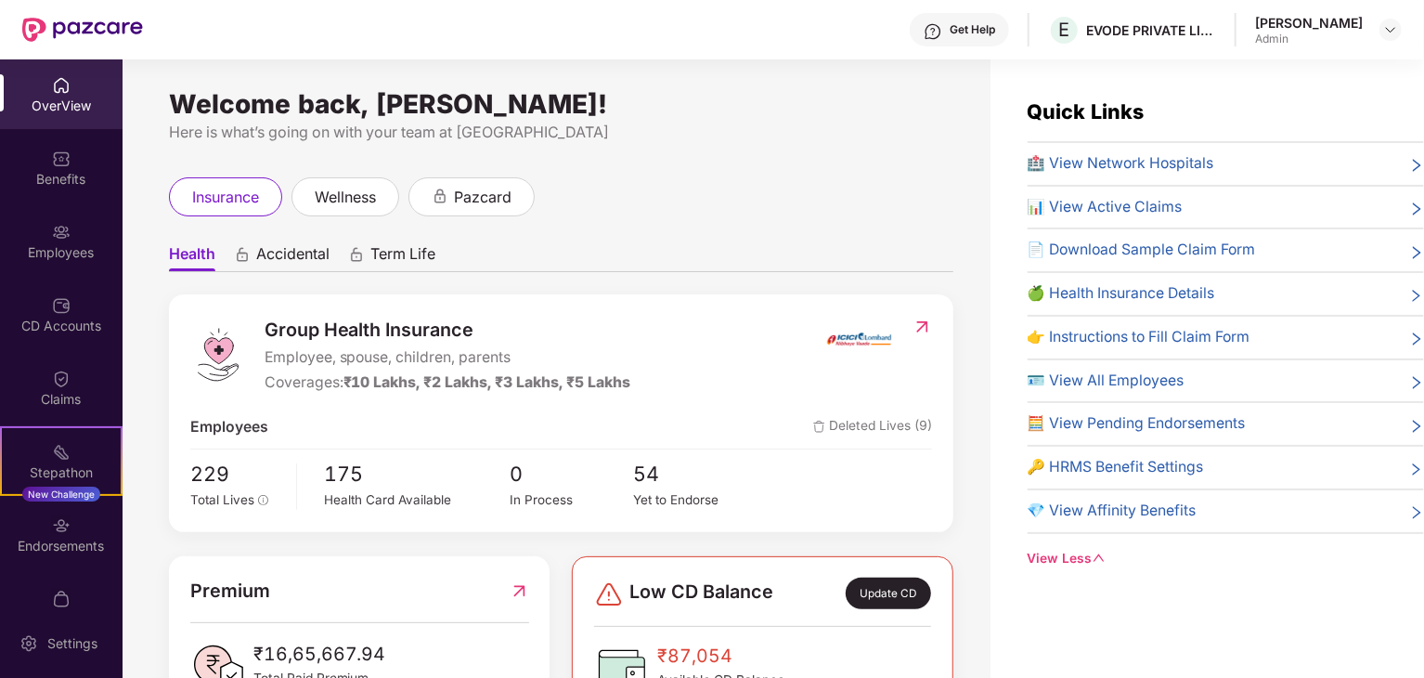
click at [1321, 629] on div "Quick Links 🏥 View Network Hospitals 📊 View Active Claims 📄 Download Sample Cla…" at bounding box center [1208, 398] width 434 height 678
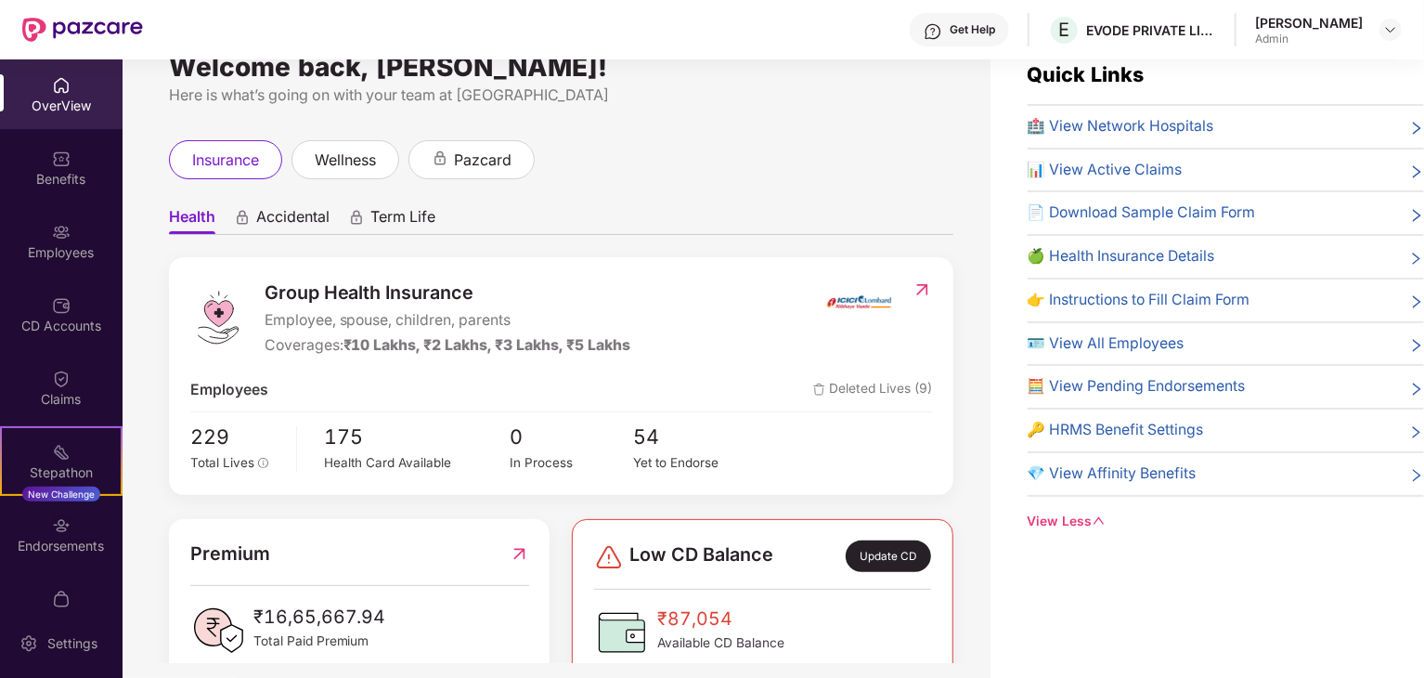
scroll to position [59, 0]
